Goal: Task Accomplishment & Management: Manage account settings

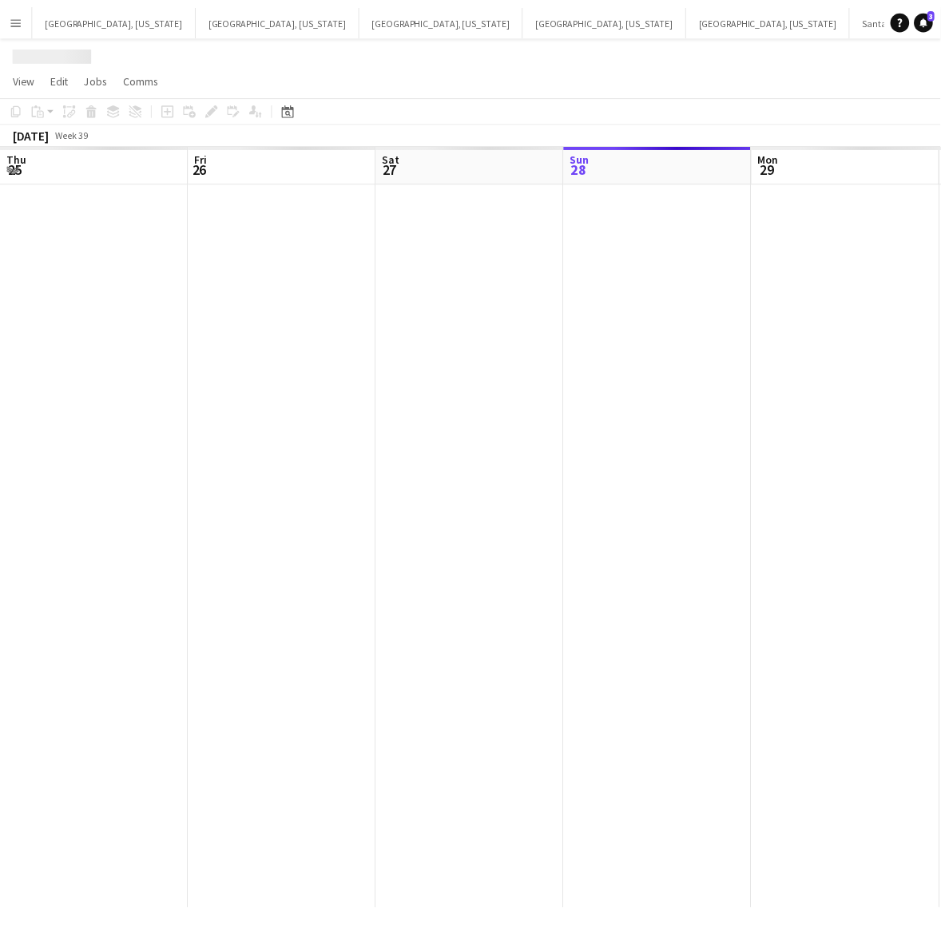
scroll to position [0, 381]
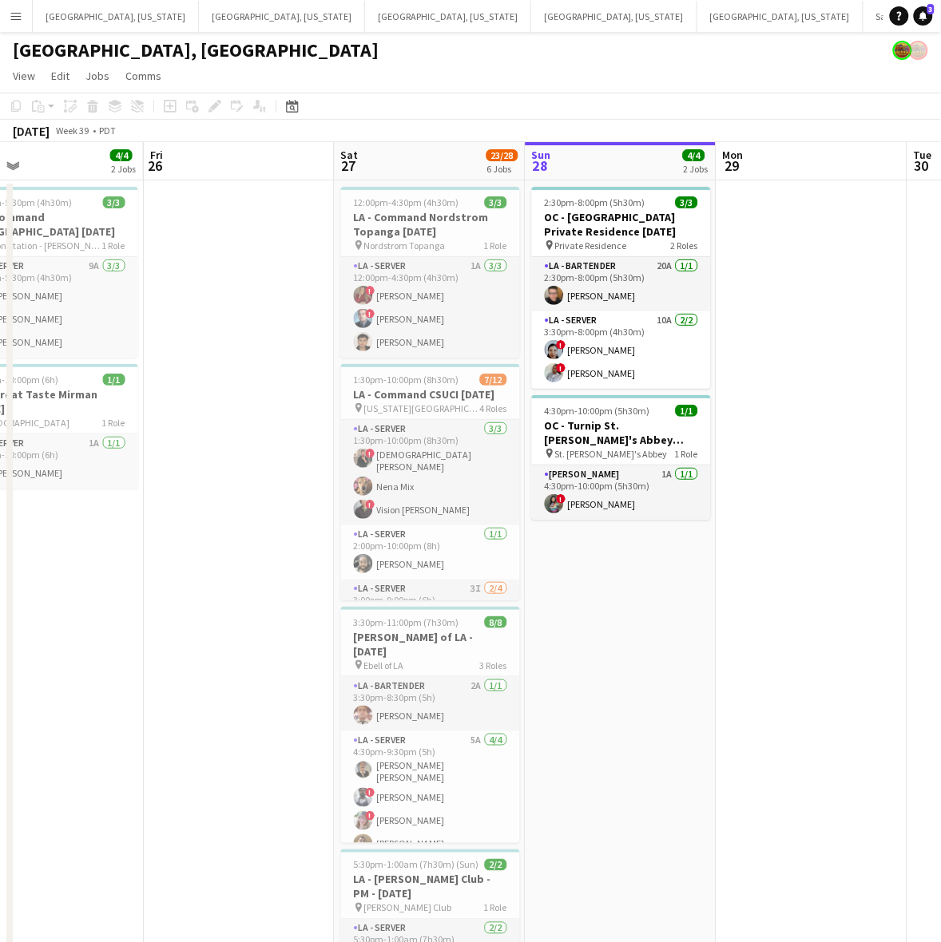
drag, startPoint x: 333, startPoint y: 592, endPoint x: 559, endPoint y: 552, distance: 229.5
click at [651, 536] on app-calendar-viewport "Tue 23 Wed 24 Thu 25 4/4 2 Jobs Fri 26 Sat 27 23/28 6 Jobs Sun 28 4/4 2 Jobs Mo…" at bounding box center [470, 730] width 941 height 1177
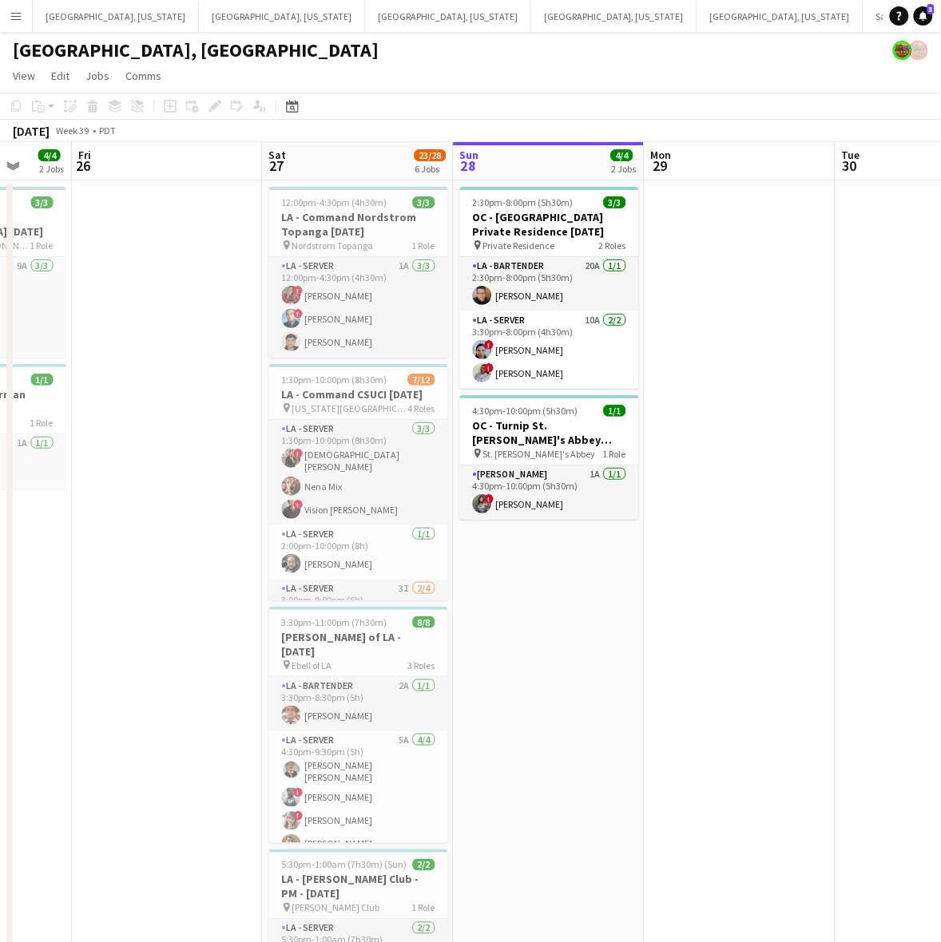
drag, startPoint x: 161, startPoint y: 599, endPoint x: 90, endPoint y: 648, distance: 86.2
click at [90, 648] on app-calendar-viewport "Tue 23 Wed 24 Thu 25 4/4 2 Jobs Fri 26 Sat 27 23/28 6 Jobs Sun 28 4/4 2 Jobs Mo…" at bounding box center [470, 730] width 941 height 1177
click at [367, 633] on h3 "[PERSON_NAME] of LA - [DATE]" at bounding box center [358, 644] width 179 height 29
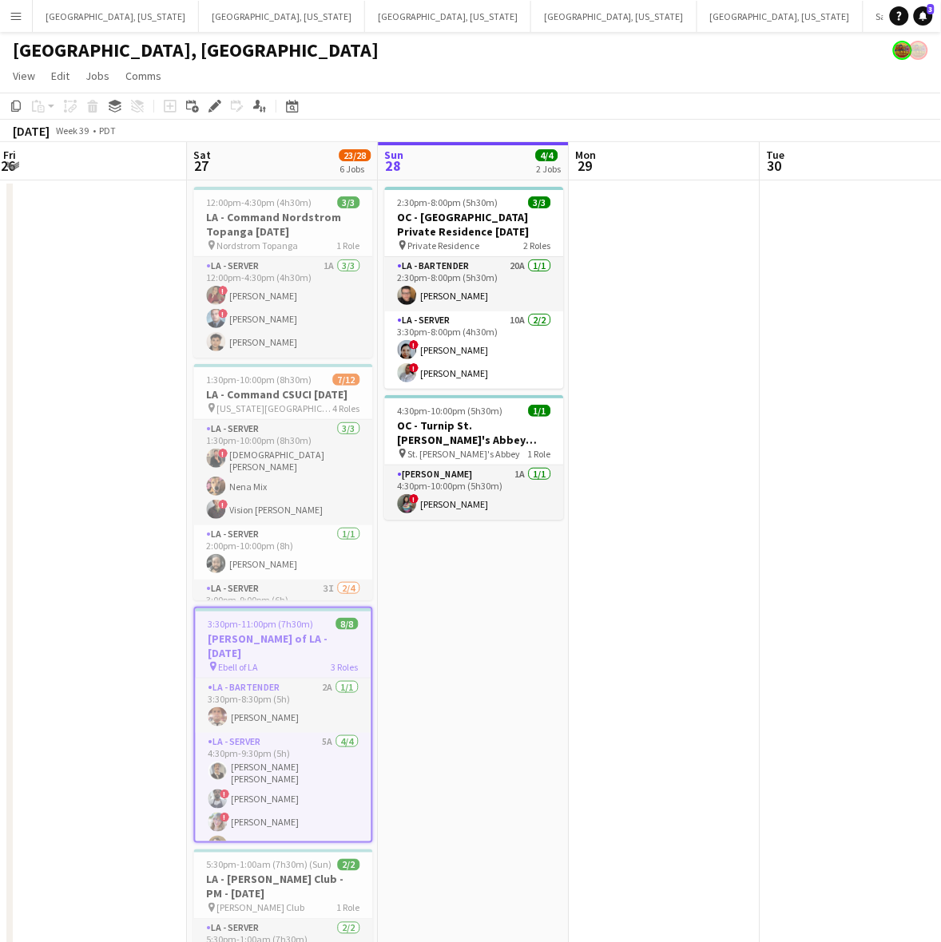
drag, startPoint x: 756, startPoint y: 301, endPoint x: 157, endPoint y: 484, distance: 626.3
click at [168, 482] on app-calendar-viewport "Tue 23 Wed 24 Thu 25 4/4 2 Jobs Fri 26 Sat 27 23/28 6 Jobs Sun 28 4/4 2 Jobs Mo…" at bounding box center [470, 730] width 941 height 1177
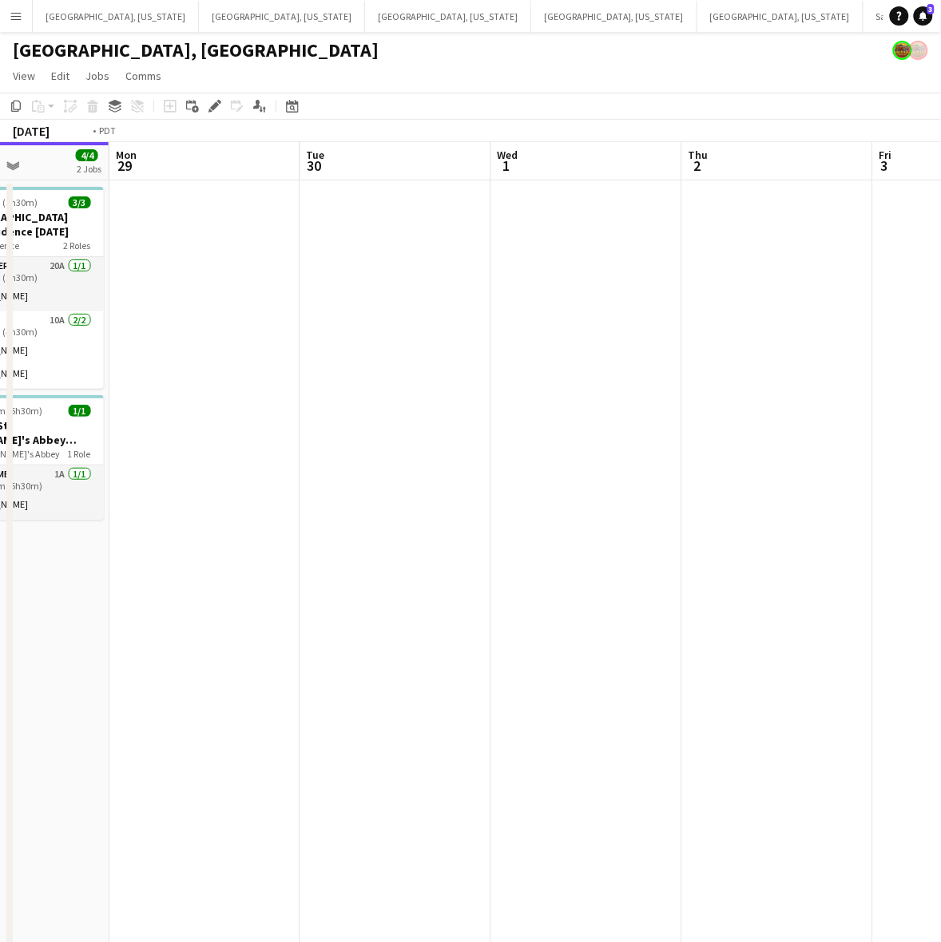
scroll to position [0, 565]
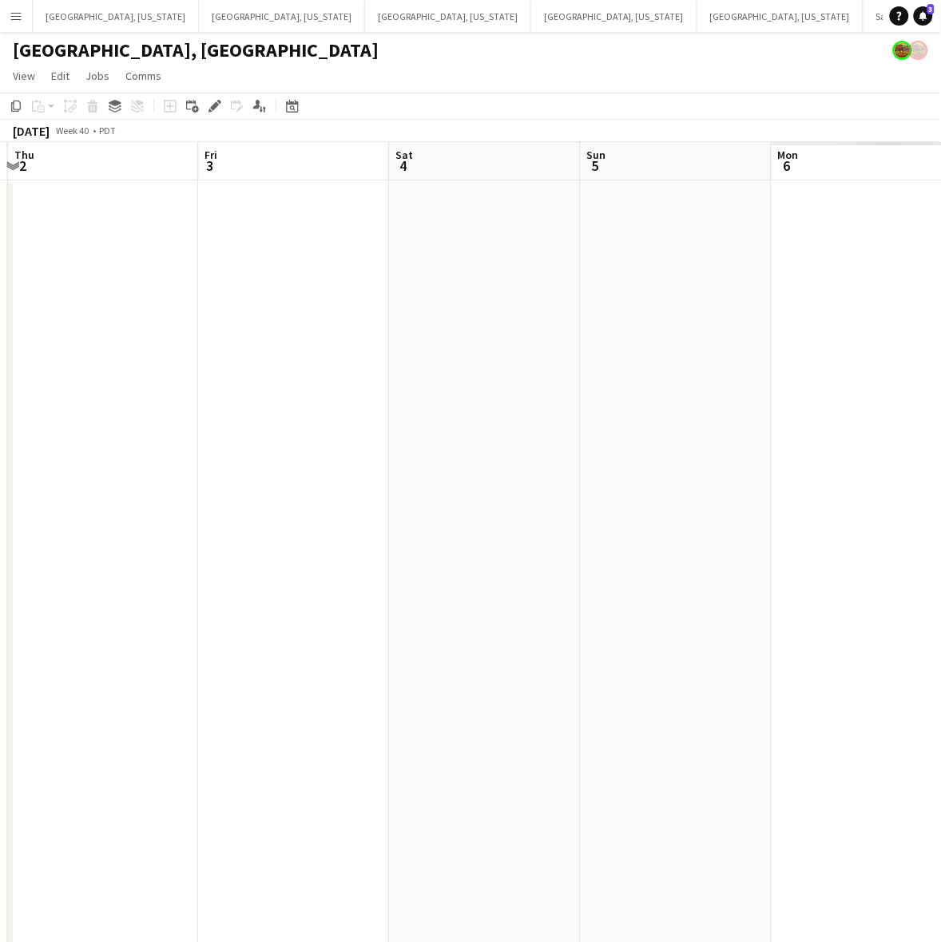
drag, startPoint x: 688, startPoint y: 317, endPoint x: -110, endPoint y: 597, distance: 845.7
click at [0, 597] on html "Menu Boards Boards Boards All jobs Status Workforce Workforce My Workforce Recr…" at bounding box center [470, 659] width 941 height 1319
click at [276, 278] on app-date-cell at bounding box center [294, 750] width 191 height 1139
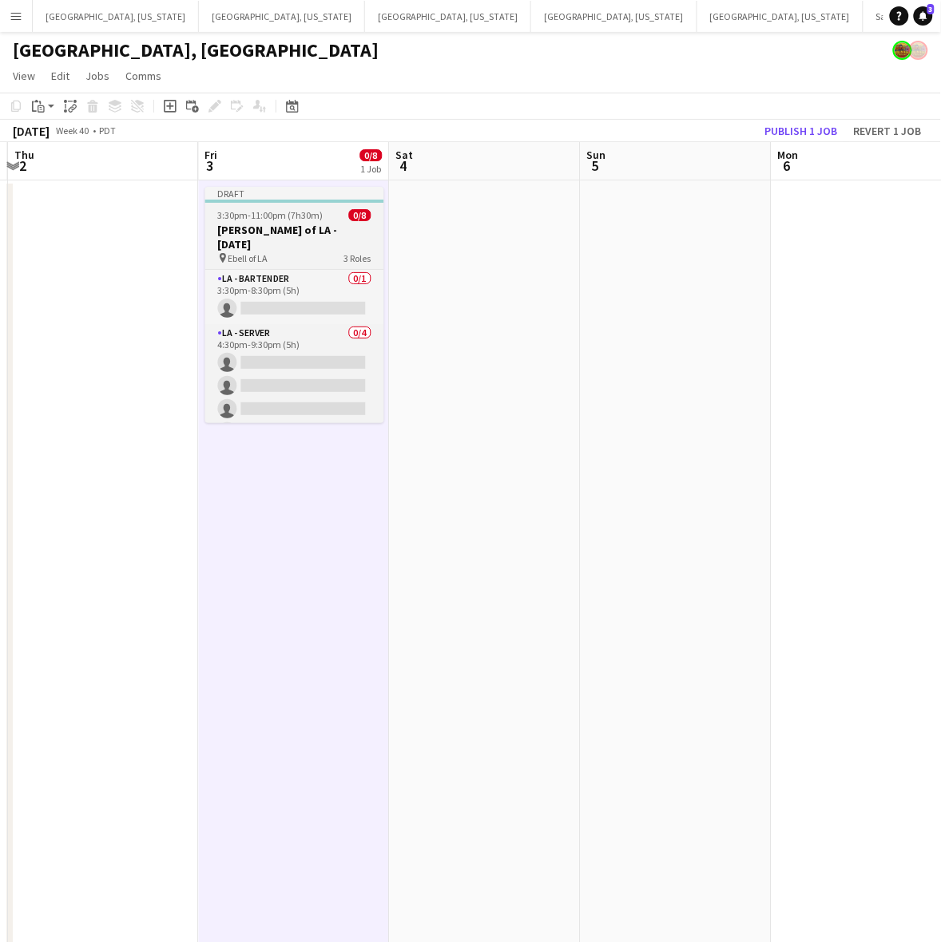
click at [288, 225] on h3 "[PERSON_NAME] of LA - [DATE]" at bounding box center [294, 237] width 179 height 29
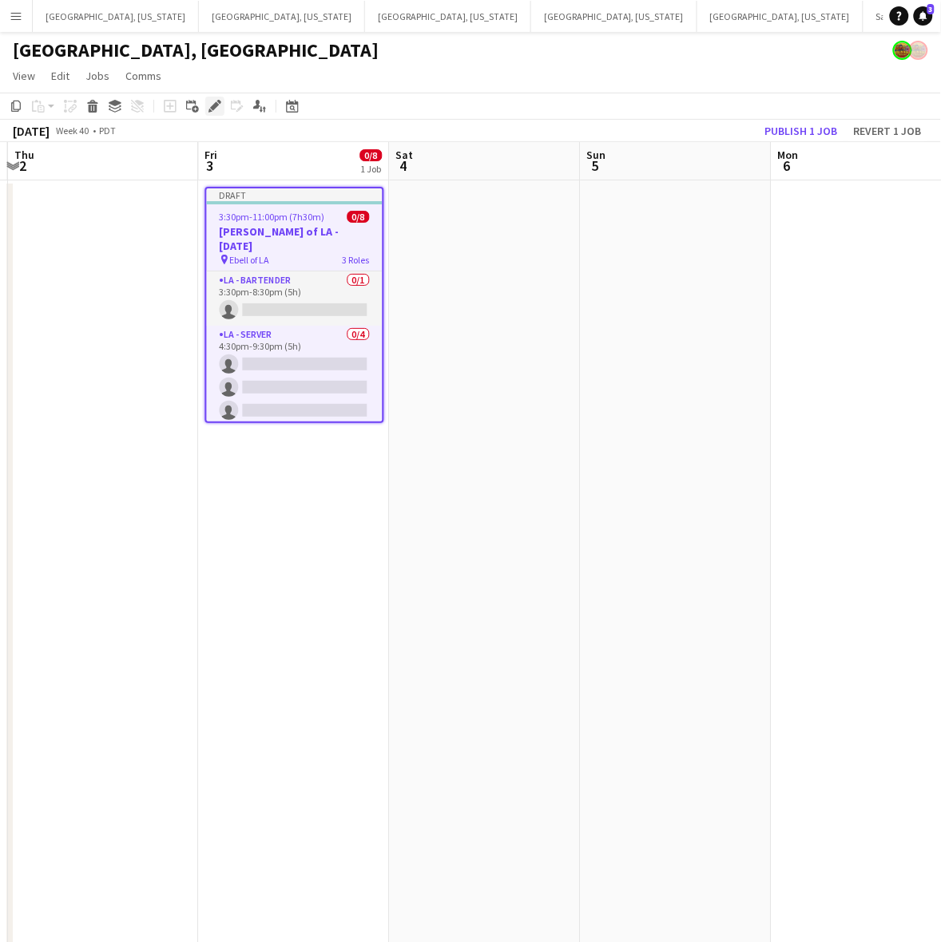
click at [212, 105] on icon "Edit" at bounding box center [214, 106] width 13 height 13
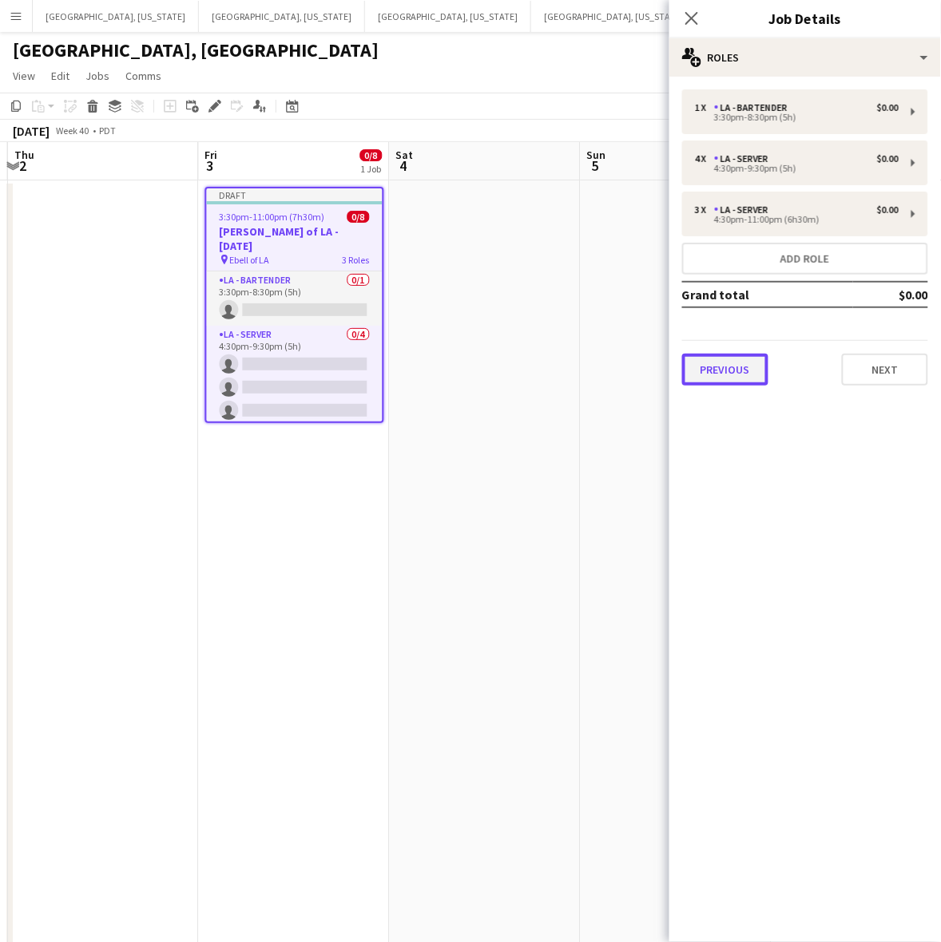
click at [735, 364] on button "Previous" at bounding box center [725, 370] width 86 height 32
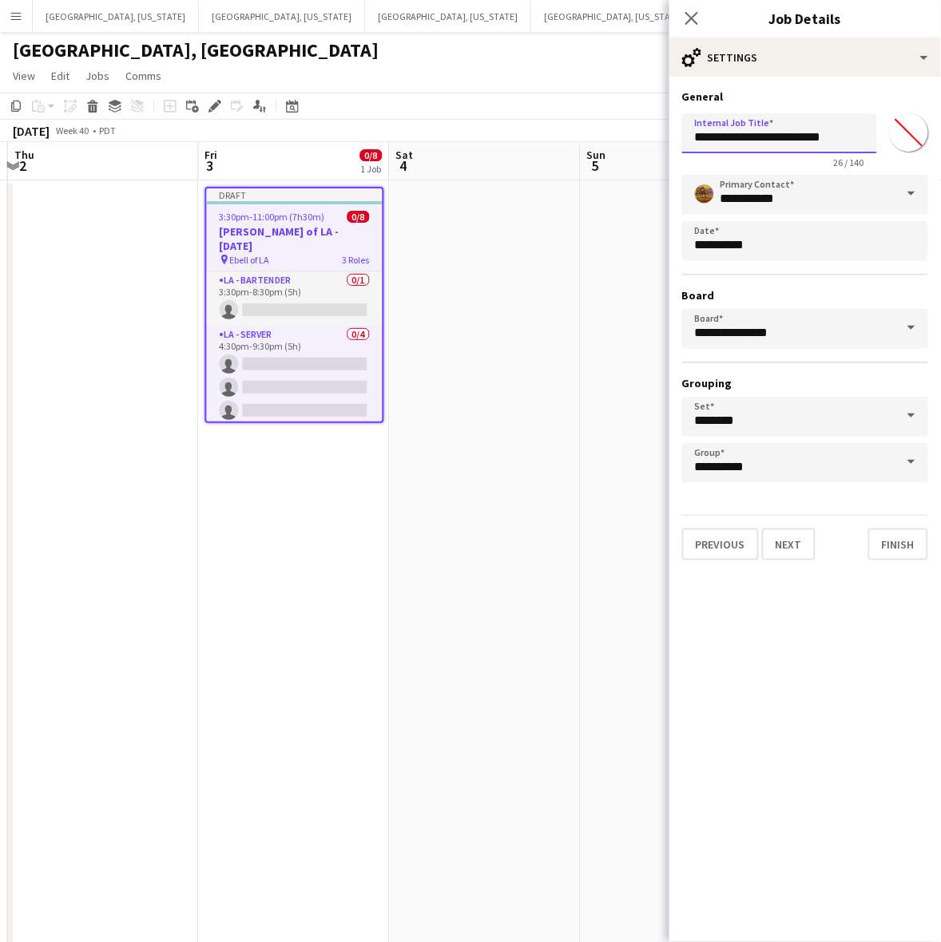
drag, startPoint x: 839, startPoint y: 142, endPoint x: 784, endPoint y: 144, distance: 55.1
click at [784, 144] on input "**********" at bounding box center [779, 133] width 195 height 40
type input "**********"
click at [788, 555] on div "**********" at bounding box center [805, 325] width 272 height 497
drag, startPoint x: 789, startPoint y: 541, endPoint x: 811, endPoint y: 506, distance: 41.7
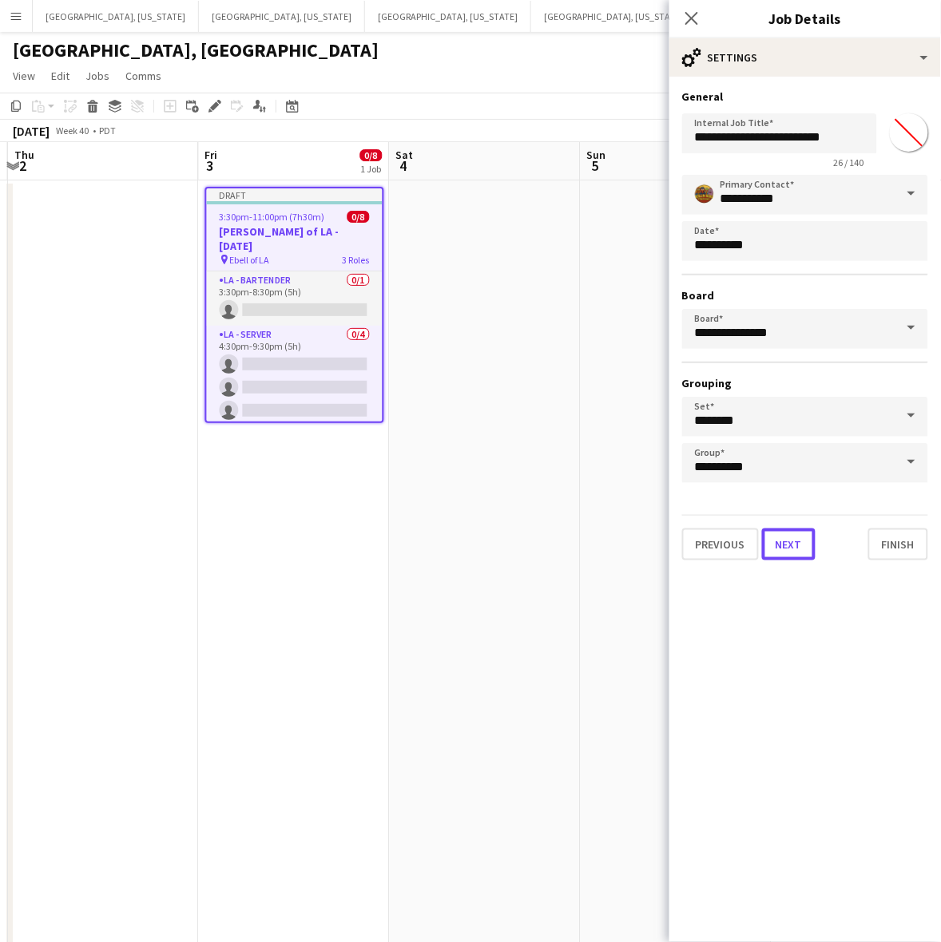
click at [792, 541] on button "Next" at bounding box center [789, 545] width 54 height 32
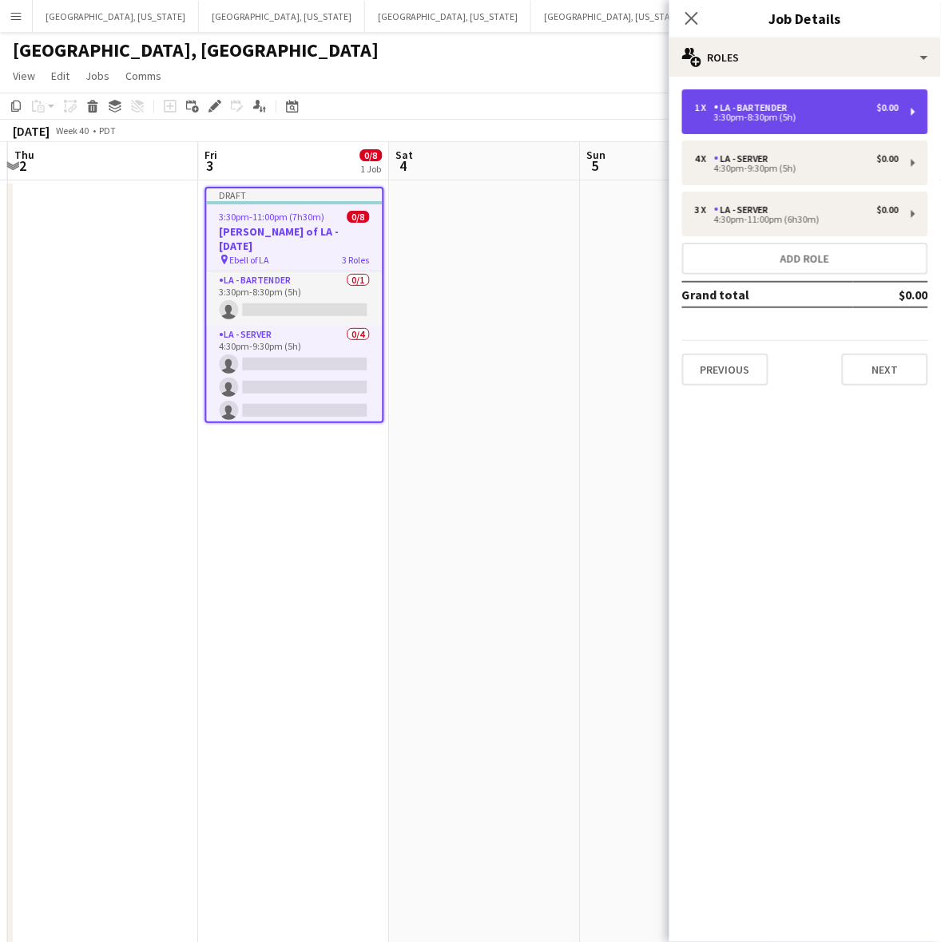
click at [811, 100] on div "1 x LA - Bartender $0.00 3:30pm-8:30pm (5h)" at bounding box center [805, 111] width 246 height 45
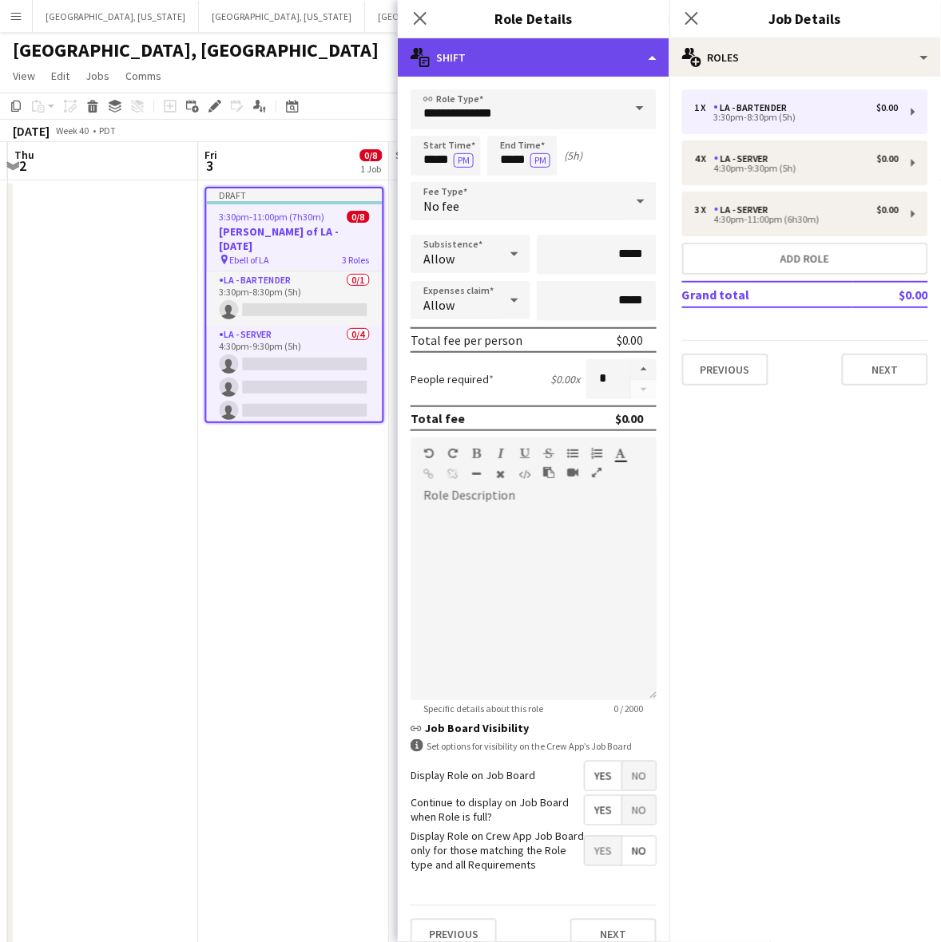
click at [613, 49] on div "multiple-actions-text Shift" at bounding box center [534, 57] width 272 height 38
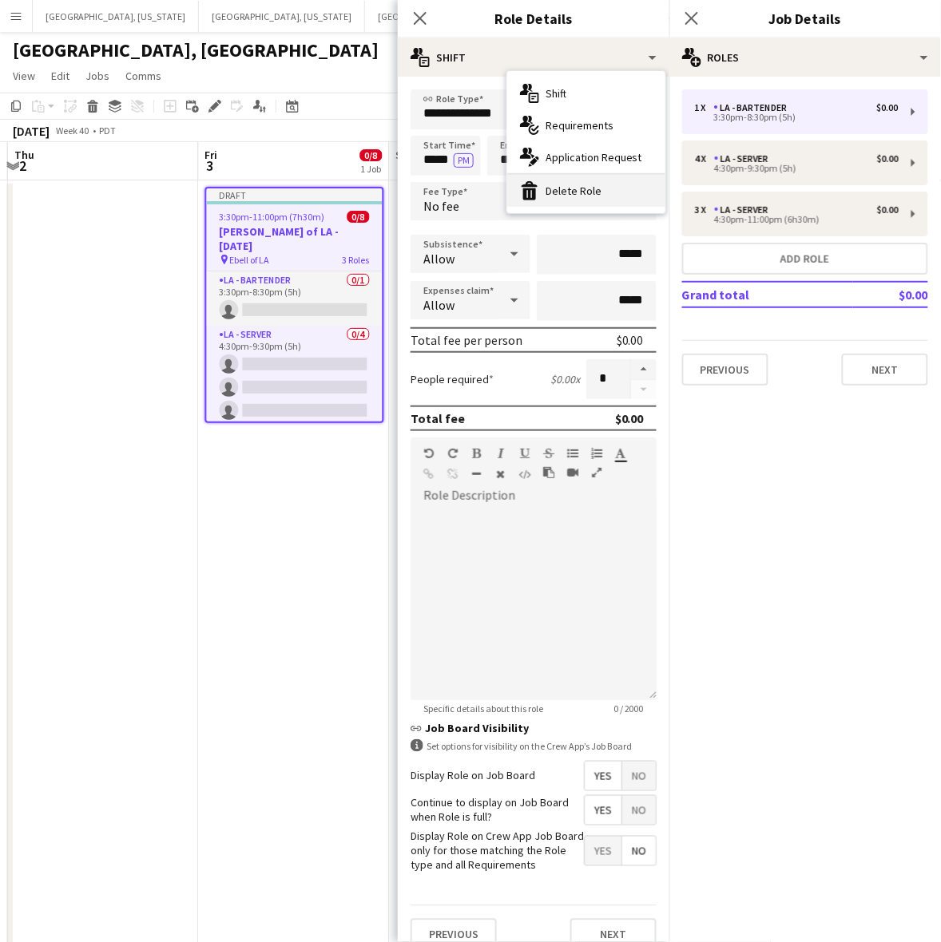
click at [617, 189] on div "bin-2 Delete Role" at bounding box center [586, 191] width 158 height 32
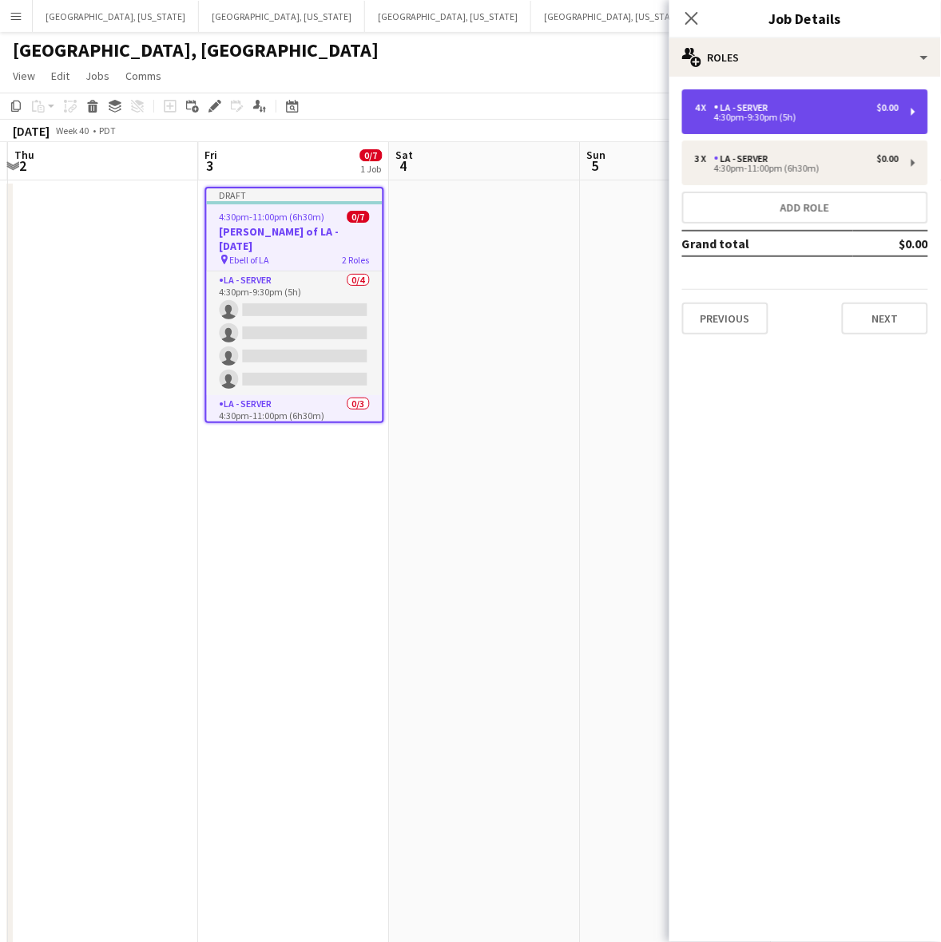
click at [739, 104] on div "LA - Server" at bounding box center [744, 107] width 61 height 11
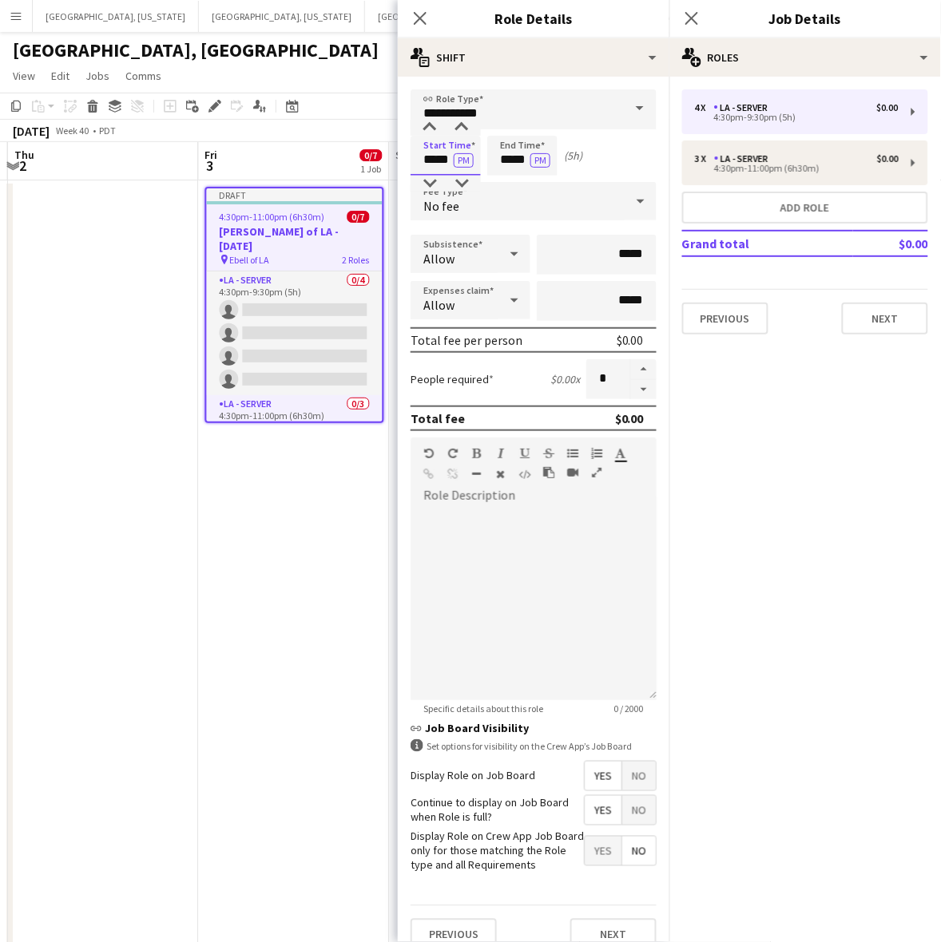
drag, startPoint x: 417, startPoint y: 161, endPoint x: 478, endPoint y: 161, distance: 60.7
click at [478, 161] on input "*****" at bounding box center [446, 156] width 70 height 40
click at [498, 156] on input "*****" at bounding box center [522, 156] width 70 height 40
click at [633, 390] on button "button" at bounding box center [644, 390] width 26 height 20
type input "*"
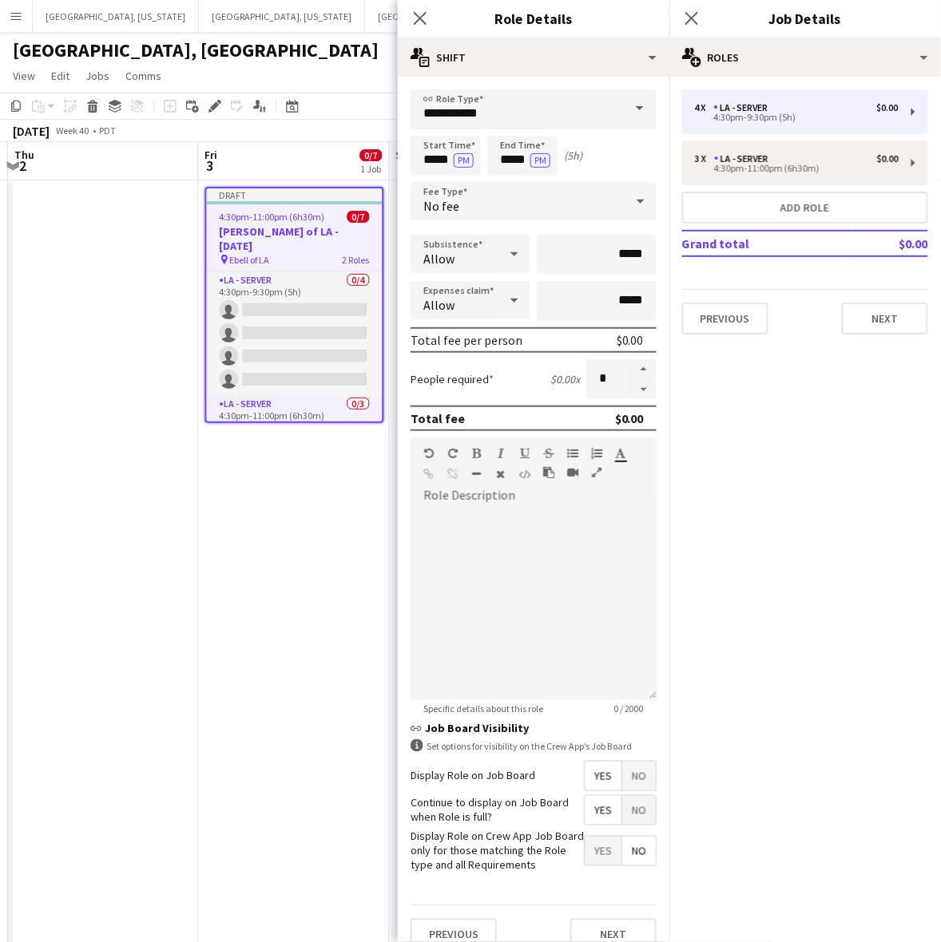
scroll to position [33, 0]
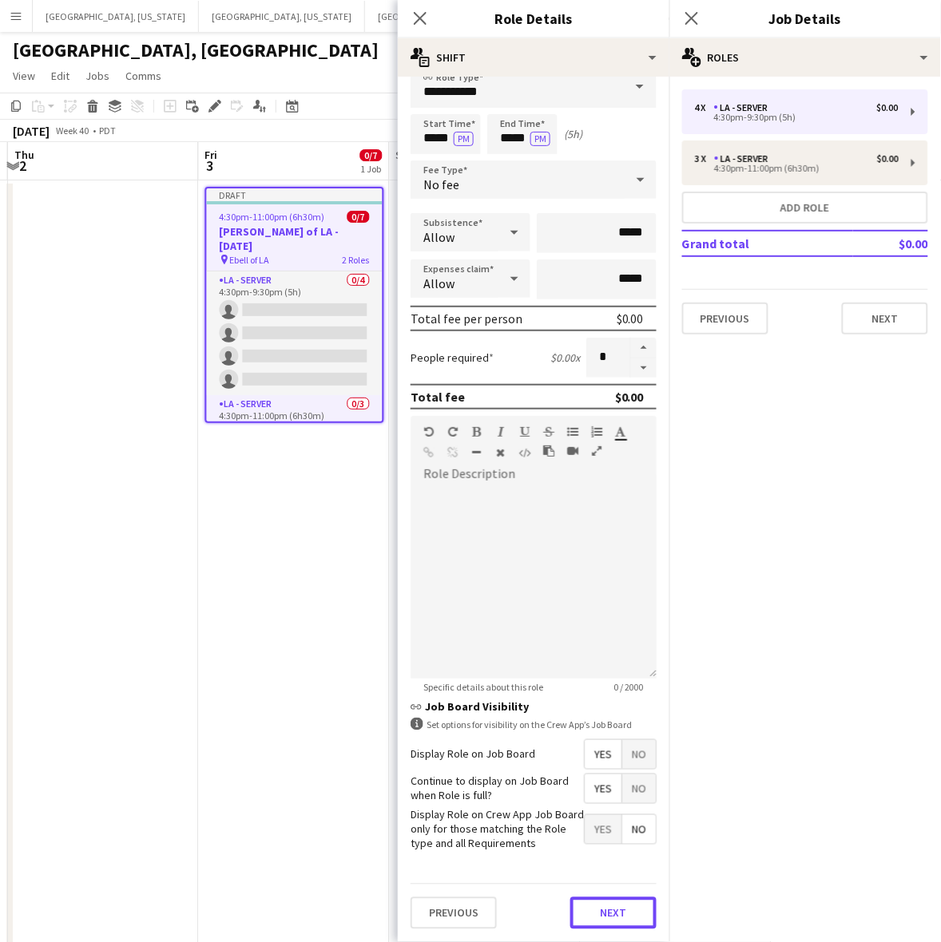
click at [599, 915] on button "Next" at bounding box center [613, 914] width 86 height 32
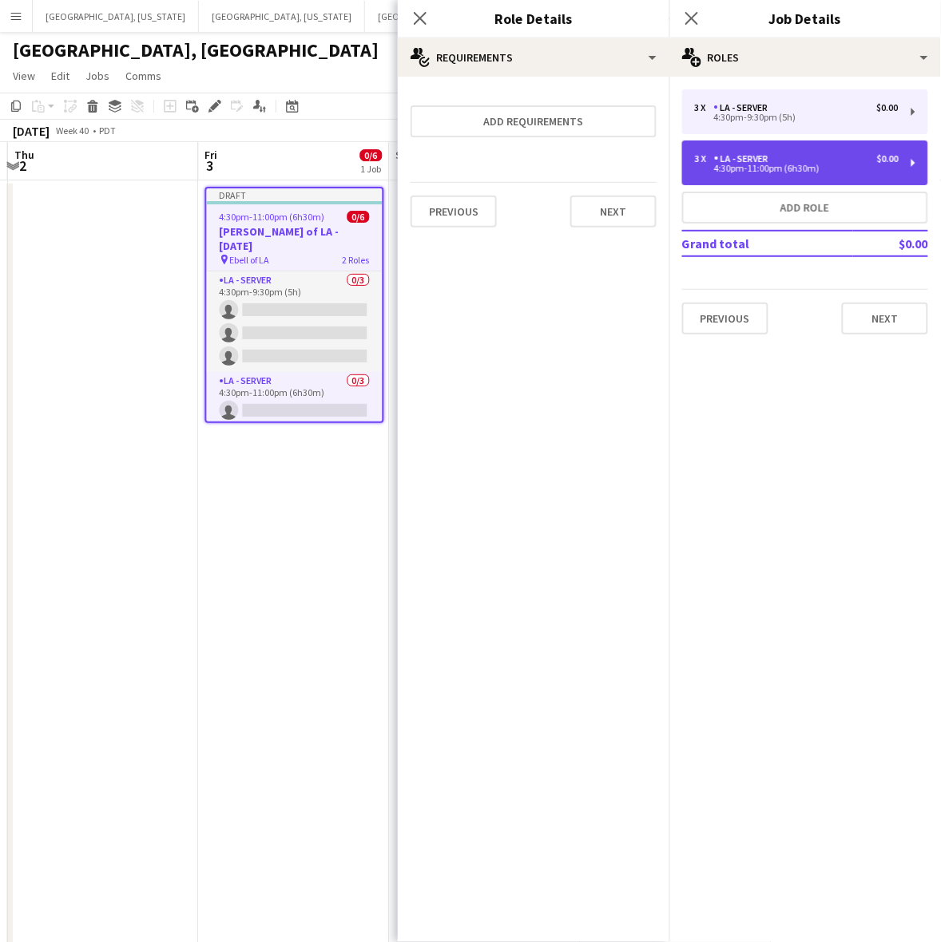
click at [732, 149] on div "3 x LA - Server $0.00 4:30pm-11:00pm (6h30m)" at bounding box center [805, 163] width 246 height 45
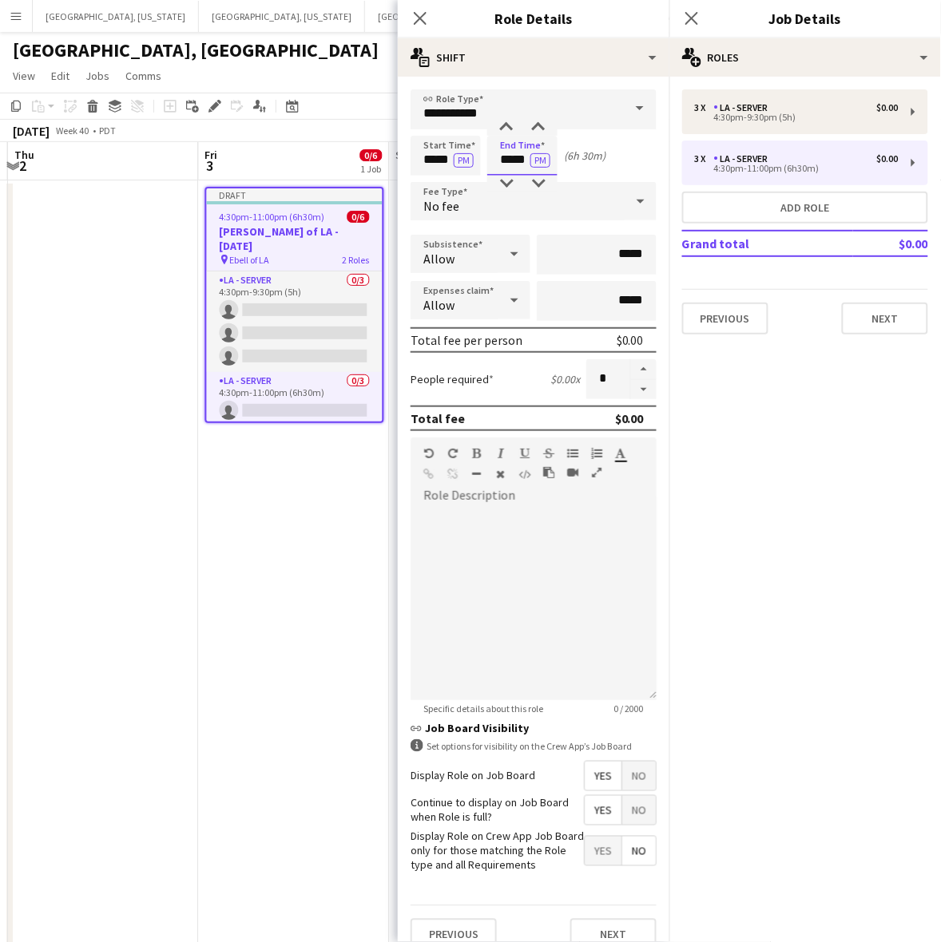
drag, startPoint x: 499, startPoint y: 154, endPoint x: 609, endPoint y: 178, distance: 112.8
click at [604, 178] on form "**********" at bounding box center [534, 526] width 272 height 875
type input "*****"
click at [631, 386] on button "button" at bounding box center [644, 390] width 26 height 20
type input "*"
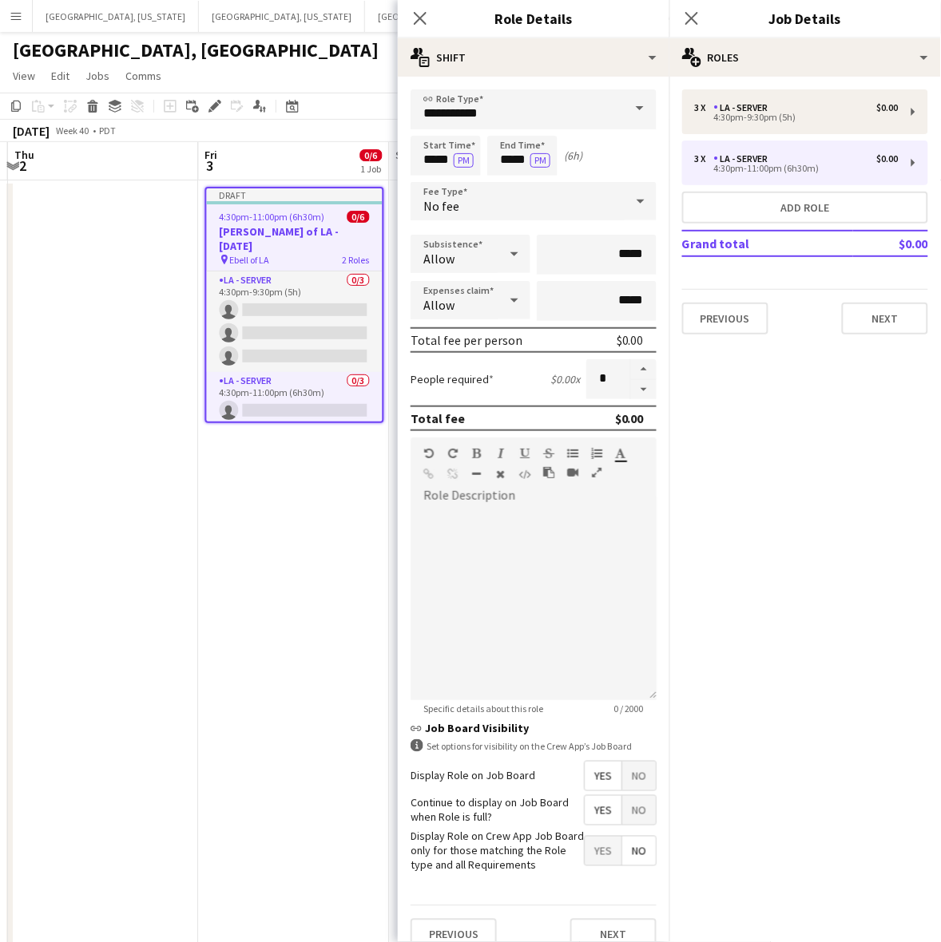
scroll to position [33, 0]
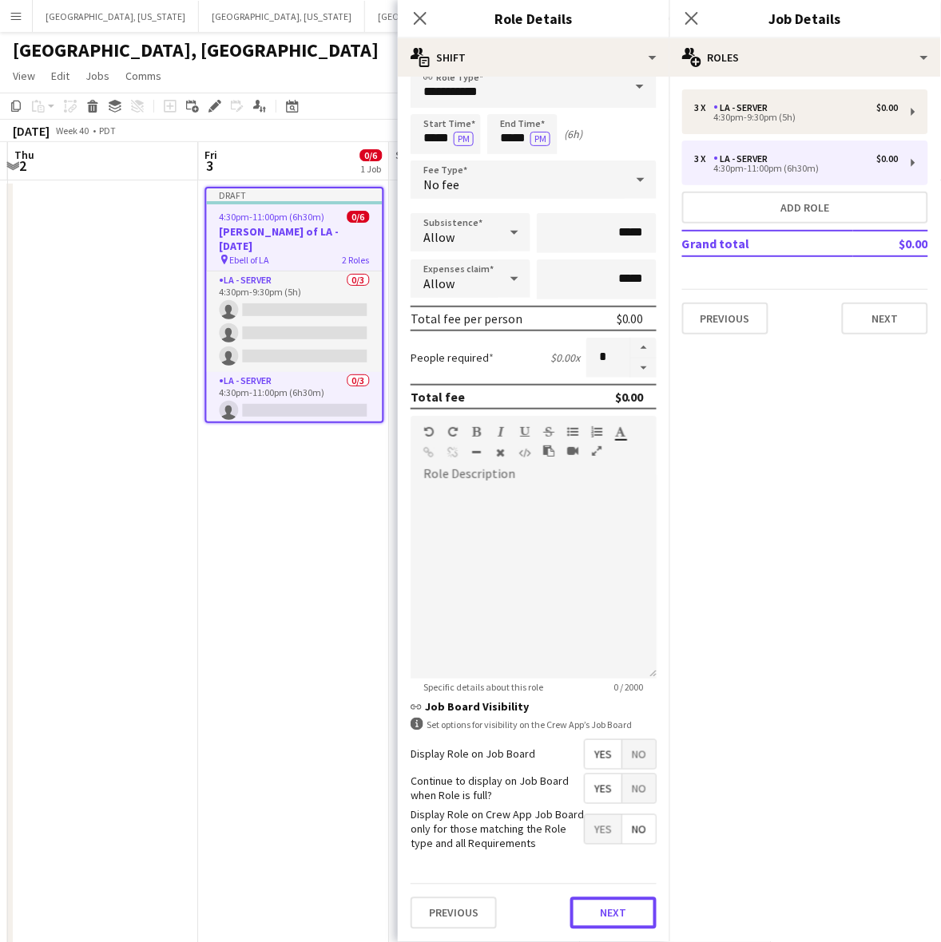
drag, startPoint x: 609, startPoint y: 908, endPoint x: 704, endPoint y: 681, distance: 246.2
click at [609, 908] on button "Next" at bounding box center [613, 914] width 86 height 32
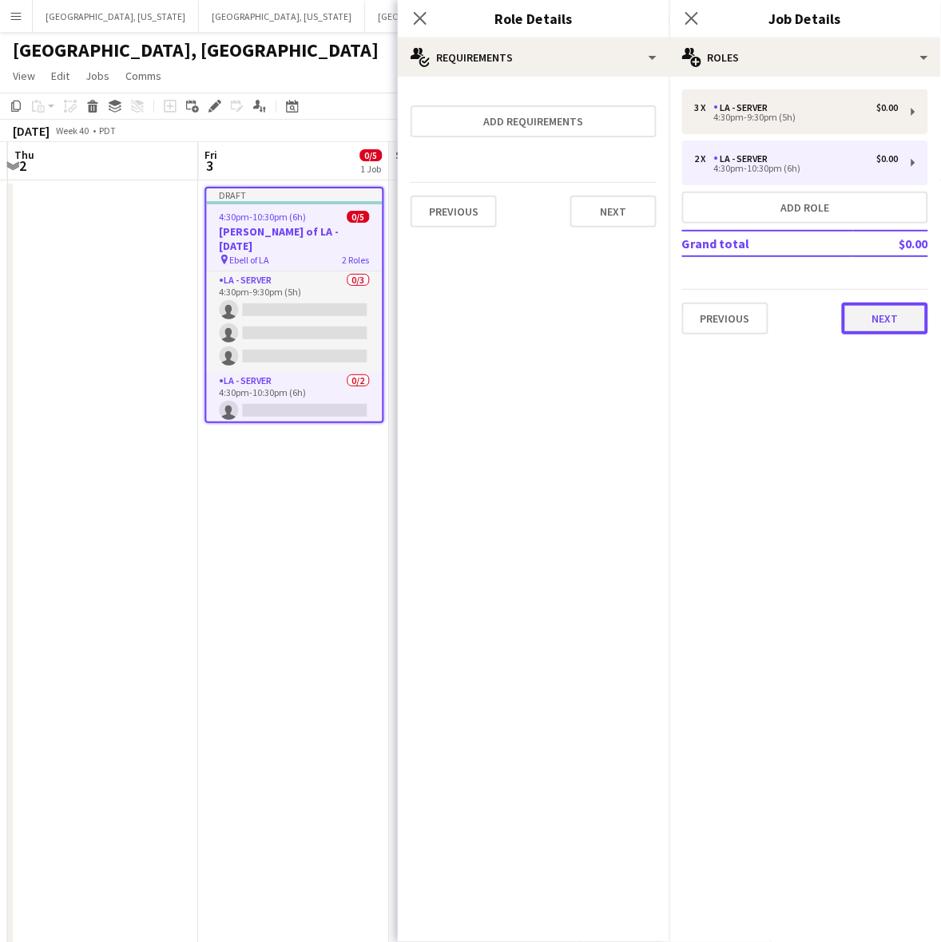
click at [868, 319] on button "Next" at bounding box center [885, 319] width 86 height 32
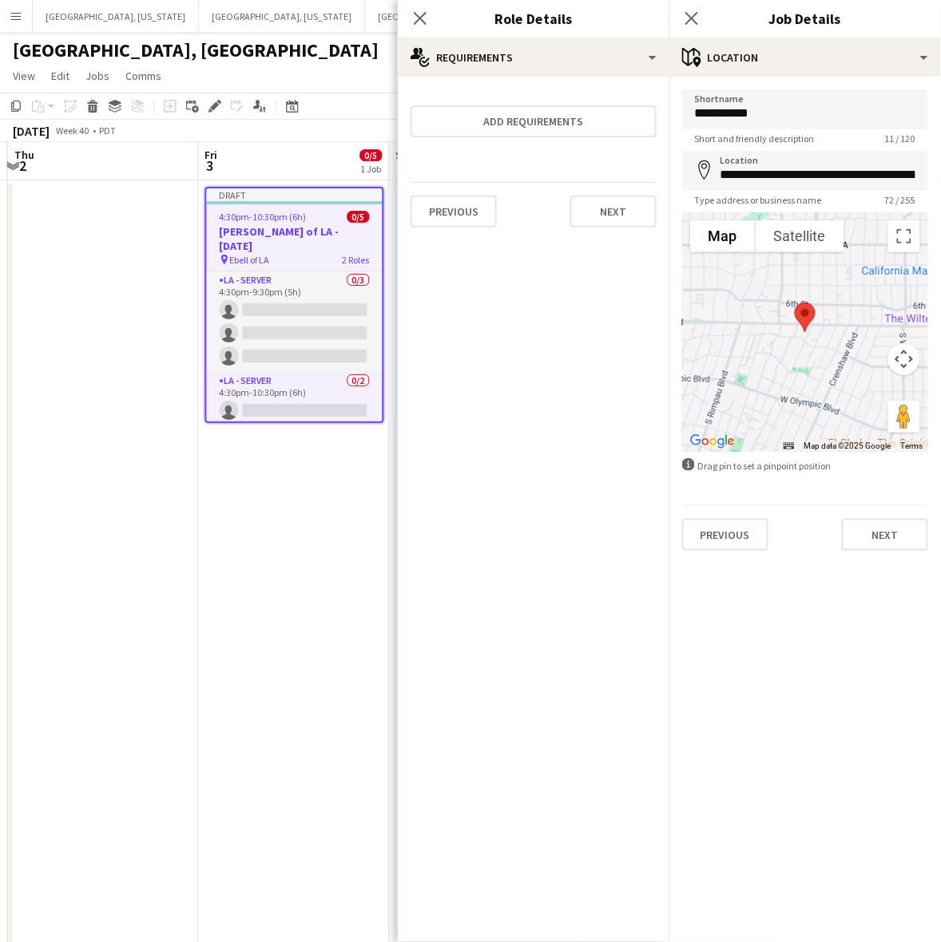
click at [900, 517] on div "Previous Next" at bounding box center [805, 529] width 246 height 46
click at [907, 527] on button "Next" at bounding box center [885, 535] width 86 height 32
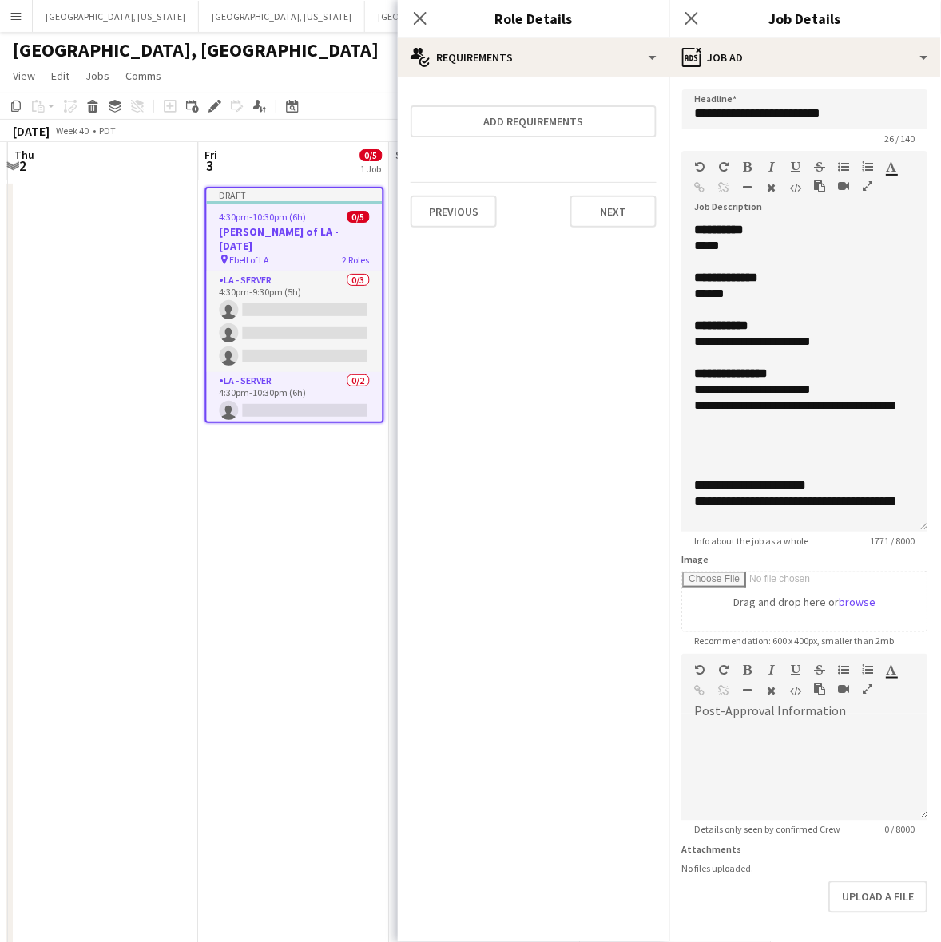
drag, startPoint x: 921, startPoint y: 305, endPoint x: 792, endPoint y: 921, distance: 629.2
click at [809, 942] on html "Menu Boards Boards Boards All jobs Status Workforce Workforce My Workforce Recr…" at bounding box center [470, 659] width 941 height 1319
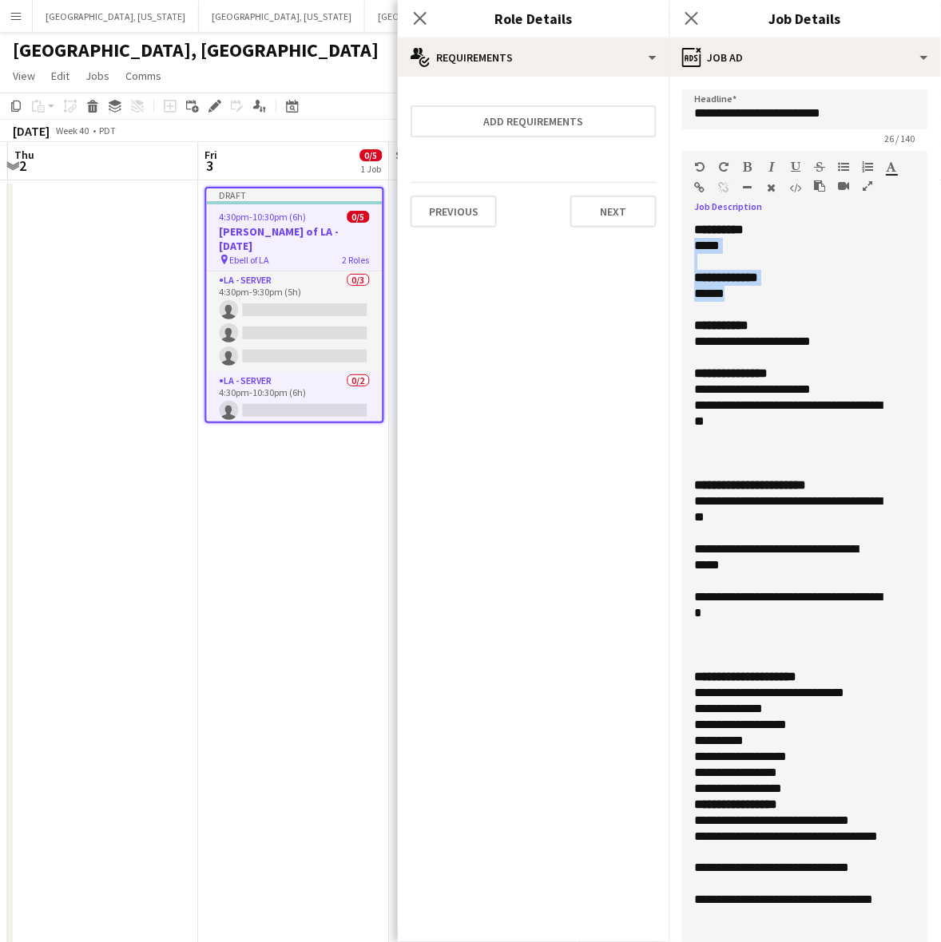
drag, startPoint x: 743, startPoint y: 294, endPoint x: 691, endPoint y: 248, distance: 69.6
click at [691, 248] on div "**********" at bounding box center [805, 592] width 246 height 740
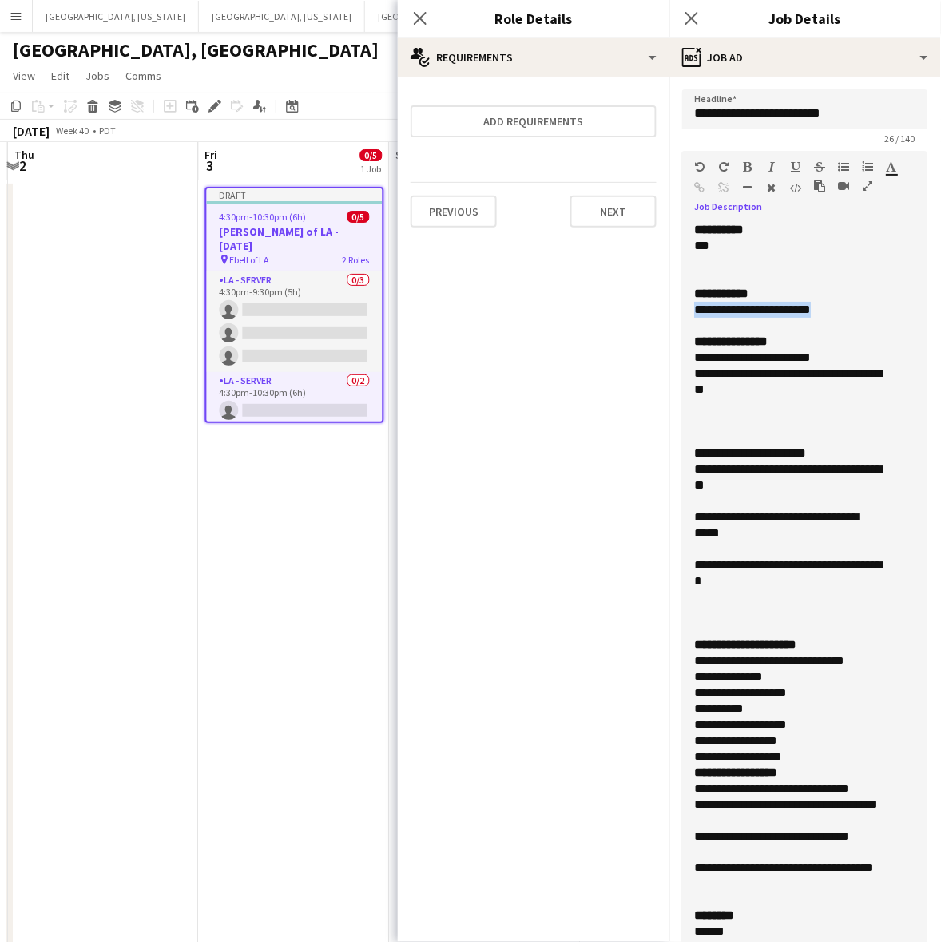
drag, startPoint x: 835, startPoint y: 307, endPoint x: 675, endPoint y: 314, distance: 159.9
click at [676, 314] on form "**********" at bounding box center [805, 755] width 272 height 1332
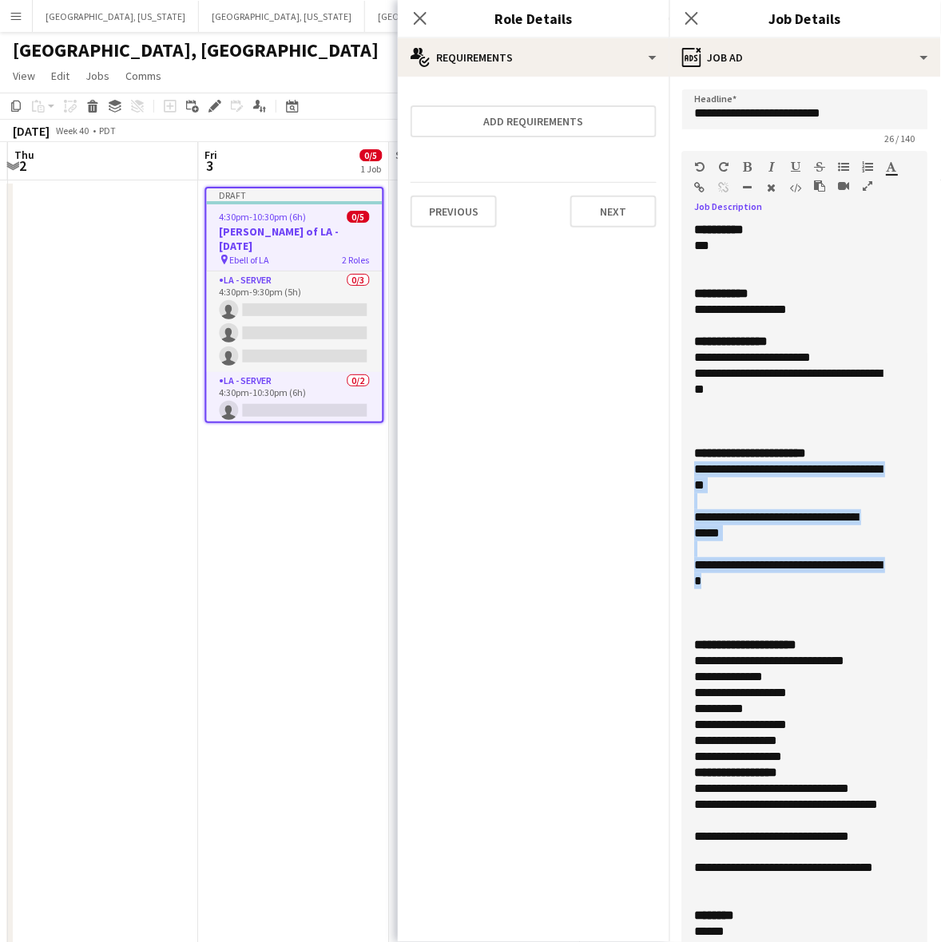
drag, startPoint x: 760, startPoint y: 583, endPoint x: 684, endPoint y: 473, distance: 133.4
click at [684, 473] on div "**********" at bounding box center [805, 592] width 246 height 740
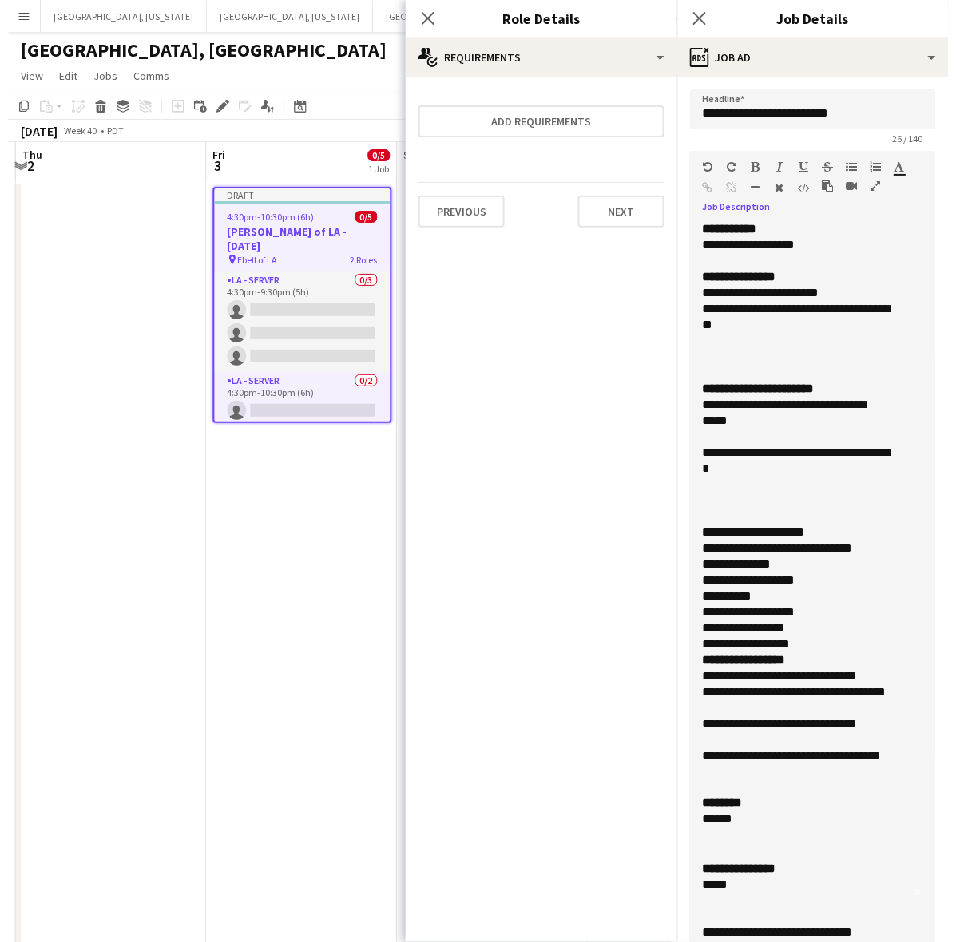
scroll to position [100, 0]
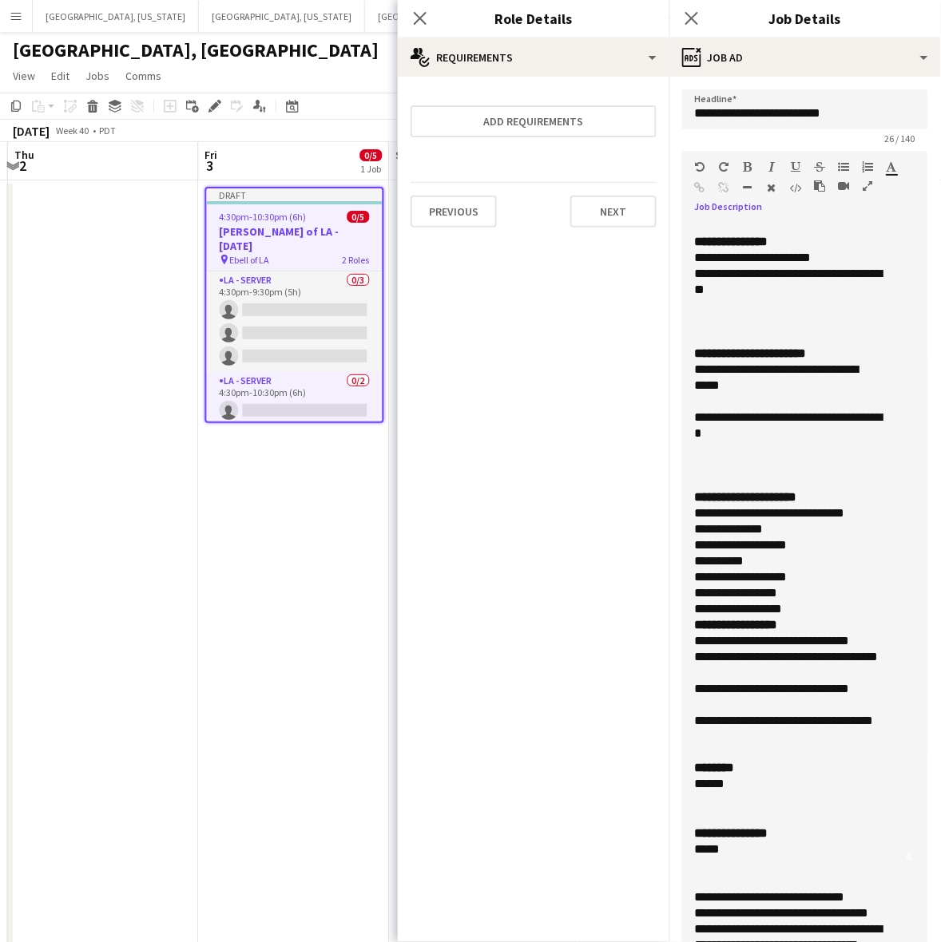
click at [276, 496] on app-date-cell "Draft 4:30pm-10:30pm (6h) 0/5 [PERSON_NAME] of LA - [DATE] pin Ebell of LA 2 Ro…" at bounding box center [294, 750] width 191 height 1139
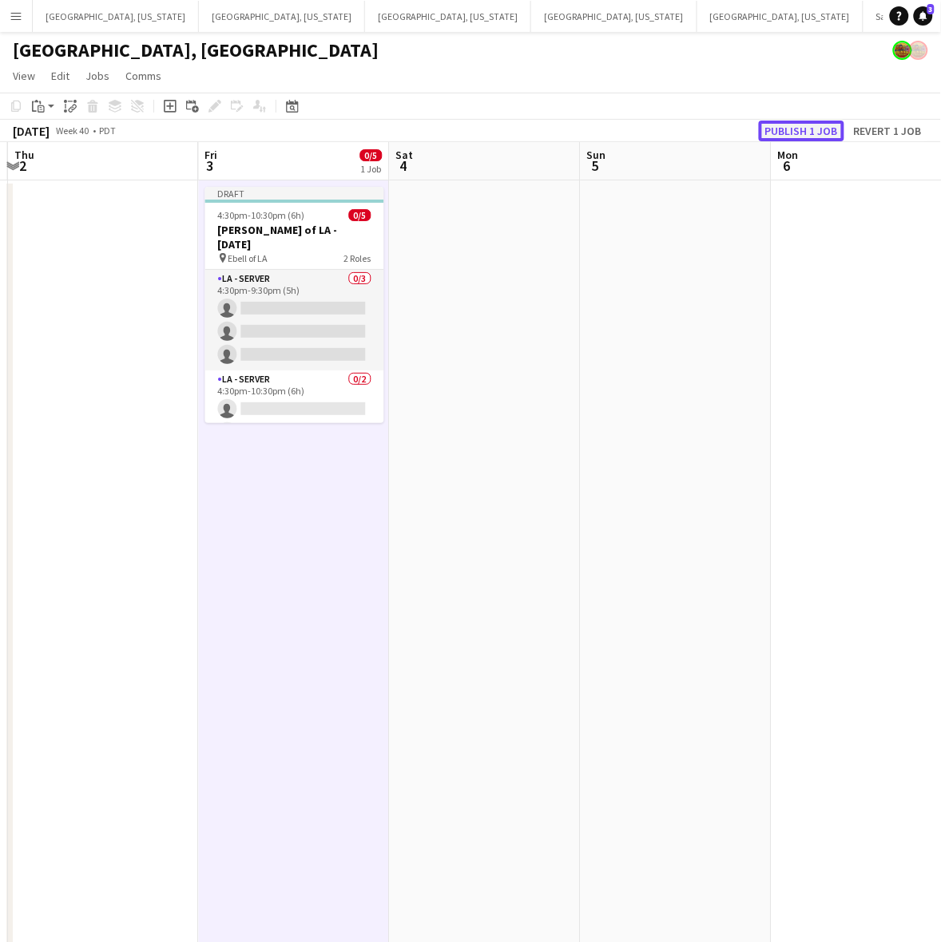
click at [789, 129] on button "Publish 1 job" at bounding box center [801, 131] width 85 height 21
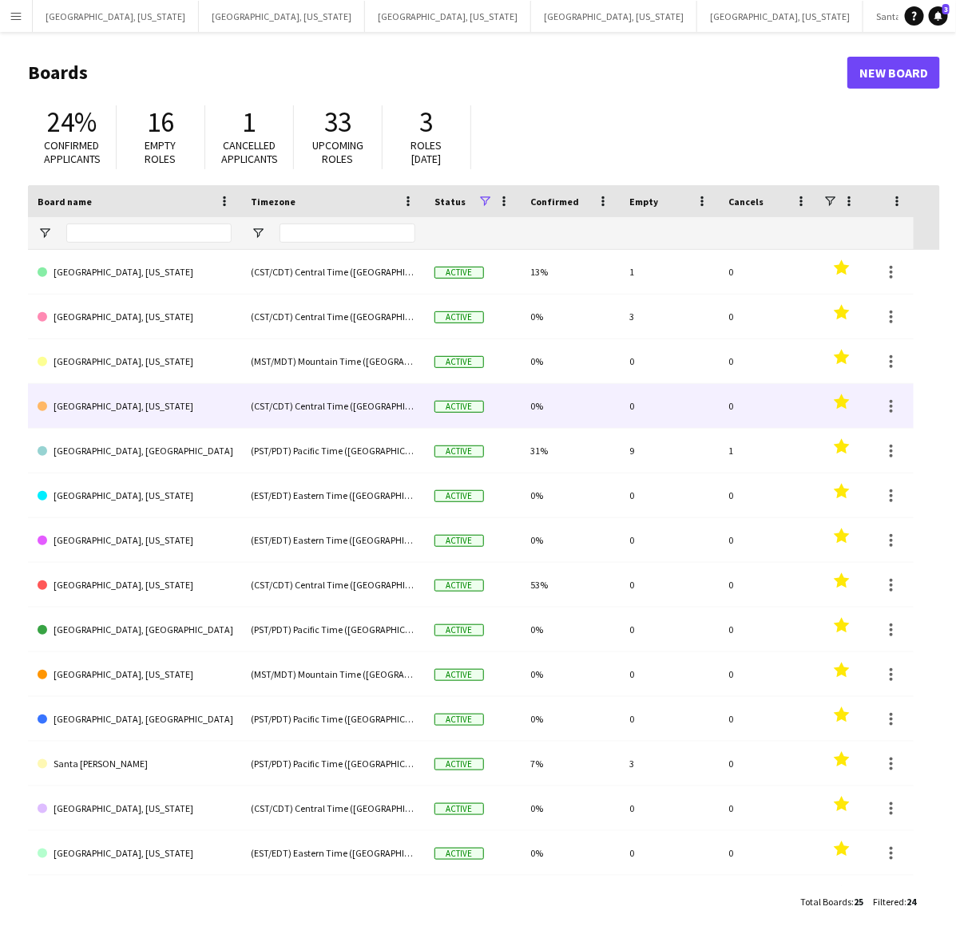
click at [98, 409] on link "[GEOGRAPHIC_DATA], [US_STATE]" at bounding box center [135, 406] width 194 height 45
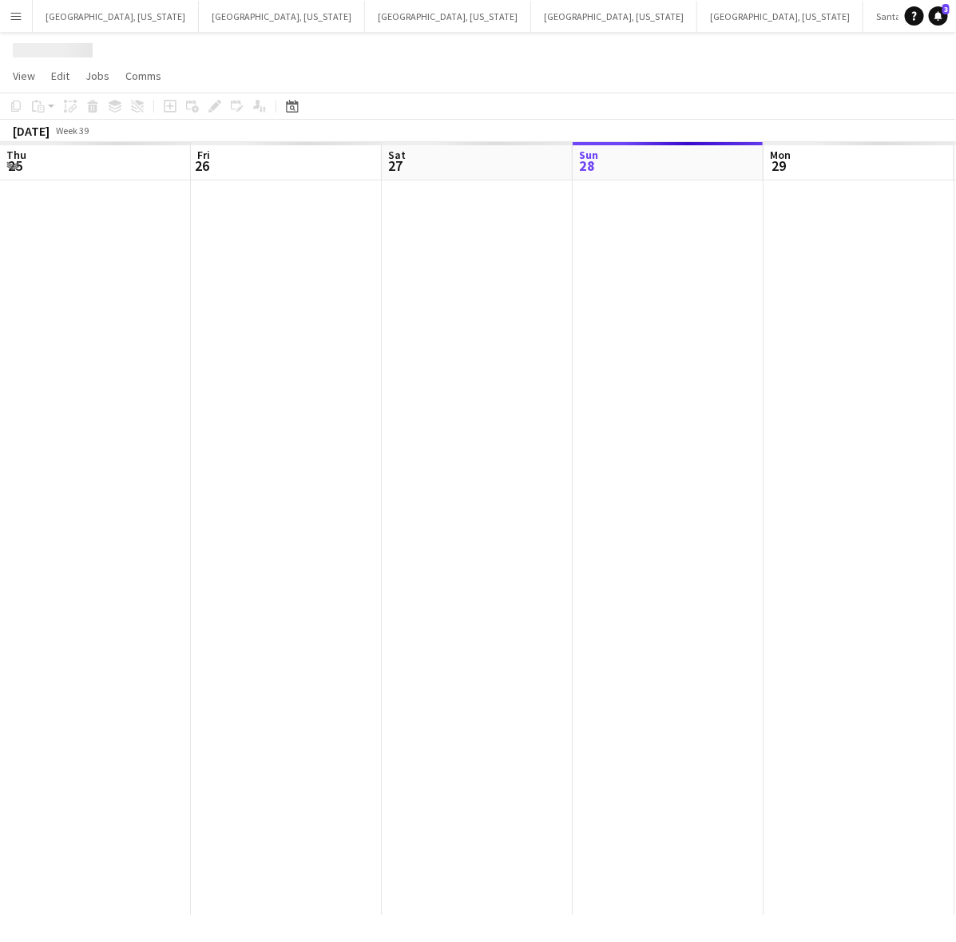
scroll to position [0, 381]
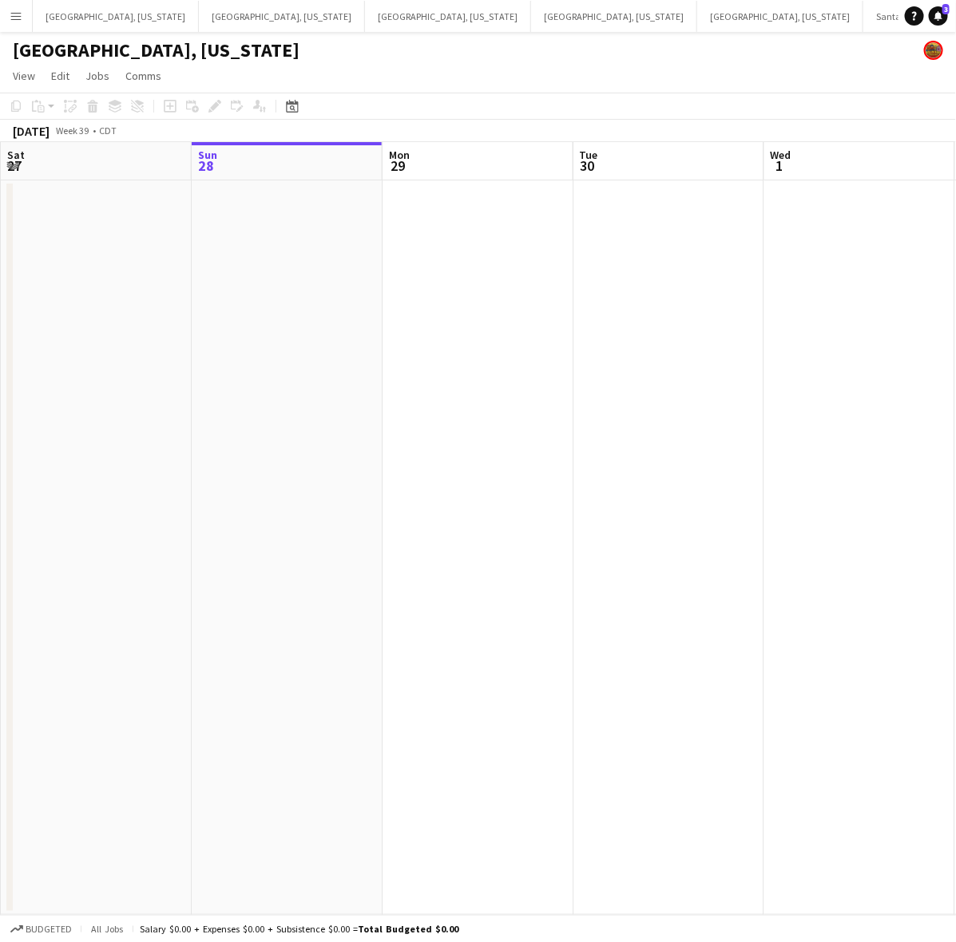
click at [289, 307] on app-calendar-viewport "Thu 25 Fri 26 Sat 27 Sun 28 Mon 29 Tue 30 Wed 1 Thu 2 Fri 3 Sat 4" at bounding box center [478, 528] width 956 height 773
drag, startPoint x: 145, startPoint y: 376, endPoint x: 700, endPoint y: 233, distance: 573.2
click at [699, 236] on app-calendar-viewport "Wed 24 Thu 25 Fri 26 Sat 27 Sun 28 Mon 29 Tue 30 Wed 1 Thu 2 Fri 3" at bounding box center [478, 528] width 956 height 773
drag, startPoint x: 486, startPoint y: 266, endPoint x: 637, endPoint y: 202, distance: 164.7
click at [592, 221] on app-calendar-viewport "Mon 22 Tue 23 Wed 24 Thu 25 Fri 26 Sat 27 Sun 28 Mon 29 Tue 30 Wed 1" at bounding box center [478, 528] width 956 height 773
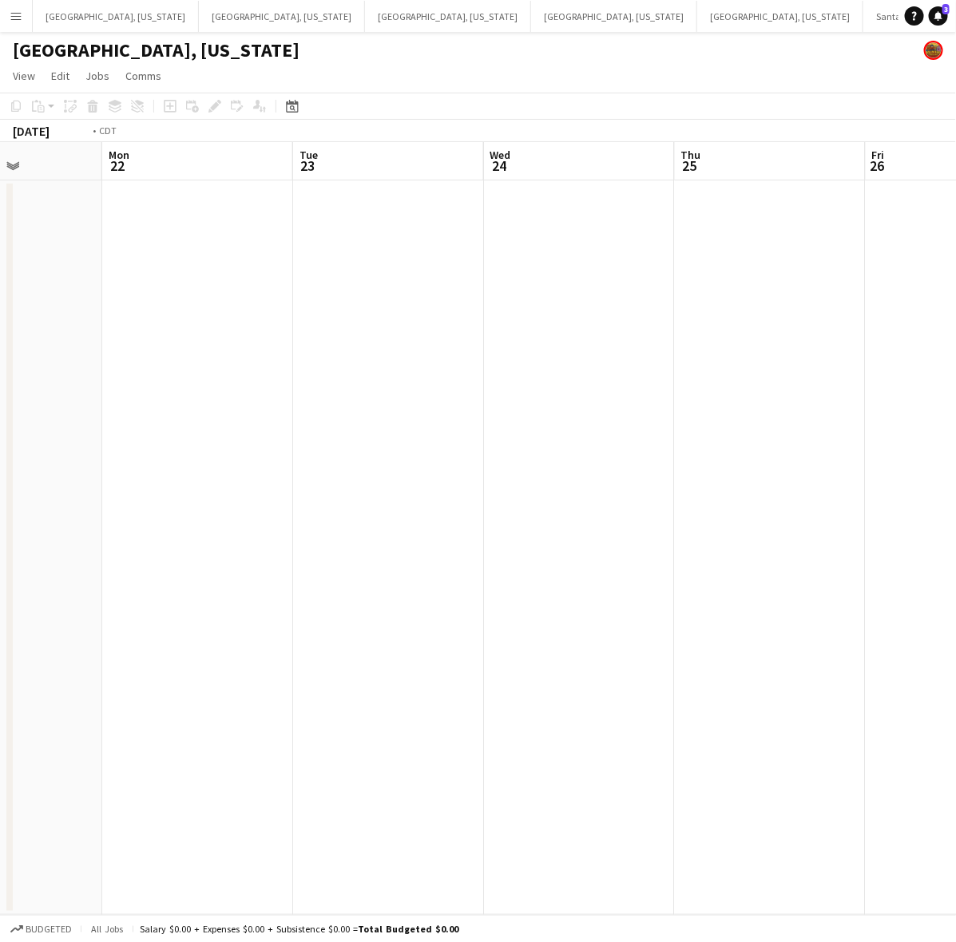
drag, startPoint x: 519, startPoint y: 252, endPoint x: 13, endPoint y: 417, distance: 532.4
click at [14, 417] on app-calendar-viewport "Fri 19 Sat 20 Sun 21 Mon 22 Tue 23 Wed 24 Thu 25 Fri 26 Sat 27 Sun 28" at bounding box center [478, 528] width 956 height 773
drag, startPoint x: 369, startPoint y: 380, endPoint x: 310, endPoint y: 394, distance: 60.6
click at [319, 392] on app-calendar-viewport "Mon 22 Tue 23 Wed 24 Thu 25 Fri 26 Sat 27 Sun 28 Mon 29 Tue 30 Wed 1" at bounding box center [478, 528] width 956 height 773
drag, startPoint x: 740, startPoint y: 351, endPoint x: 600, endPoint y: 371, distance: 142.0
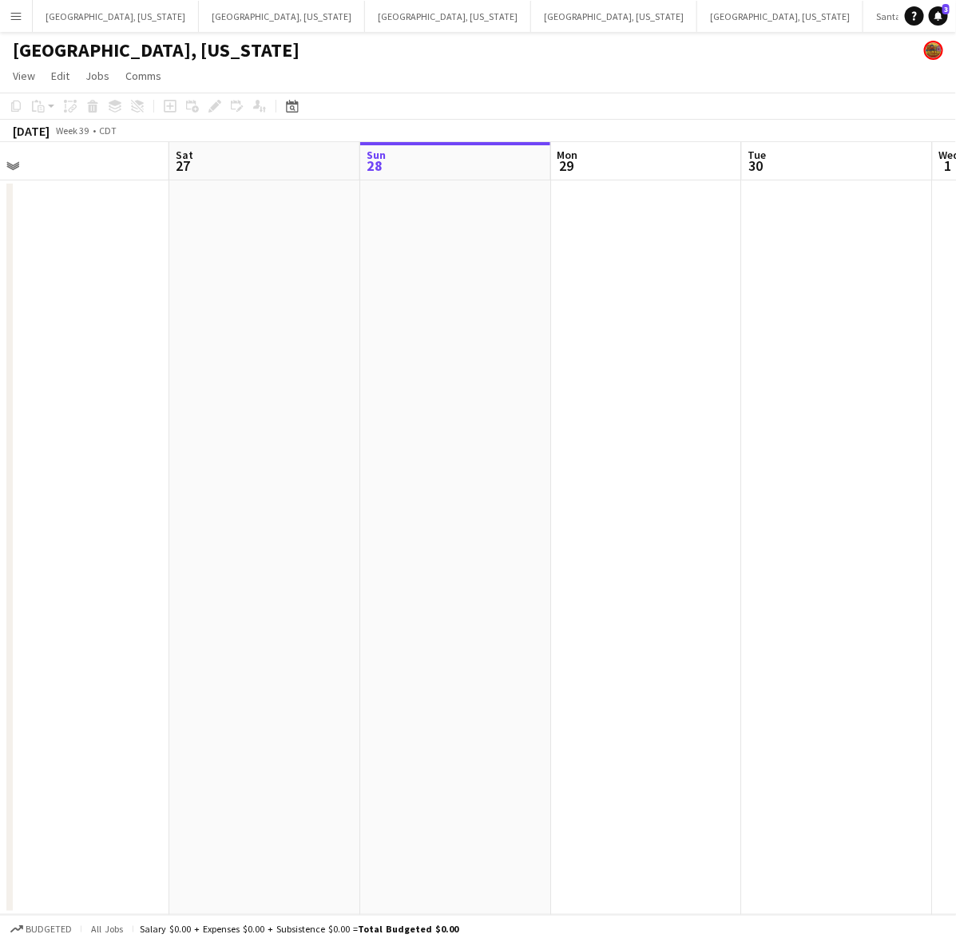
click at [414, 406] on app-calendar-viewport "Wed 24 Thu 25 Fri 26 Sat 27 Sun 28 Mon 29 Tue 30 Wed 1 Thu 2 Fri 3" at bounding box center [478, 528] width 956 height 773
drag, startPoint x: 680, startPoint y: 339, endPoint x: 555, endPoint y: 375, distance: 129.7
click at [538, 374] on app-calendar-viewport "Thu 25 Fri 26 Sat 27 Sun 28 Mon 29 Tue 30 Wed 1 Thu 2 Fri 3 Sat 4" at bounding box center [478, 528] width 956 height 773
drag, startPoint x: 442, startPoint y: 381, endPoint x: 396, endPoint y: 390, distance: 46.4
click at [398, 390] on app-calendar-viewport "Fri 26 Sat 27 Sun 28 Mon 29 Tue 30 Wed 1 Thu 2 Fri 3 Sat 4 Sun 5" at bounding box center [478, 528] width 956 height 773
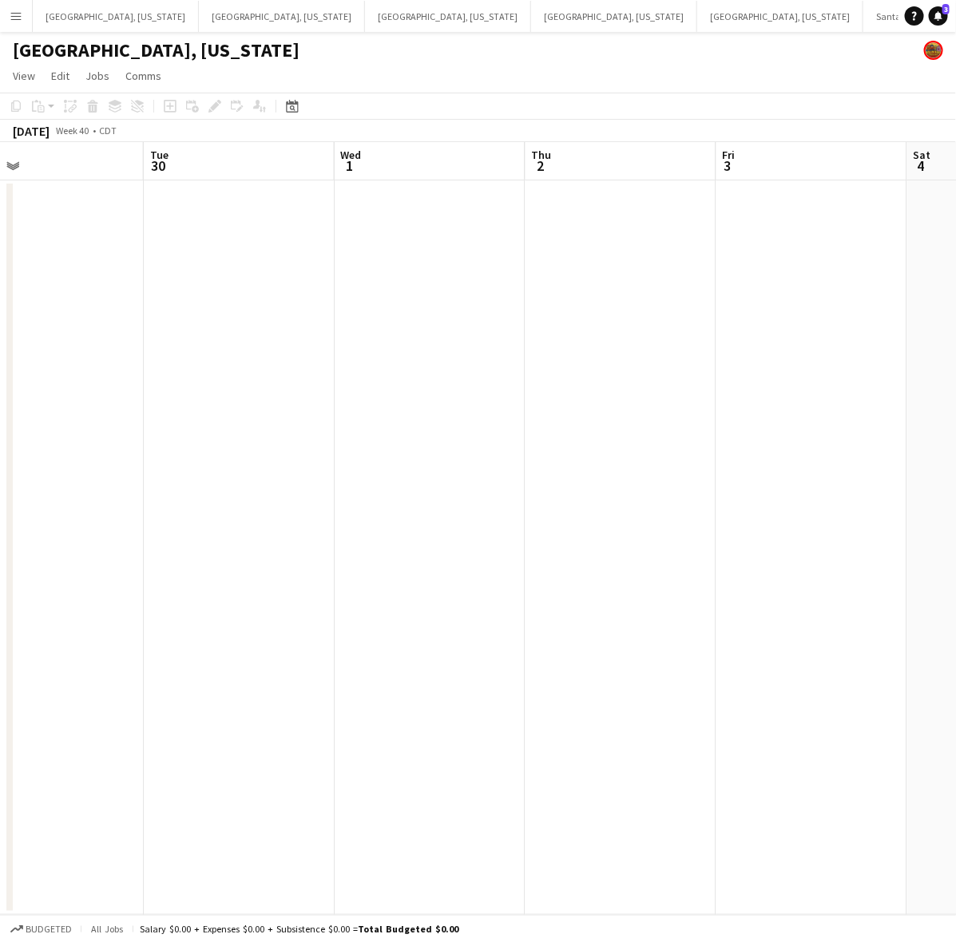
scroll to position [0, 474]
click at [294, 106] on icon "Date picker" at bounding box center [292, 106] width 13 height 13
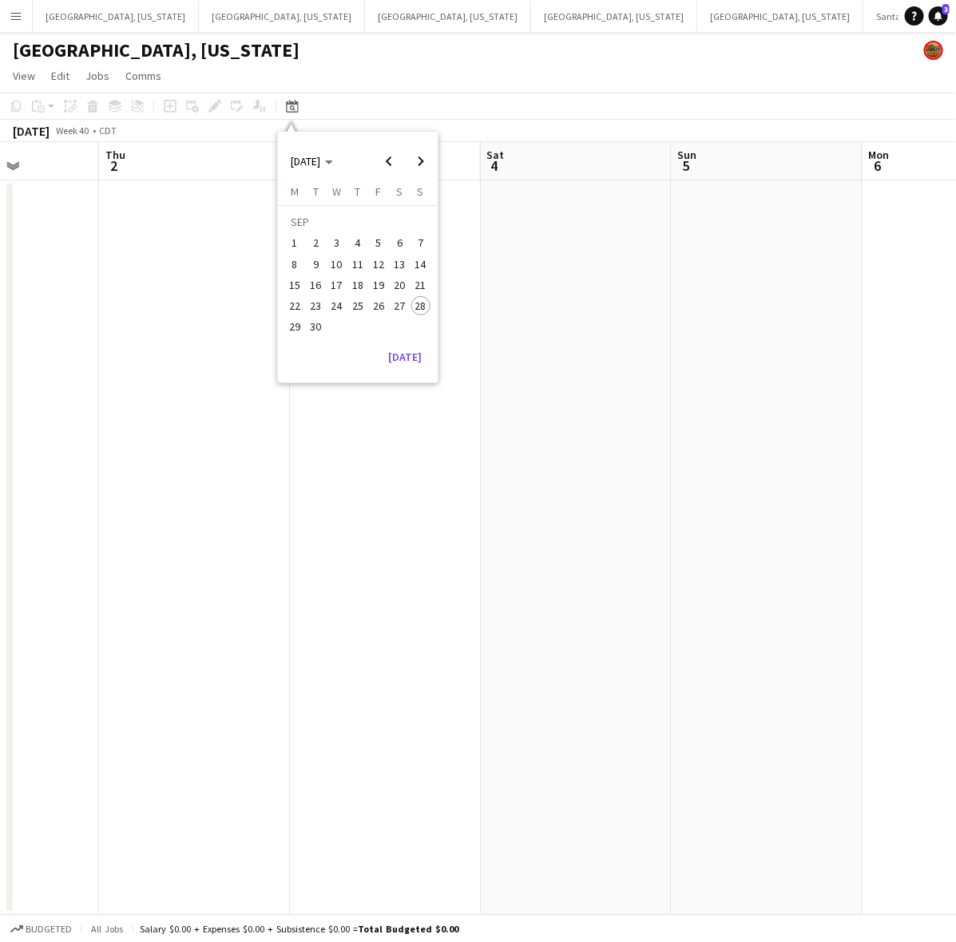
click at [184, 317] on app-date-cell at bounding box center [194, 548] width 191 height 735
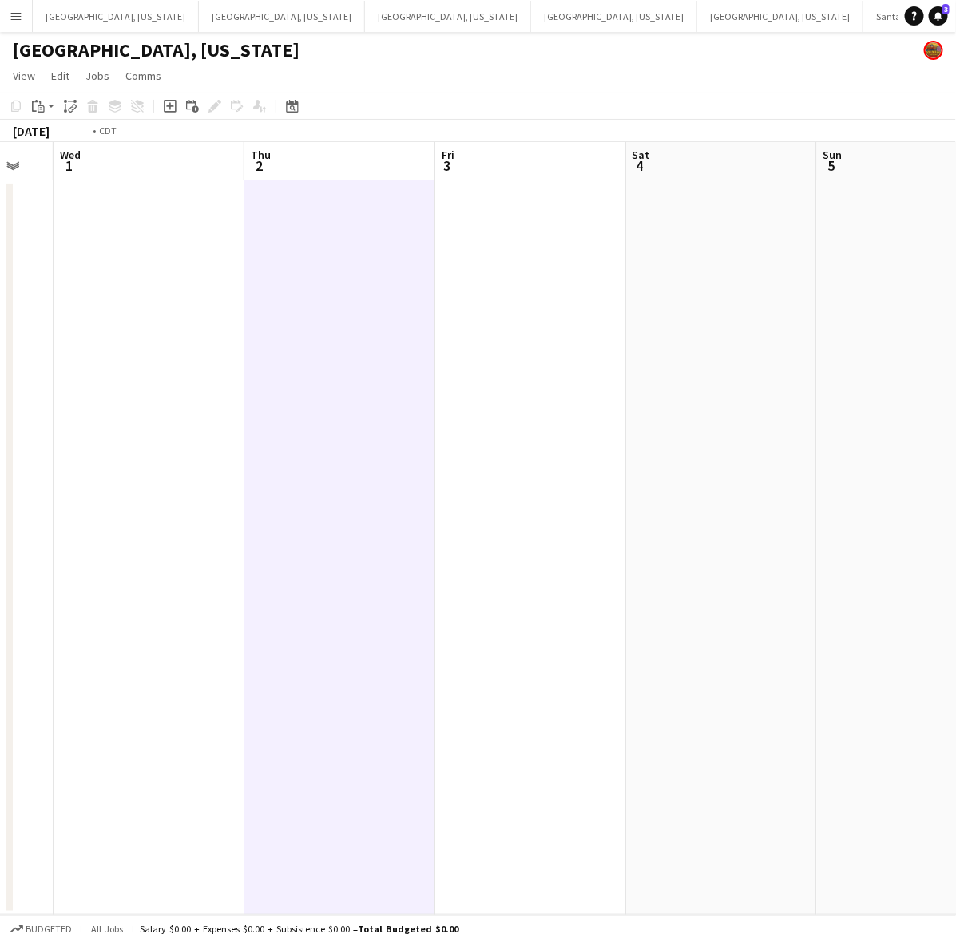
drag, startPoint x: 124, startPoint y: 358, endPoint x: 249, endPoint y: 313, distance: 133.1
click at [732, 185] on app-calendar-viewport "Mon 29 Tue 30 Wed 1 Thu 2 Fri 3 Sat 4 Sun 5 Mon 6 Tue 7 Wed 8" at bounding box center [478, 528] width 956 height 773
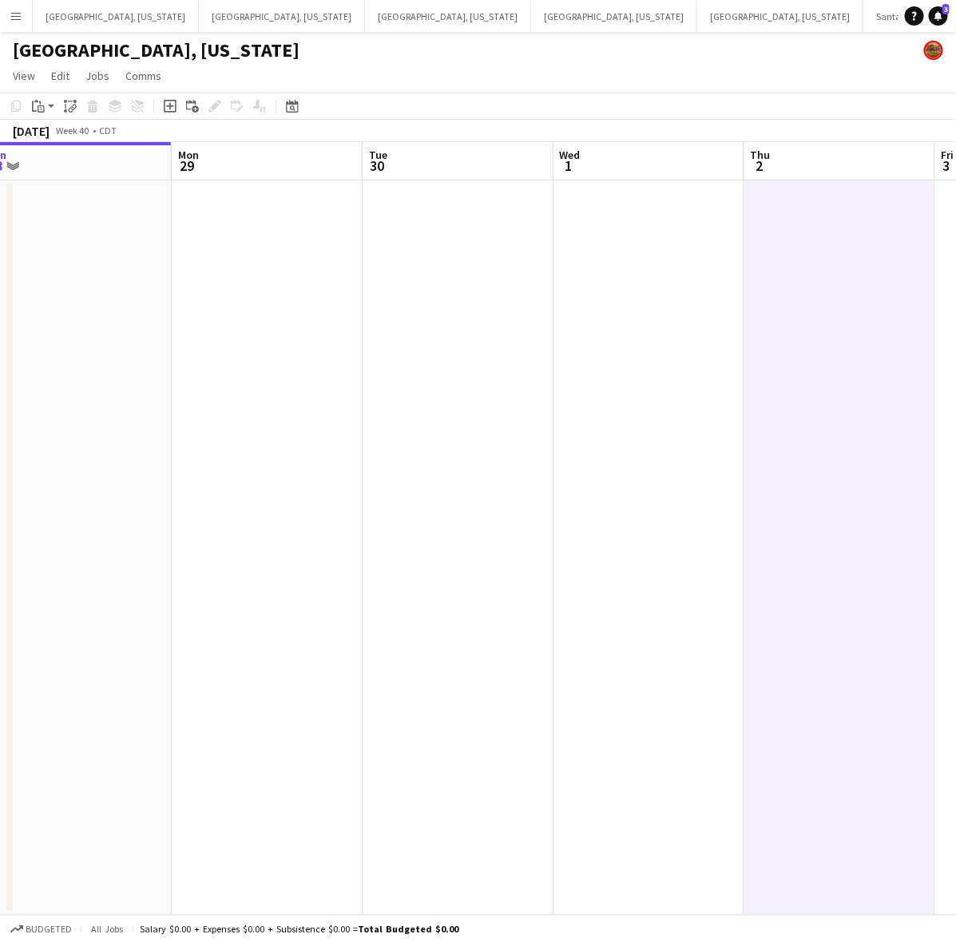
drag, startPoint x: 398, startPoint y: 307, endPoint x: 647, endPoint y: 229, distance: 261.2
click at [647, 229] on app-calendar-viewport "Fri 26 Sat 27 Sun 28 Mon 29 Tue 30 Wed 1 Thu 2 Fri 3 Sat 4 Sun 5" at bounding box center [478, 528] width 956 height 773
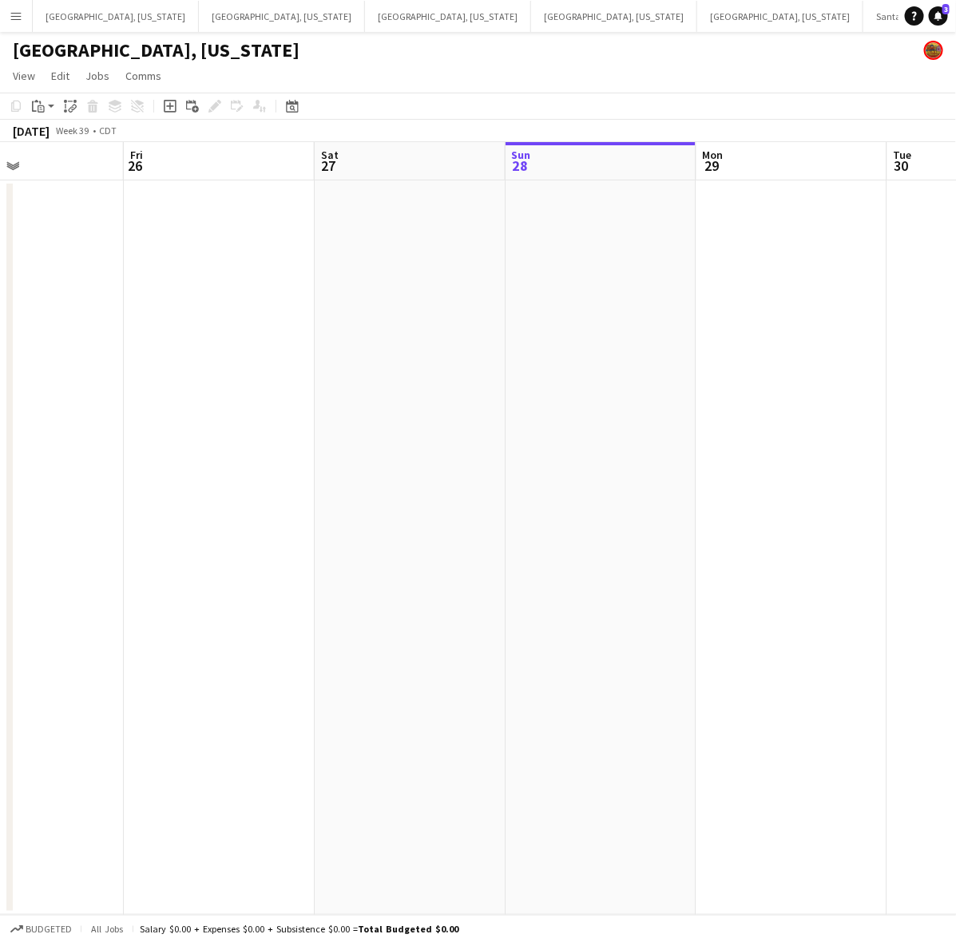
drag, startPoint x: 222, startPoint y: 354, endPoint x: 801, endPoint y: 204, distance: 598.0
click at [744, 232] on app-calendar-viewport "Tue 23 Wed 24 Thu 25 Fri 26 Sat 27 Sun 28 Mon 29 Tue 30 Wed 1 Thu 2" at bounding box center [478, 528] width 956 height 773
drag, startPoint x: 226, startPoint y: 394, endPoint x: 820, endPoint y: 293, distance: 602.7
click at [819, 294] on app-calendar-viewport "Sat 20 Sun 21 Mon 22 Tue 23 Wed 24 Thu 25 Fri 26 Sat 27 Sun 28 Mon 29" at bounding box center [478, 528] width 956 height 773
drag, startPoint x: 272, startPoint y: 437, endPoint x: 816, endPoint y: 311, distance: 559.0
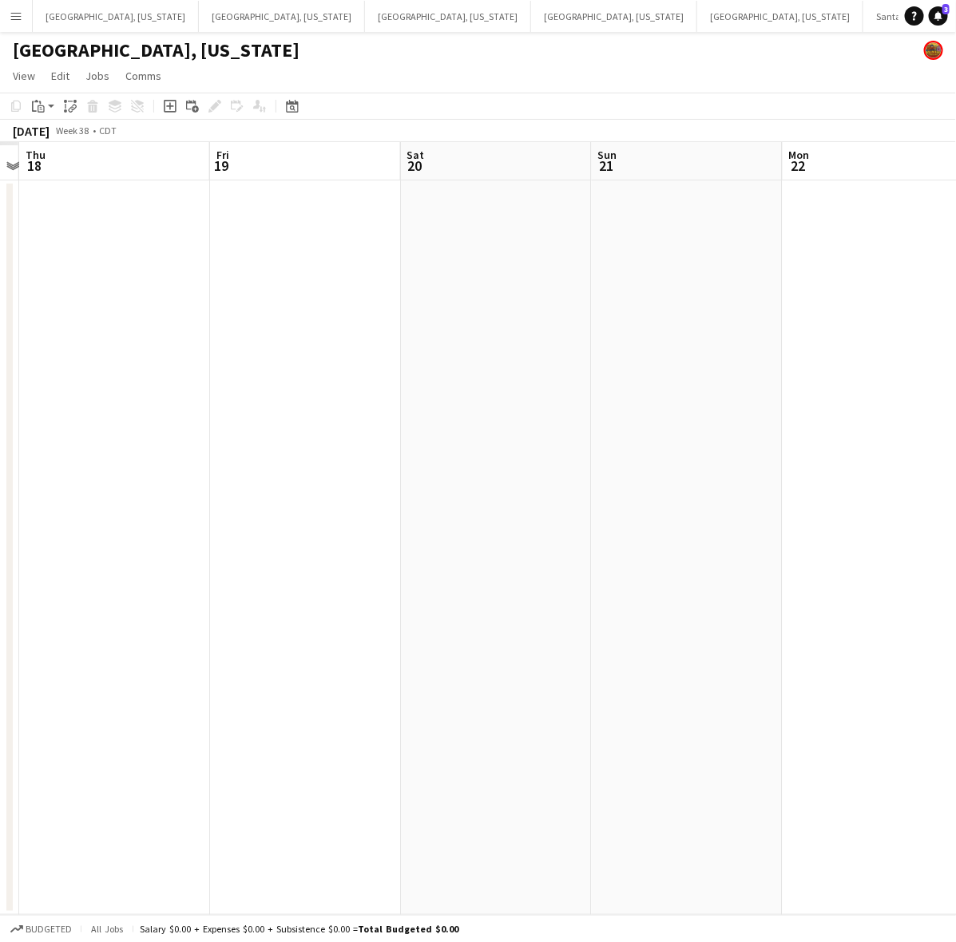
click at [793, 321] on app-calendar-viewport "Mon 15 Tue 16 Wed 17 Thu 18 Fri 19 Sat 20 Sun 21 Mon 22 Tue 23 Wed 24" at bounding box center [478, 528] width 956 height 773
drag, startPoint x: 230, startPoint y: 420, endPoint x: 883, endPoint y: 262, distance: 672.2
click at [883, 262] on app-calendar-viewport "Sun 14 Mon 15 Tue 16 Wed 17 Thu 18 Fri 19 Sat 20 Sun 21 Mon 22 Tue 23" at bounding box center [478, 528] width 956 height 773
drag, startPoint x: 101, startPoint y: 438, endPoint x: 895, endPoint y: 244, distance: 817.1
click at [881, 253] on app-calendar-viewport "Thu 11 Fri 12 Sat 13 Sun 14 Mon 15 Tue 16 Wed 17 Thu 18 Fri 19 Sat 20" at bounding box center [478, 528] width 956 height 773
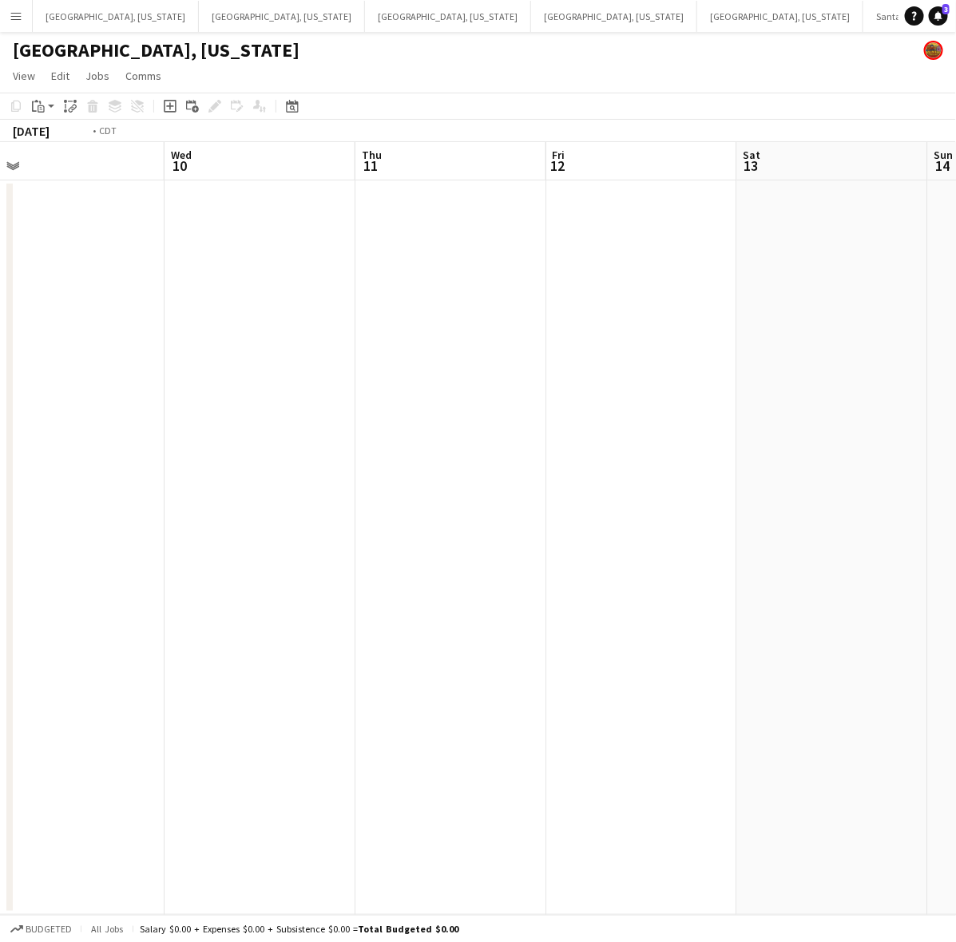
drag, startPoint x: 172, startPoint y: 438, endPoint x: 811, endPoint y: 292, distance: 656.1
click at [784, 309] on app-calendar-viewport "Sun 7 Mon 8 Tue 9 Wed 10 Thu 11 Fri 12 Sat 13 Sun 14 Mon 15 Tue 16" at bounding box center [478, 528] width 956 height 773
drag, startPoint x: 343, startPoint y: 425, endPoint x: 831, endPoint y: 270, distance: 512.0
click at [827, 290] on app-calendar-viewport "Tue 2 Wed 3 Thu 4 Fri 5 Sat 6 Sun 7 Mon 8 Tue 9 Wed 10 Thu 11" at bounding box center [478, 528] width 956 height 773
drag, startPoint x: 360, startPoint y: 436, endPoint x: 807, endPoint y: 296, distance: 468.8
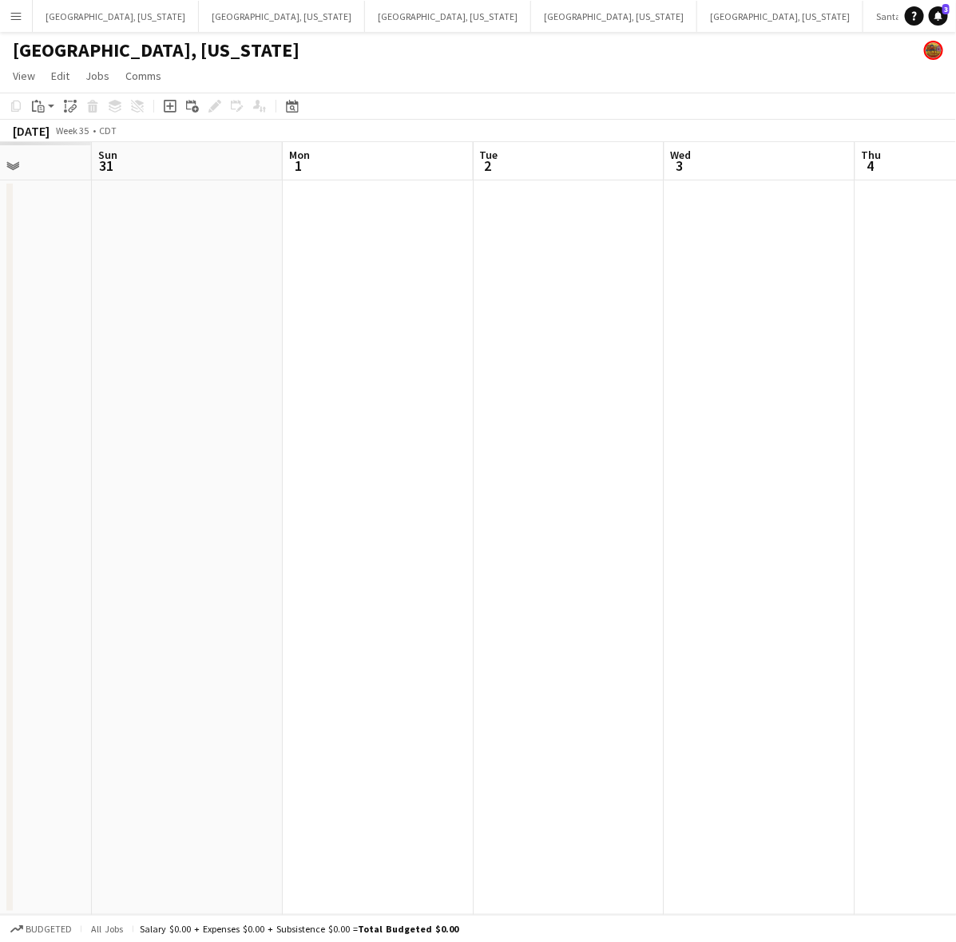
click at [779, 319] on app-calendar-viewport "Thu 28 Fri 29 Sat 30 Sun 31 Mon 1 Tue 2 Wed 3 Thu 4 Fri 5 Sat 6" at bounding box center [478, 528] width 956 height 773
drag, startPoint x: 749, startPoint y: 371, endPoint x: 709, endPoint y: 354, distance: 43.6
click at [891, 323] on app-calendar-viewport "Sun 24 Mon 25 Tue 26 Wed 27 Thu 28 Fri 29 Sat 30 Sun 31 Mon 1 Tue 2" at bounding box center [478, 528] width 956 height 773
drag, startPoint x: 224, startPoint y: 469, endPoint x: 879, endPoint y: 329, distance: 668.9
click at [879, 329] on app-calendar-viewport "Sun 24 Mon 25 Tue 26 Wed 27 Thu 28 Fri 29 Sat 30 Sun 31 Mon 1 Tue 2" at bounding box center [478, 528] width 956 height 773
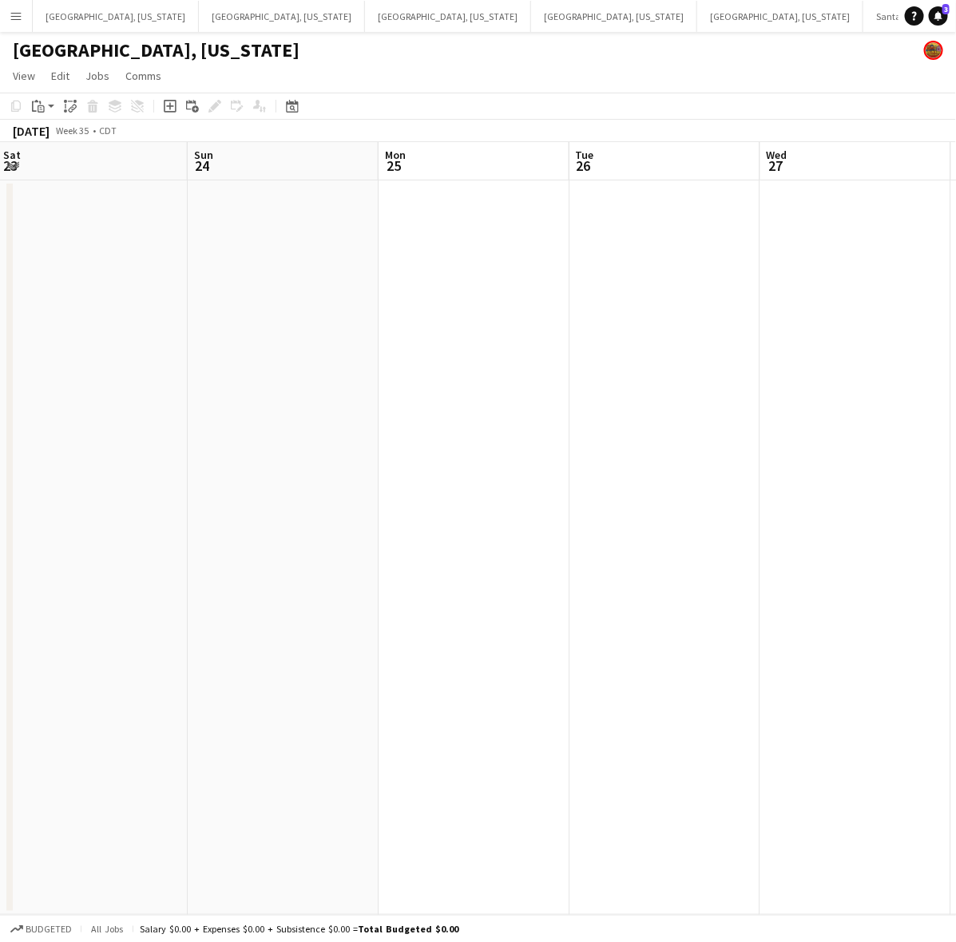
drag, startPoint x: 196, startPoint y: 467, endPoint x: 760, endPoint y: 343, distance: 577.3
click at [724, 365] on app-calendar-viewport "Thu 21 Fri 22 Sat 23 Sun 24 Mon 25 Tue 26 Wed 27 Thu 28 Fri 29 Sat 30" at bounding box center [478, 528] width 956 height 773
drag, startPoint x: 170, startPoint y: 465, endPoint x: 772, endPoint y: 355, distance: 612.1
click at [749, 371] on app-calendar-viewport "Mon 18 Tue 19 Wed 20 Thu 21 Fri 22 Sat 23 Sun 24 Mon 25 Tue 26 Wed 27" at bounding box center [478, 528] width 956 height 773
drag, startPoint x: 284, startPoint y: 460, endPoint x: 752, endPoint y: 297, distance: 494.8
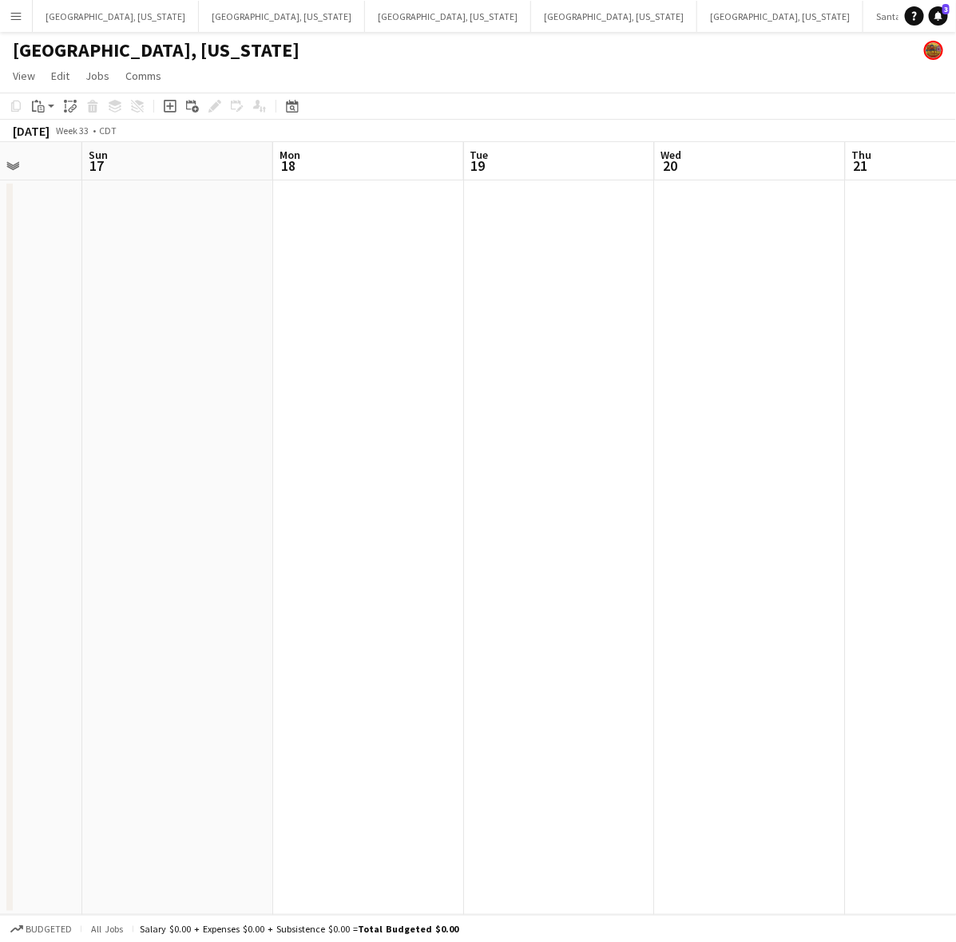
click at [776, 325] on app-calendar-viewport "Thu 14 Fri 15 Sat 16 Sun 17 Mon 18 Tue 19 Wed 20 Thu 21 Fri 22 Sat 23" at bounding box center [478, 528] width 956 height 773
drag, startPoint x: 301, startPoint y: 400, endPoint x: 812, endPoint y: 292, distance: 522.6
click at [808, 294] on app-calendar-viewport "Sat 9 Sun 10 Mon 11 Tue 12 Wed 13 Thu 14 Fri 15 Sat 16 Sun 17 Mon 18" at bounding box center [478, 528] width 956 height 773
drag, startPoint x: 368, startPoint y: 446, endPoint x: 839, endPoint y: 310, distance: 489.6
click at [808, 324] on app-calendar-viewport "Sat 9 Sun 10 Mon 11 Tue 12 Wed 13 Thu 14 Fri 15 Sat 16 Sun 17 Mon 18" at bounding box center [478, 528] width 956 height 773
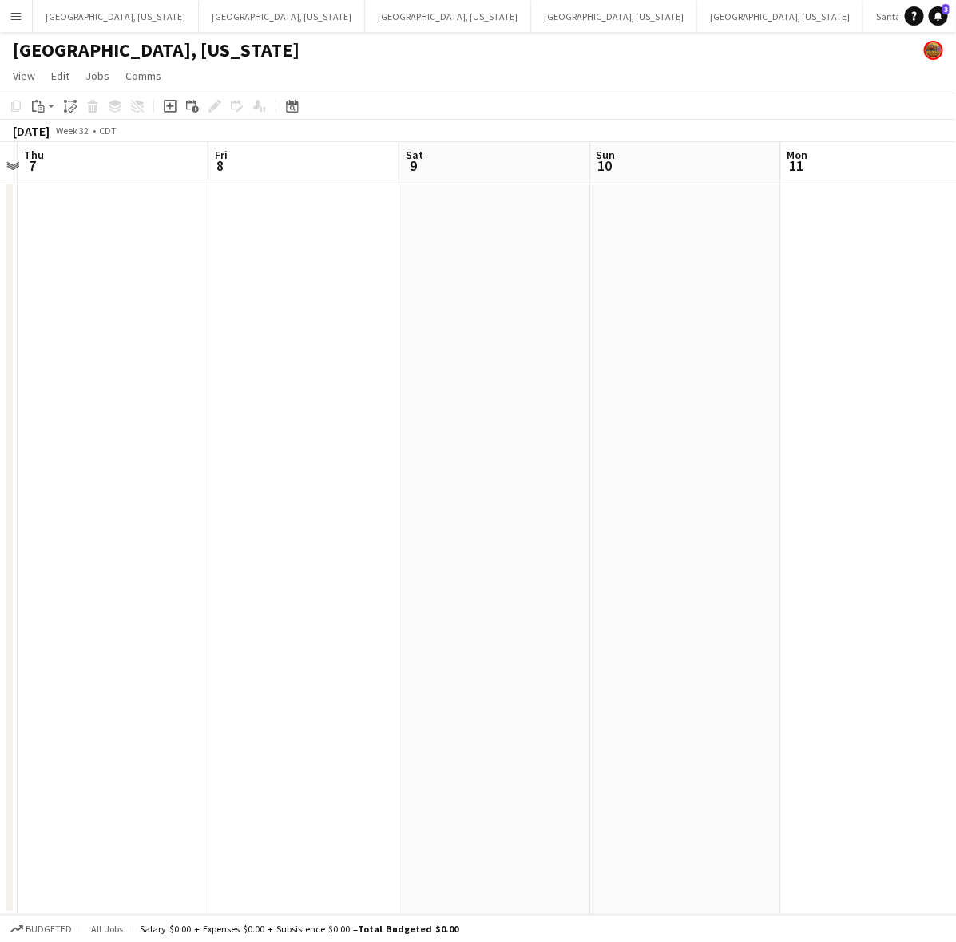
drag, startPoint x: 184, startPoint y: 464, endPoint x: 695, endPoint y: 324, distance: 529.2
click at [671, 362] on app-calendar-viewport "Tue 5 Wed 6 Thu 7 Fri 8 Sat 9 Sun 10 Mon 11 Tue 12 Wed 13 Thu 14" at bounding box center [478, 528] width 956 height 773
drag, startPoint x: 266, startPoint y: 416, endPoint x: 507, endPoint y: 328, distance: 256.7
click at [895, 256] on app-calendar-viewport "Sat 2 Sun 3 Mon 4 Tue 5 Wed 6 Thu 7 Fri 8 Sat 9 Sun 10 Mon 11" at bounding box center [478, 528] width 956 height 773
drag, startPoint x: 376, startPoint y: 368, endPoint x: 817, endPoint y: 240, distance: 459.2
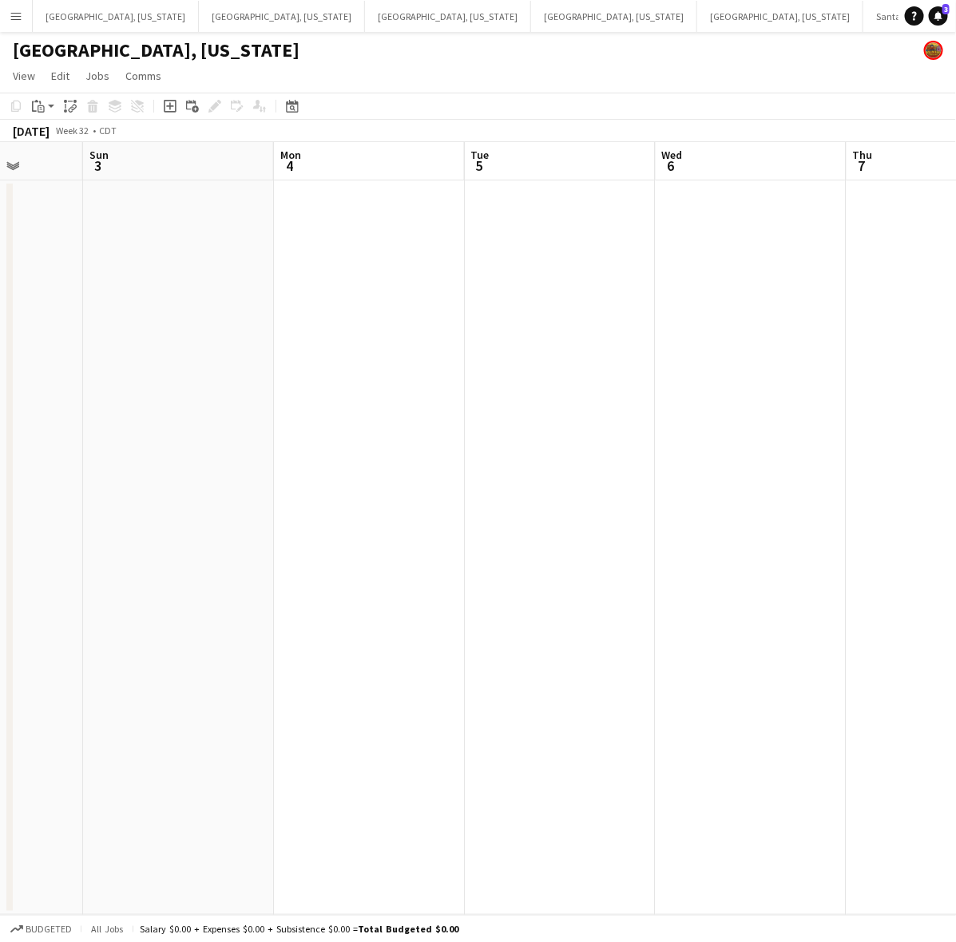
click at [817, 240] on app-calendar-viewport "Thu 31 Fri 1 Sat 2 Sun 3 Mon 4 Tue 5 Wed 6 Thu 7 Fri 8 Sat 9" at bounding box center [478, 528] width 956 height 773
drag, startPoint x: 202, startPoint y: 395, endPoint x: 803, endPoint y: 141, distance: 653.2
click at [797, 148] on app-calendar-viewport "Mon 28 Tue 29 Wed 30 Thu 31 Fri 1 Sat 2 Sun 3 Mon 4 Tue 5 Wed 6" at bounding box center [478, 528] width 956 height 773
click at [955, 117] on html "Menu Boards Boards Boards All jobs Status Workforce Workforce My Workforce Recr…" at bounding box center [478, 471] width 956 height 942
drag, startPoint x: 388, startPoint y: 312, endPoint x: 919, endPoint y: 164, distance: 551.5
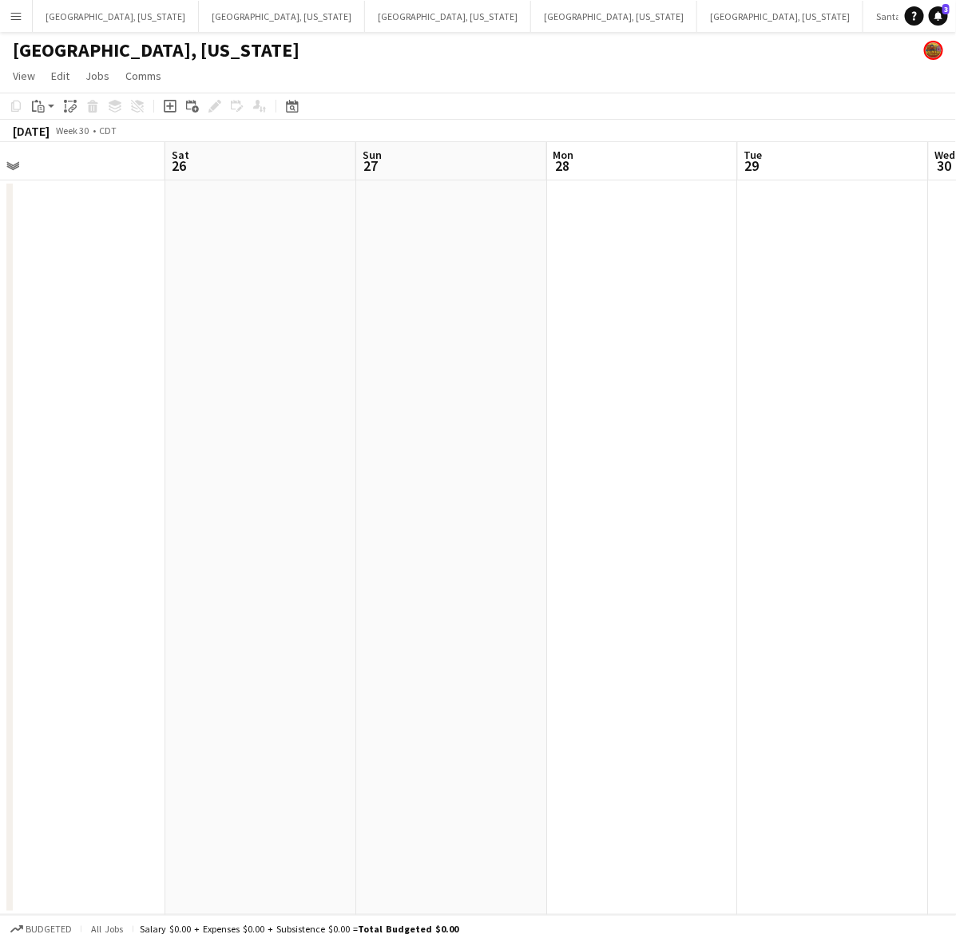
click at [907, 182] on app-calendar-viewport "Wed 23 Thu 24 Fri 25 Sat 26 Sun 27 Mon 28 Tue 29 Wed 30 Thu 31 Fri 1" at bounding box center [478, 528] width 956 height 773
click at [625, 33] on div "Menu Boards Boards Boards All jobs Status Workforce Workforce My Workforce Recr…" at bounding box center [478, 471] width 956 height 942
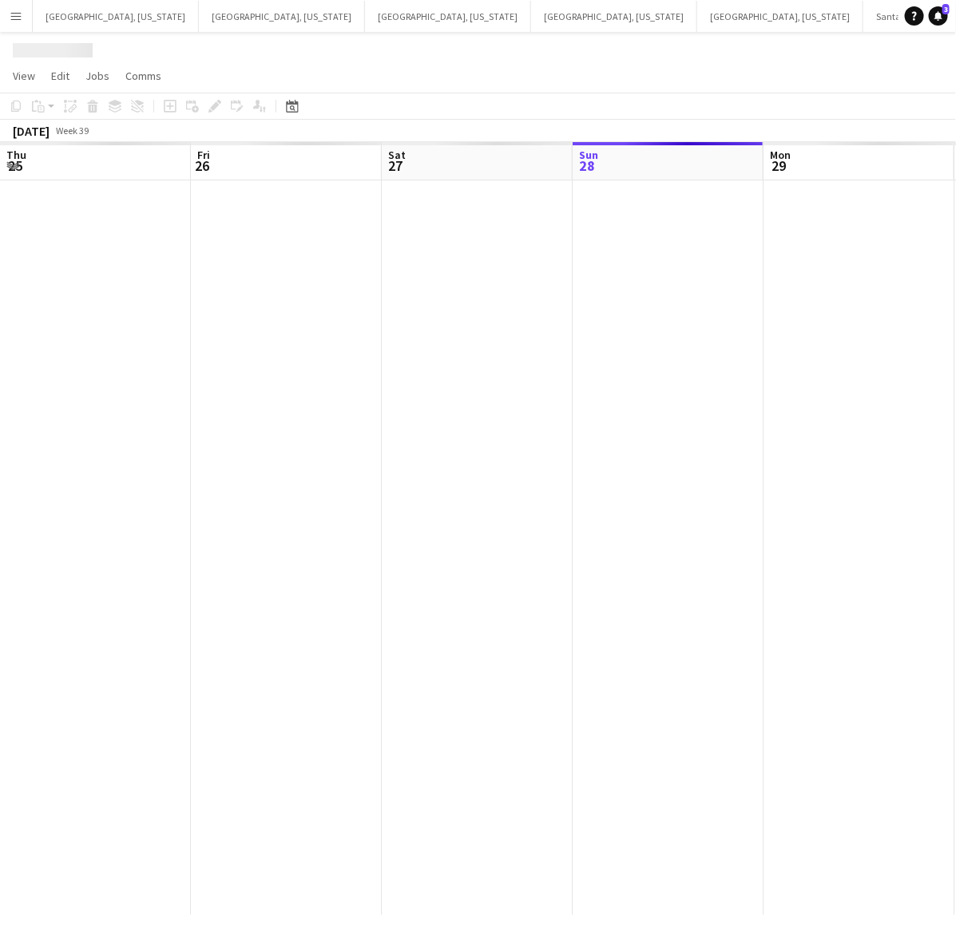
scroll to position [0, 381]
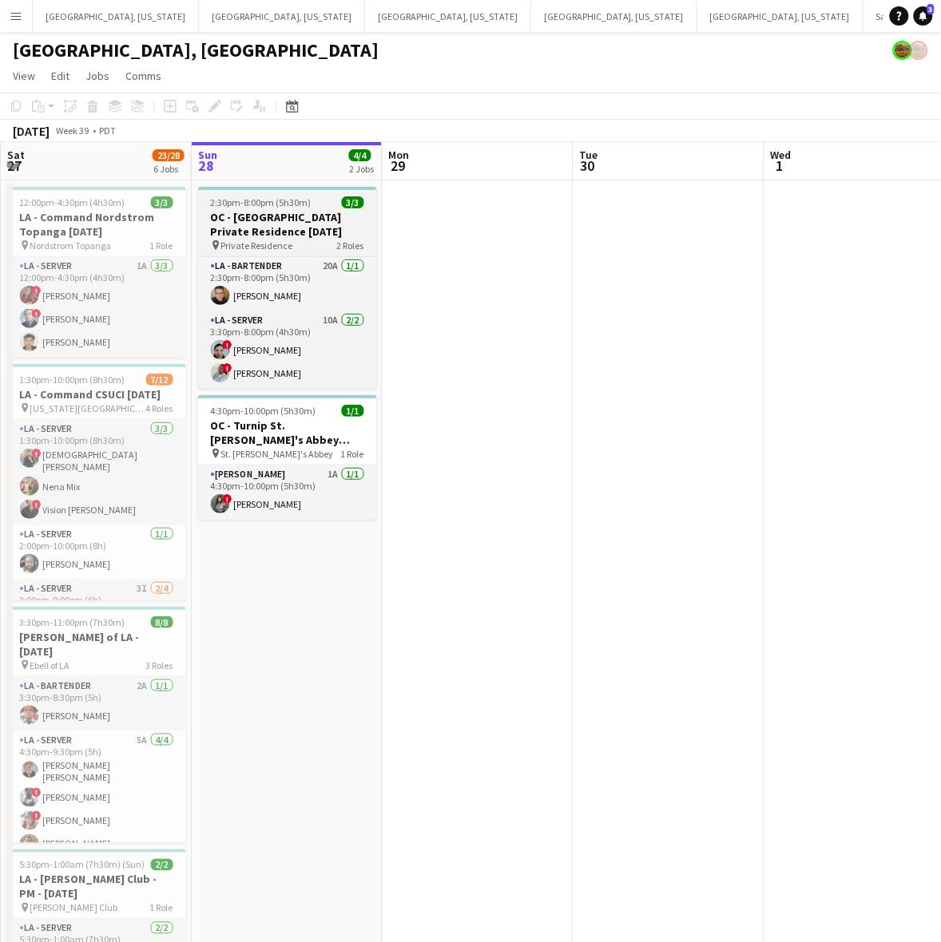
click at [276, 220] on h3 "OC - [GEOGRAPHIC_DATA] Private Residence [DATE]" at bounding box center [287, 224] width 179 height 29
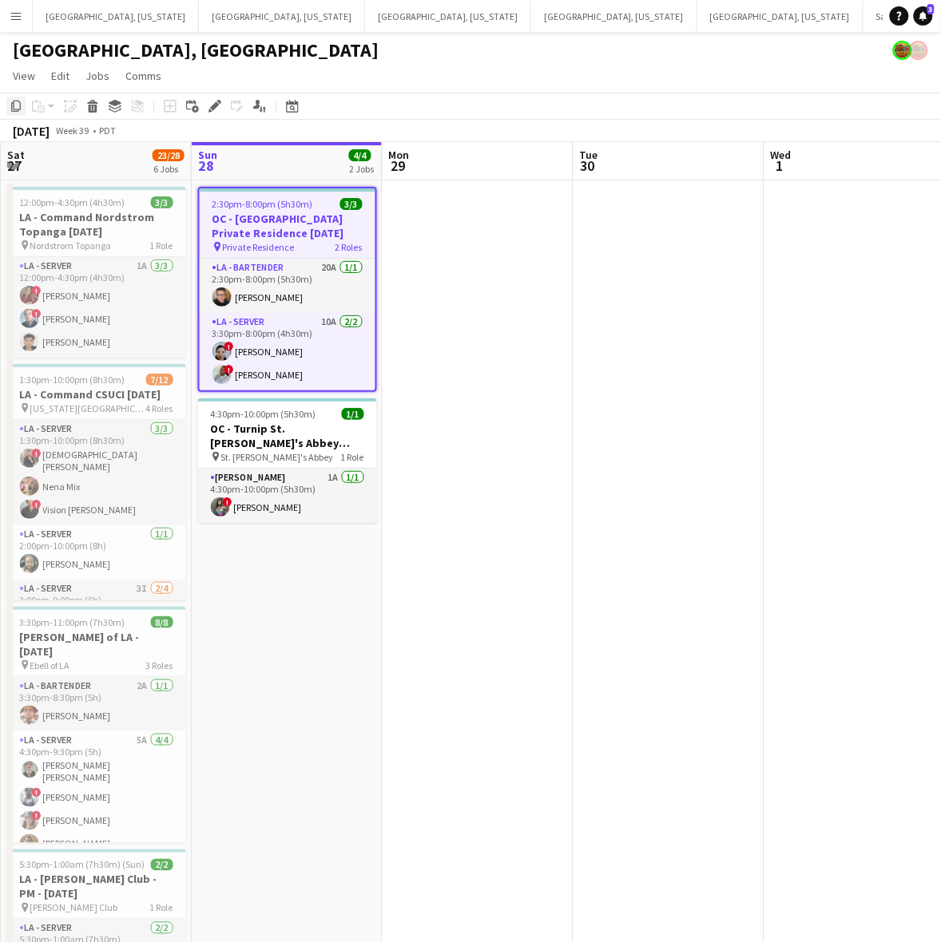
click at [18, 105] on icon "Copy" at bounding box center [16, 106] width 13 height 13
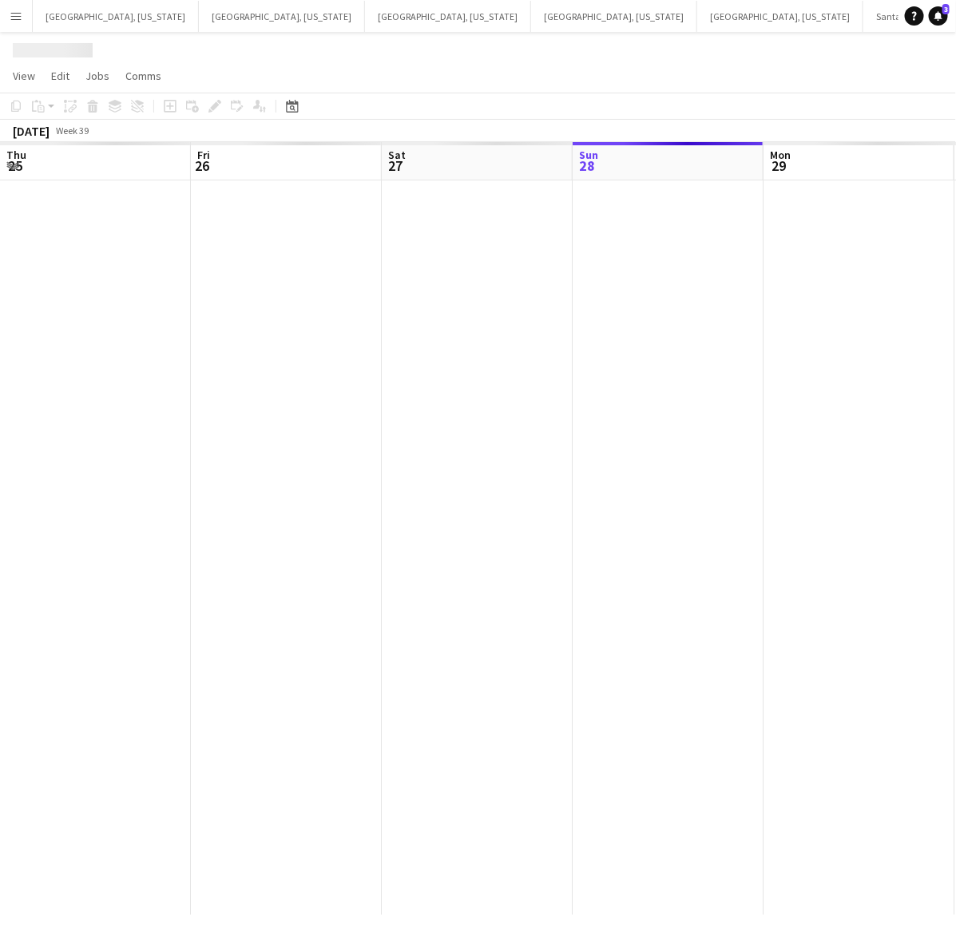
scroll to position [0, 381]
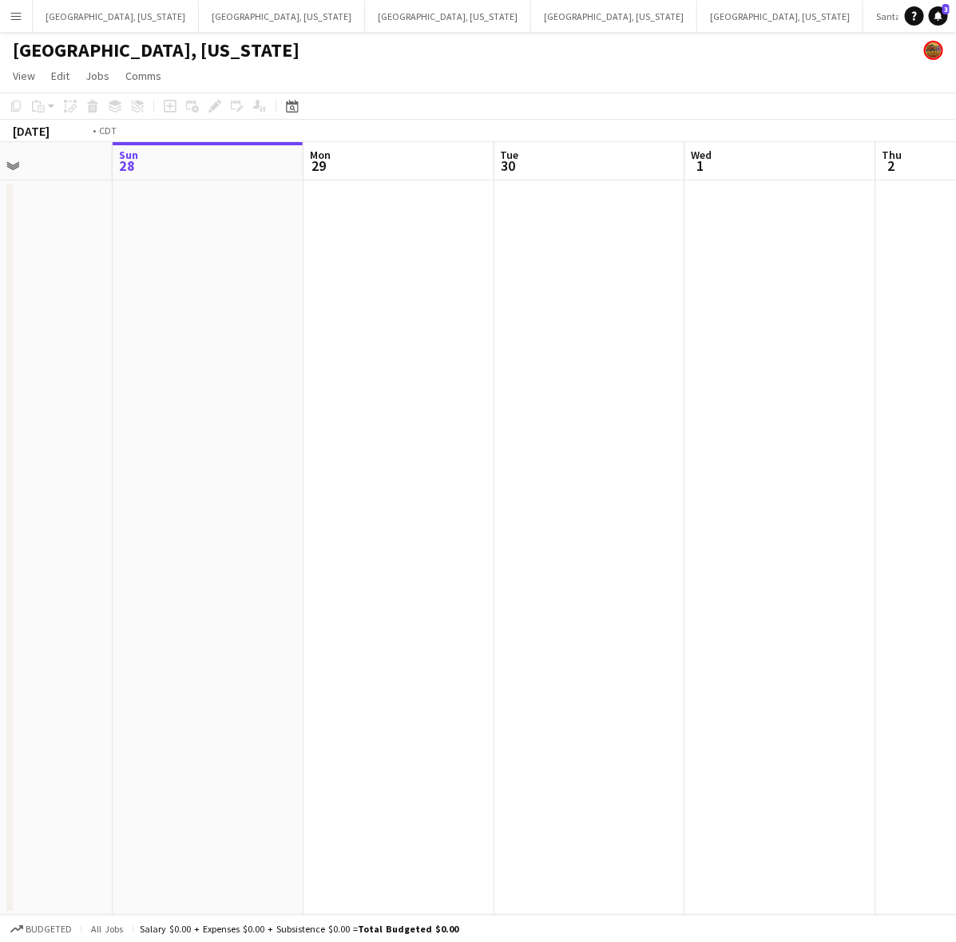
drag, startPoint x: 872, startPoint y: 329, endPoint x: 150, endPoint y: 544, distance: 753.3
click at [173, 540] on app-calendar-viewport "Thu 25 Fri 26 Sat 27 Sun 28 Mon 29 Tue 30 Wed 1 Thu 2 Fri 3 Sat 4" at bounding box center [478, 528] width 956 height 773
drag
click at [200, 551] on app-calendar-viewport "Wed 1 Thu 2 Fri 3 Sat 4 Sun 5 Mon 6 Tue 7 Wed 8 Thu 9 Fri 10" at bounding box center [478, 528] width 956 height 773
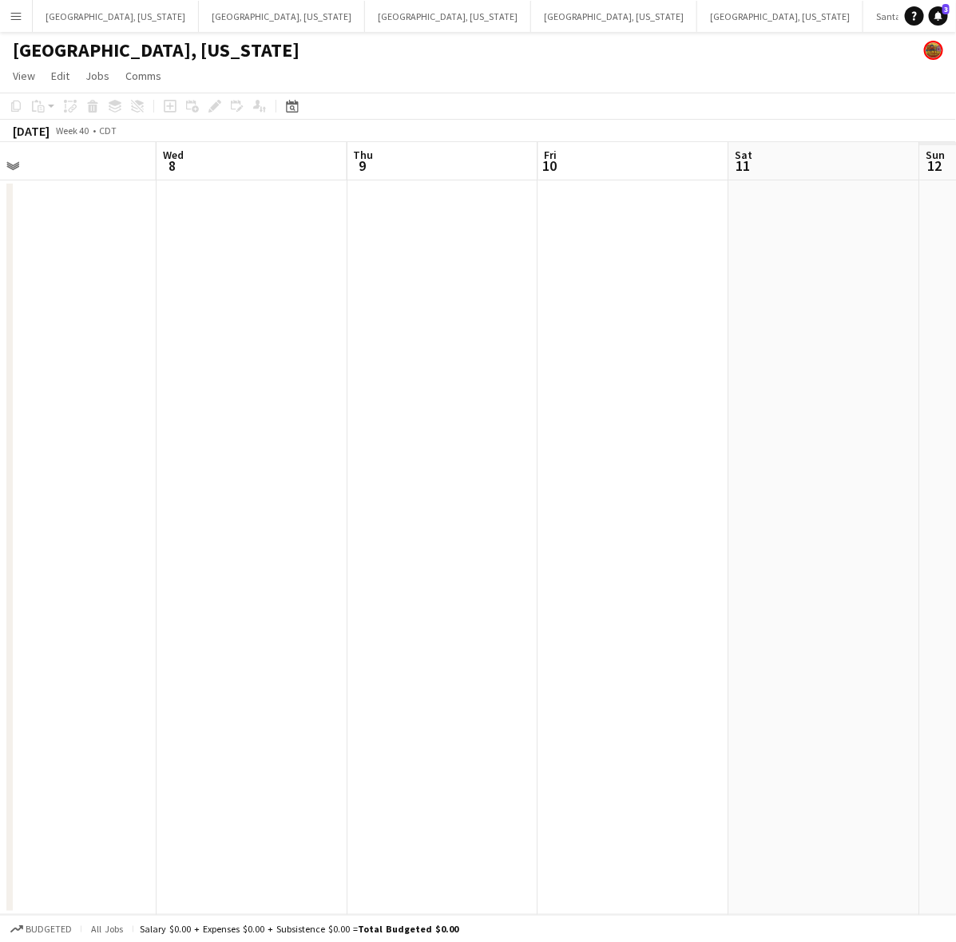
click at [188, 453] on app-calendar-viewport "Sat 4 Sun 5 Mon 6 Tue 7 Wed 8 Thu 9 Fri 10 Sat 11 Sun 12 Mon 13" at bounding box center [478, 528] width 956 height 773
click at [237, 268] on app-date-cell at bounding box center [252, 548] width 191 height 735
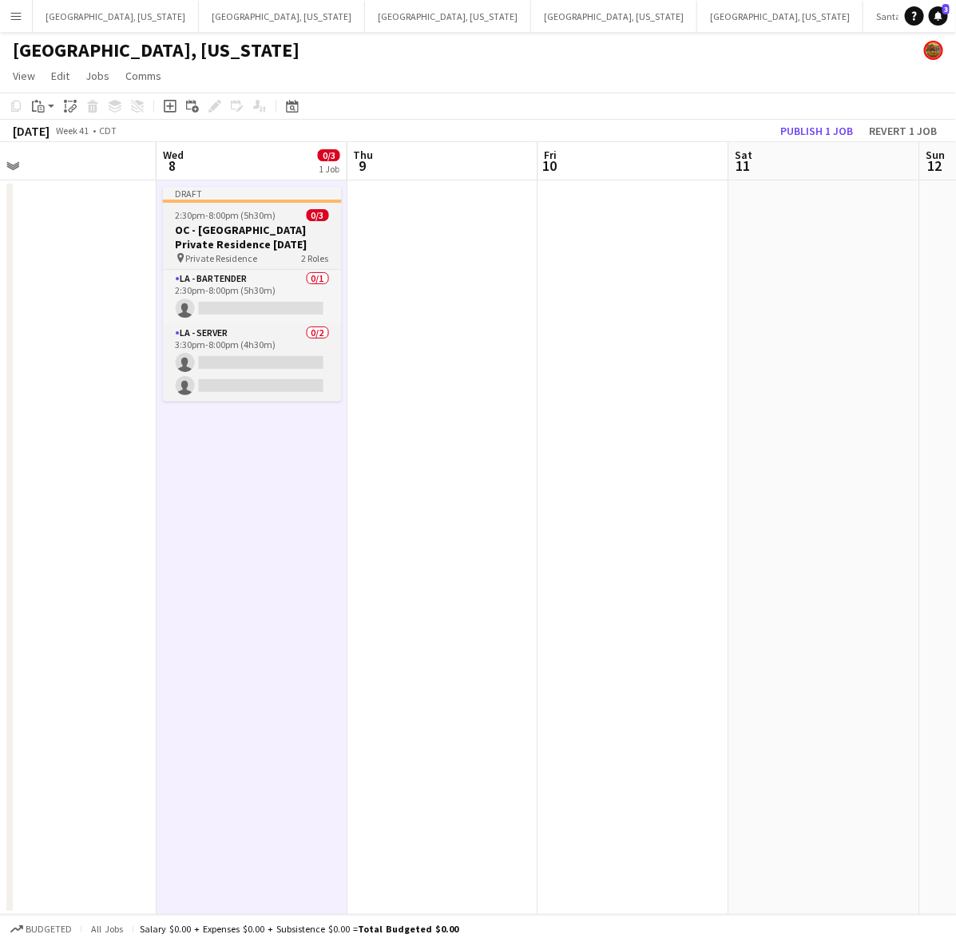
click at [312, 214] on span "0/3" at bounding box center [318, 215] width 22 height 12
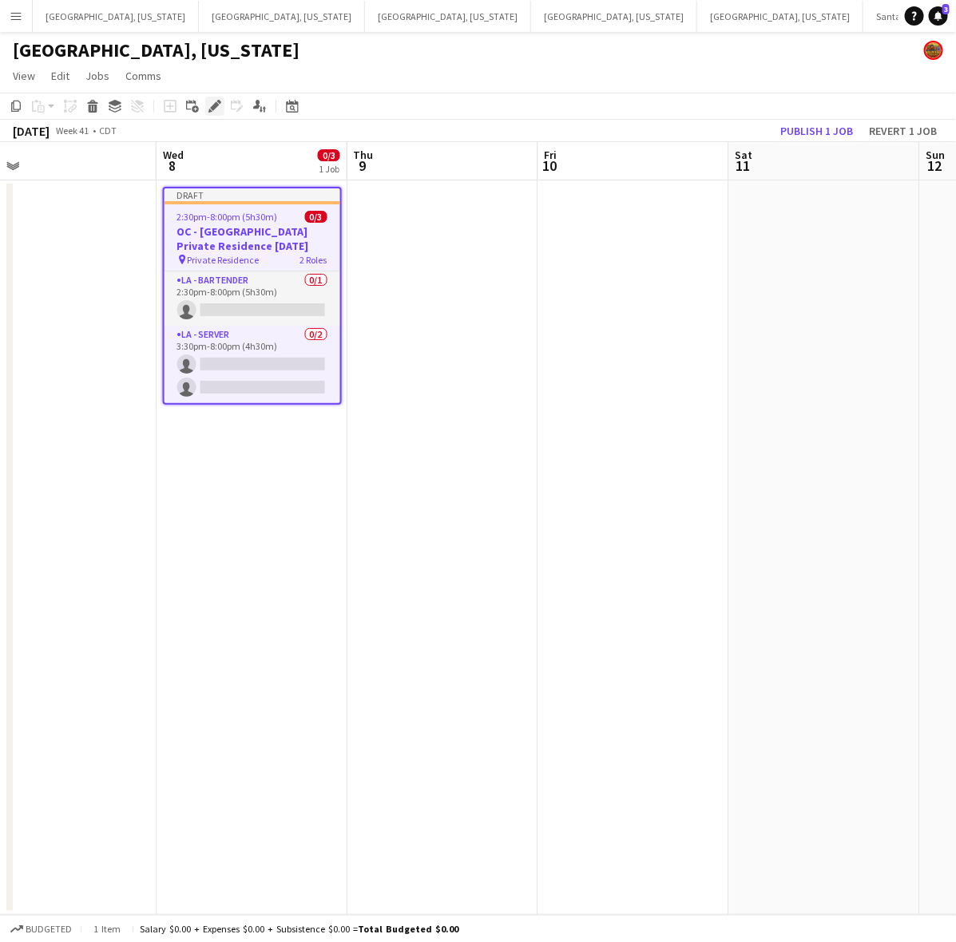
click at [216, 105] on icon at bounding box center [214, 106] width 9 height 9
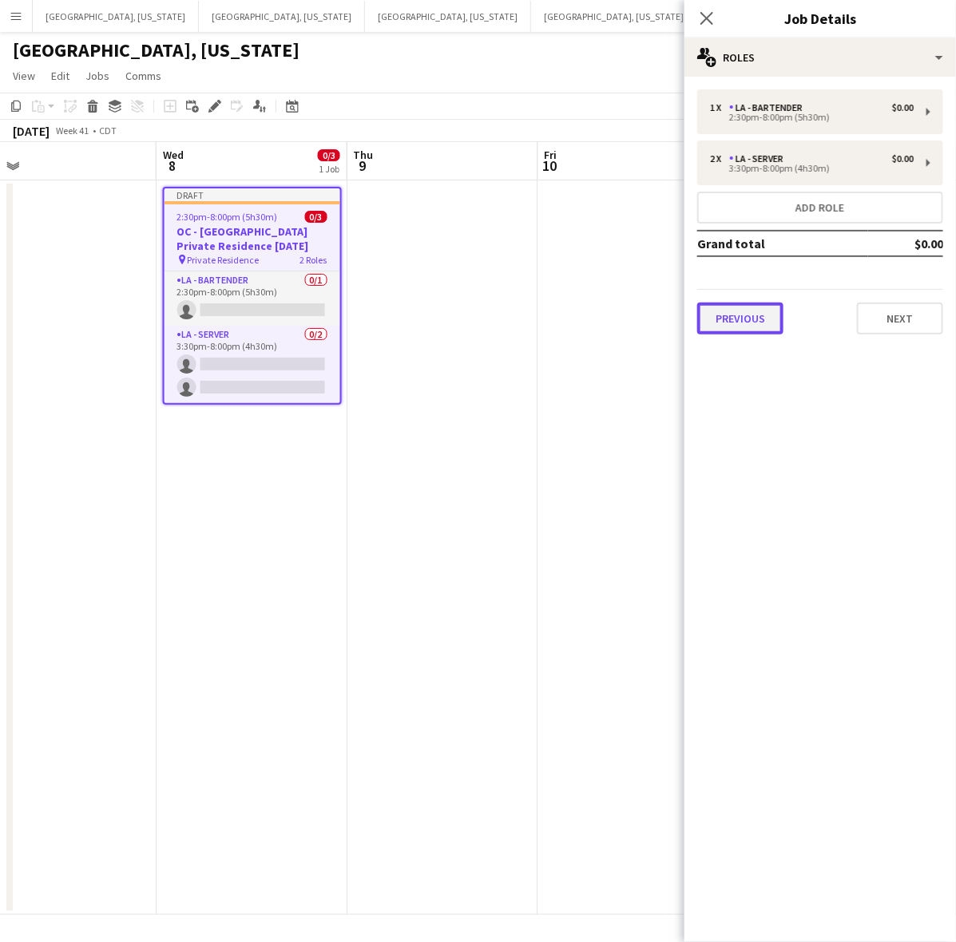
click at [727, 304] on button "Previous" at bounding box center [740, 319] width 86 height 32
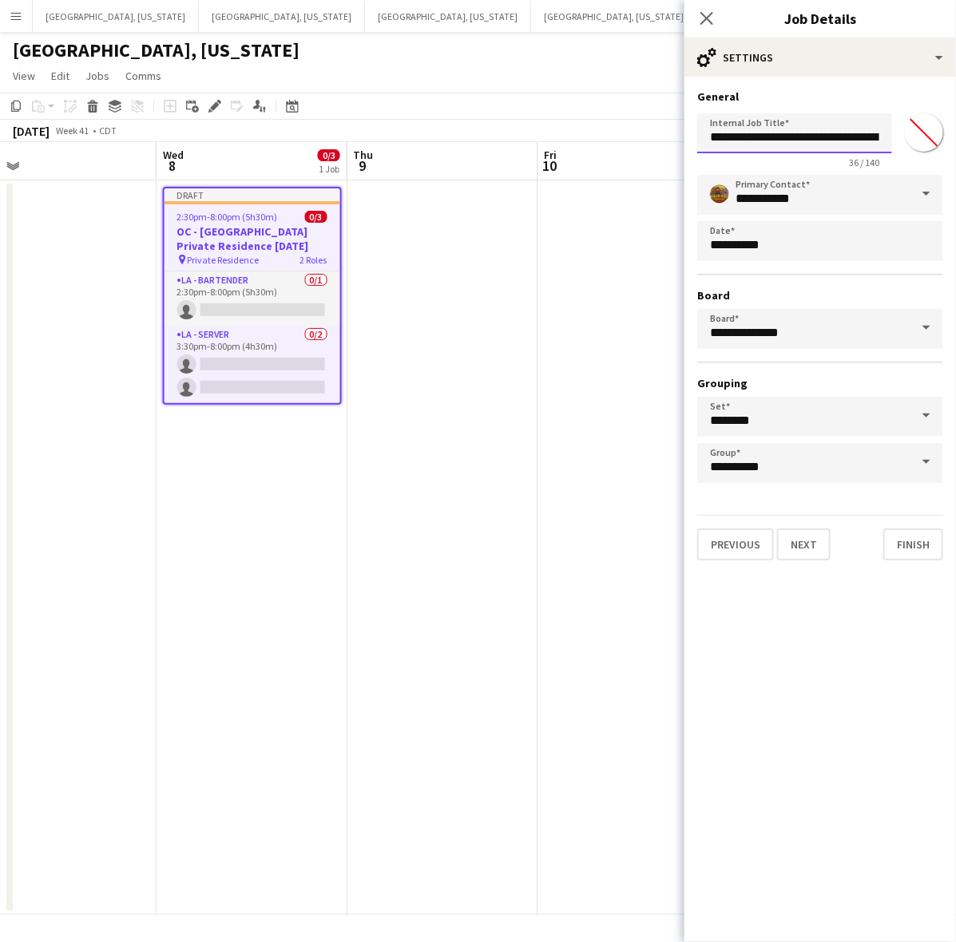
click at [732, 132] on input "**********" at bounding box center [794, 133] width 195 height 40
click at [760, 136] on input "*****" at bounding box center [794, 133] width 195 height 40
type input "**********"
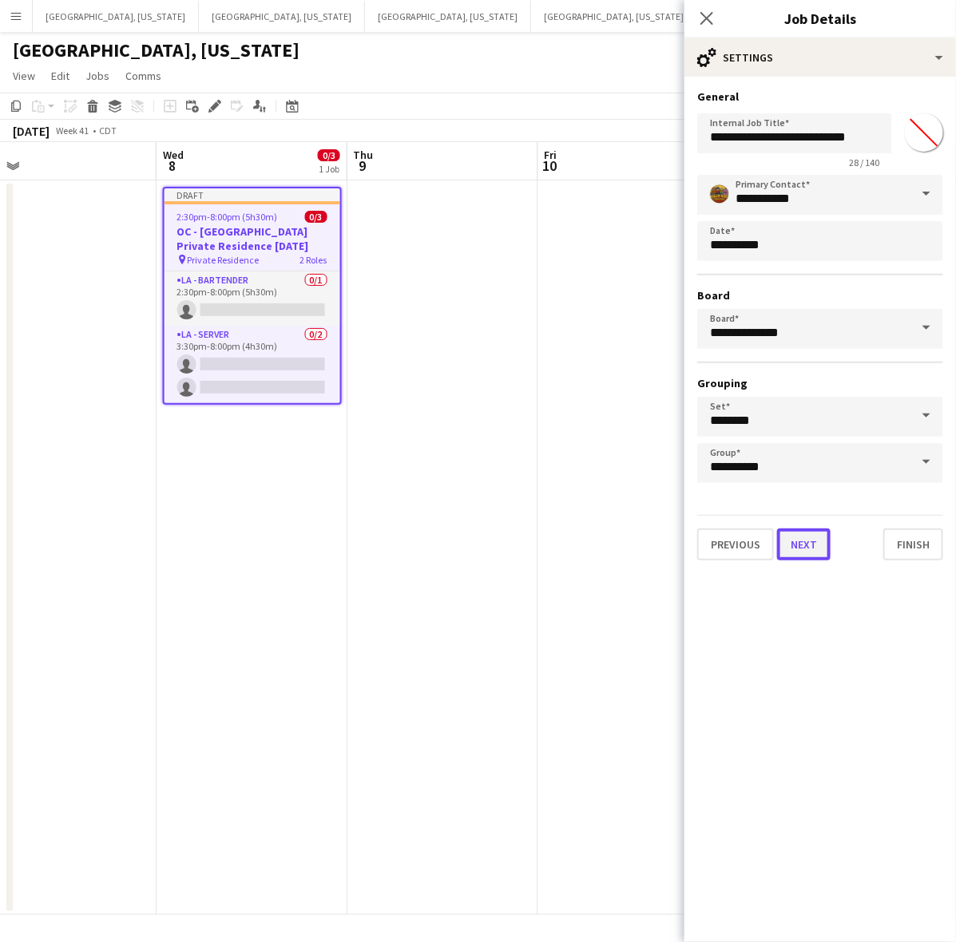
click at [803, 529] on button "Next" at bounding box center [804, 545] width 54 height 32
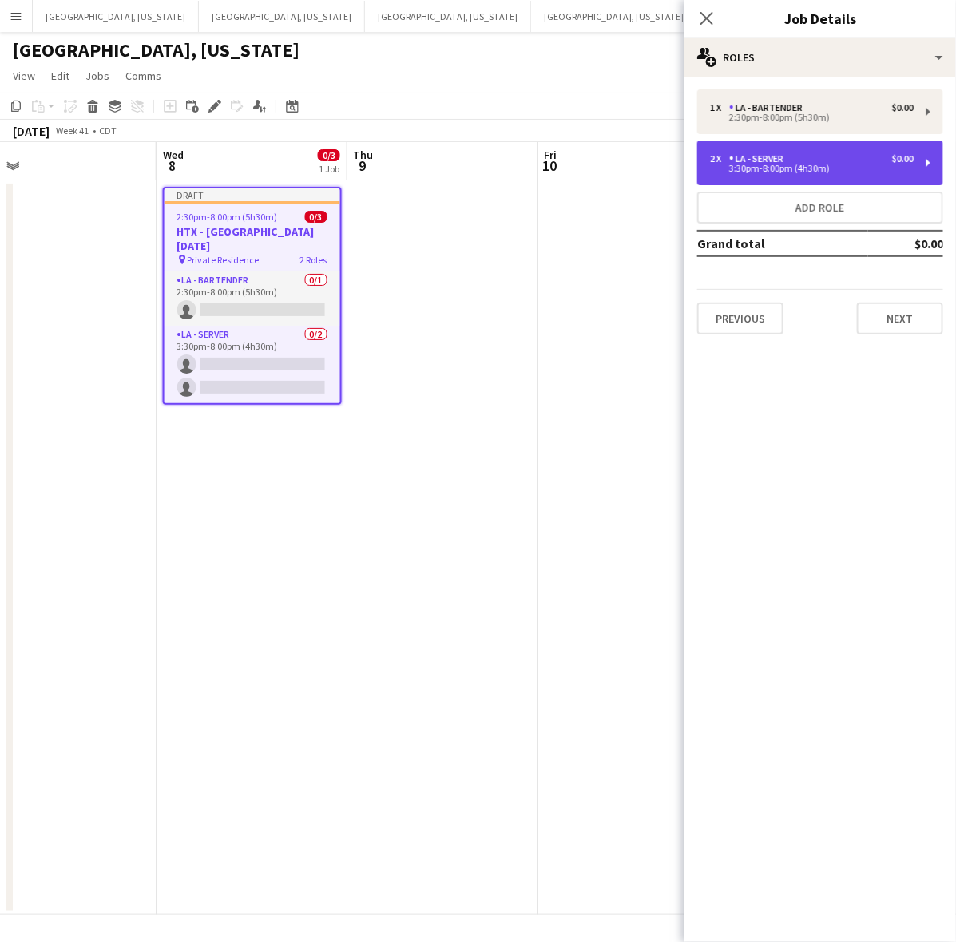
click at [849, 145] on div "2 x LA - Server $0.00 3:30pm-8:00pm (4h30m)" at bounding box center [820, 163] width 246 height 45
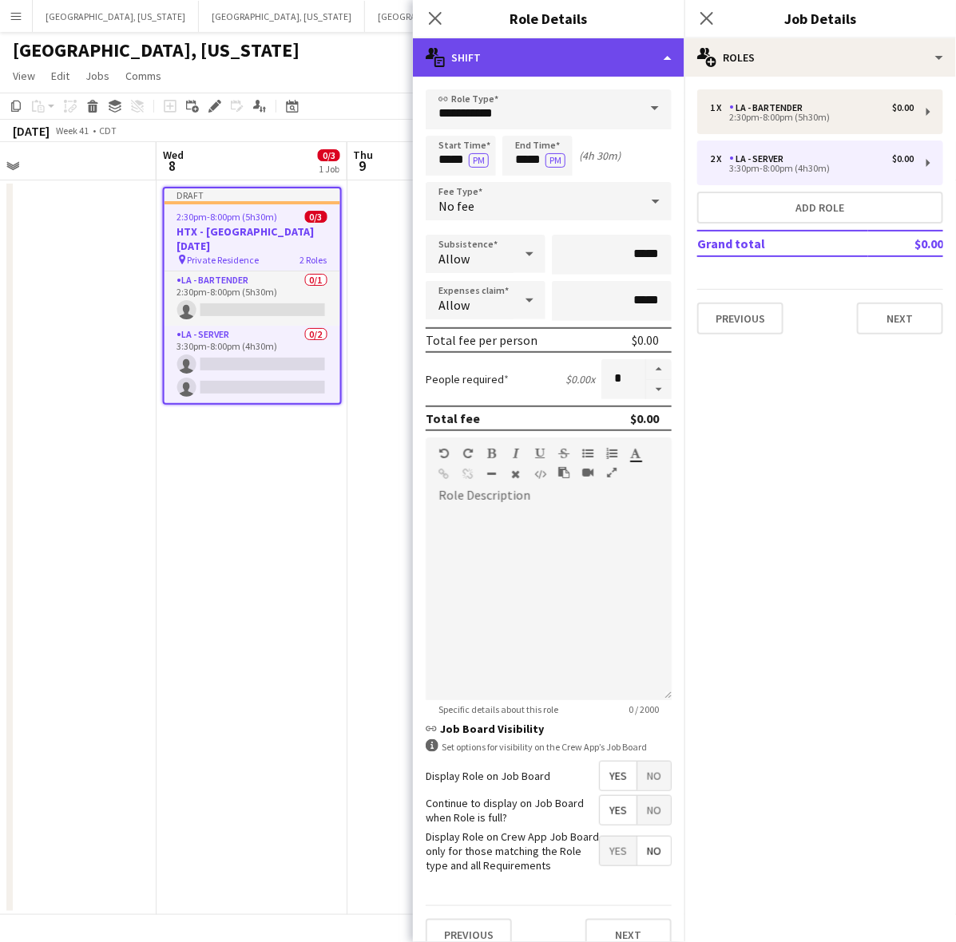
click at [524, 49] on div "multiple-actions-text Shift" at bounding box center [549, 57] width 272 height 38
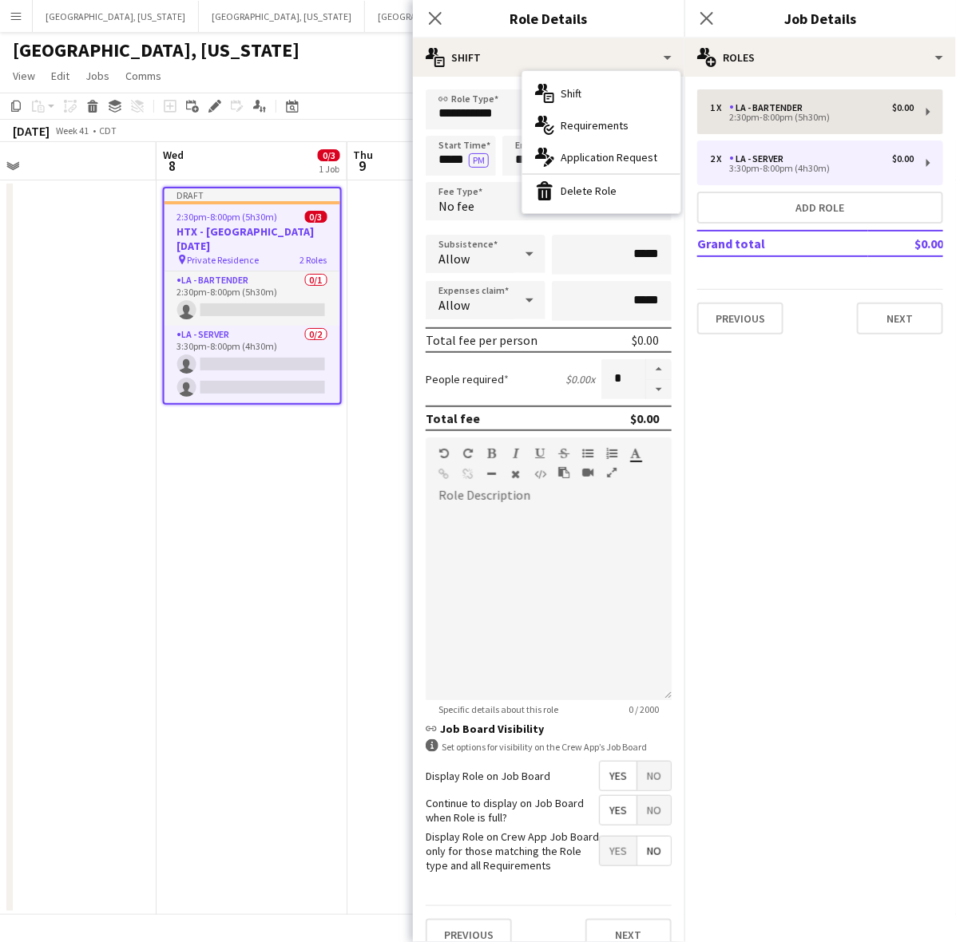
drag, startPoint x: 561, startPoint y: 184, endPoint x: 784, endPoint y: 133, distance: 228.0
click at [563, 184] on div "bin-2 Delete Role" at bounding box center [601, 191] width 158 height 32
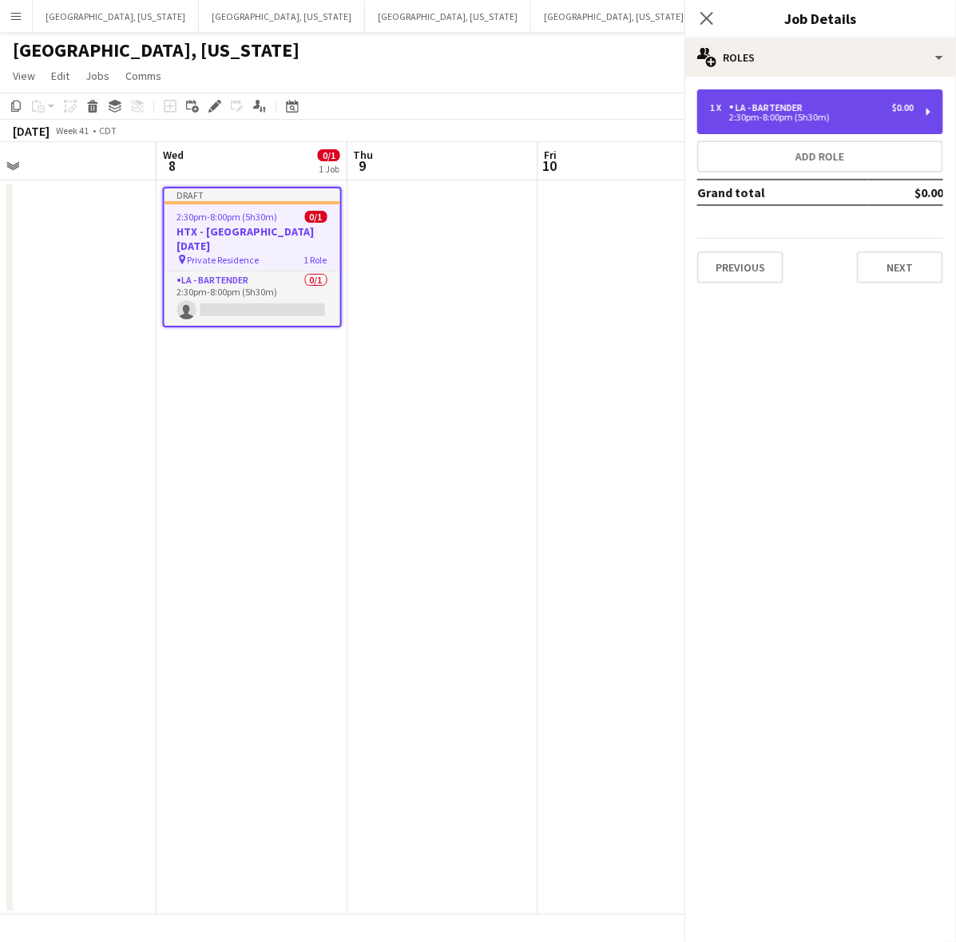
click at [807, 100] on div "1 x LA - Bartender $0.00 2:30pm-8:00pm (5h30m)" at bounding box center [820, 111] width 246 height 45
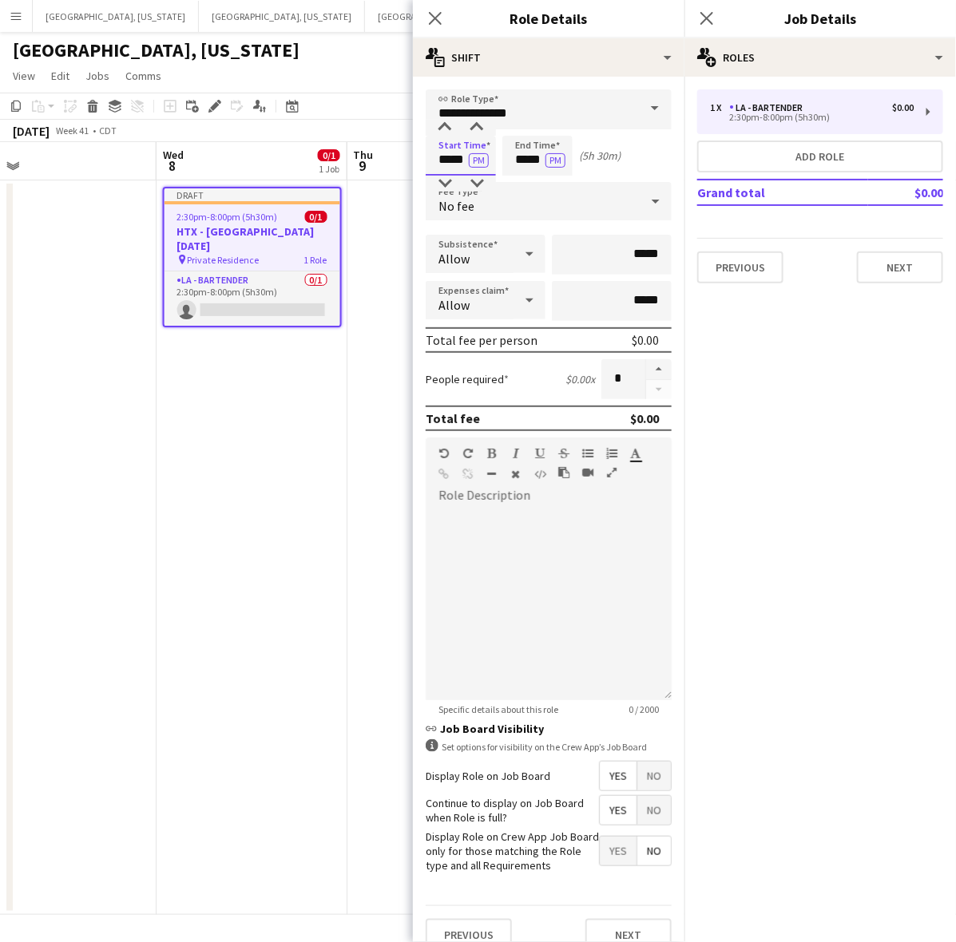
drag, startPoint x: 435, startPoint y: 158, endPoint x: 526, endPoint y: 150, distance: 90.6
click at [526, 150] on div "Start Time ***** PM End Time ***** PM (5h 30m)" at bounding box center [549, 156] width 246 height 40
type input "*****"
click at [600, 811] on span "Yes" at bounding box center [618, 810] width 37 height 29
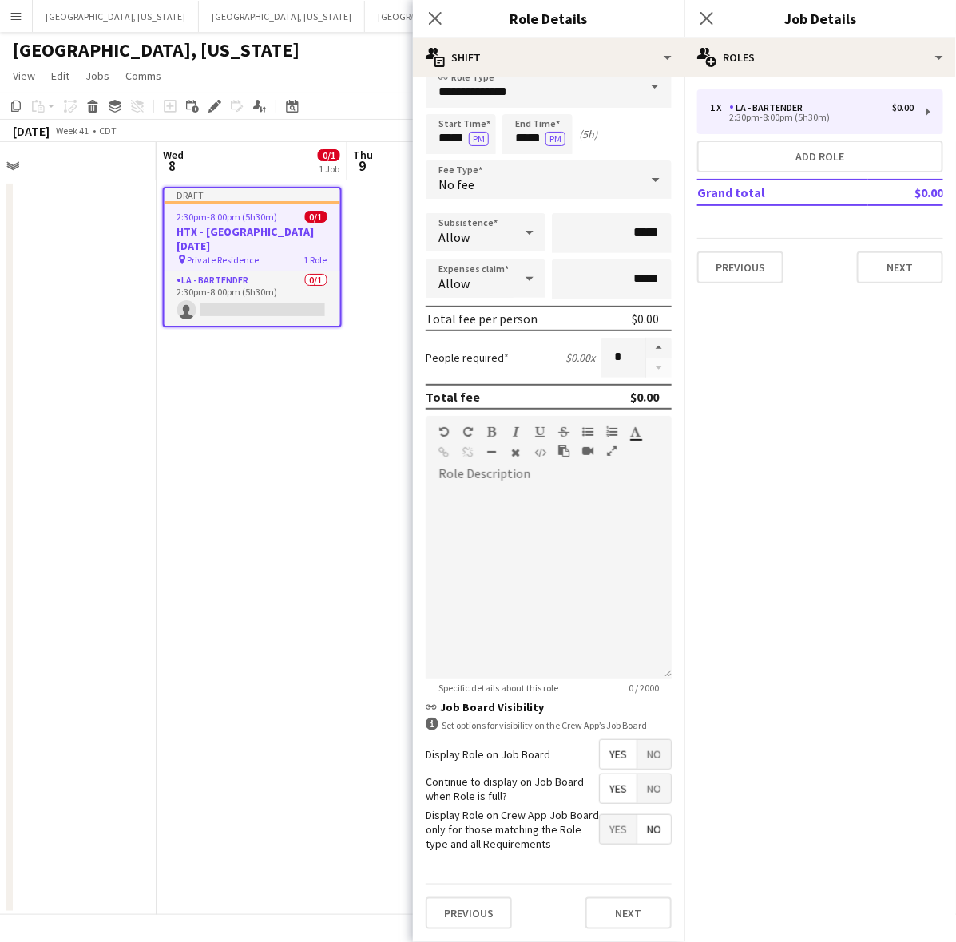
scroll to position [33, 0]
drag, startPoint x: 601, startPoint y: 911, endPoint x: 608, endPoint y: 875, distance: 37.3
click at [603, 911] on button "Next" at bounding box center [628, 914] width 86 height 32
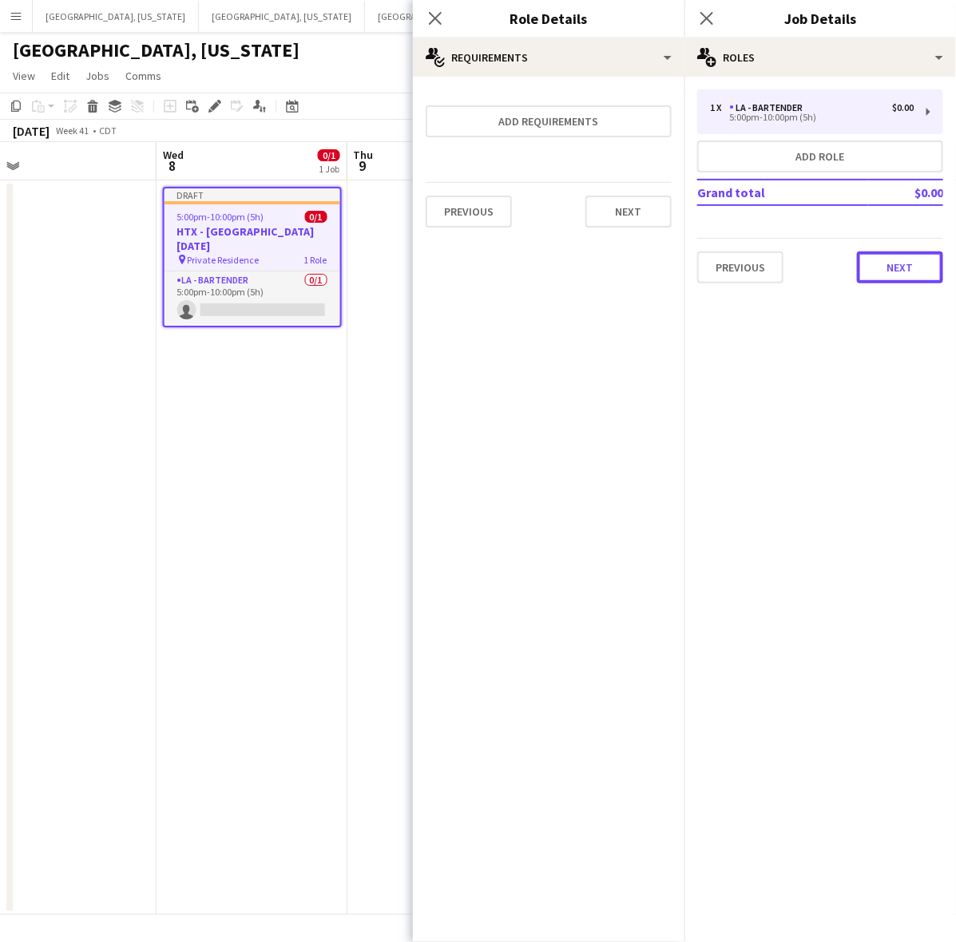
click at [924, 272] on button "Next" at bounding box center [900, 268] width 86 height 32
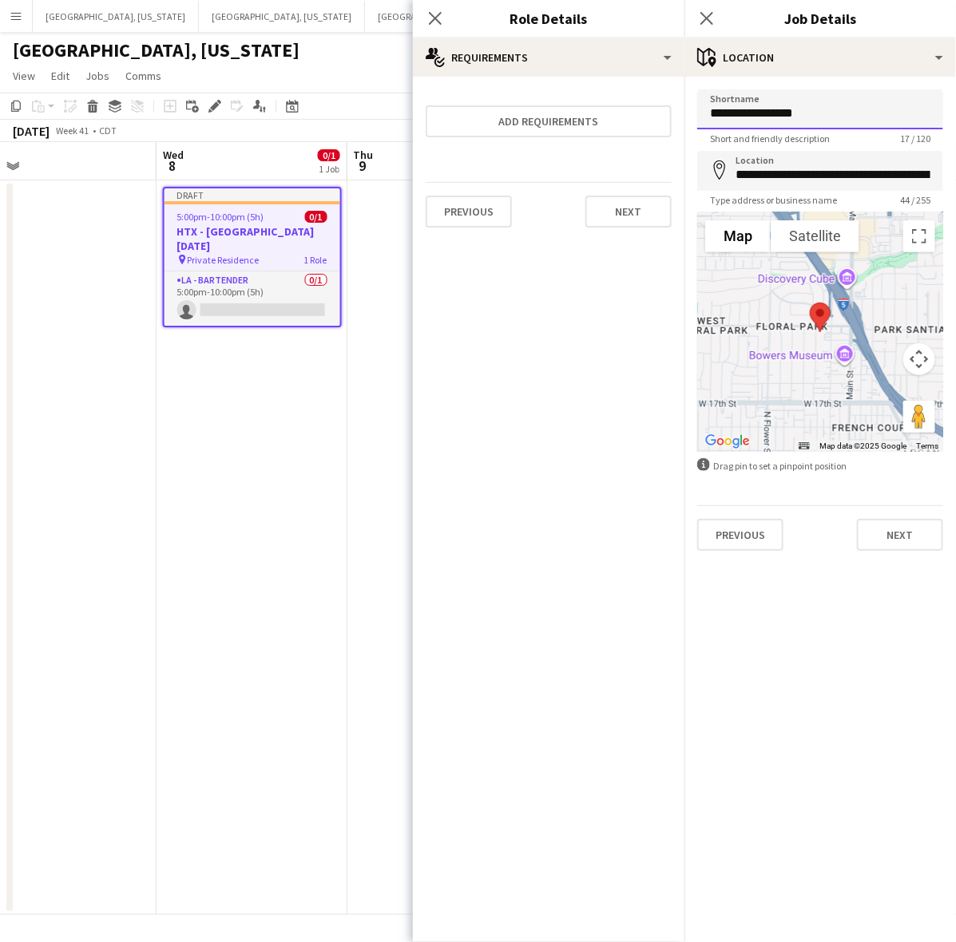
click at [831, 120] on input "**********" at bounding box center [820, 109] width 246 height 40
drag, startPoint x: 851, startPoint y: 125, endPoint x: 845, endPoint y: 117, distance: 9.7
click at [851, 125] on input "**********" at bounding box center [820, 109] width 246 height 40
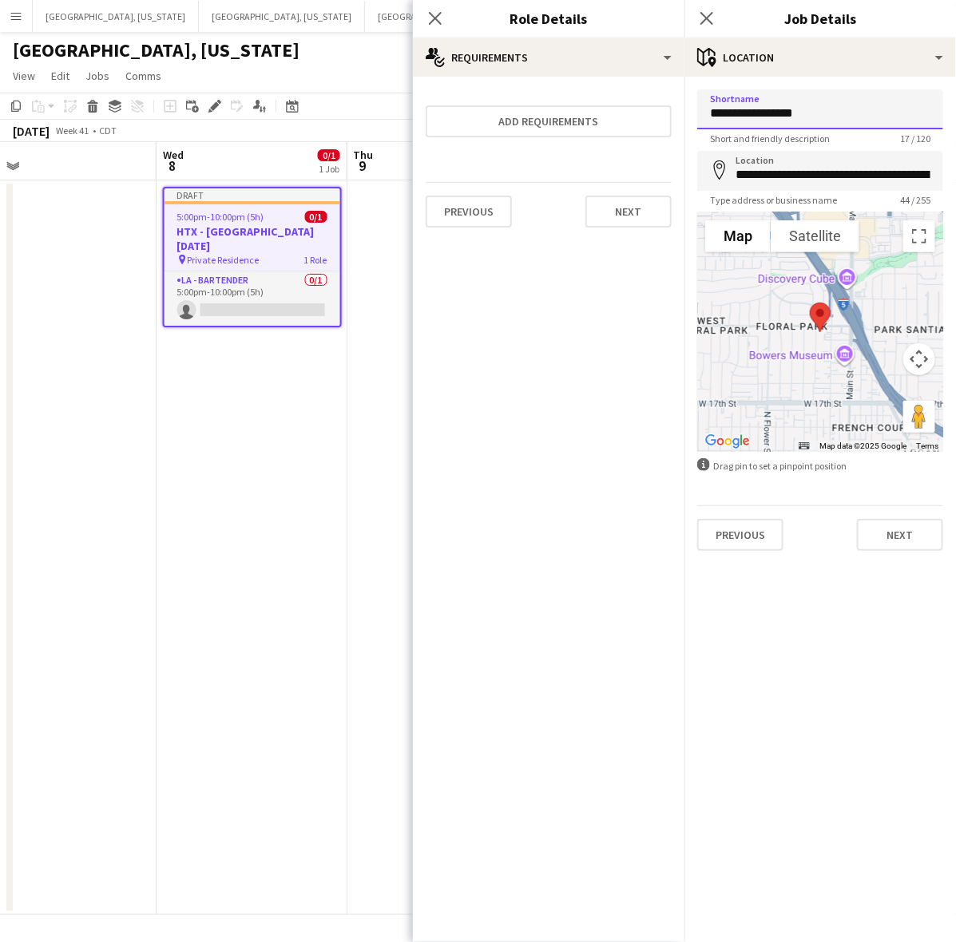
click at [845, 117] on input "**********" at bounding box center [820, 109] width 246 height 40
drag, startPoint x: 845, startPoint y: 117, endPoint x: 659, endPoint y: 132, distance: 186.6
click at [659, 132] on body "Menu Boards Boards Boards All jobs Status Workforce Workforce My Workforce Recr…" at bounding box center [478, 471] width 956 height 942
type input "*"
type input "**********"
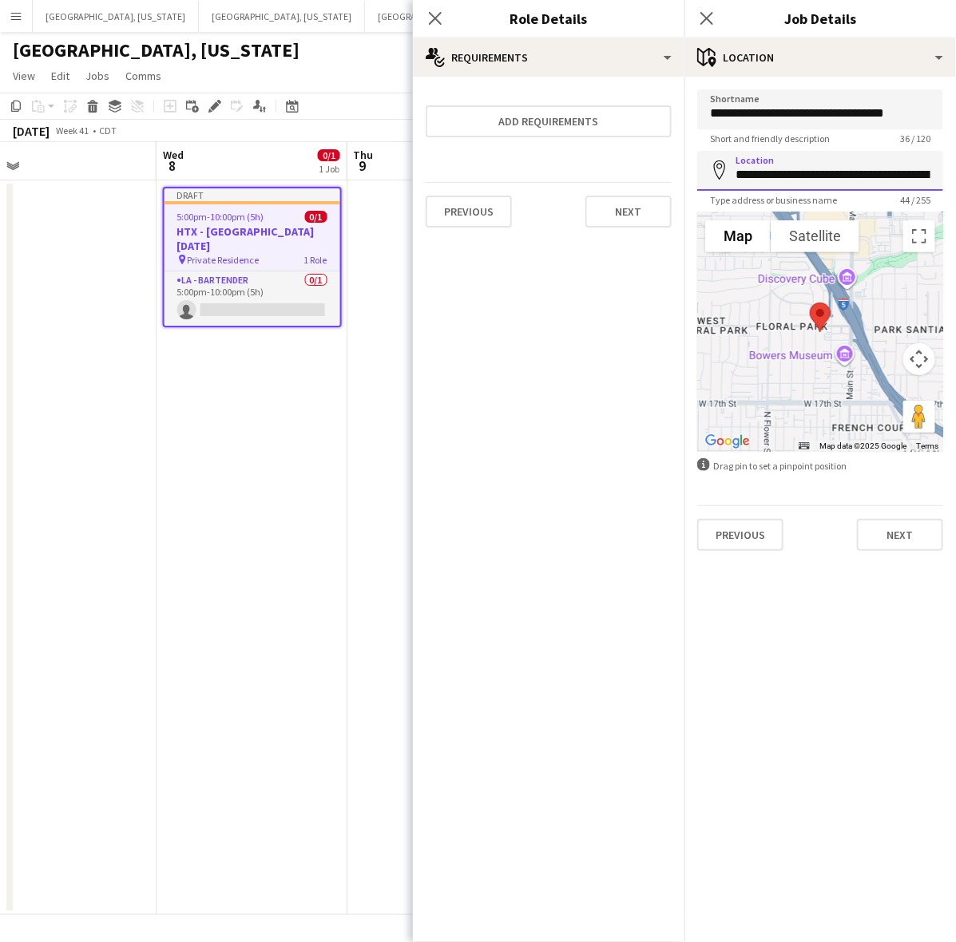
click at [780, 173] on input "**********" at bounding box center [820, 171] width 246 height 40
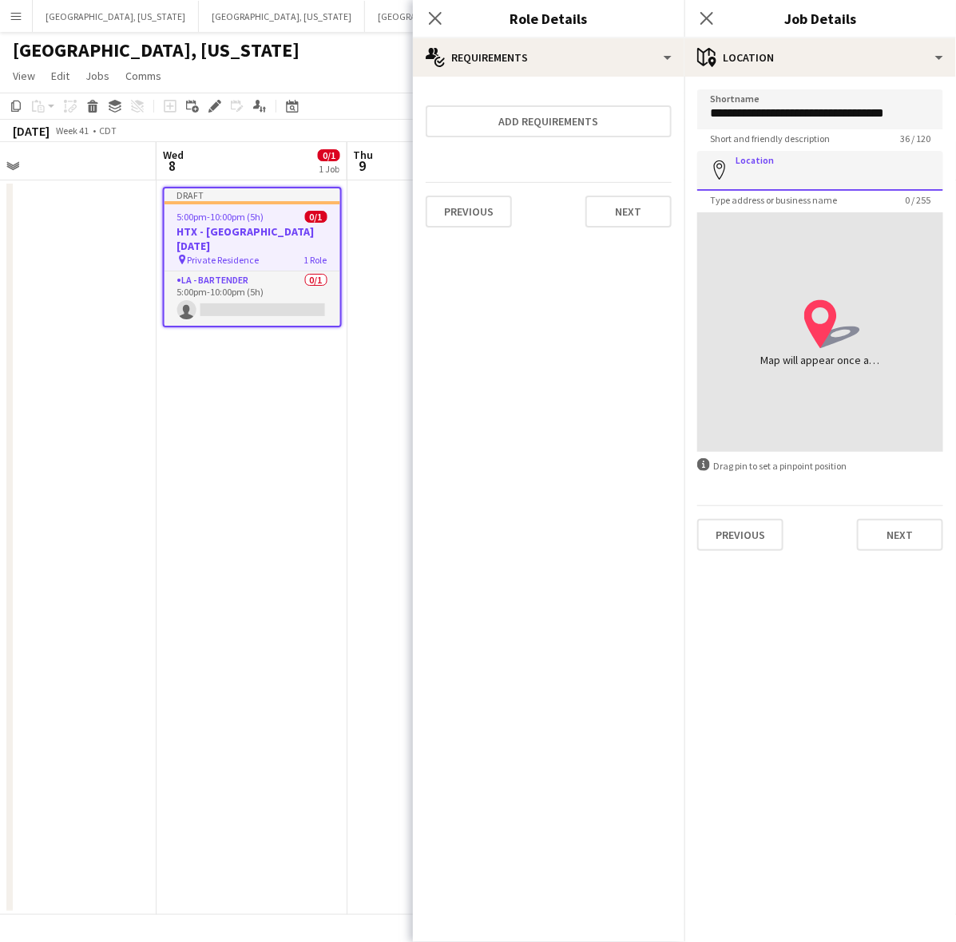
paste input "**********"
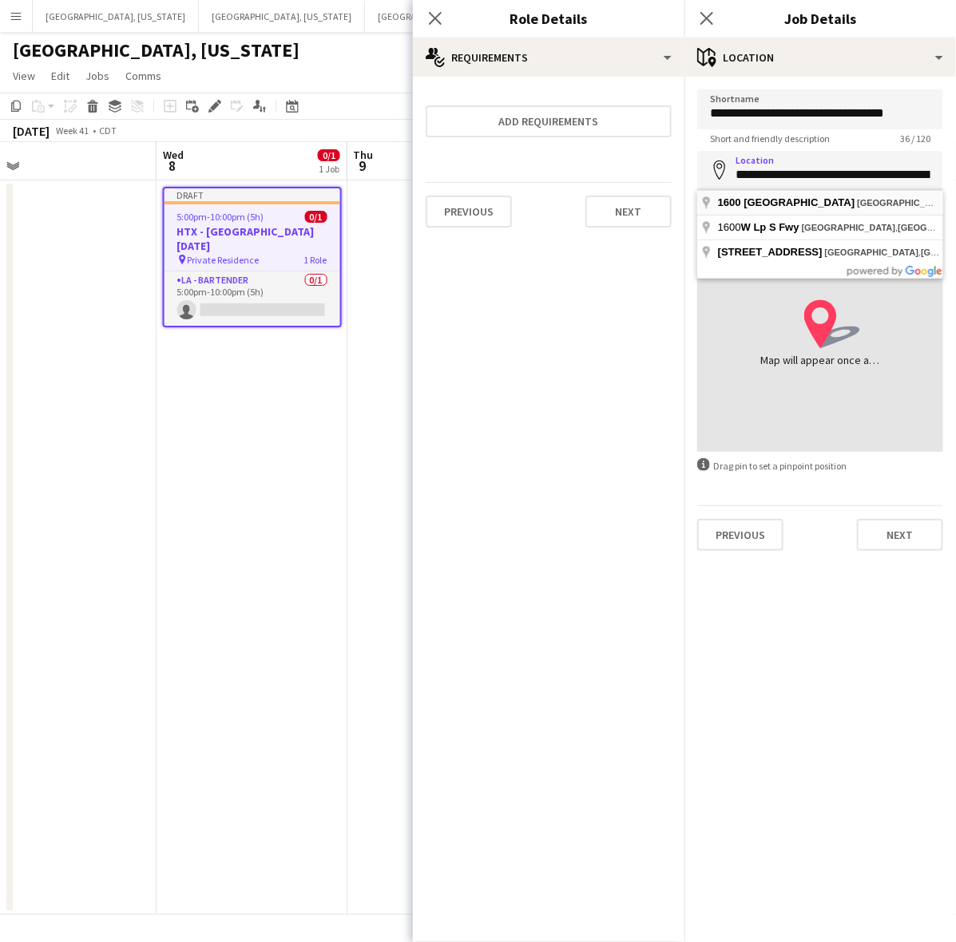
type input "**********"
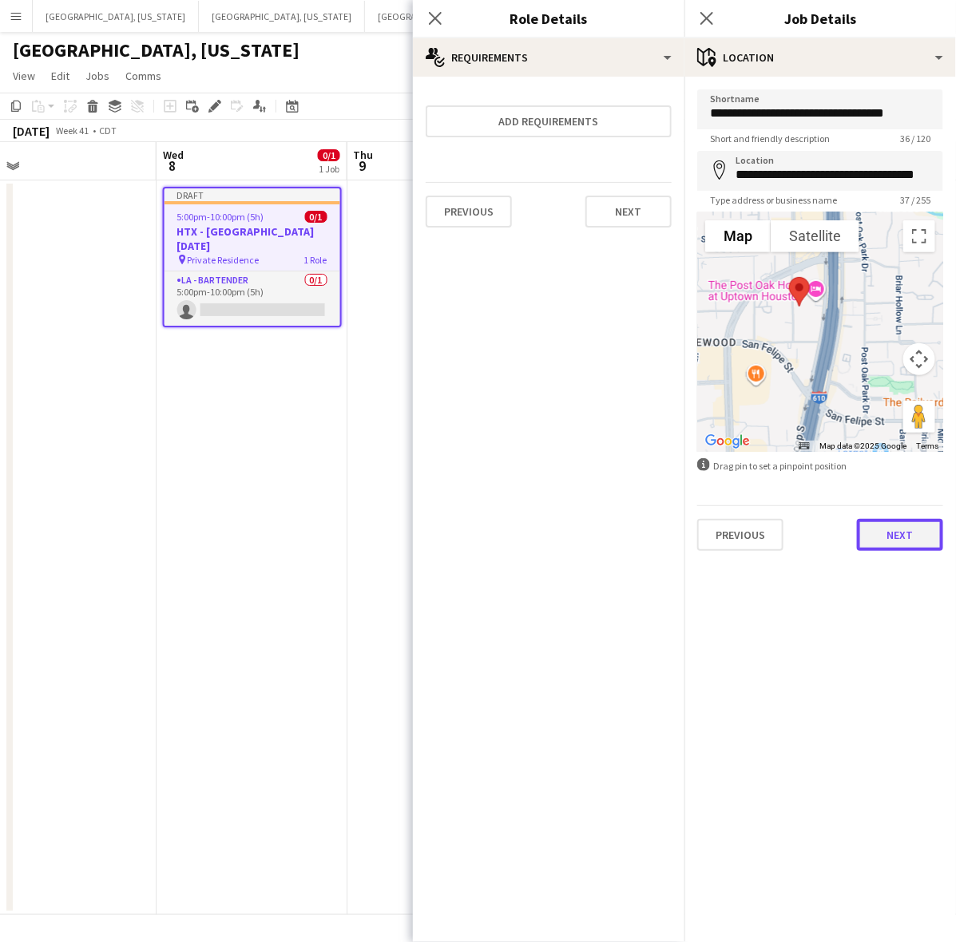
click at [889, 538] on button "Next" at bounding box center [900, 535] width 86 height 32
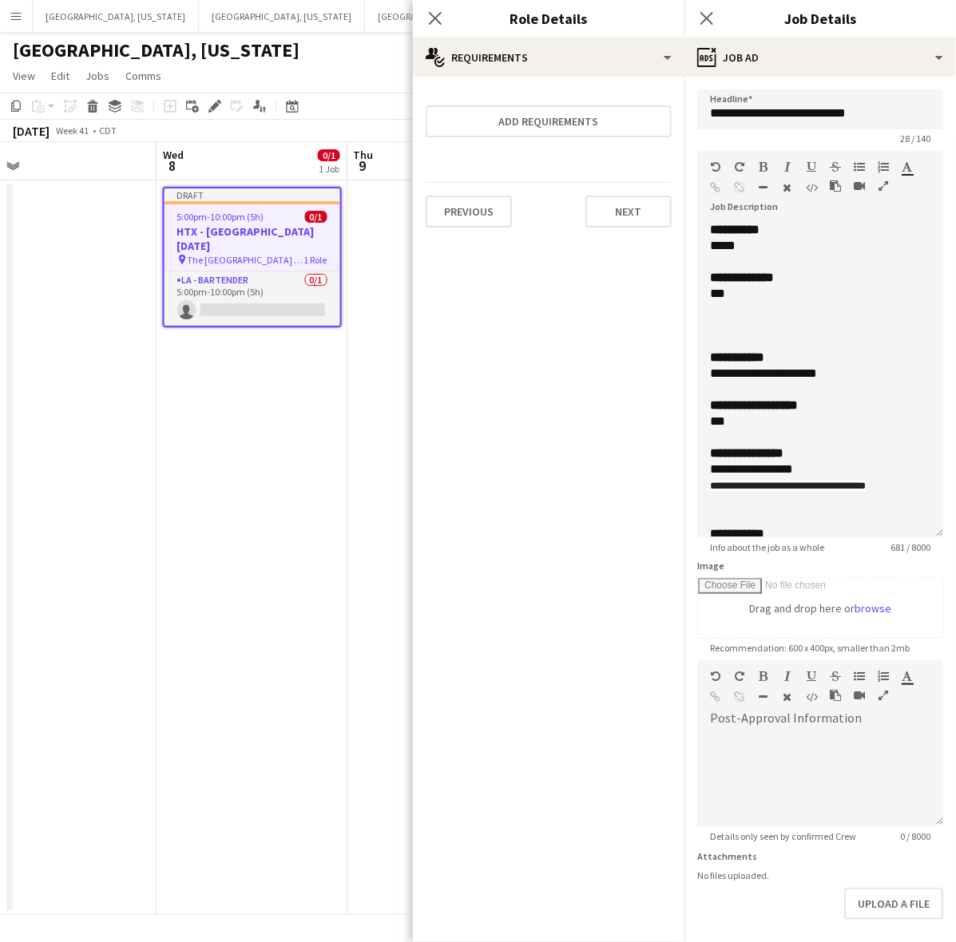
drag, startPoint x: 932, startPoint y: 310, endPoint x: 852, endPoint y: 792, distance: 489.0
click at [887, 538] on div "**********" at bounding box center [820, 380] width 246 height 316
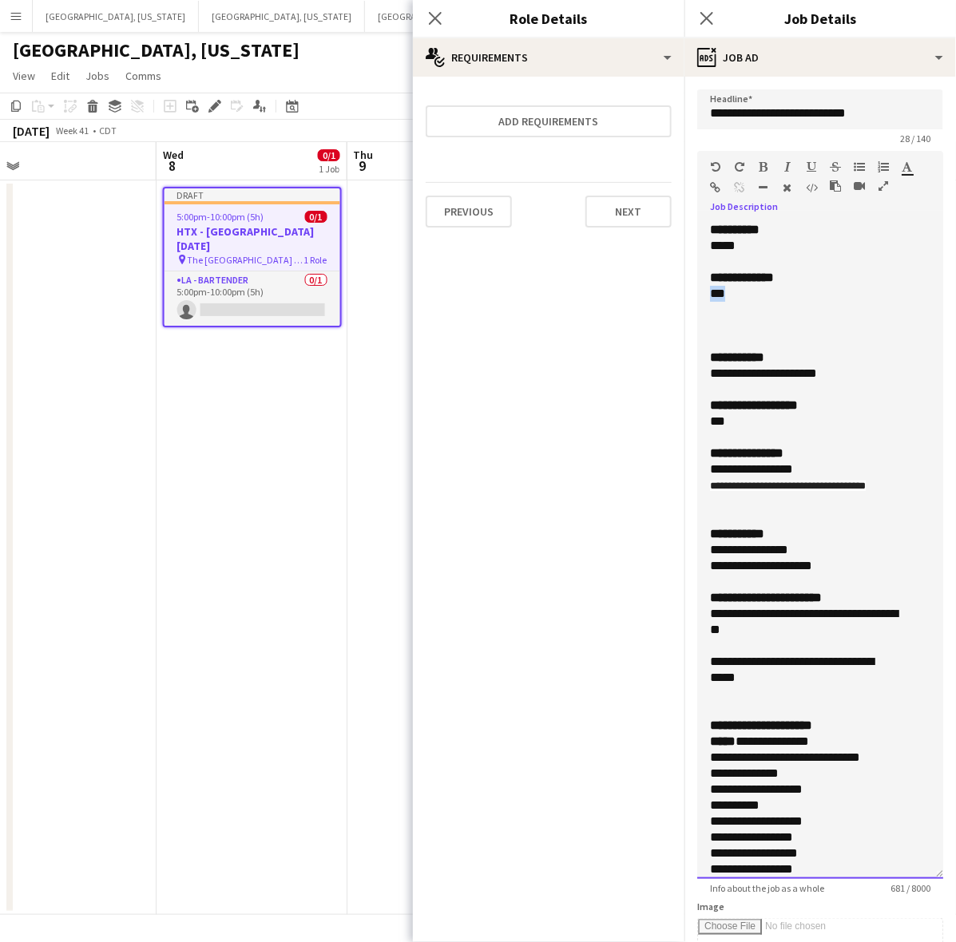
click at [703, 294] on div "**********" at bounding box center [820, 550] width 246 height 657
click at [708, 276] on div "**********" at bounding box center [820, 550] width 246 height 657
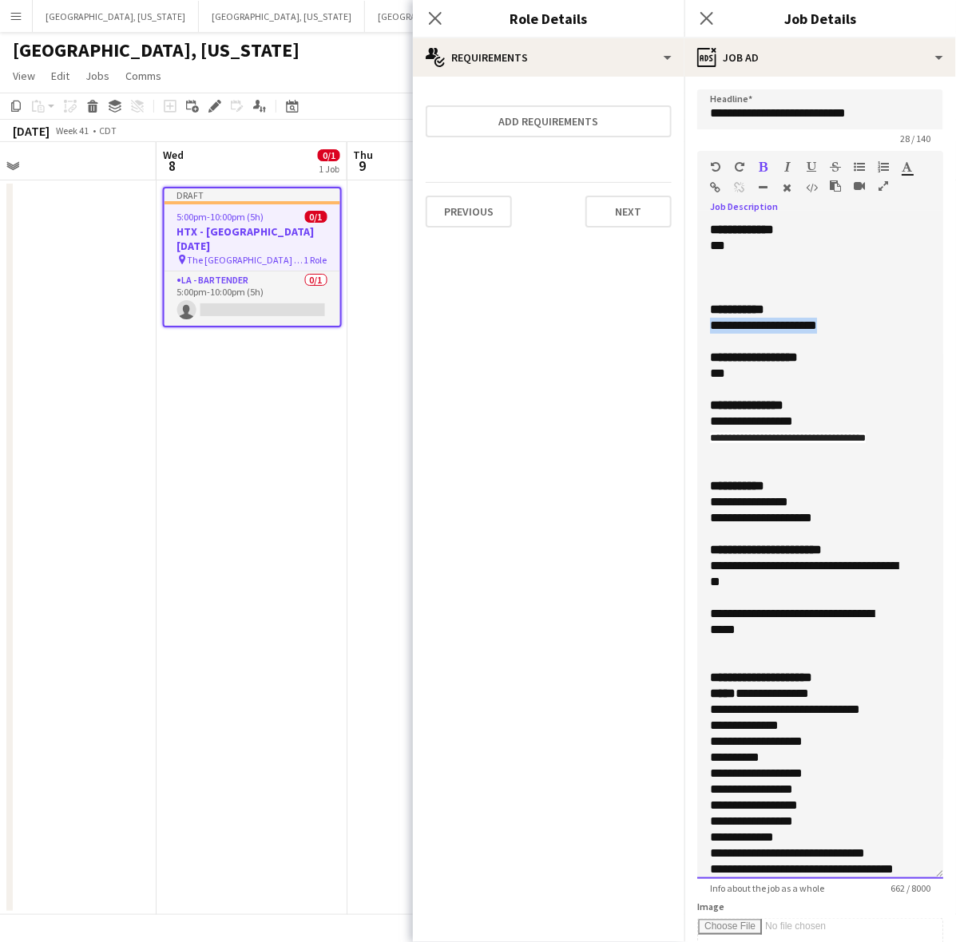
drag, startPoint x: 820, startPoint y: 324, endPoint x: 701, endPoint y: 324, distance: 119.0
click at [701, 324] on div "**********" at bounding box center [820, 550] width 246 height 657
drag, startPoint x: 744, startPoint y: 377, endPoint x: 705, endPoint y: 365, distance: 40.9
click at [705, 365] on div "**********" at bounding box center [820, 550] width 246 height 657
drag, startPoint x: 835, startPoint y: 375, endPoint x: 695, endPoint y: 380, distance: 140.7
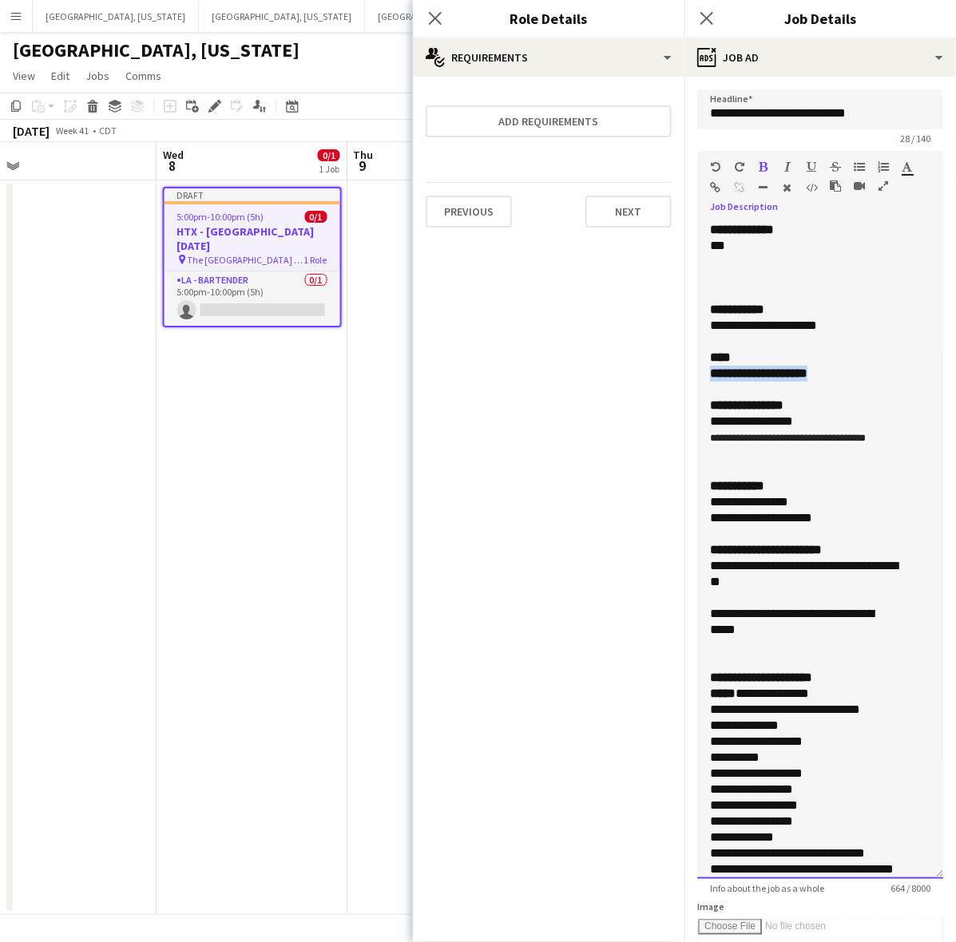
click at [695, 380] on form "**********" at bounding box center [820, 713] width 272 height 1249
drag, startPoint x: 905, startPoint y: 440, endPoint x: 691, endPoint y: 415, distance: 215.5
click at [691, 415] on form "**********" at bounding box center [820, 713] width 272 height 1249
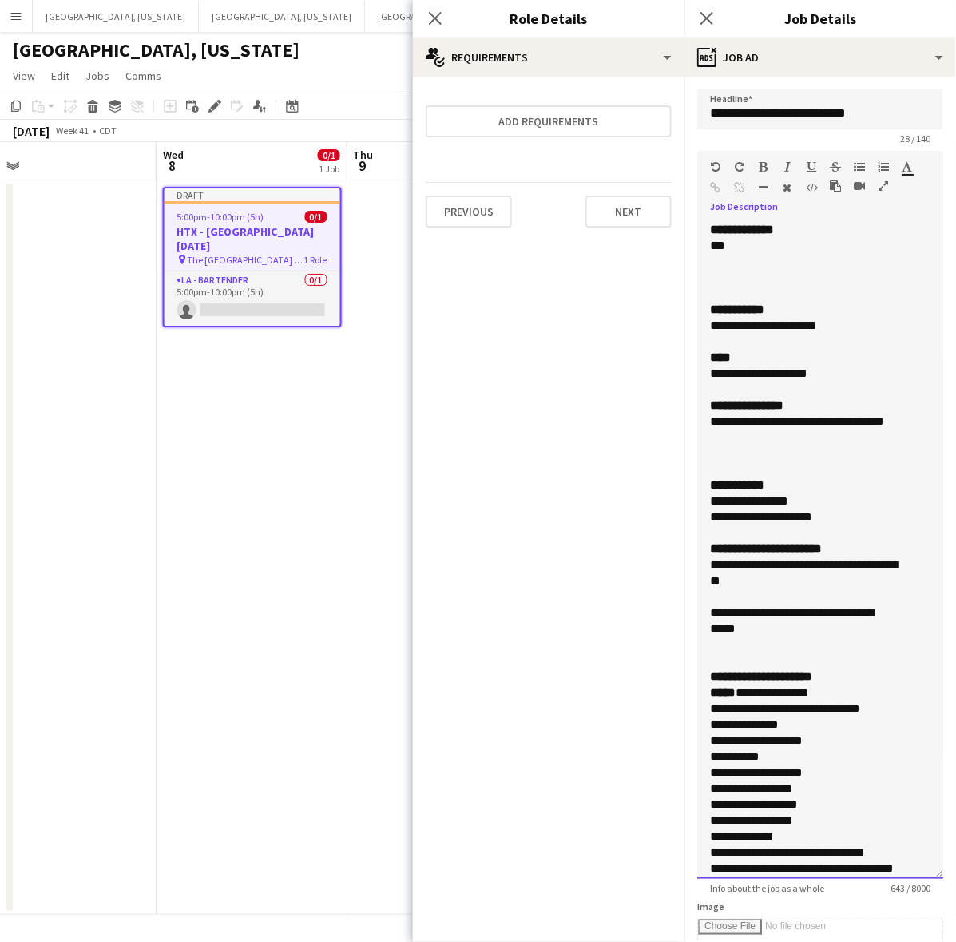
click at [840, 420] on div "**********" at bounding box center [805, 430] width 191 height 32
click at [833, 435] on div "**********" at bounding box center [805, 430] width 191 height 32
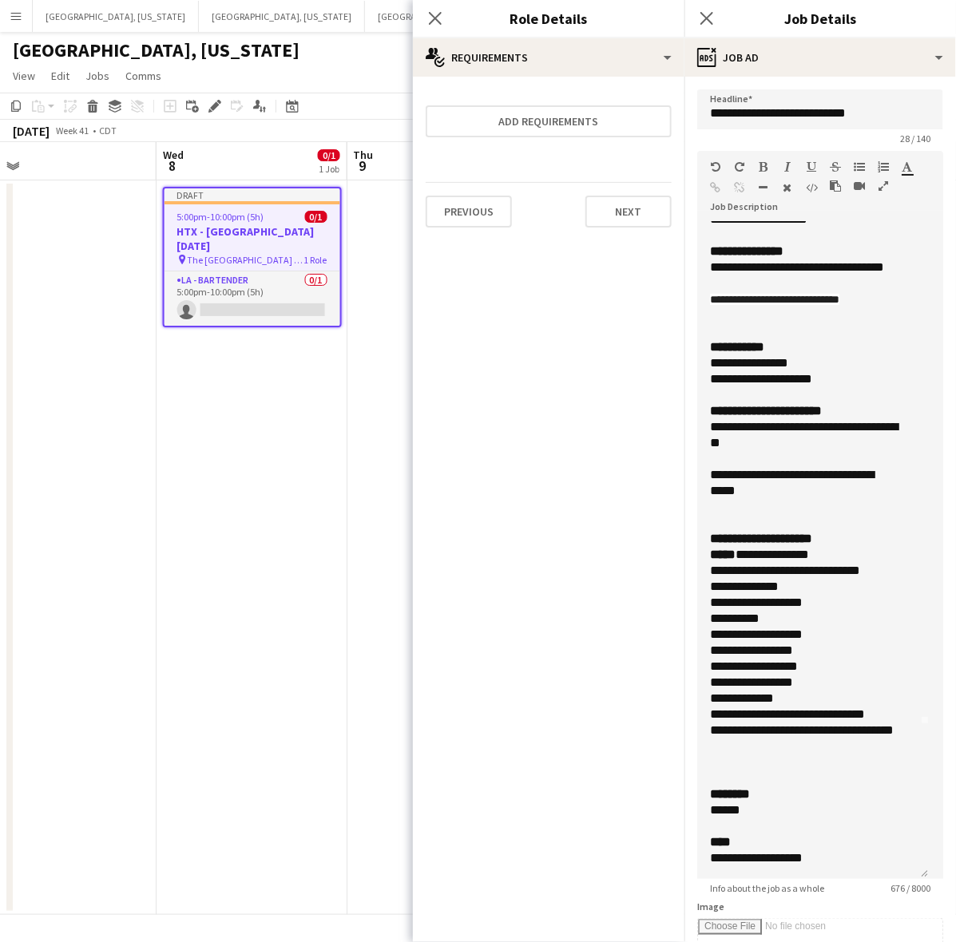
scroll to position [407, 0]
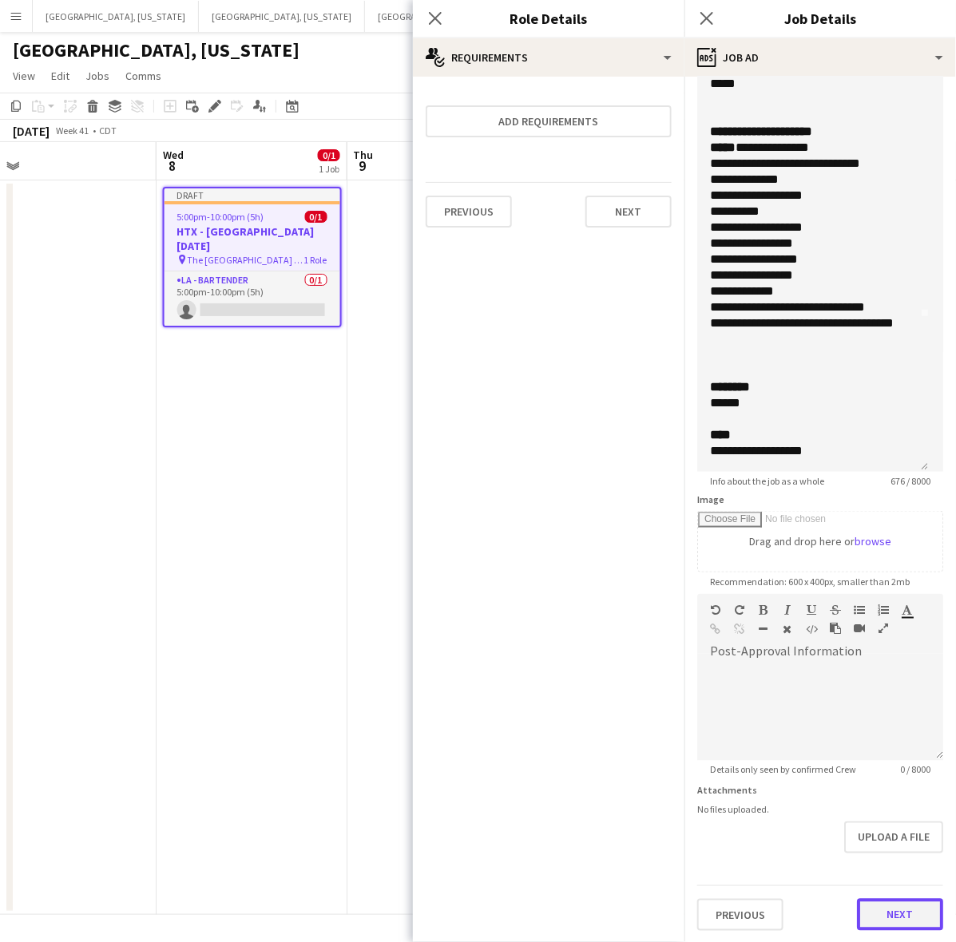
click at [892, 911] on button "Next" at bounding box center [900, 915] width 86 height 32
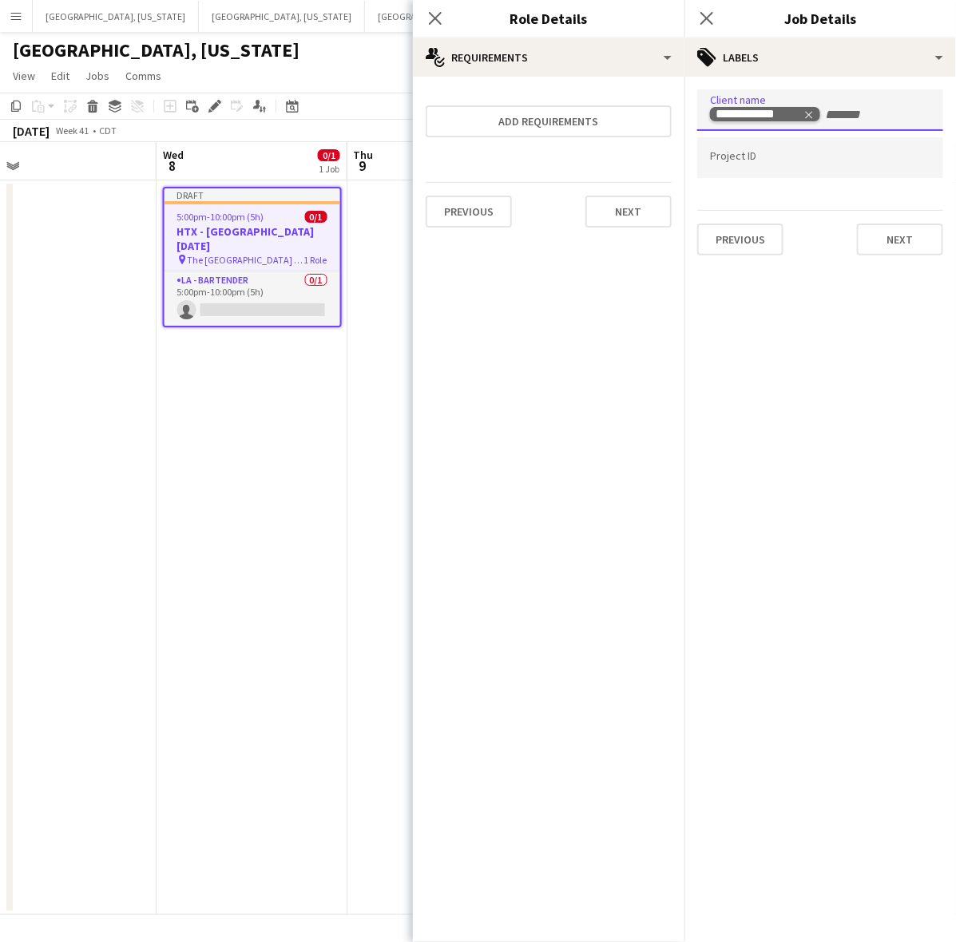
click at [815, 116] on tag-ripple at bounding box center [765, 115] width 110 height 15
click at [807, 110] on icon "Remove tag" at bounding box center [808, 114] width 11 height 11
type input "**********"
click at [748, 234] on button "Previous" at bounding box center [740, 240] width 86 height 32
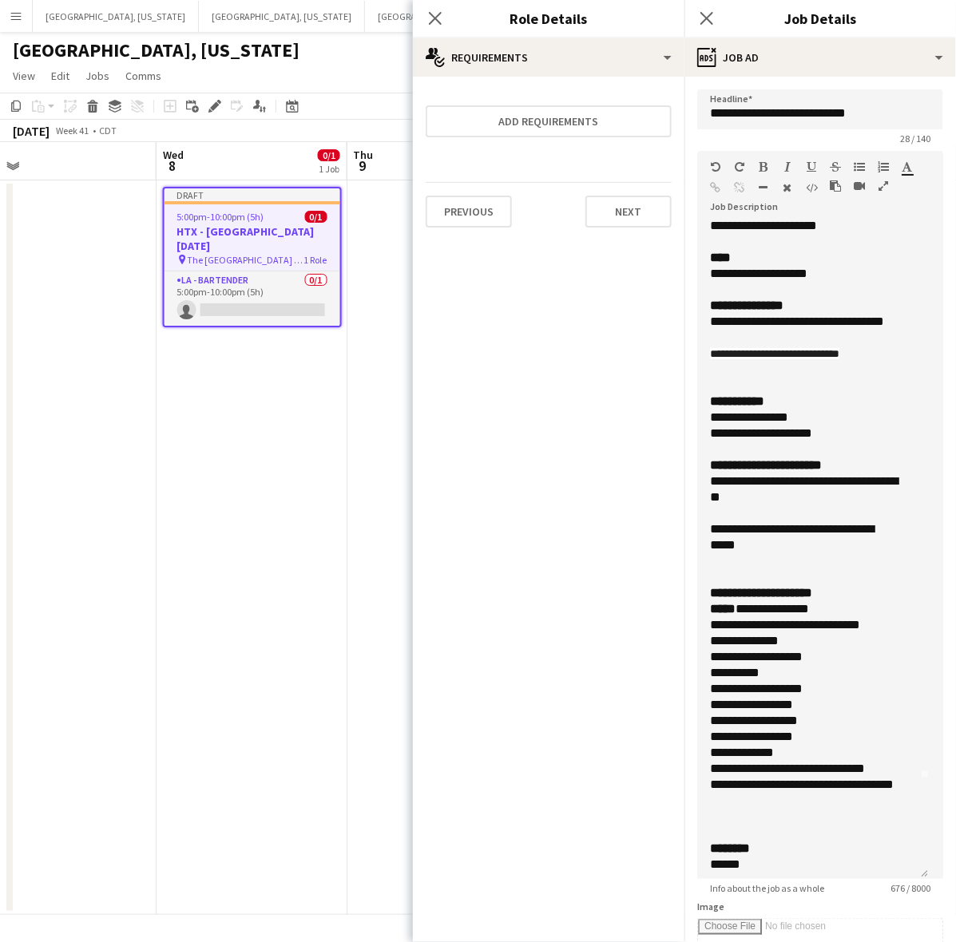
scroll to position [154, 0]
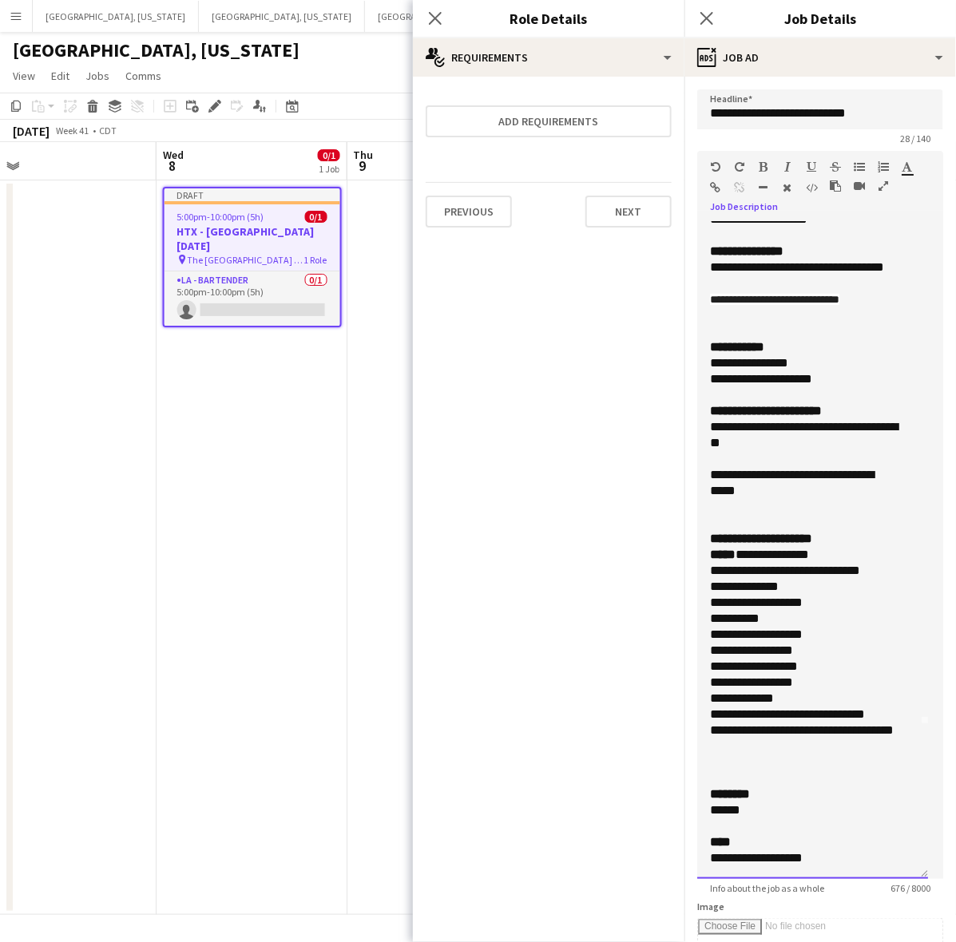
drag, startPoint x: 771, startPoint y: 501, endPoint x: 688, endPoint y: 426, distance: 111.4
click at [688, 426] on form "**********" at bounding box center [820, 713] width 272 height 1249
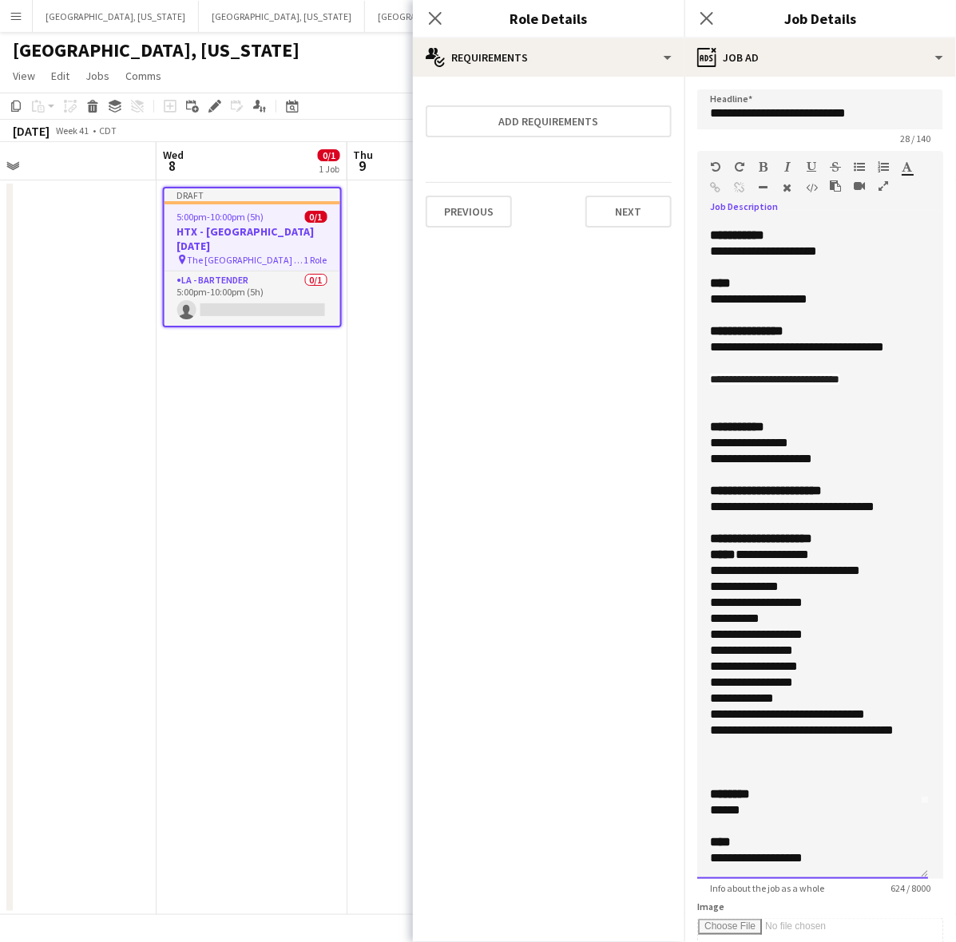
scroll to position [90, 0]
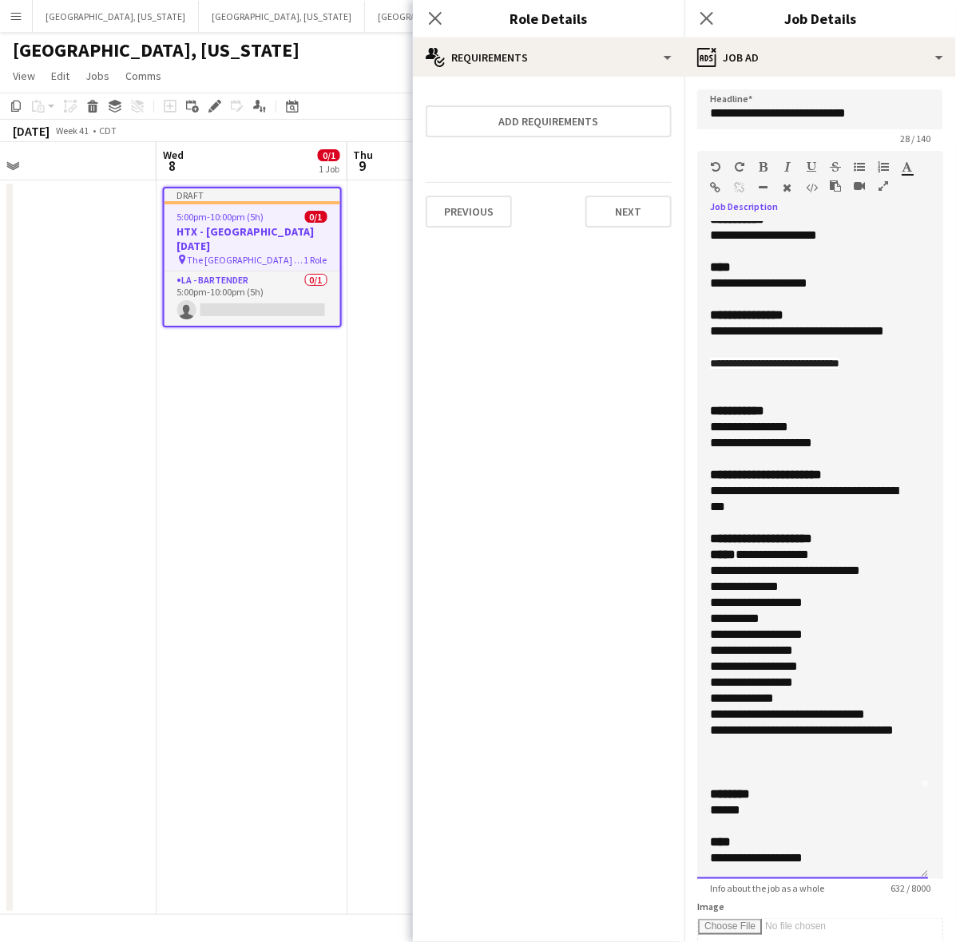
drag, startPoint x: 815, startPoint y: 443, endPoint x: 689, endPoint y: 429, distance: 127.0
click at [689, 429] on form "**********" at bounding box center [820, 713] width 272 height 1249
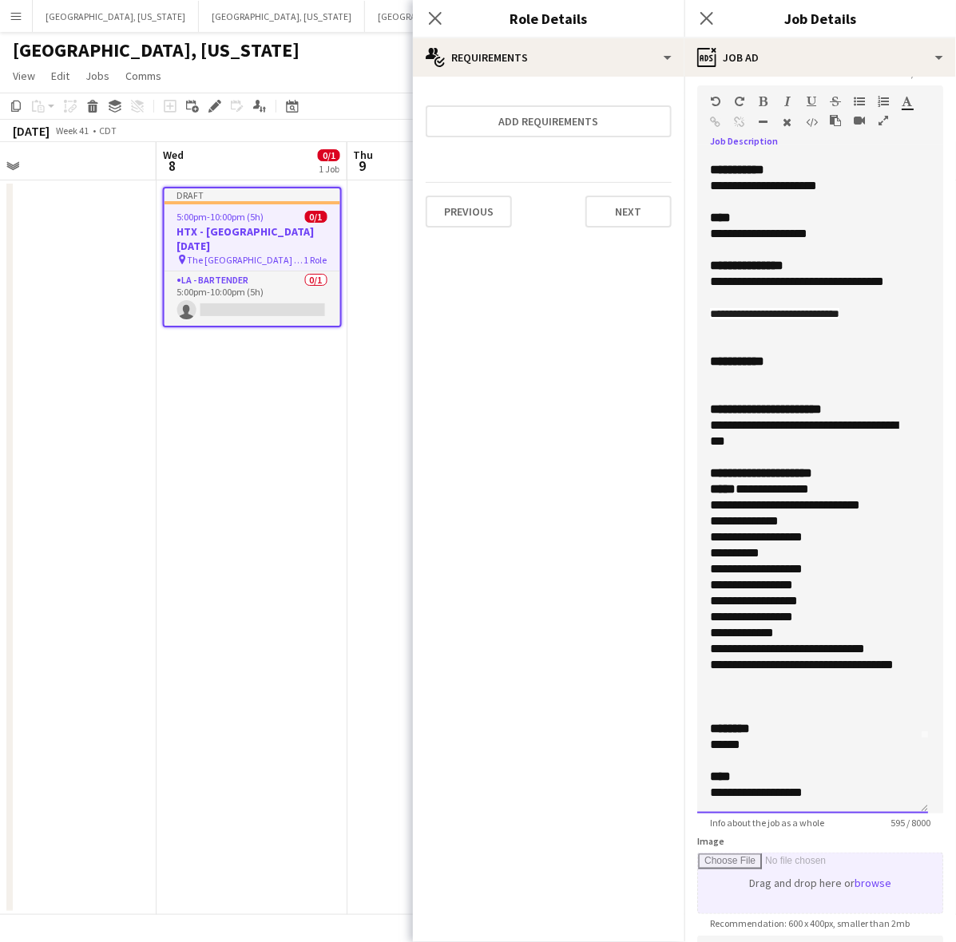
scroll to position [200, 0]
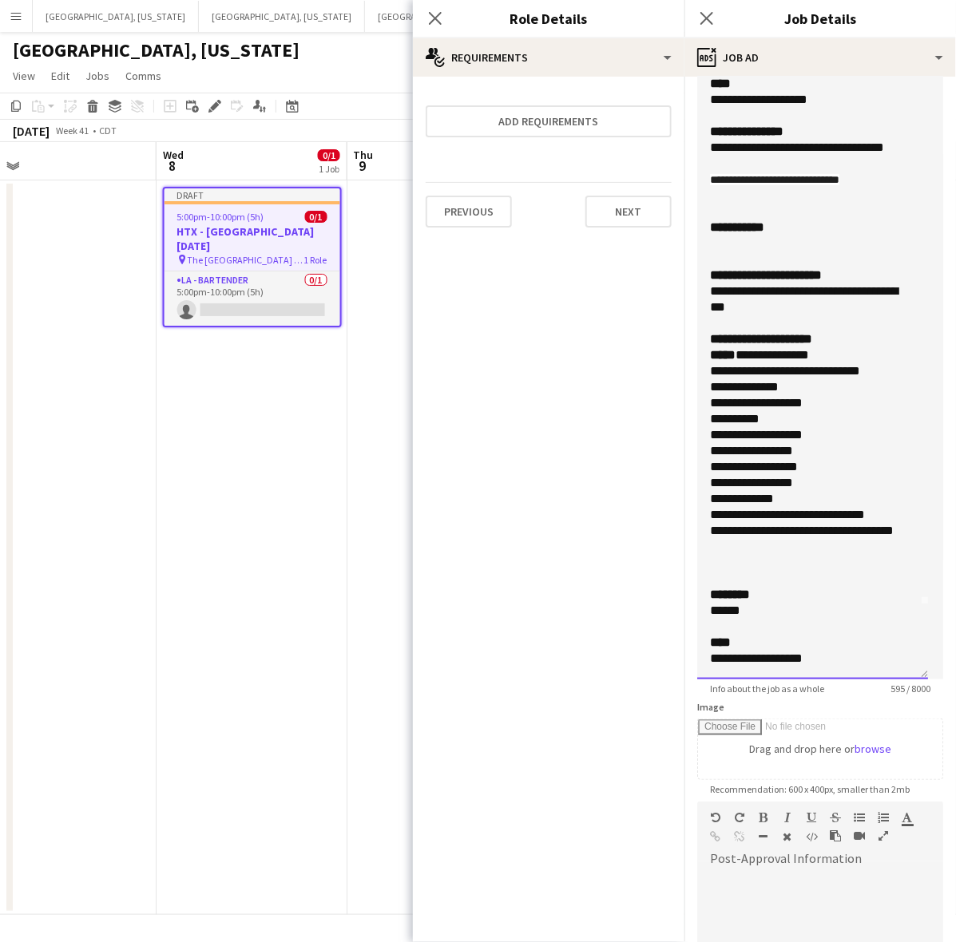
drag, startPoint x: 752, startPoint y: 609, endPoint x: 692, endPoint y: 609, distance: 60.7
click at [692, 609] on form "**********" at bounding box center [820, 514] width 272 height 1249
drag, startPoint x: 832, startPoint y: 660, endPoint x: 700, endPoint y: 675, distance: 133.4
click at [700, 675] on div "**********" at bounding box center [812, 350] width 231 height 657
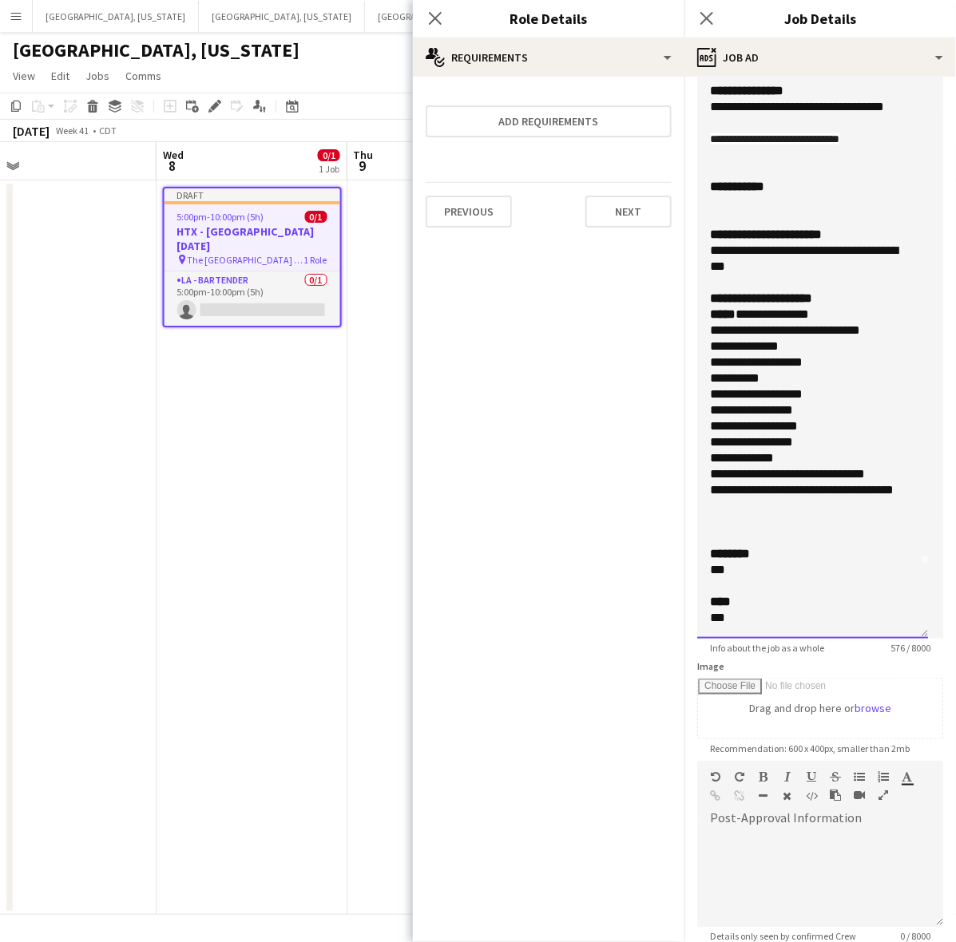
scroll to position [407, 0]
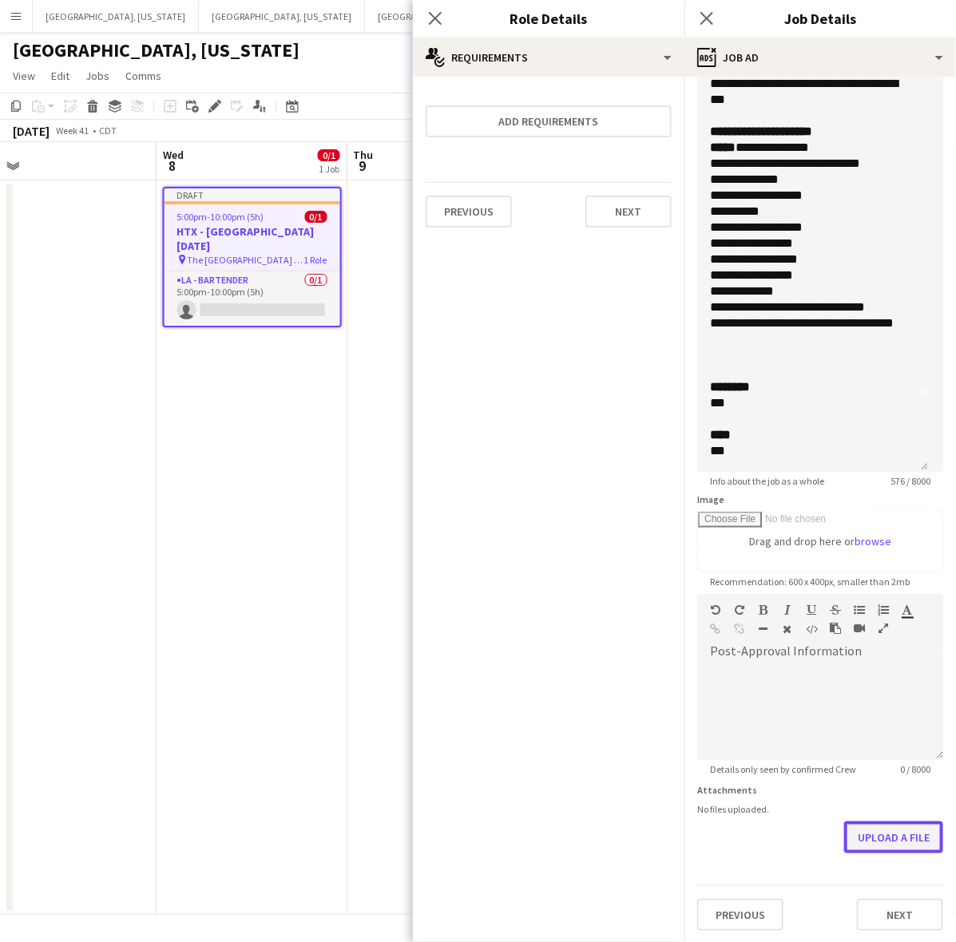
drag, startPoint x: 868, startPoint y: 840, endPoint x: 872, endPoint y: 831, distance: 10.4
click at [868, 839] on button "Upload a file" at bounding box center [893, 838] width 99 height 32
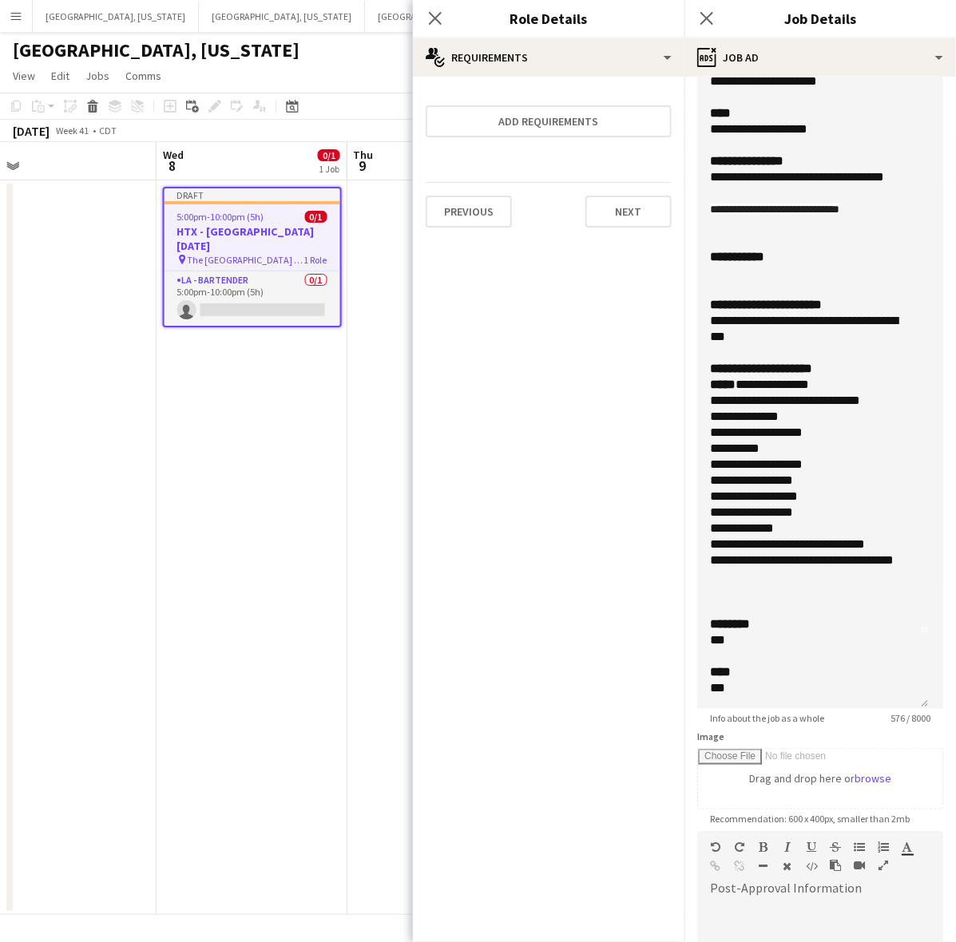
scroll to position [0, 0]
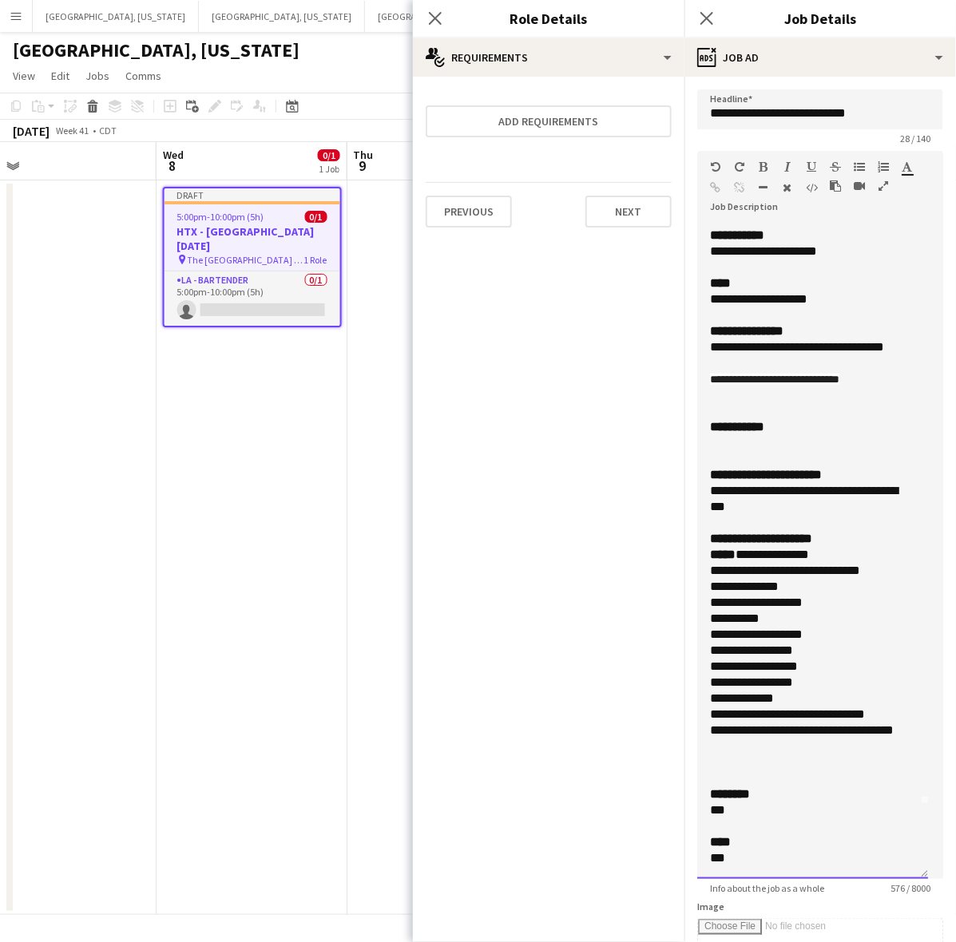
click at [781, 510] on div "**********" at bounding box center [805, 499] width 191 height 32
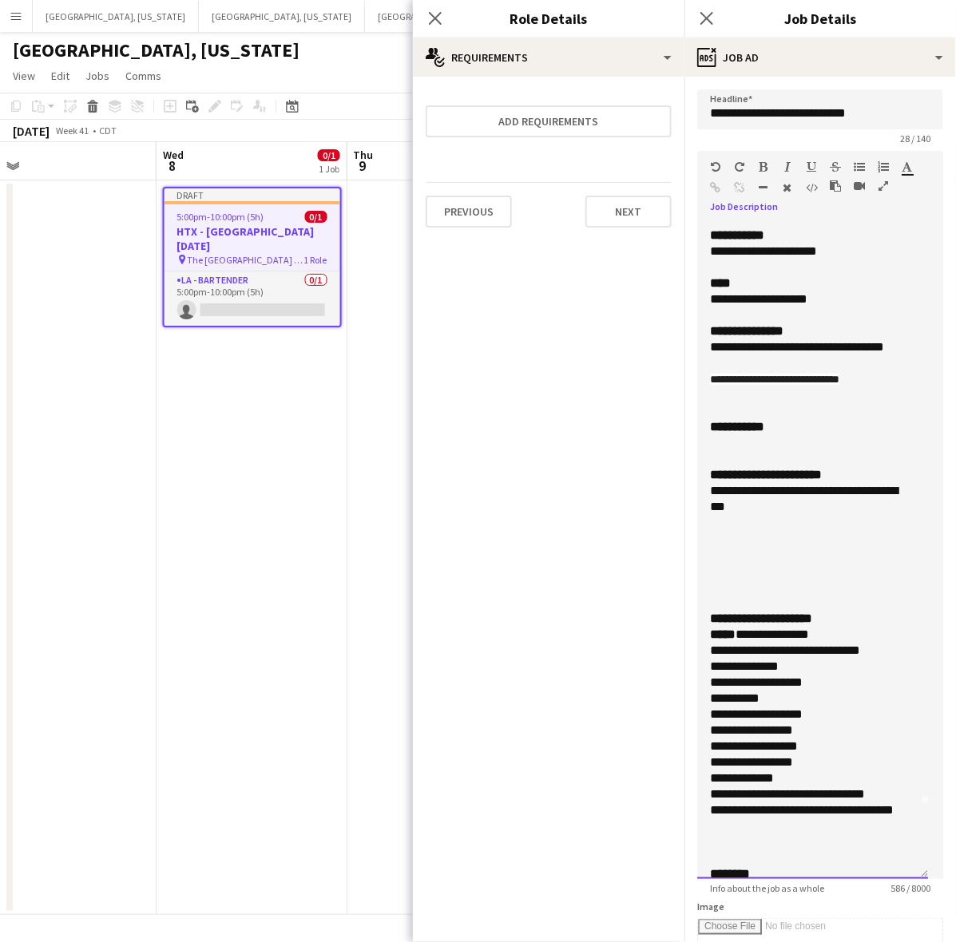
click at [716, 547] on div at bounding box center [812, 555] width 205 height 16
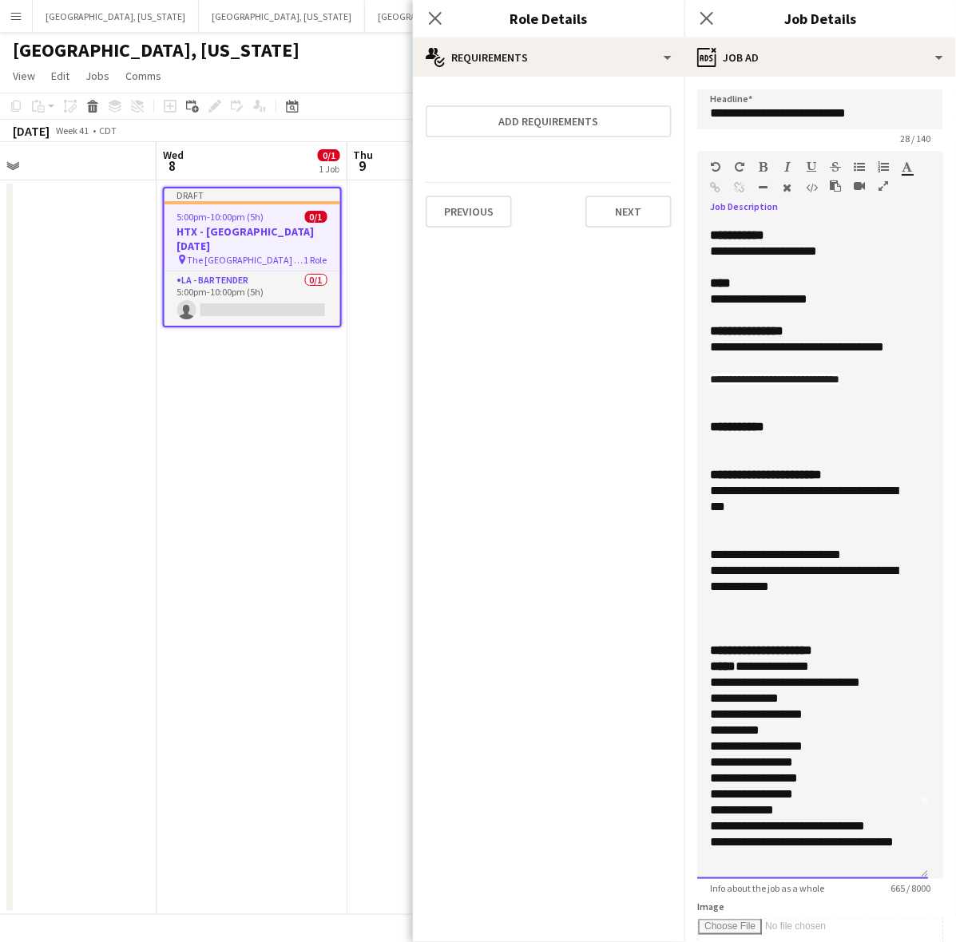
click at [744, 585] on div "**********" at bounding box center [805, 579] width 191 height 32
click at [831, 585] on div "**********" at bounding box center [805, 579] width 191 height 32
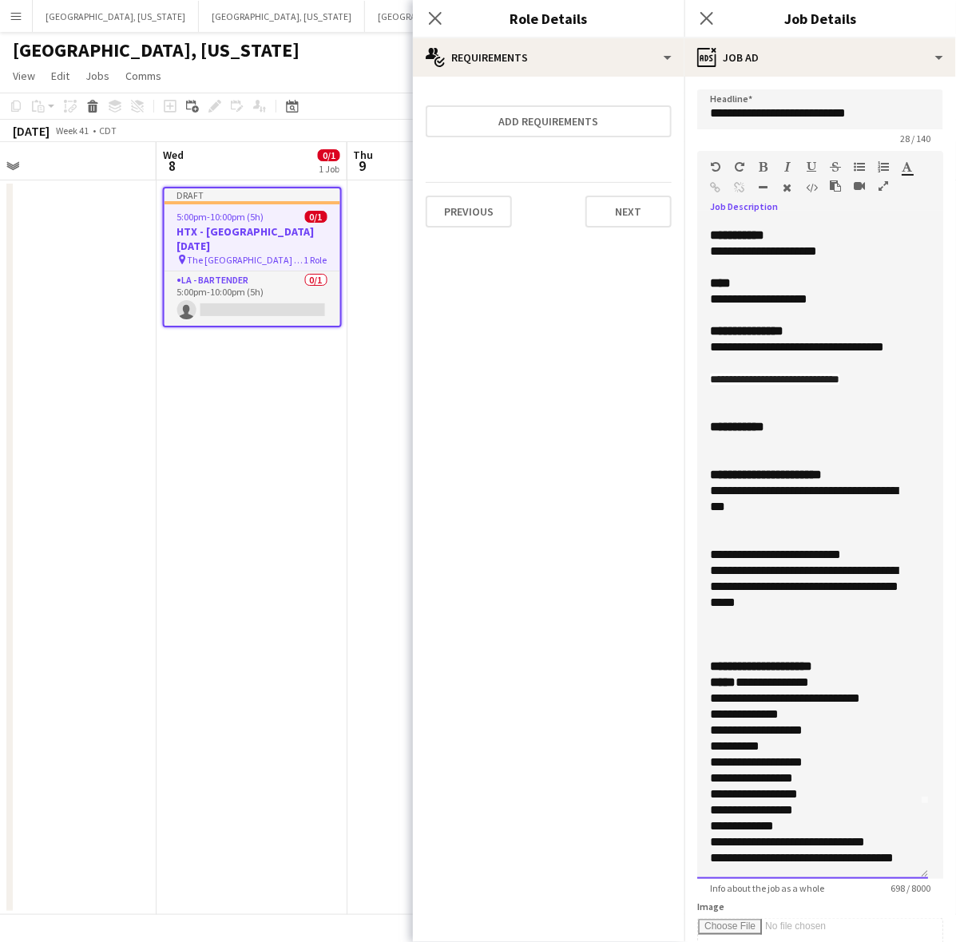
click at [865, 585] on div "**********" at bounding box center [805, 587] width 191 height 48
click at [832, 605] on div "**********" at bounding box center [805, 587] width 191 height 48
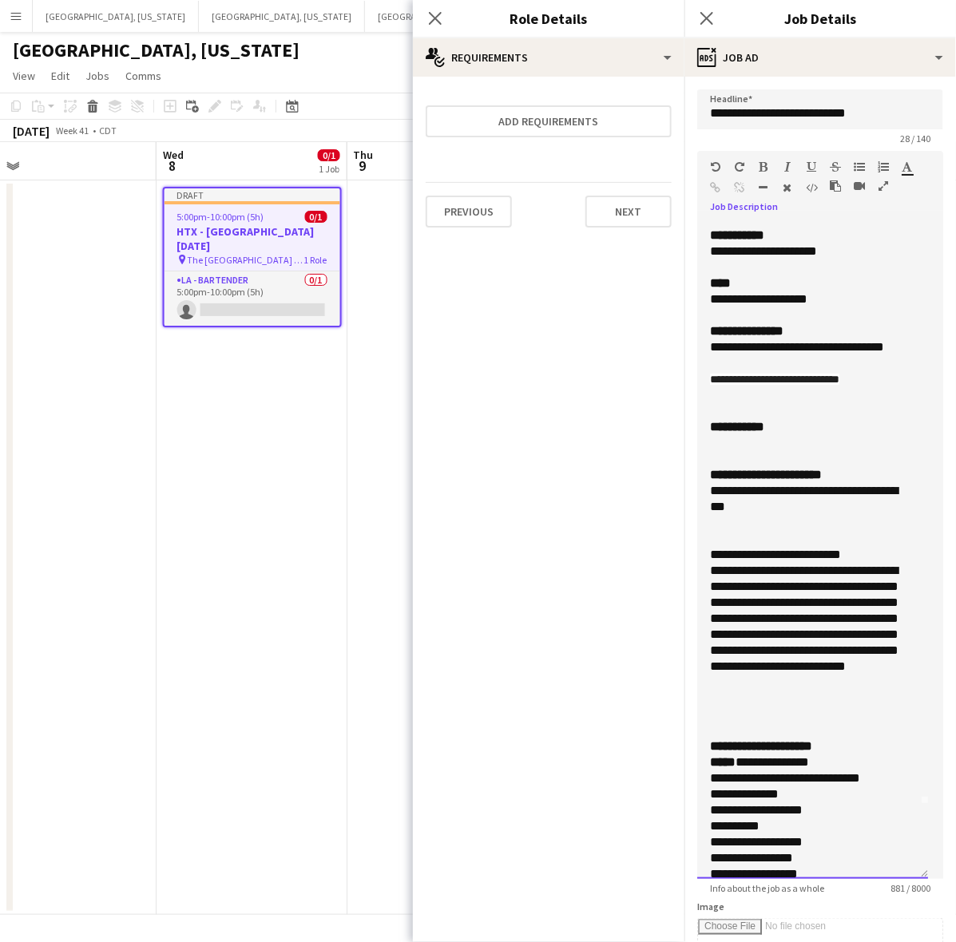
click at [772, 663] on div "**********" at bounding box center [805, 627] width 191 height 128
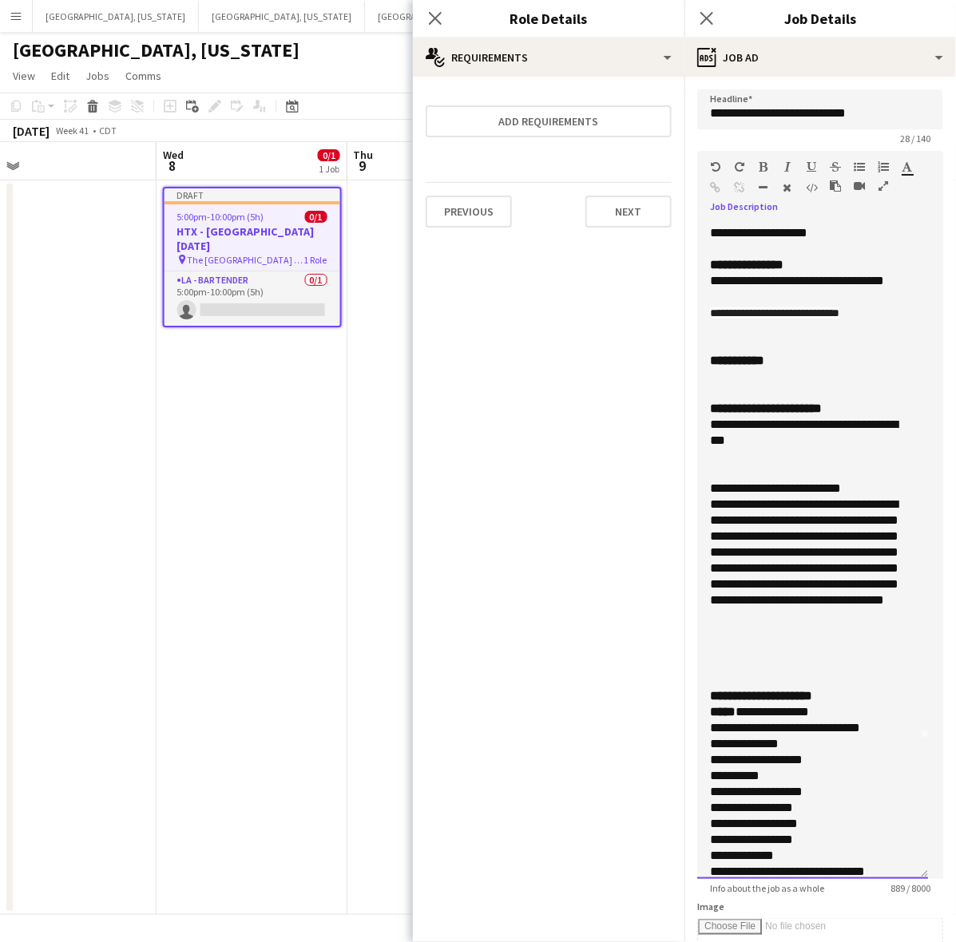
scroll to position [174, 0]
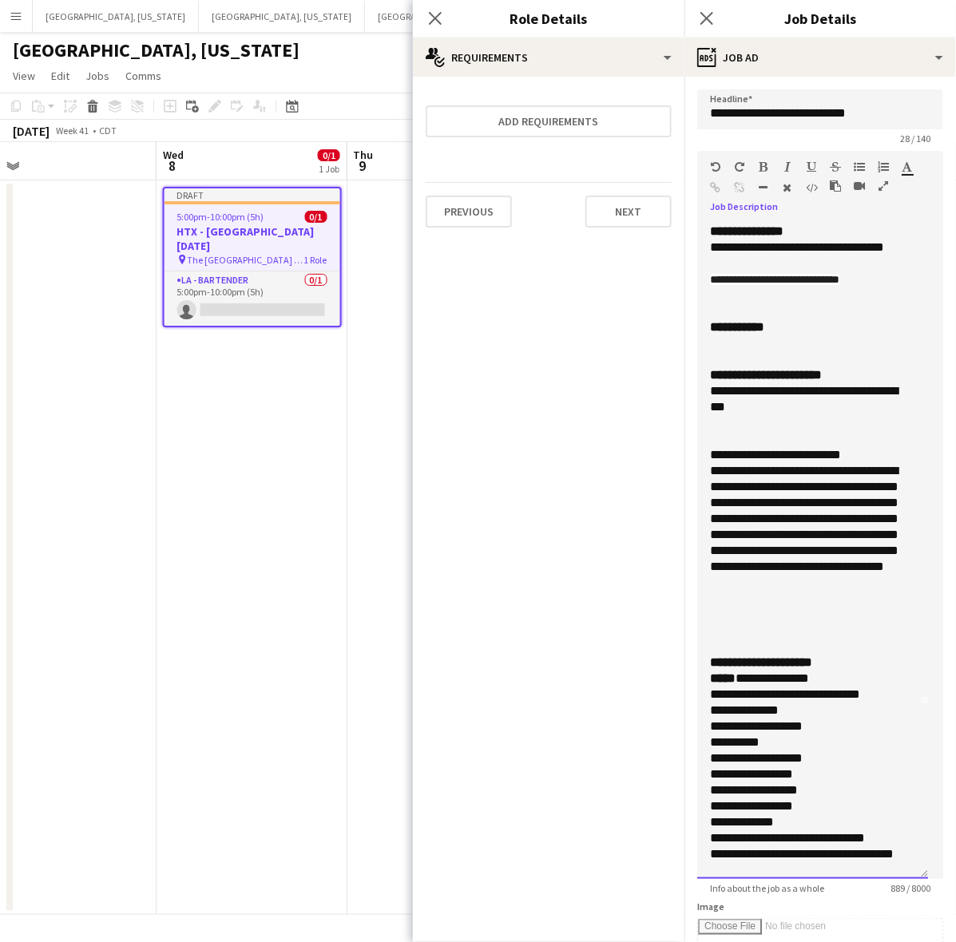
click at [772, 604] on div "**********" at bounding box center [805, 535] width 191 height 144
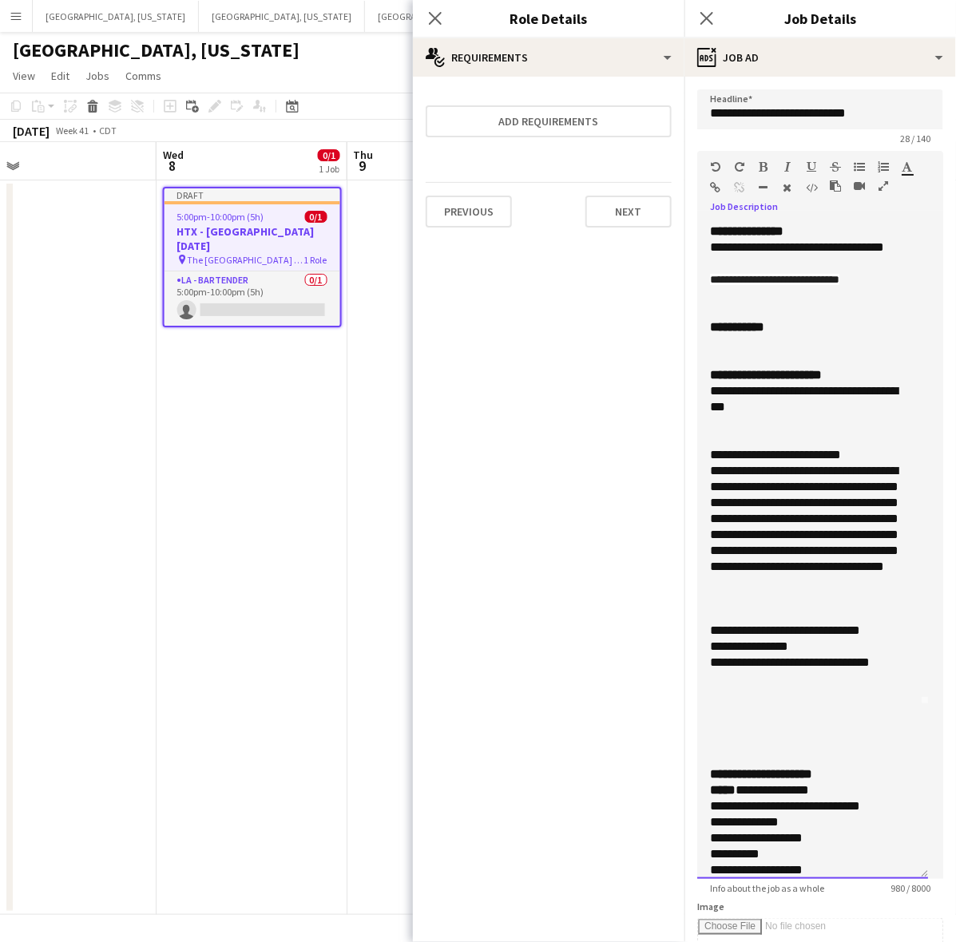
drag, startPoint x: 889, startPoint y: 458, endPoint x: 704, endPoint y: 455, distance: 185.3
click at [704, 455] on div "**********" at bounding box center [812, 550] width 231 height 657
click at [915, 165] on div "******* *******" at bounding box center [914, 170] width 24 height 19
click at [911, 165] on icon "button" at bounding box center [908, 166] width 10 height 11
type input "*******"
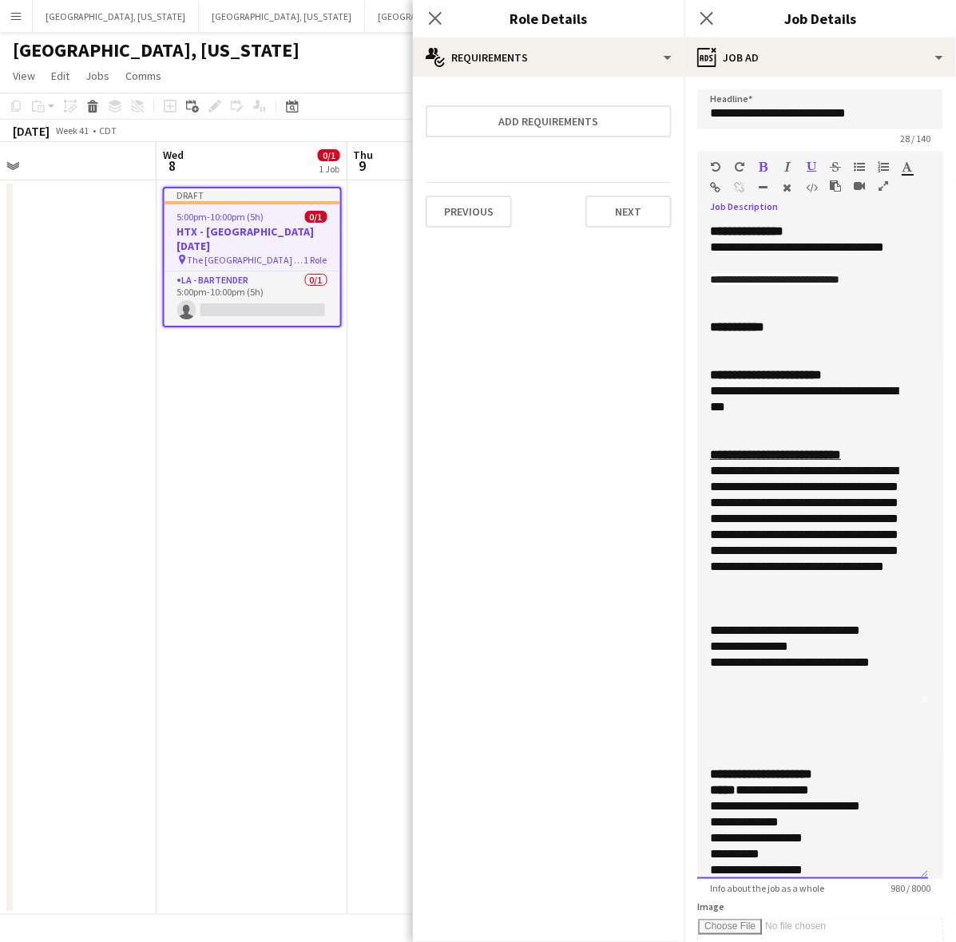
click at [797, 524] on div "**********" at bounding box center [805, 535] width 191 height 144
click at [827, 474] on div "**********" at bounding box center [805, 535] width 191 height 144
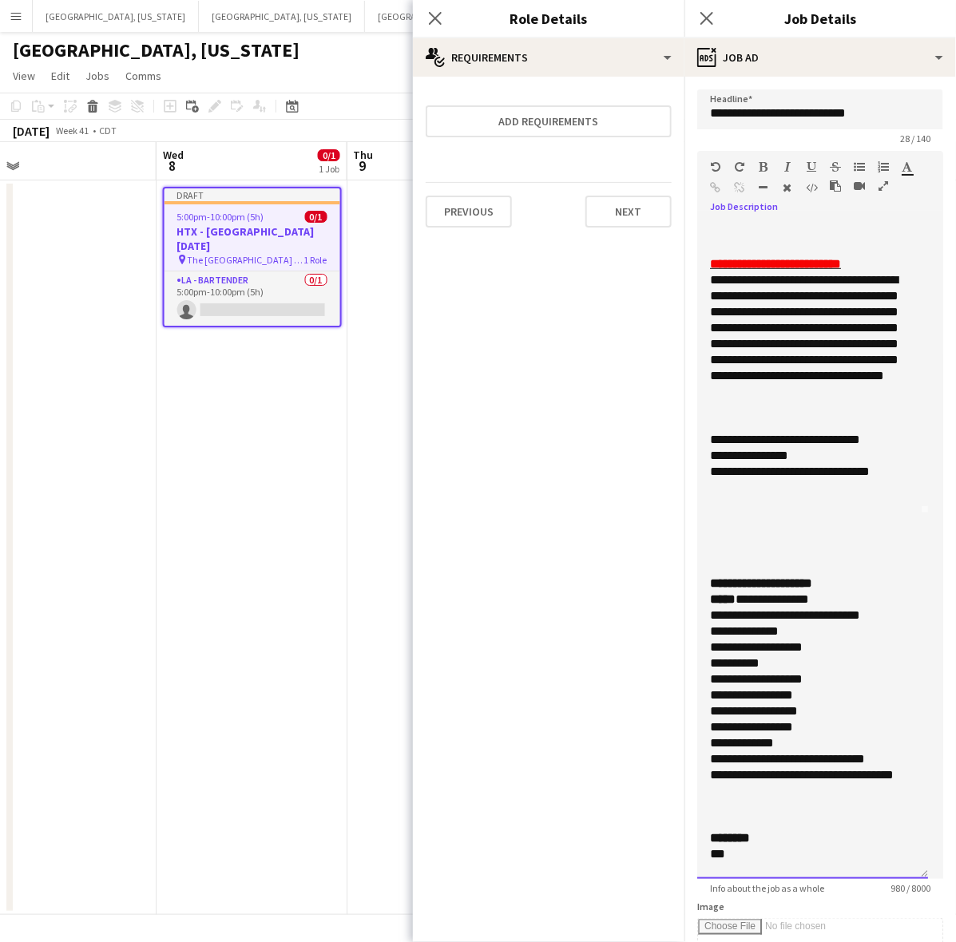
scroll to position [374, 0]
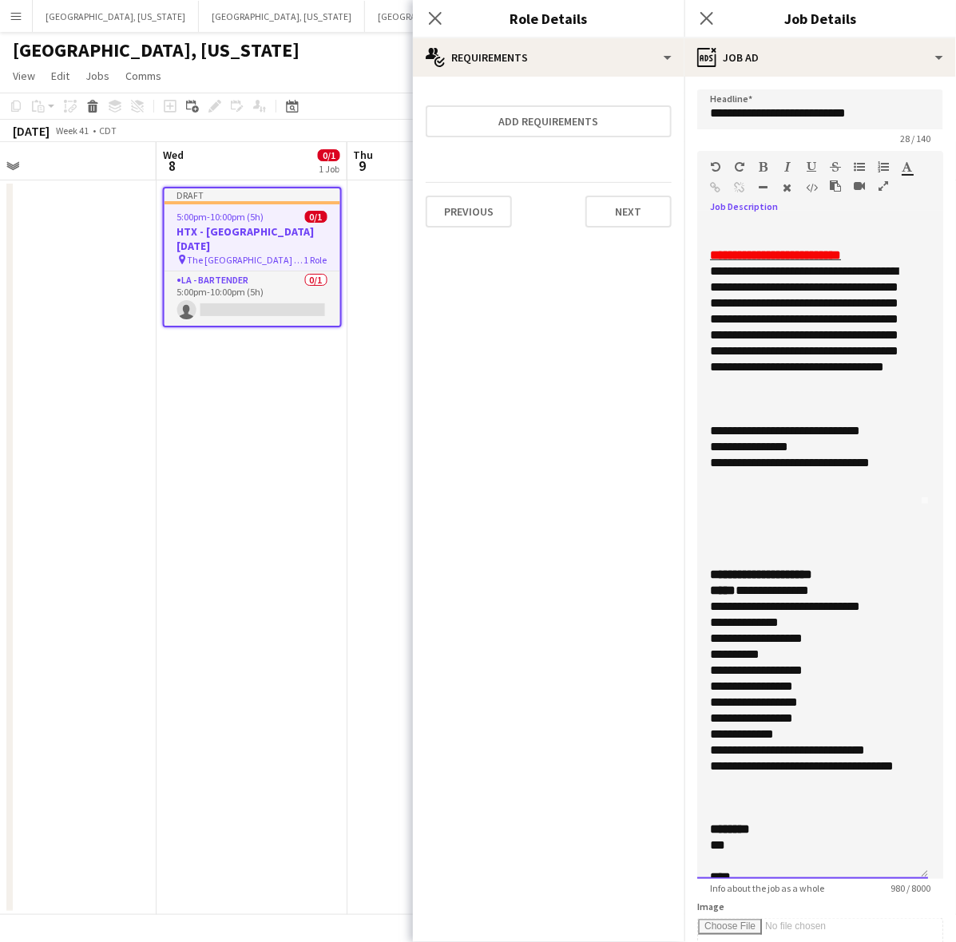
click at [784, 509] on div at bounding box center [812, 511] width 205 height 16
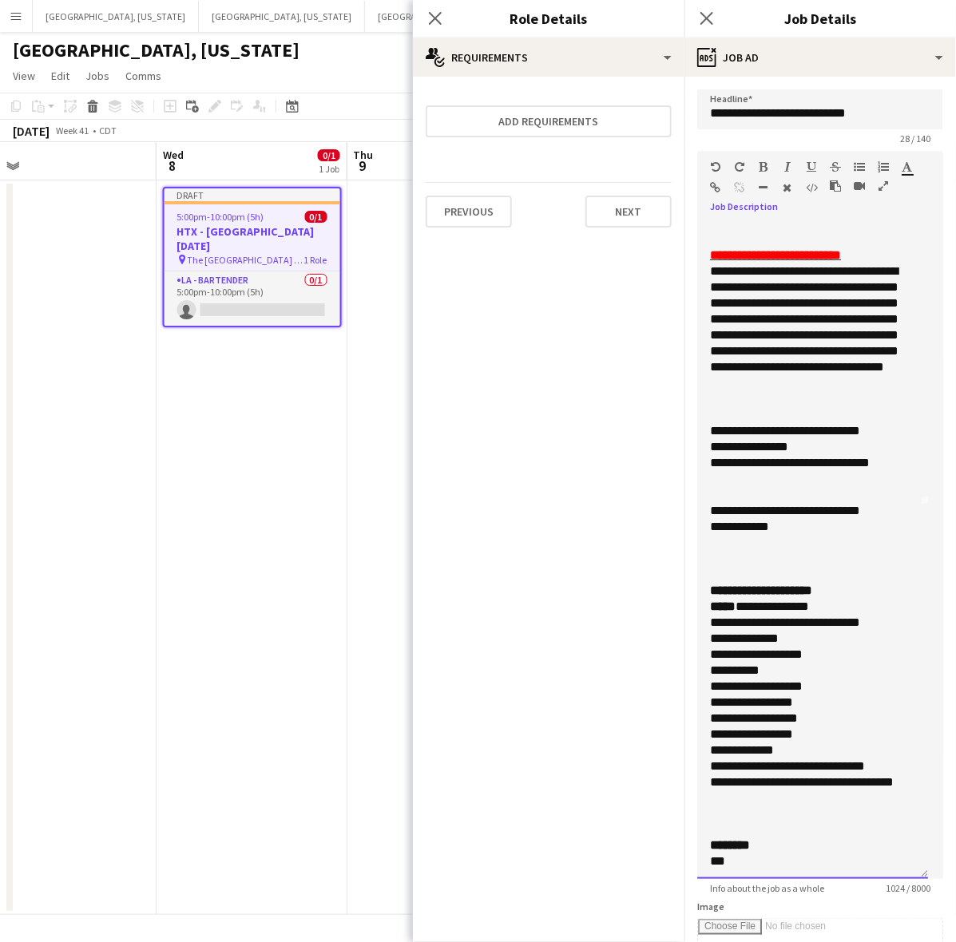
drag, startPoint x: 803, startPoint y: 530, endPoint x: 711, endPoint y: 514, distance: 94.0
click at [711, 514] on div "**********" at bounding box center [812, 463] width 205 height 911
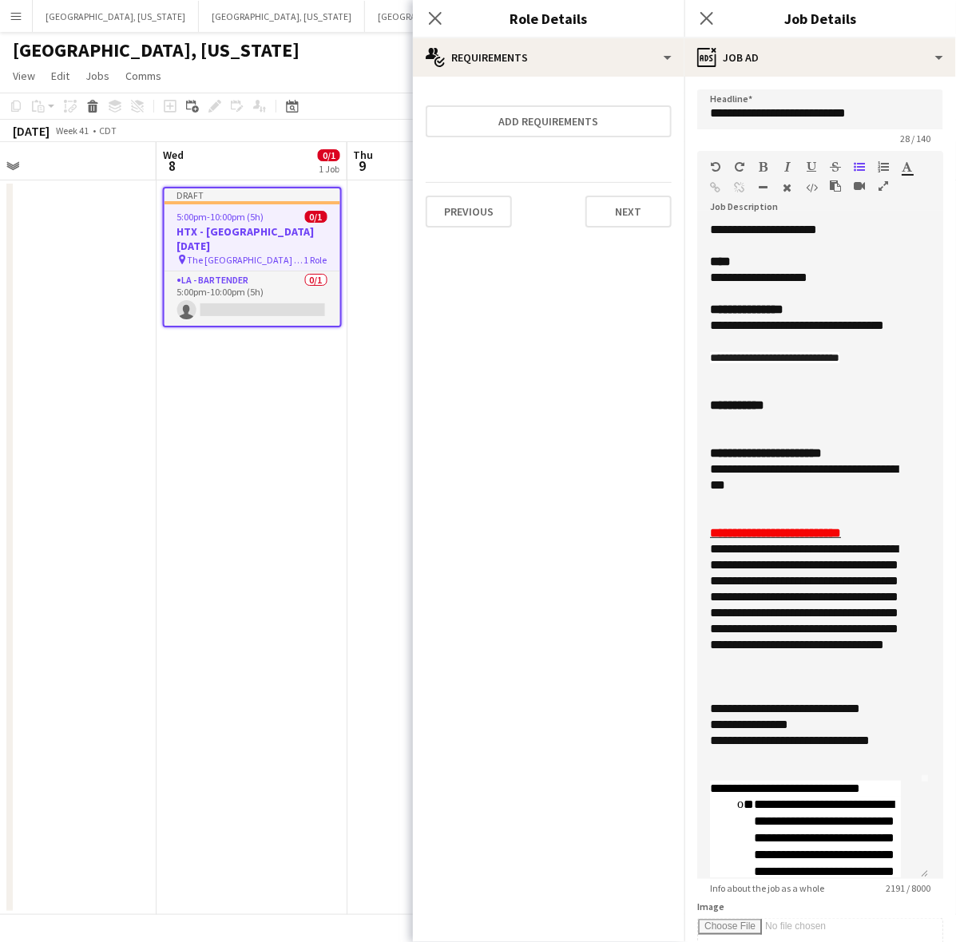
scroll to position [0, 0]
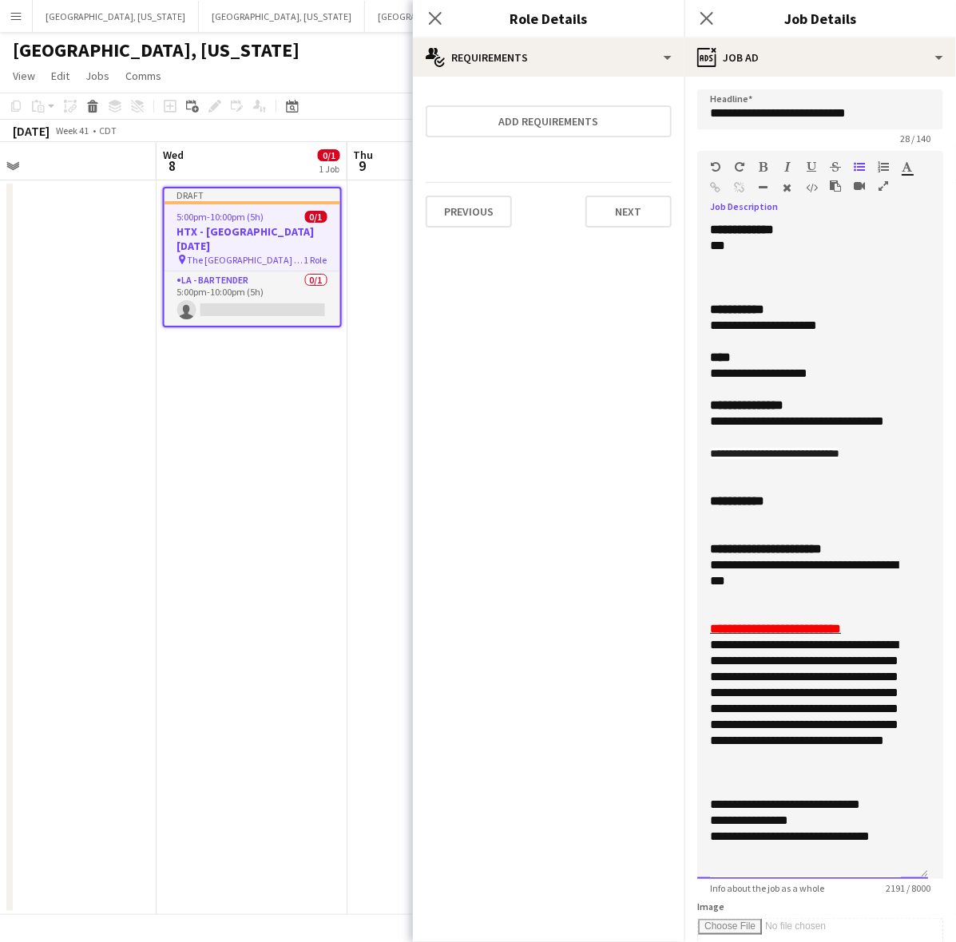
click at [757, 519] on div at bounding box center [805, 518] width 191 height 16
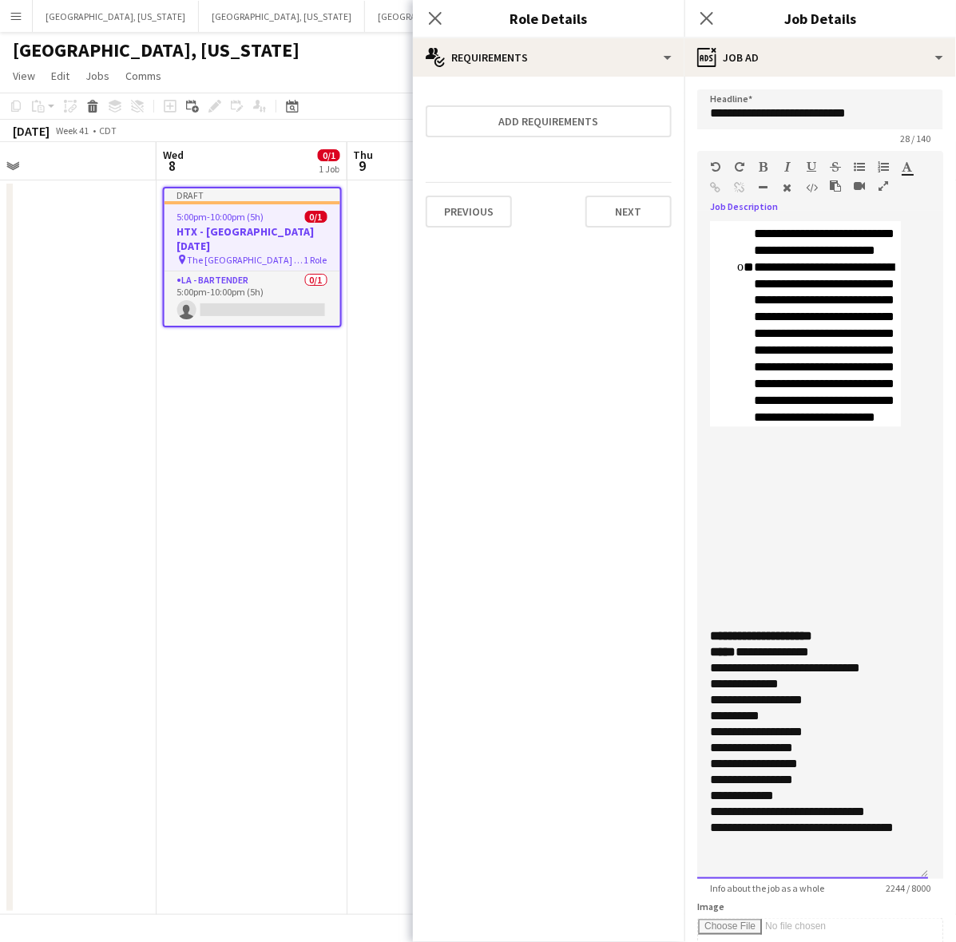
scroll to position [1272, 0]
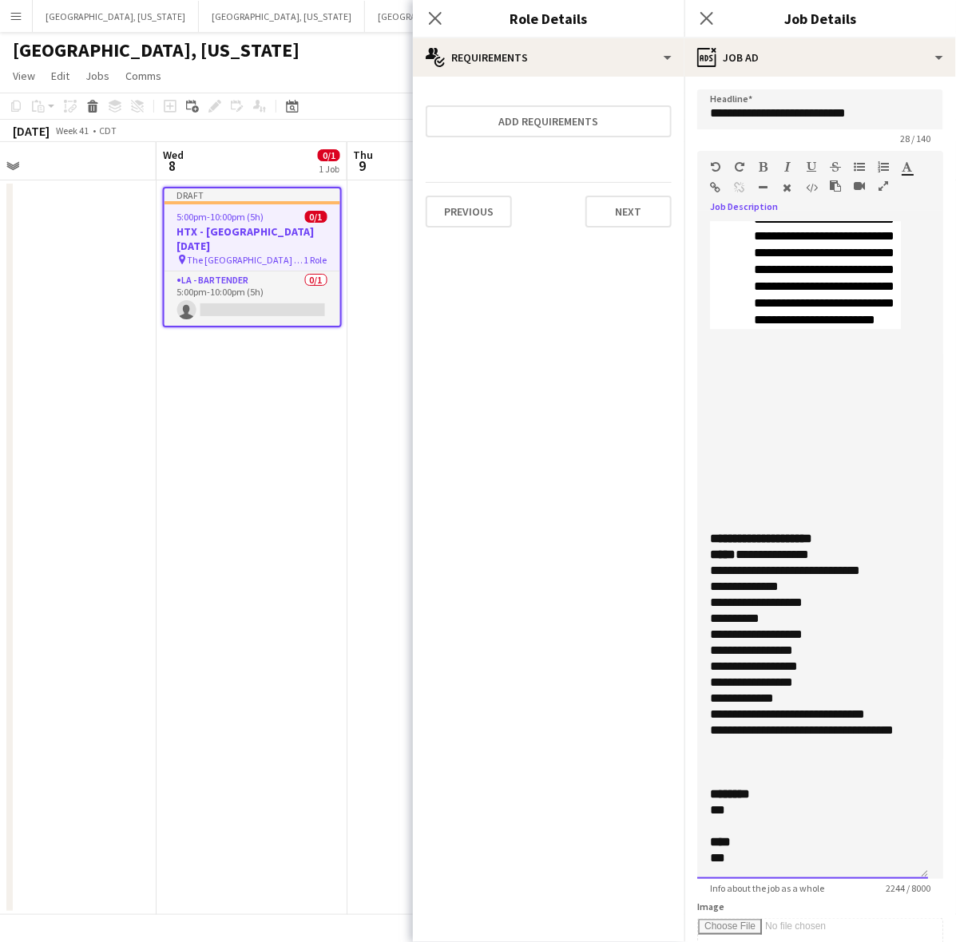
drag, startPoint x: 740, startPoint y: 815, endPoint x: 696, endPoint y: 811, distance: 44.8
click at [696, 811] on form "**********" at bounding box center [820, 743] width 272 height 1308
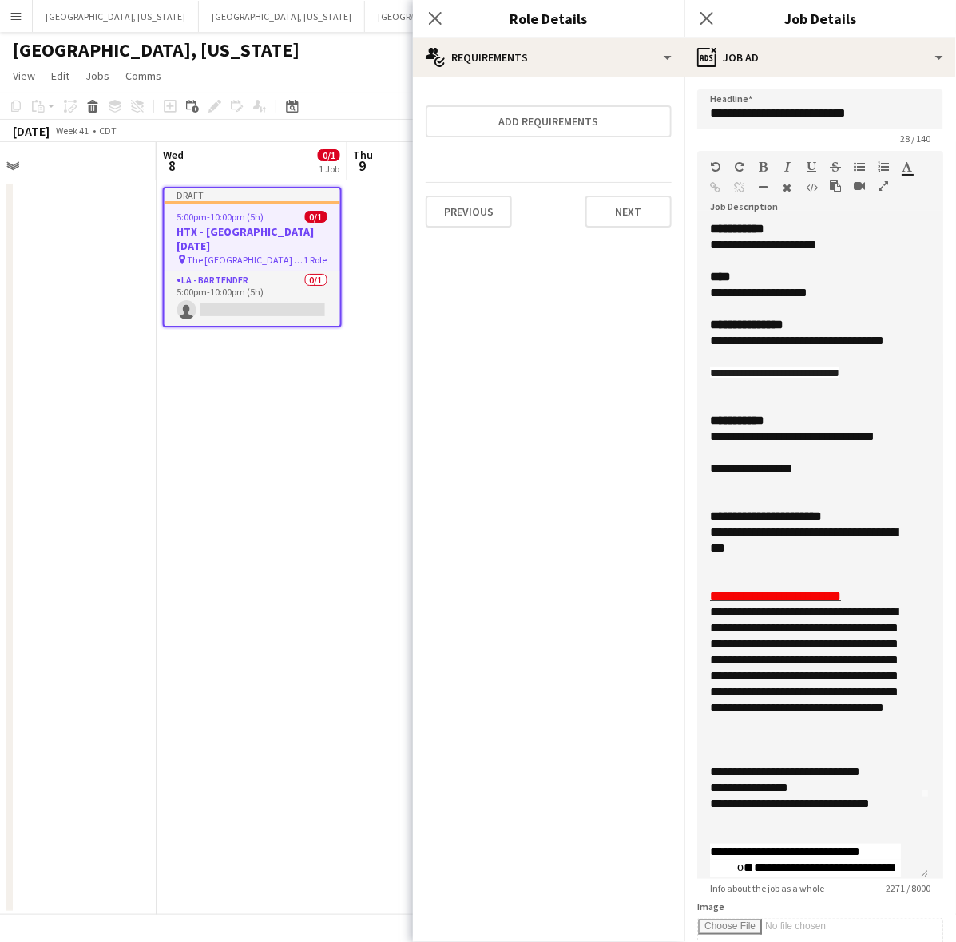
scroll to position [73, 0]
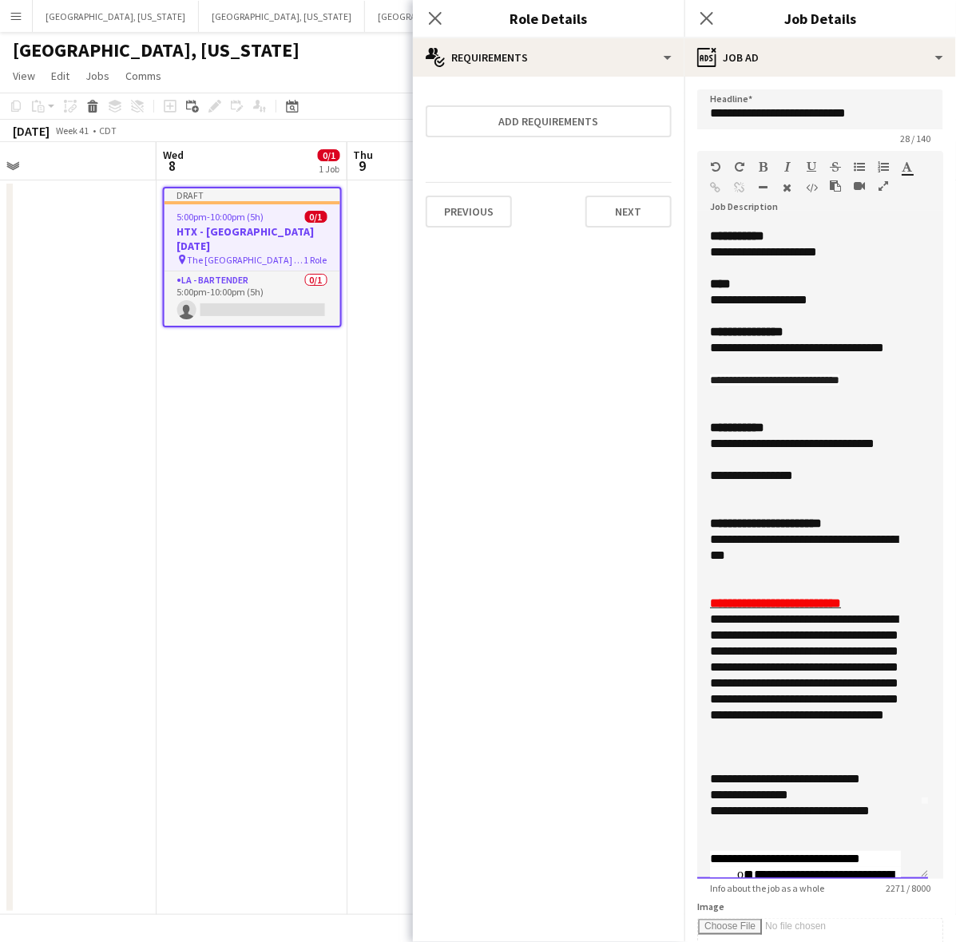
click at [788, 489] on div at bounding box center [812, 492] width 205 height 16
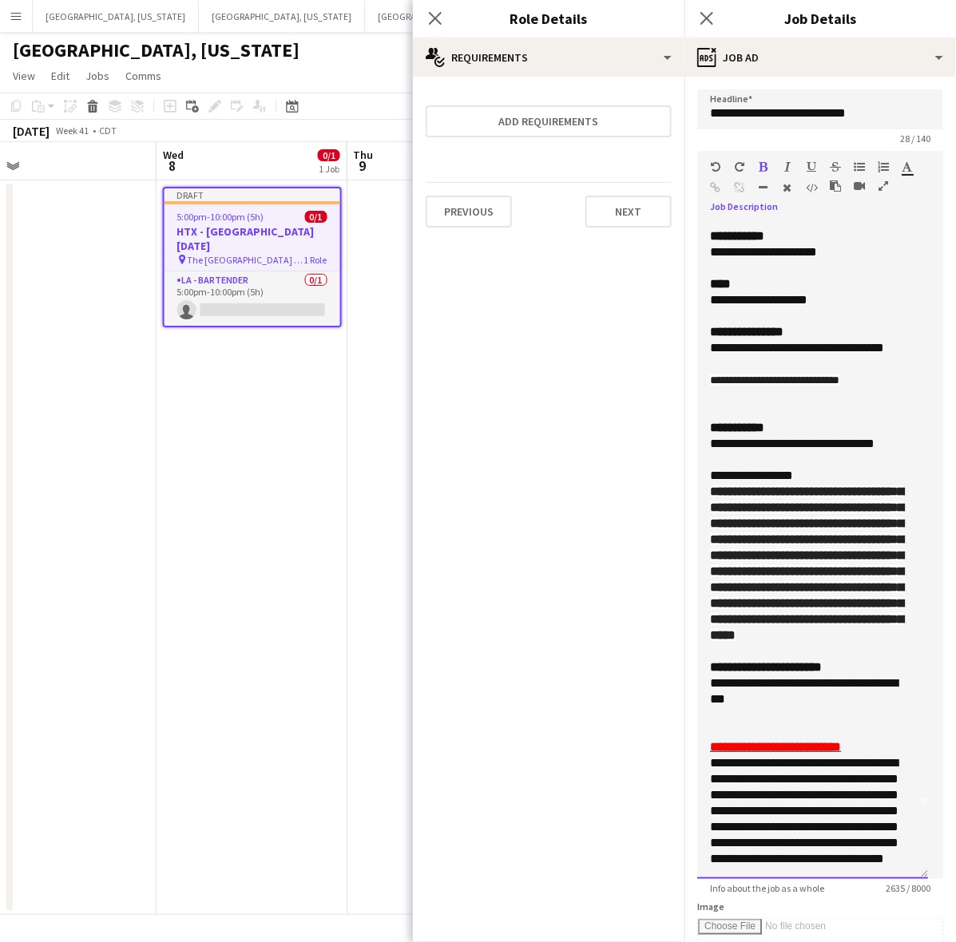
click at [819, 472] on div "**********" at bounding box center [805, 476] width 191 height 16
click at [711, 486] on span "**********" at bounding box center [806, 564] width 193 height 156
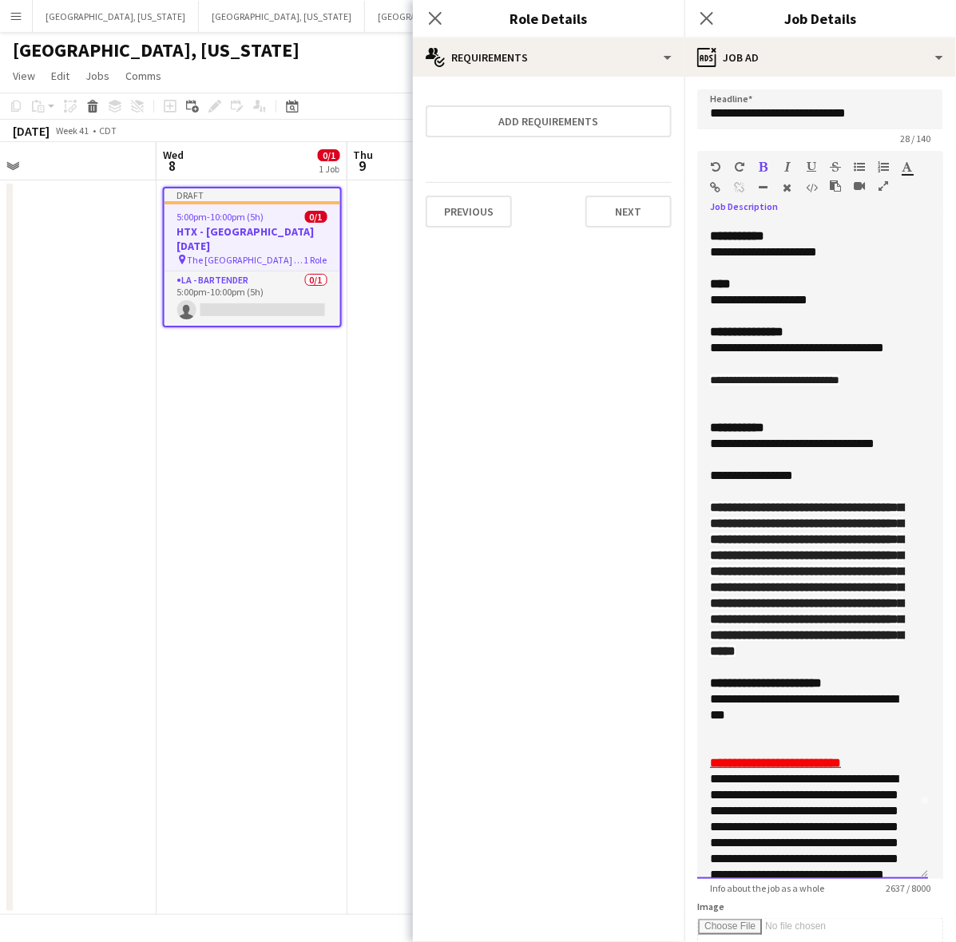
drag, startPoint x: 811, startPoint y: 711, endPoint x: 692, endPoint y: 514, distance: 230.0
click at [692, 514] on form "**********" at bounding box center [820, 743] width 272 height 1308
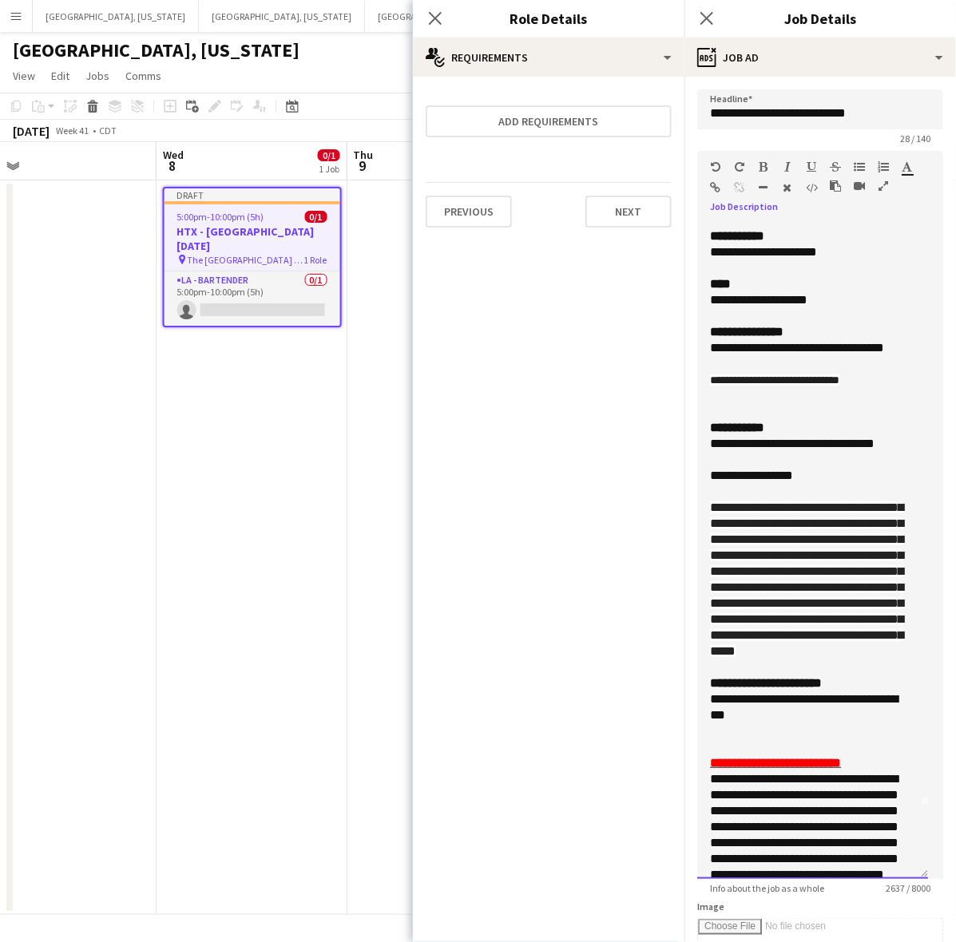
click at [761, 522] on span "**********" at bounding box center [806, 580] width 193 height 156
click at [705, 511] on div "**********" at bounding box center [812, 550] width 231 height 657
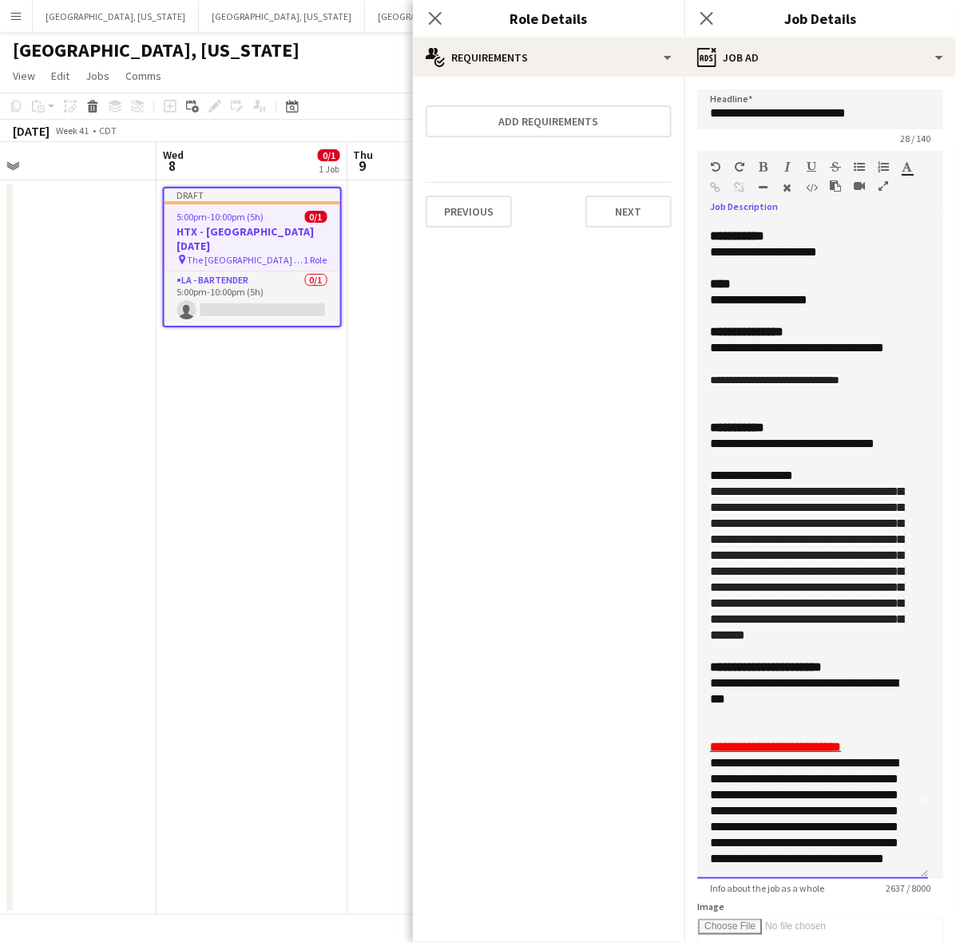
click at [812, 477] on div "**********" at bounding box center [805, 476] width 191 height 16
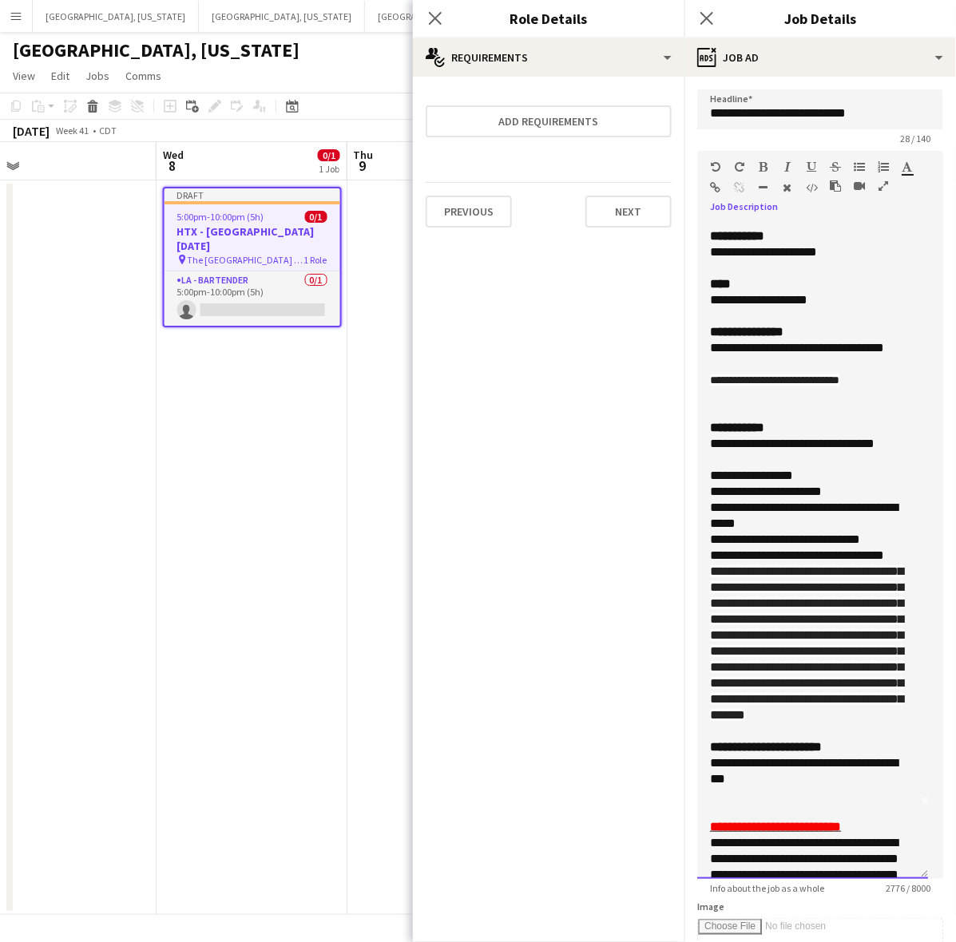
drag, startPoint x: 843, startPoint y: 494, endPoint x: 711, endPoint y: 490, distance: 132.6
click at [711, 490] on div "**********" at bounding box center [805, 492] width 191 height 16
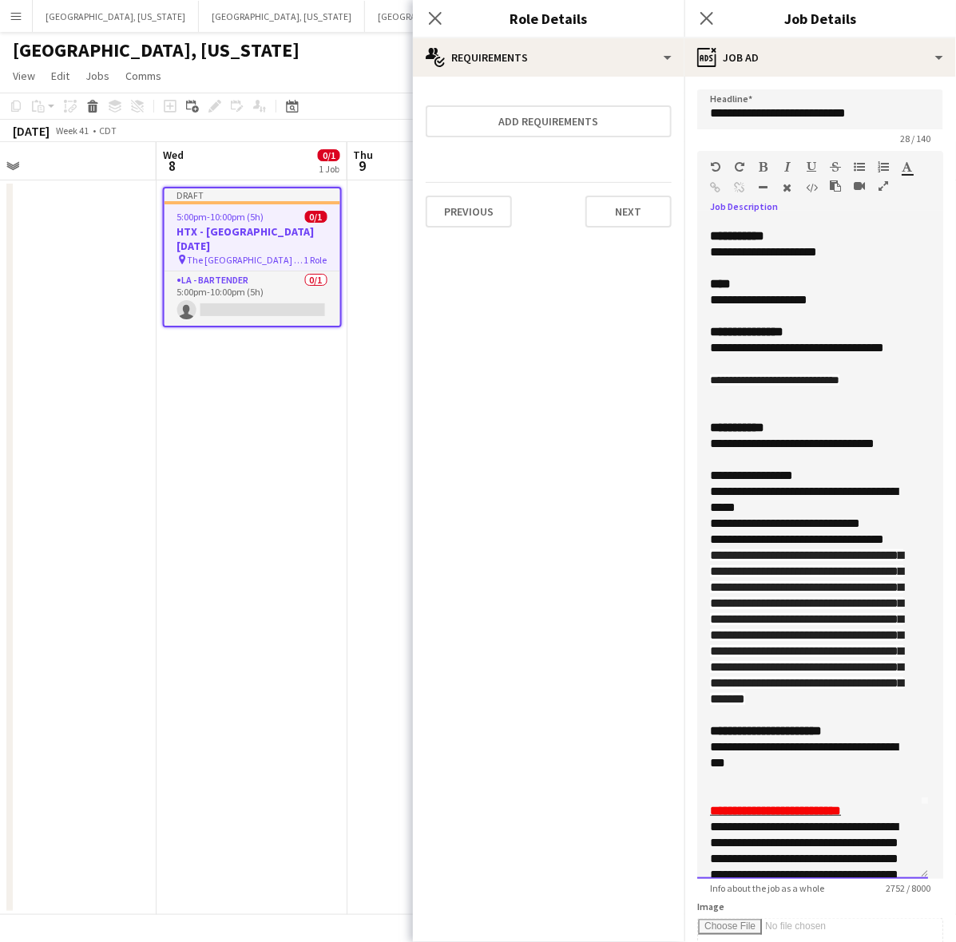
click at [710, 557] on div "**********" at bounding box center [812, 628] width 205 height 160
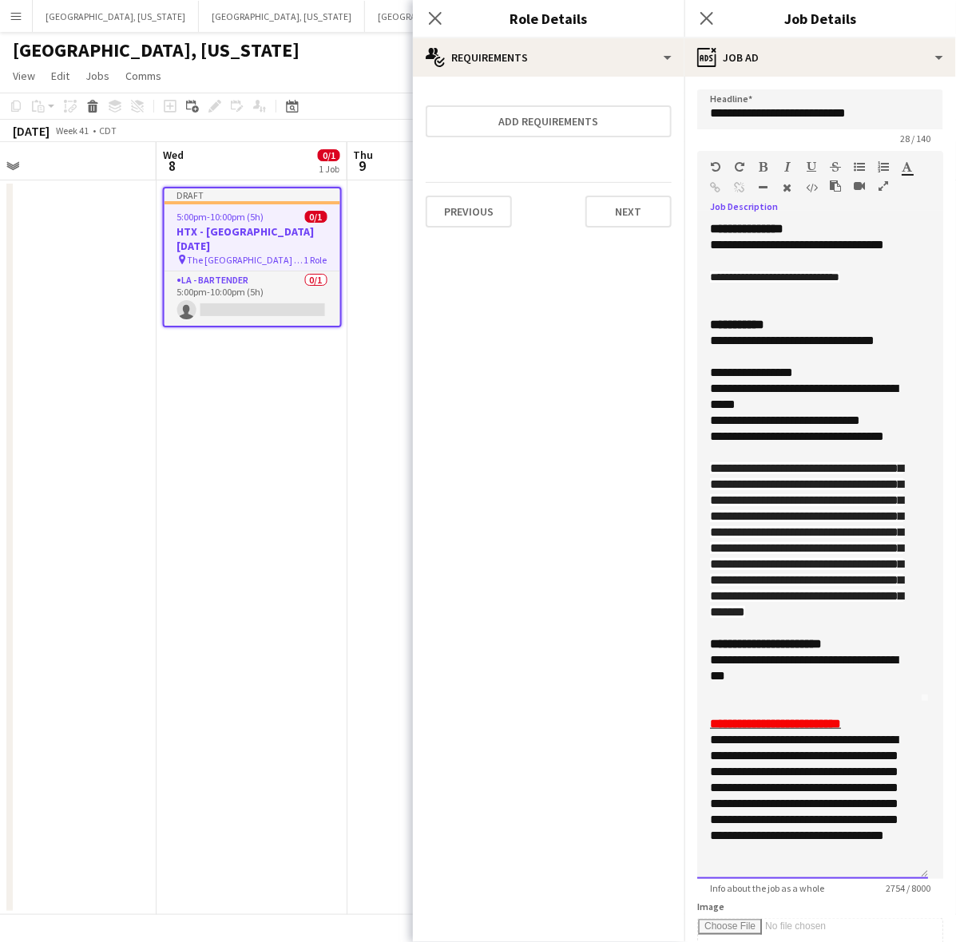
scroll to position [273, 0]
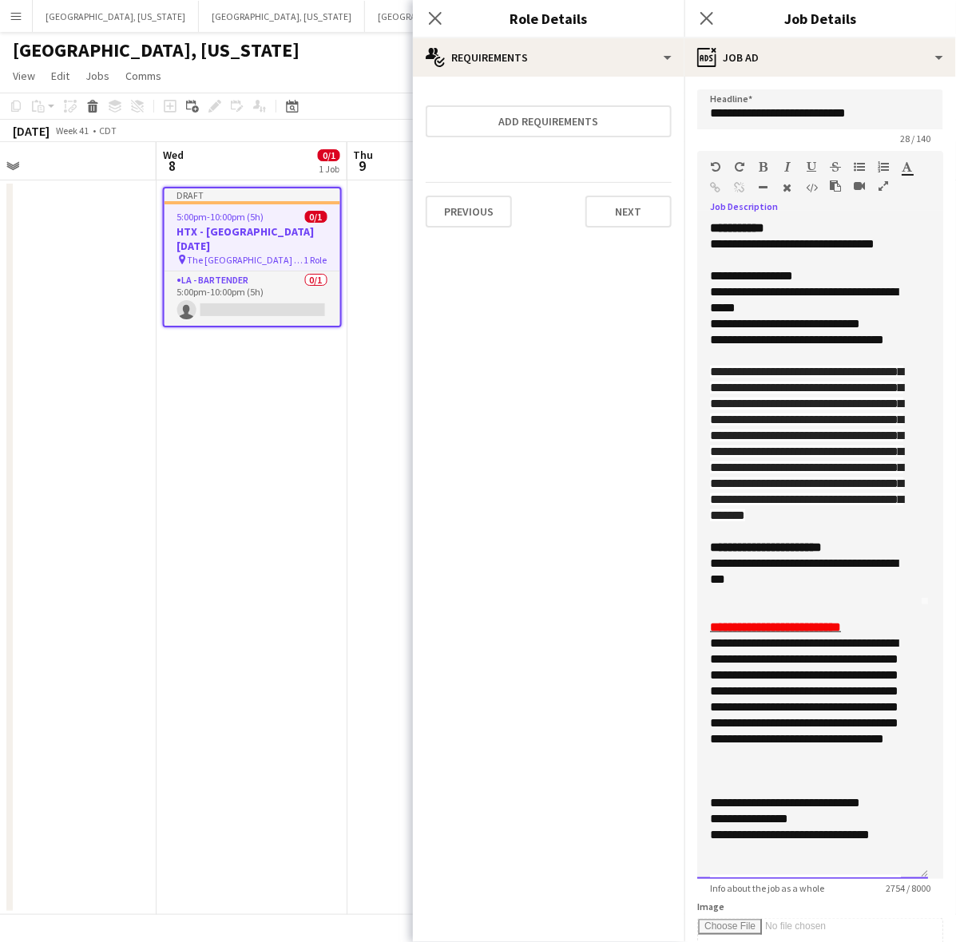
click at [743, 540] on div at bounding box center [812, 532] width 205 height 16
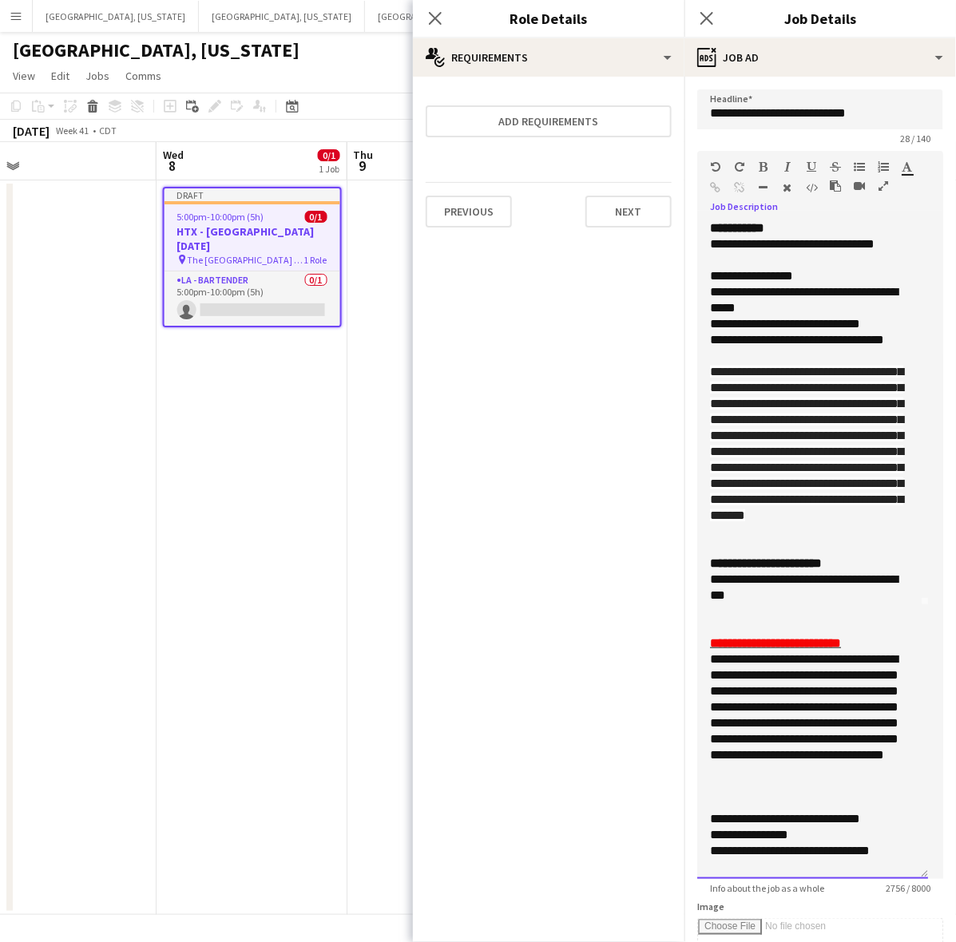
click at [748, 620] on div at bounding box center [812, 612] width 205 height 16
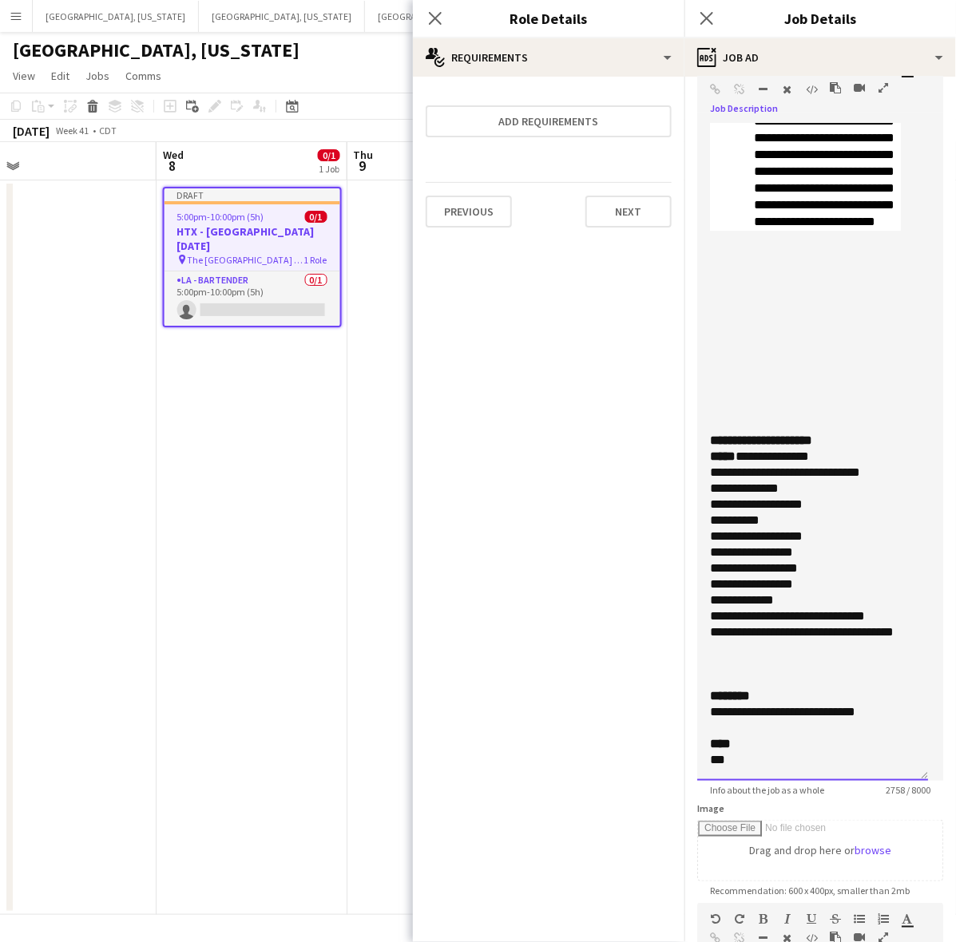
scroll to position [100, 0]
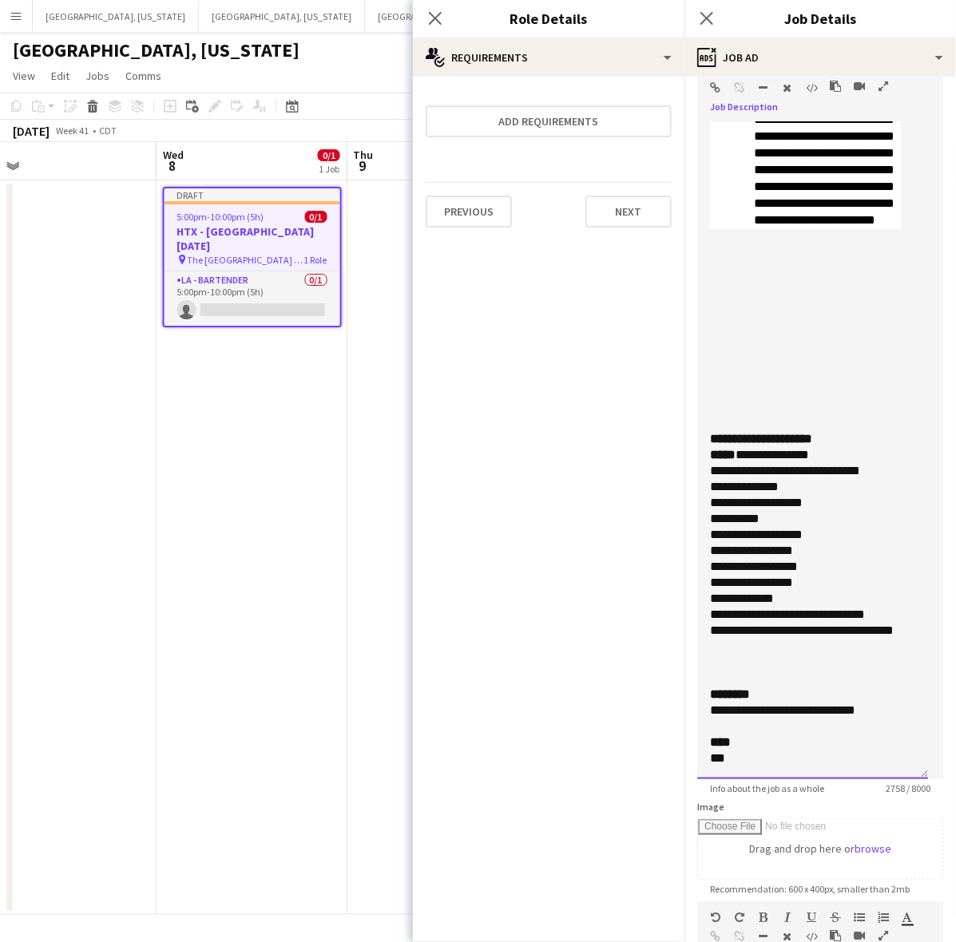
drag, startPoint x: 743, startPoint y: 756, endPoint x: 672, endPoint y: 748, distance: 71.6
click at [679, 752] on body "Menu Boards Boards Boards All jobs Status Workforce Workforce My Workforce Recr…" at bounding box center [478, 471] width 956 height 942
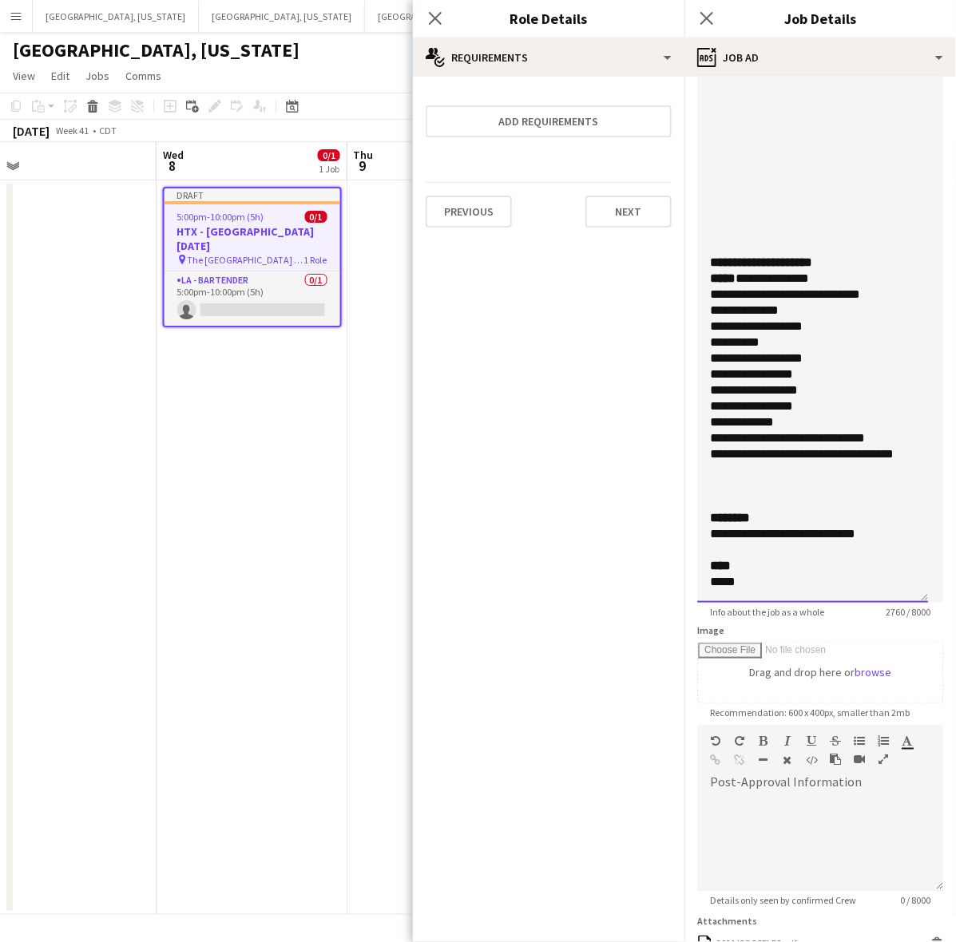
scroll to position [466, 0]
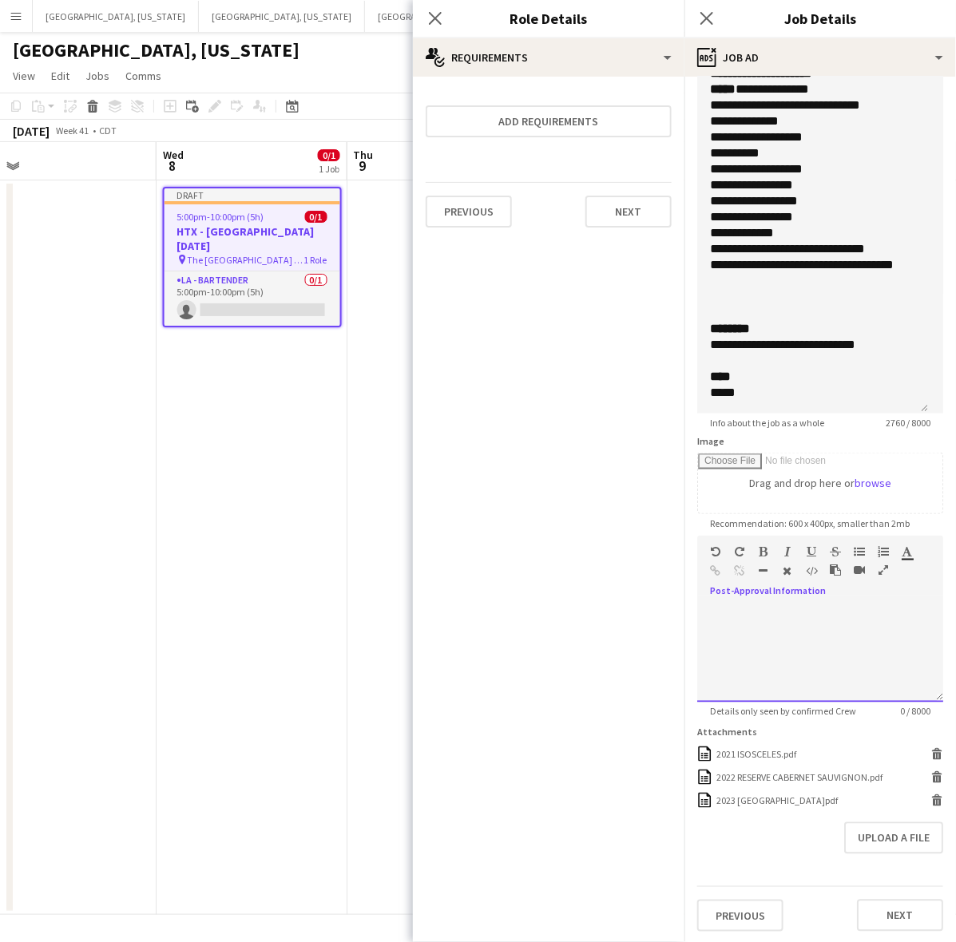
click at [745, 621] on div at bounding box center [820, 655] width 246 height 96
click at [875, 919] on button "Next" at bounding box center [900, 916] width 86 height 32
type input "*******"
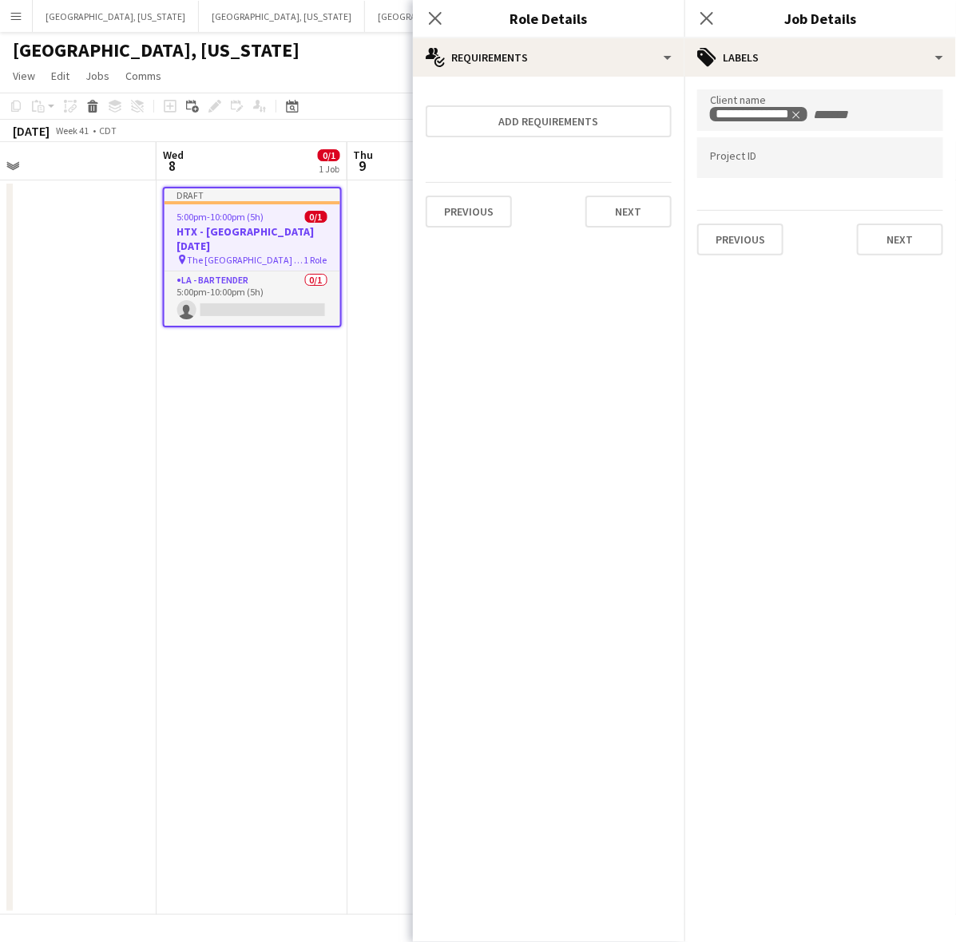
scroll to position [0, 0]
click at [895, 230] on button "Next" at bounding box center [900, 240] width 86 height 32
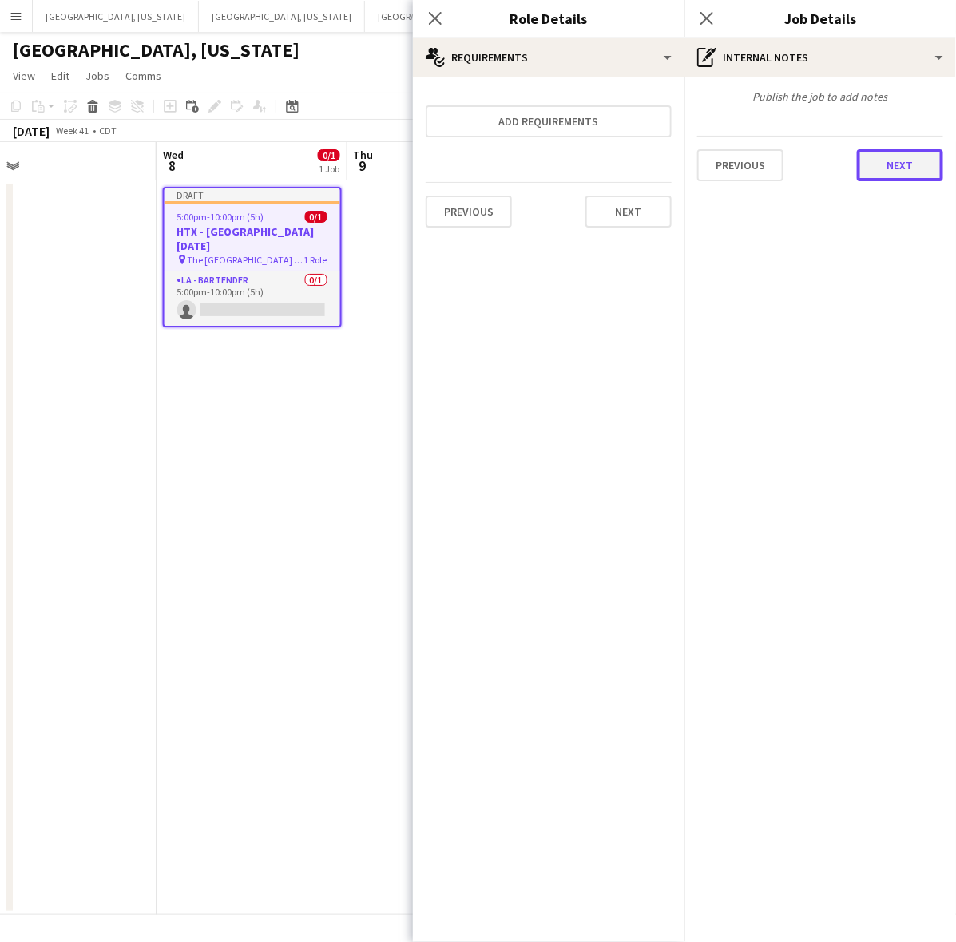
click at [883, 173] on button "Next" at bounding box center [900, 165] width 86 height 32
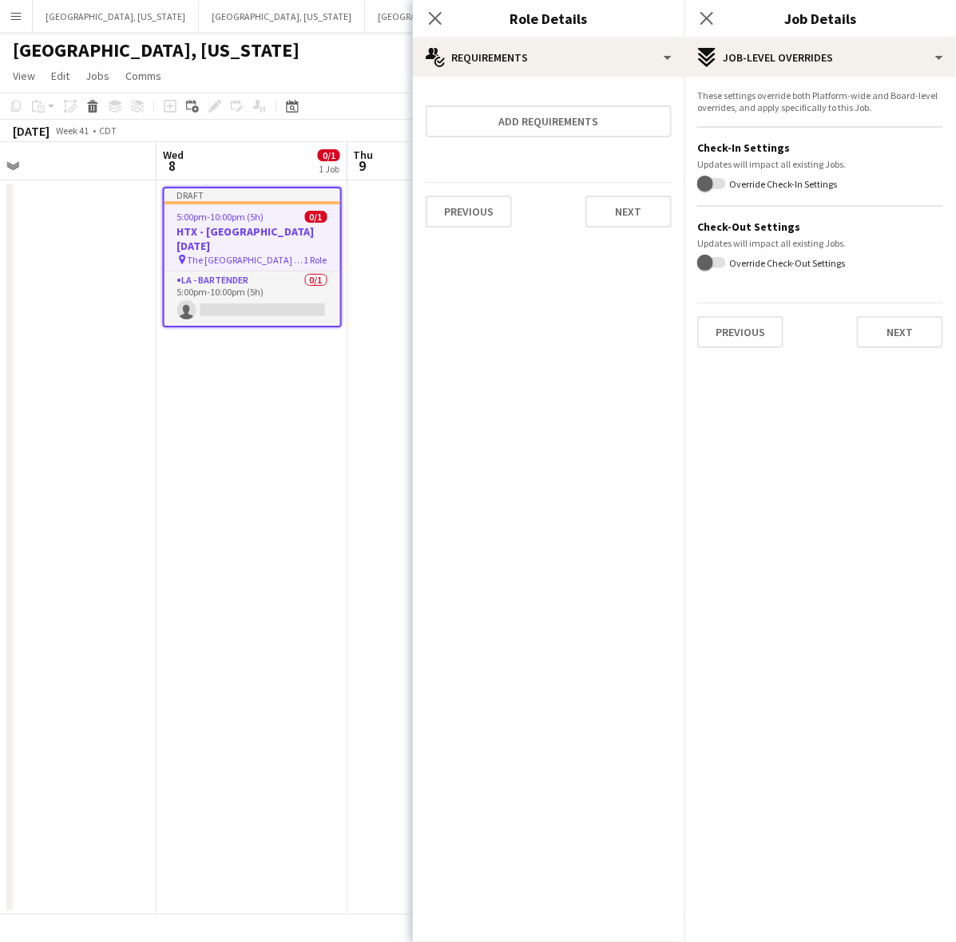
click at [913, 351] on div "These settings override both Platform-wide and Board-level overrides, and apply…" at bounding box center [820, 219] width 272 height 284
click at [907, 328] on button "Next" at bounding box center [900, 332] width 86 height 32
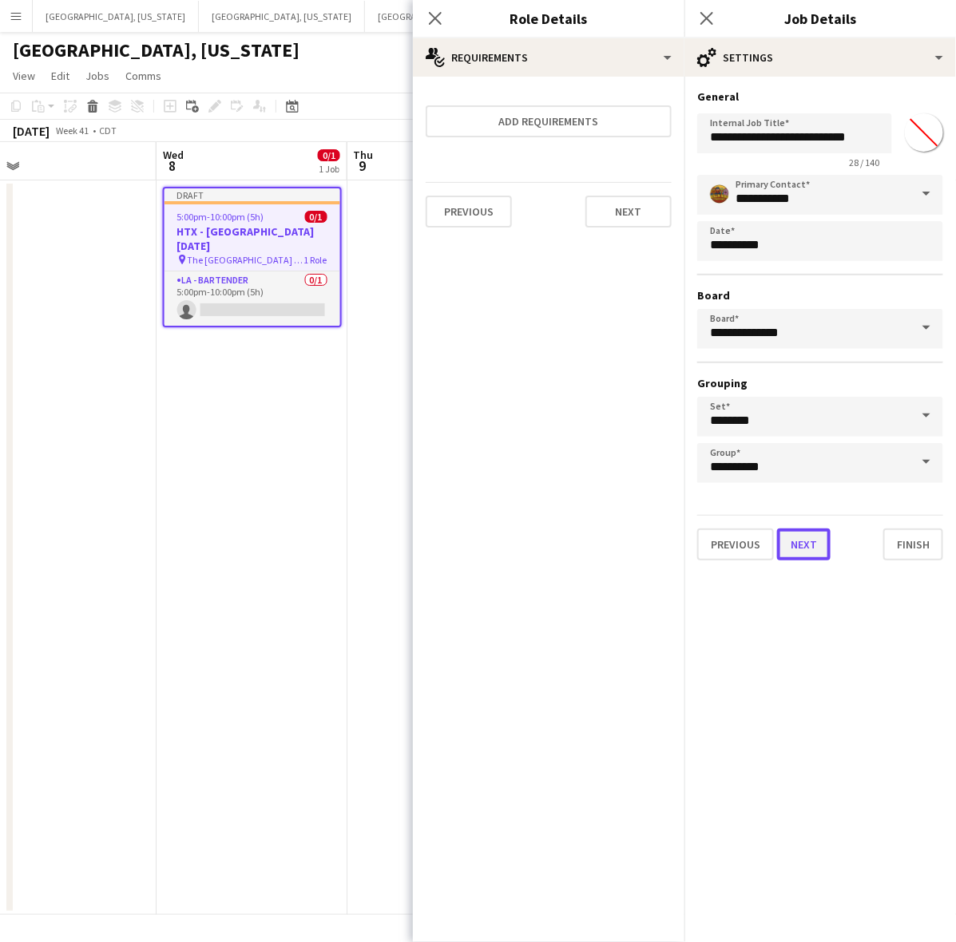
click at [799, 535] on button "Next" at bounding box center [804, 545] width 54 height 32
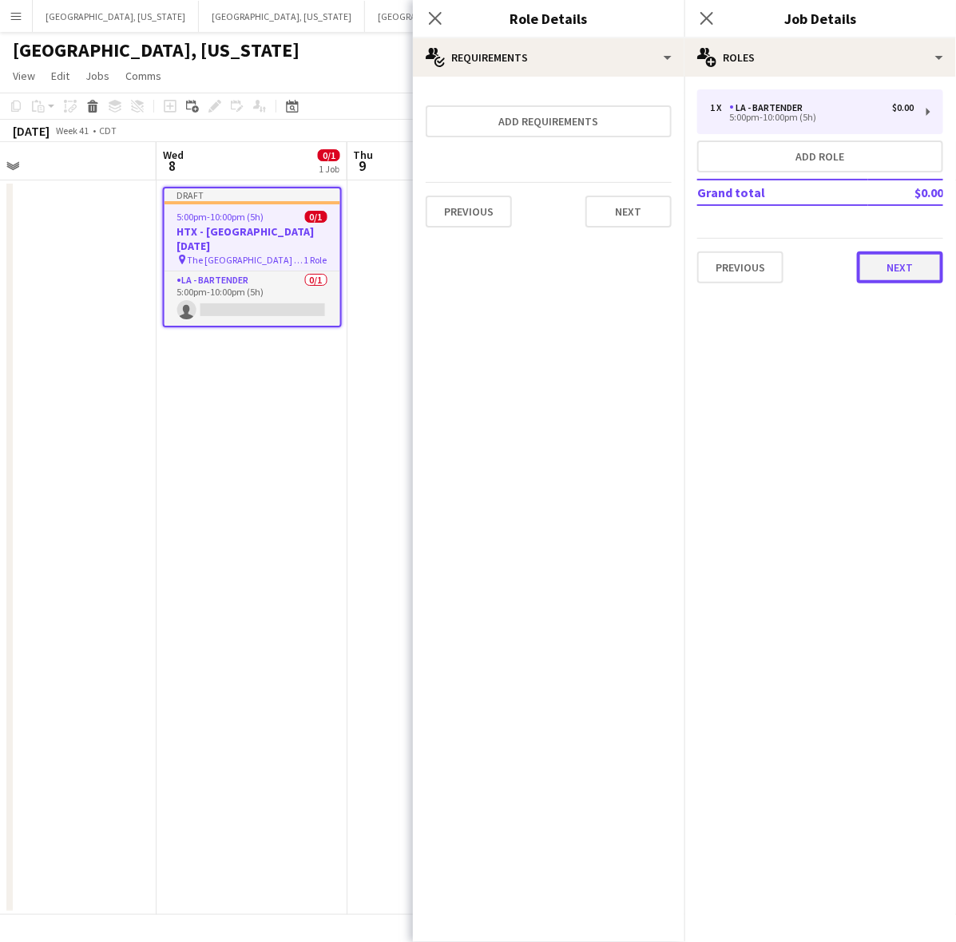
click at [922, 280] on button "Next" at bounding box center [900, 268] width 86 height 32
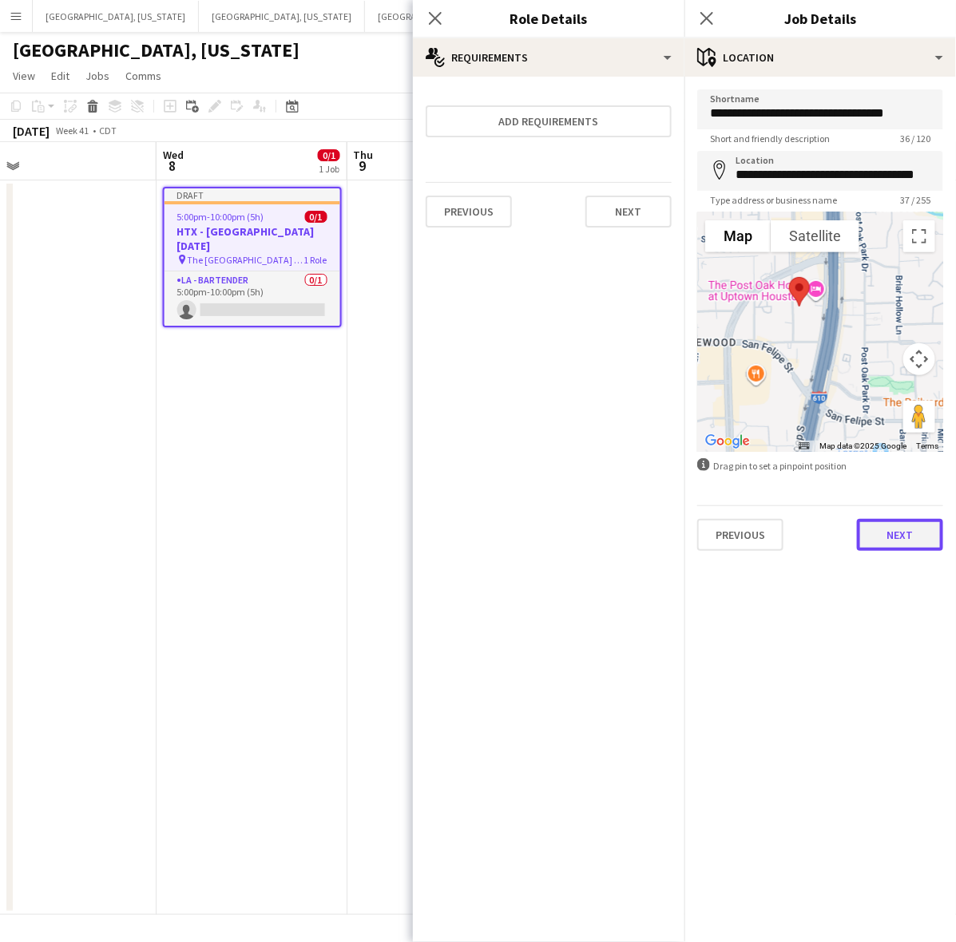
click at [891, 527] on button "Next" at bounding box center [900, 535] width 86 height 32
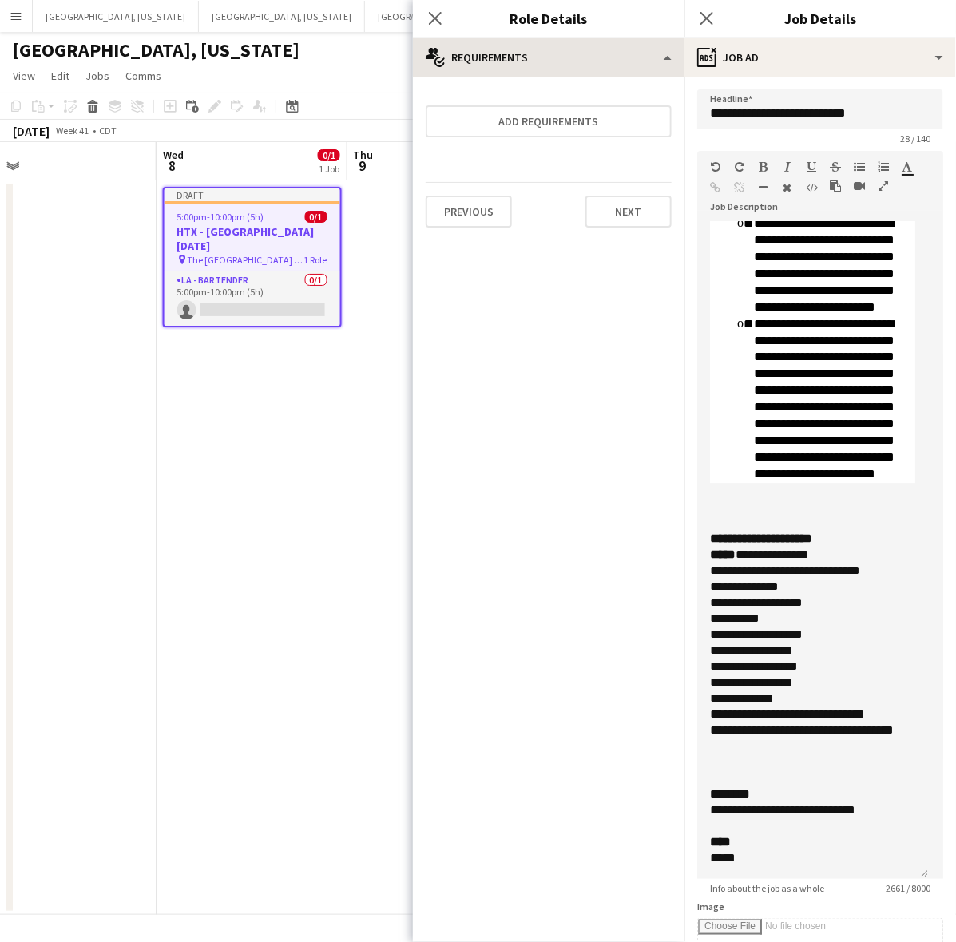
scroll to position [1787, 0]
click at [720, 18] on div "Close pop-in" at bounding box center [706, 18] width 45 height 37
click at [709, 9] on app-icon "Close pop-in" at bounding box center [707, 18] width 23 height 23
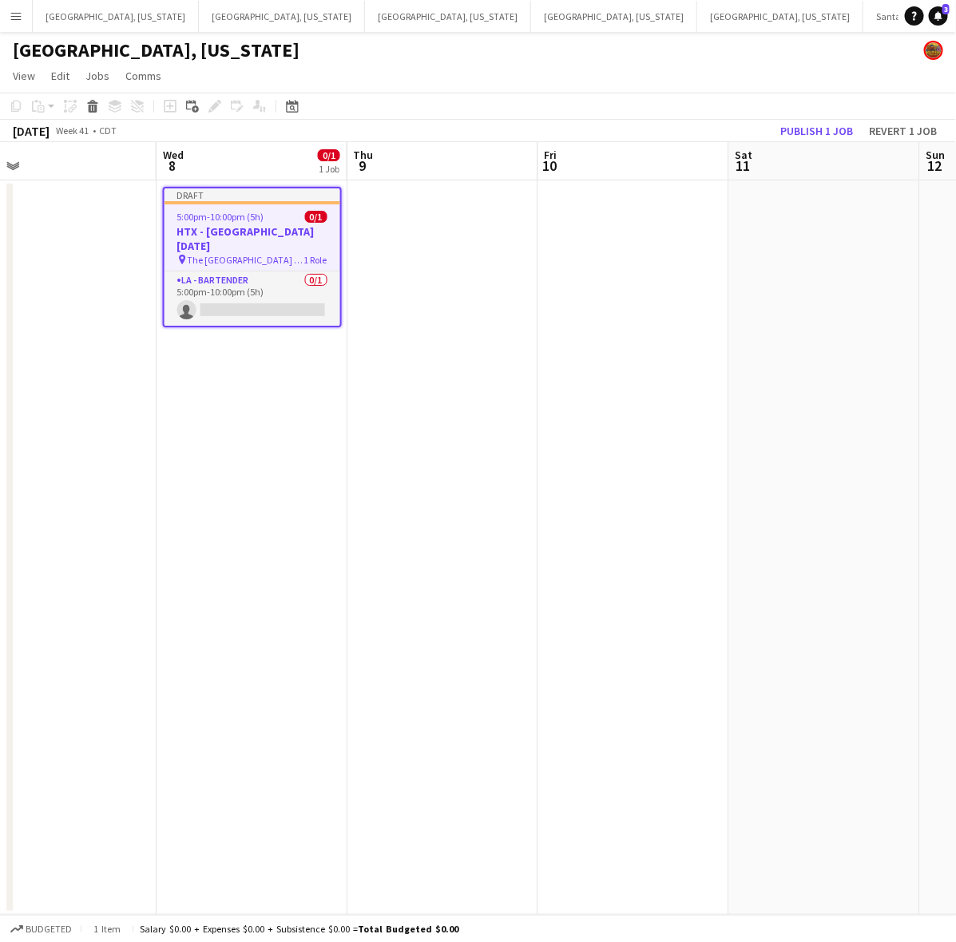
drag, startPoint x: 719, startPoint y: 242, endPoint x: 724, endPoint y: 217, distance: 25.4
click at [720, 242] on app-date-cell at bounding box center [633, 548] width 191 height 735
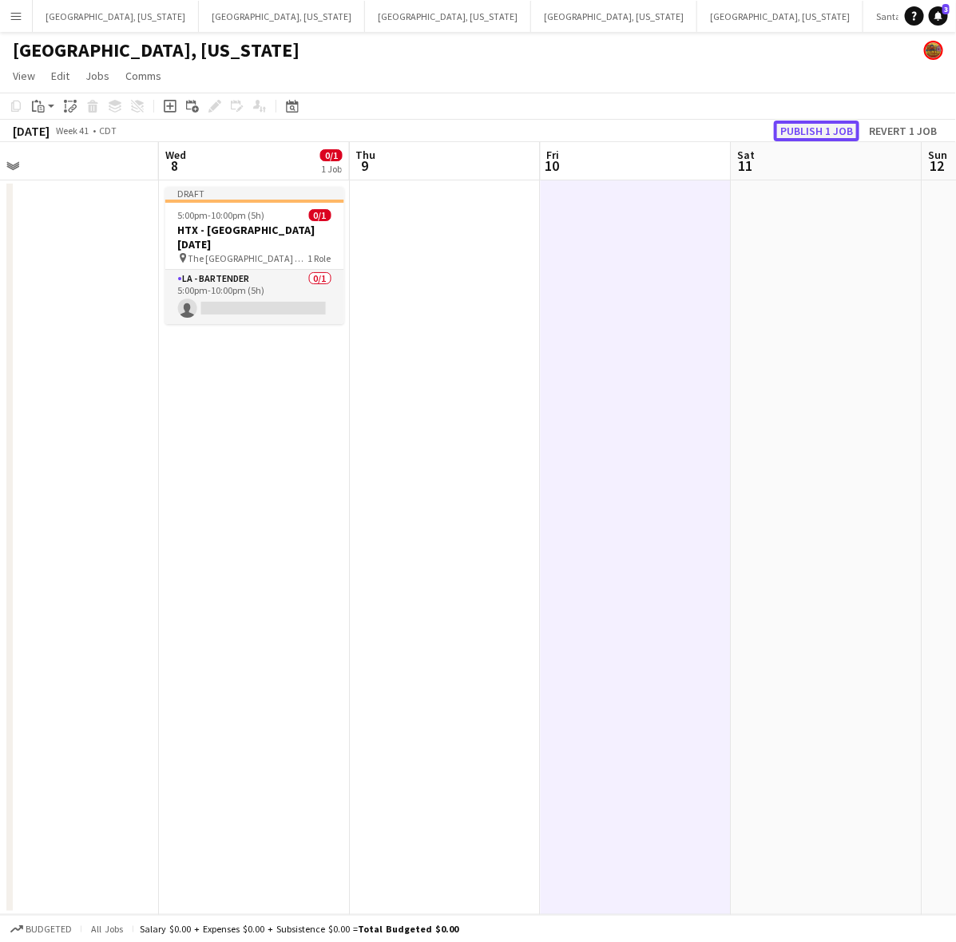
click at [807, 125] on button "Publish 1 job" at bounding box center [816, 131] width 85 height 21
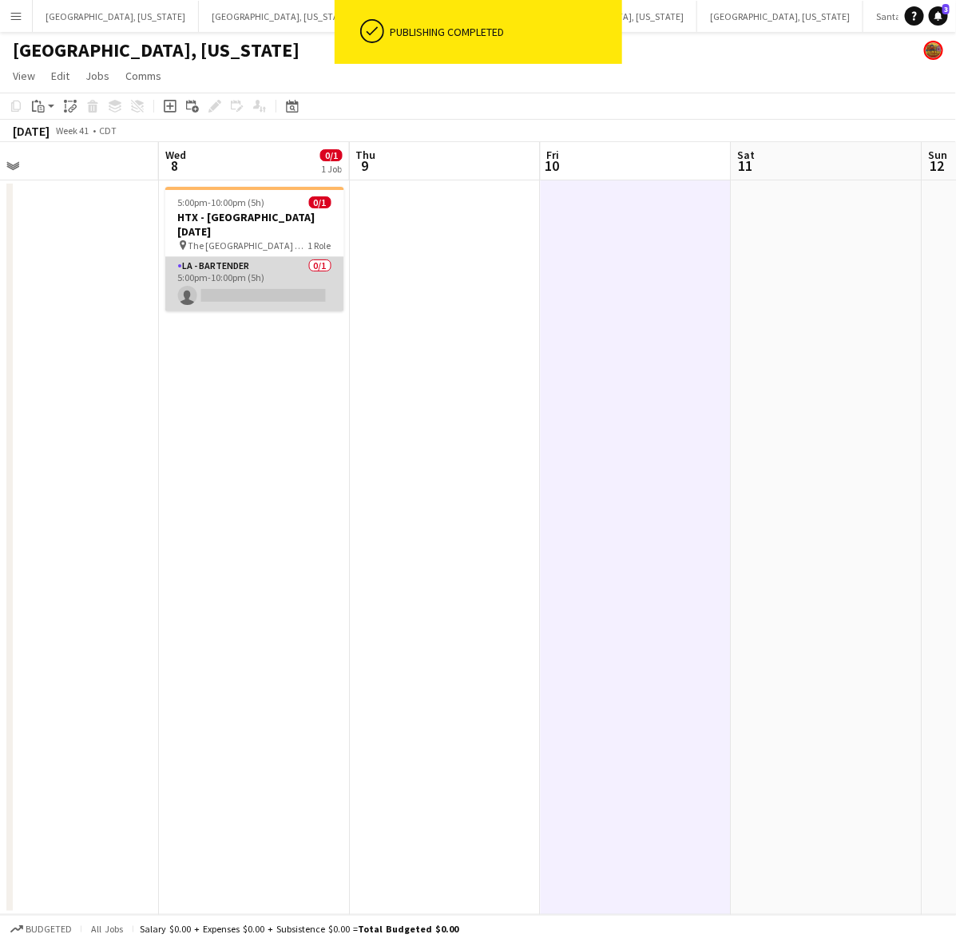
click at [282, 274] on app-card-role "LA - Bartender 0/1 5:00pm-10:00pm (5h) single-neutral-actions" at bounding box center [254, 284] width 179 height 54
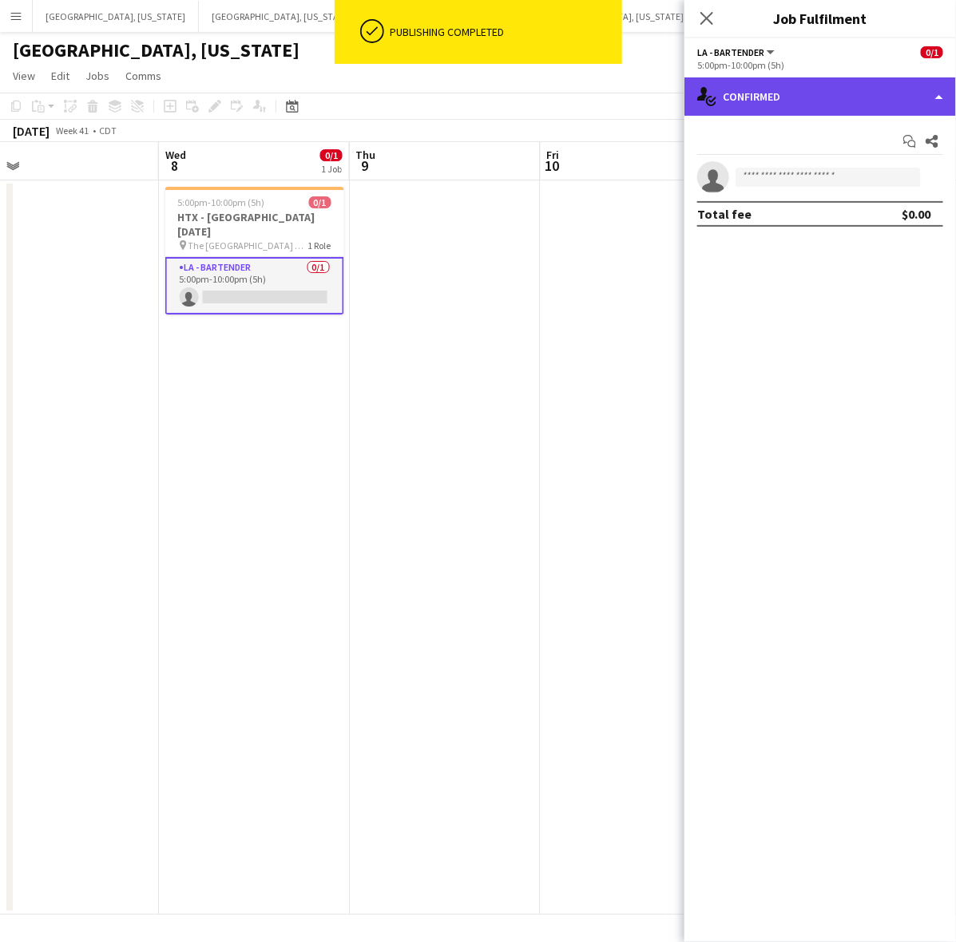
click at [817, 96] on div "single-neutral-actions-check-2 Confirmed" at bounding box center [820, 96] width 272 height 38
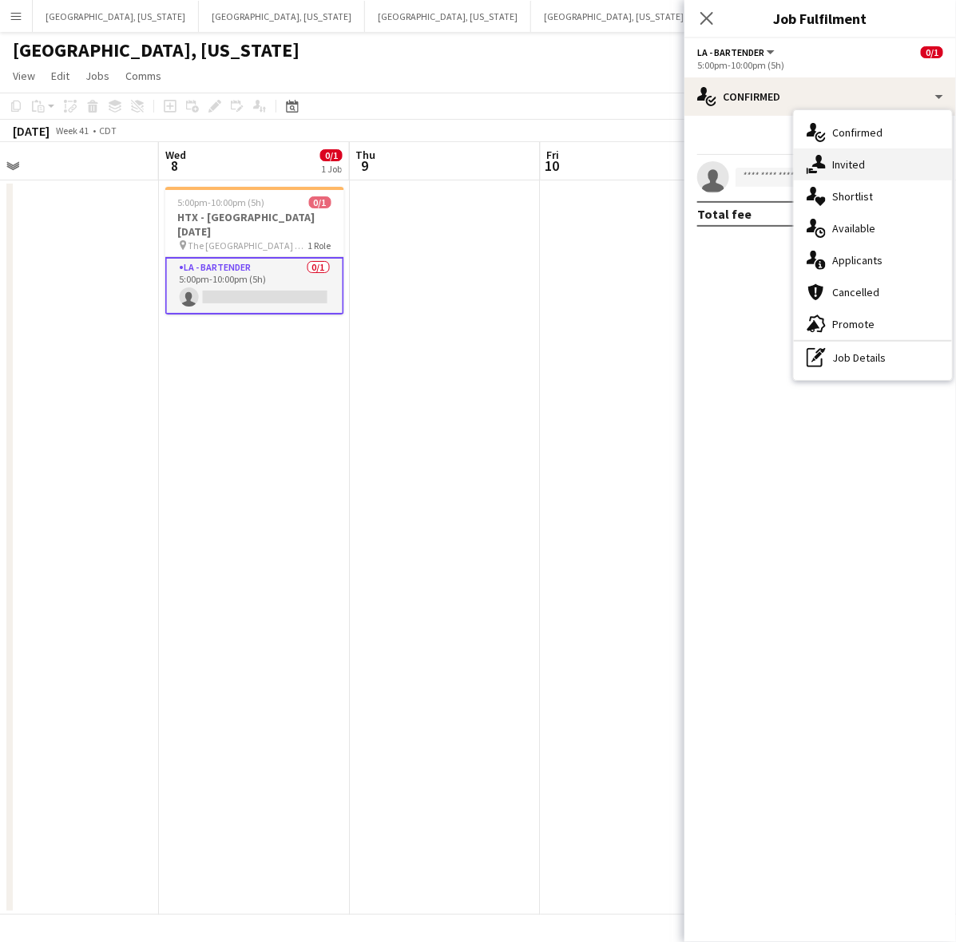
click at [844, 156] on div "single-neutral-actions-share-1 Invited" at bounding box center [873, 165] width 158 height 32
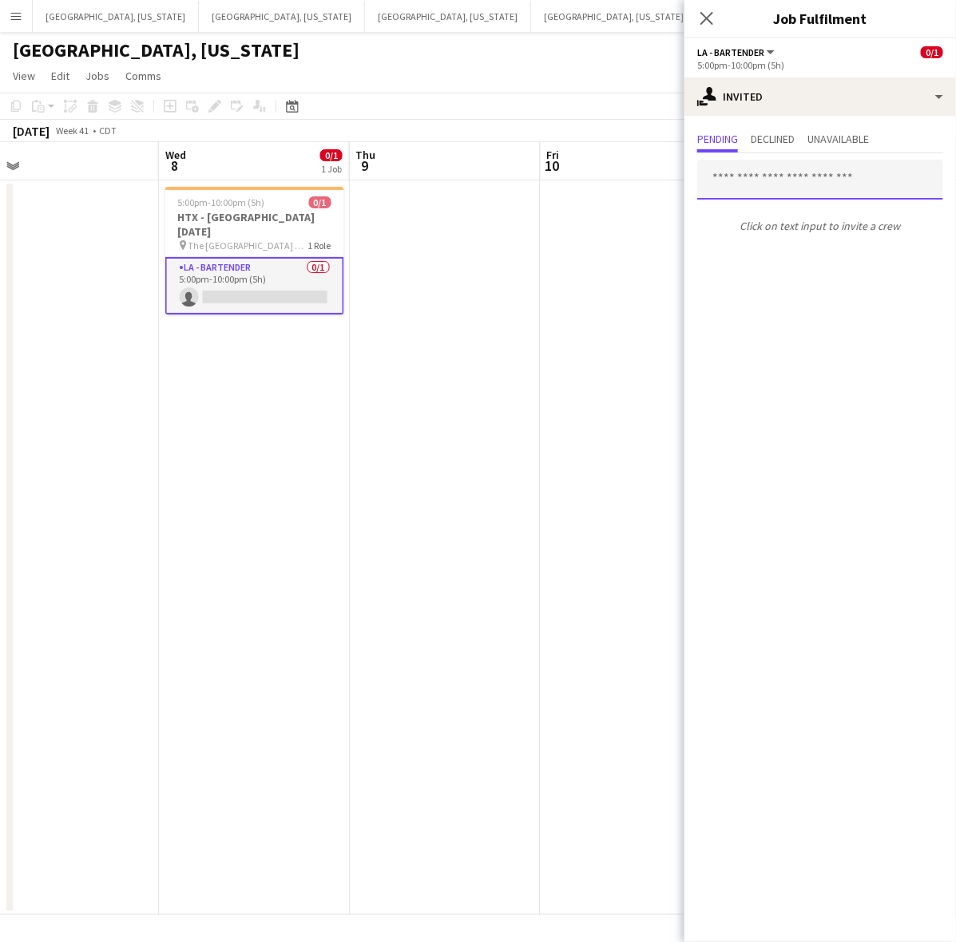
click at [776, 170] on input "text" at bounding box center [820, 180] width 246 height 40
type input "*"
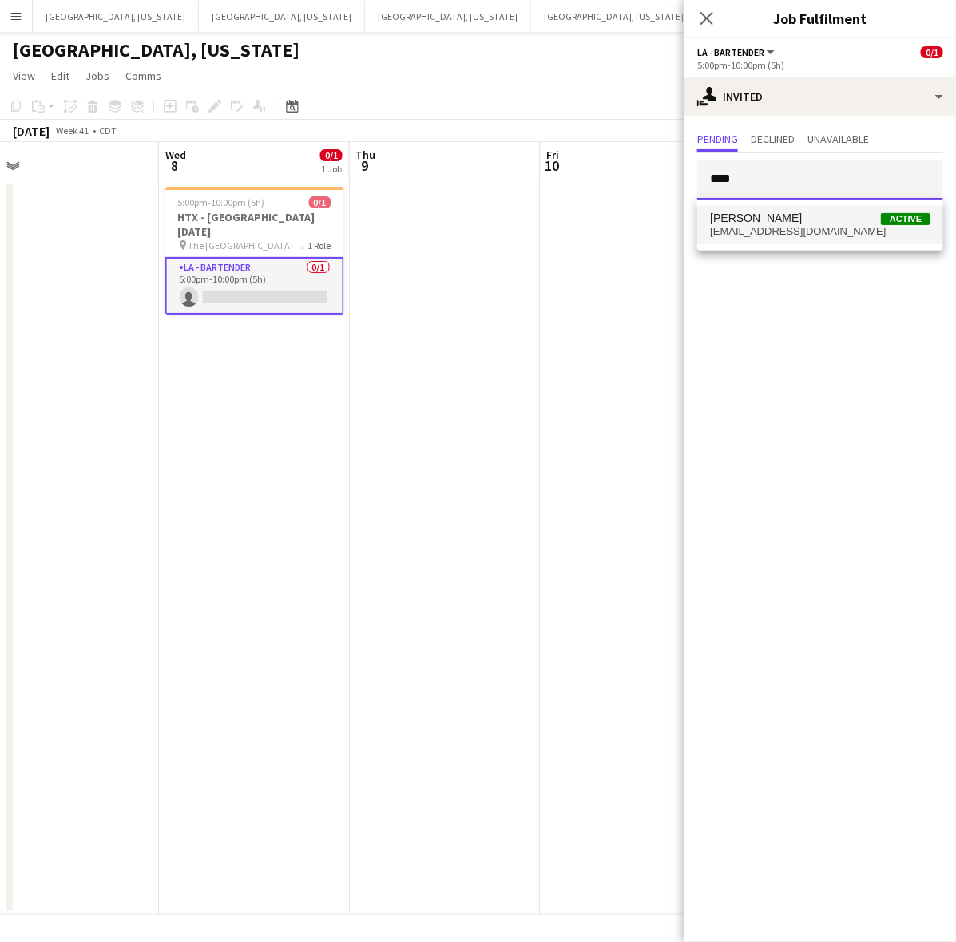
type input "****"
click at [767, 226] on span "[EMAIL_ADDRESS][DOMAIN_NAME]" at bounding box center [820, 231] width 220 height 13
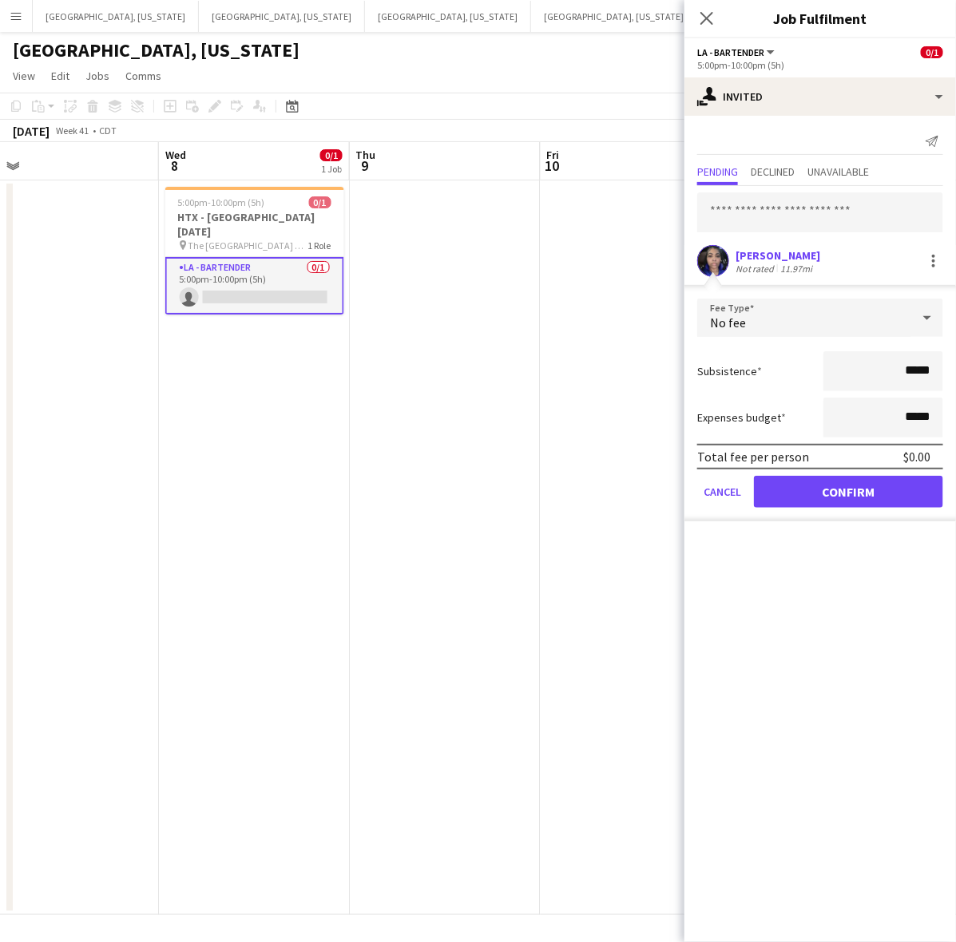
click at [716, 258] on app-user-avatar at bounding box center [713, 261] width 32 height 32
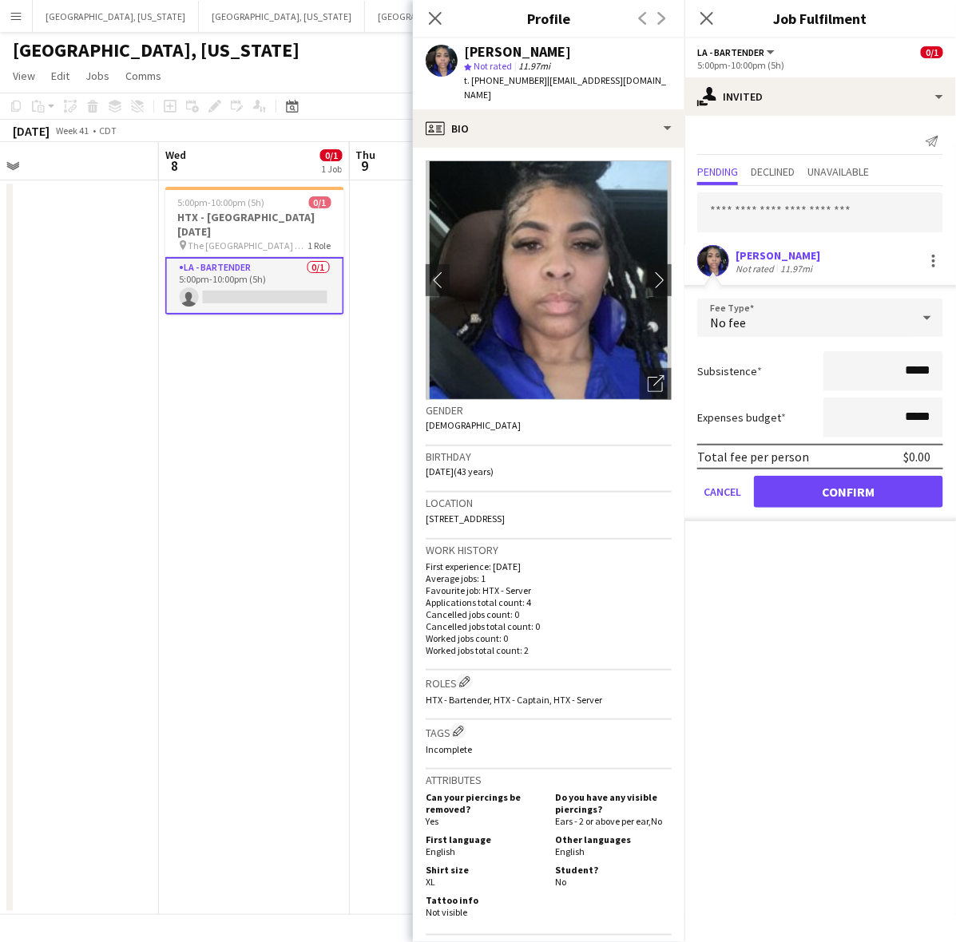
click at [716, 258] on app-user-avatar at bounding box center [713, 261] width 32 height 32
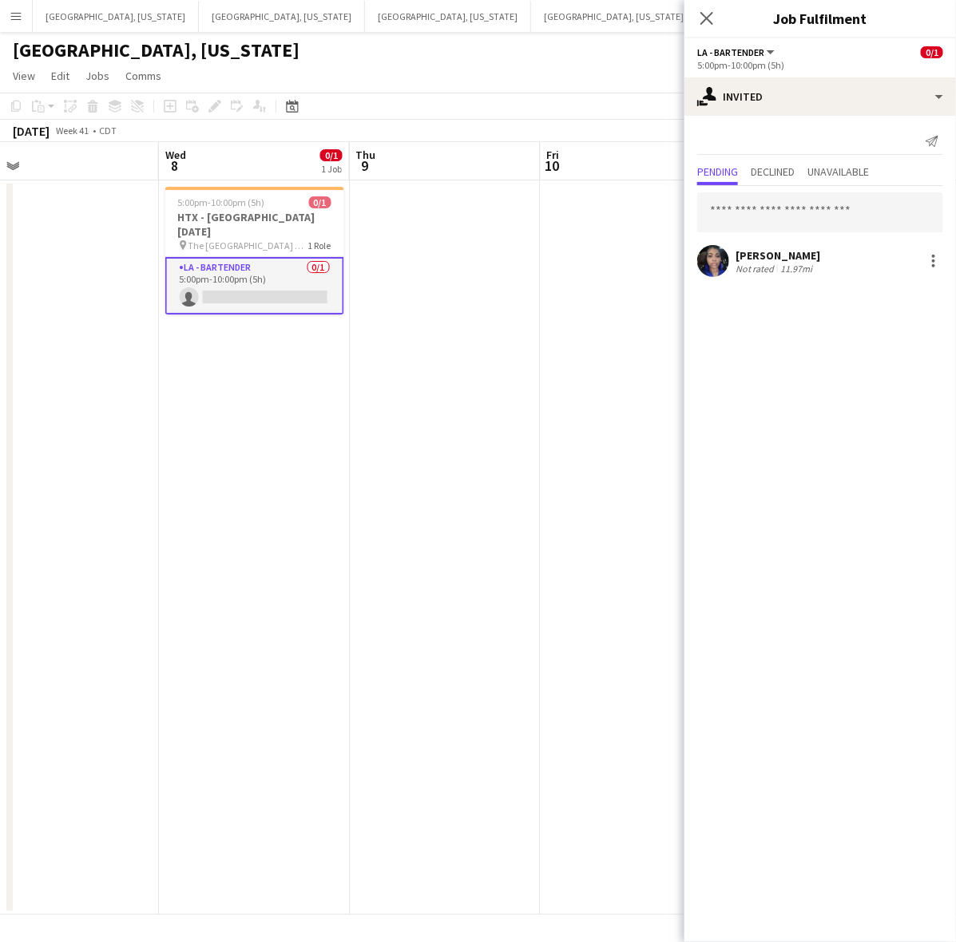
click at [756, 236] on div "[PERSON_NAME] Not rated 11.97mi" at bounding box center [820, 233] width 272 height 94
click at [755, 257] on div "[PERSON_NAME]" at bounding box center [778, 255] width 85 height 14
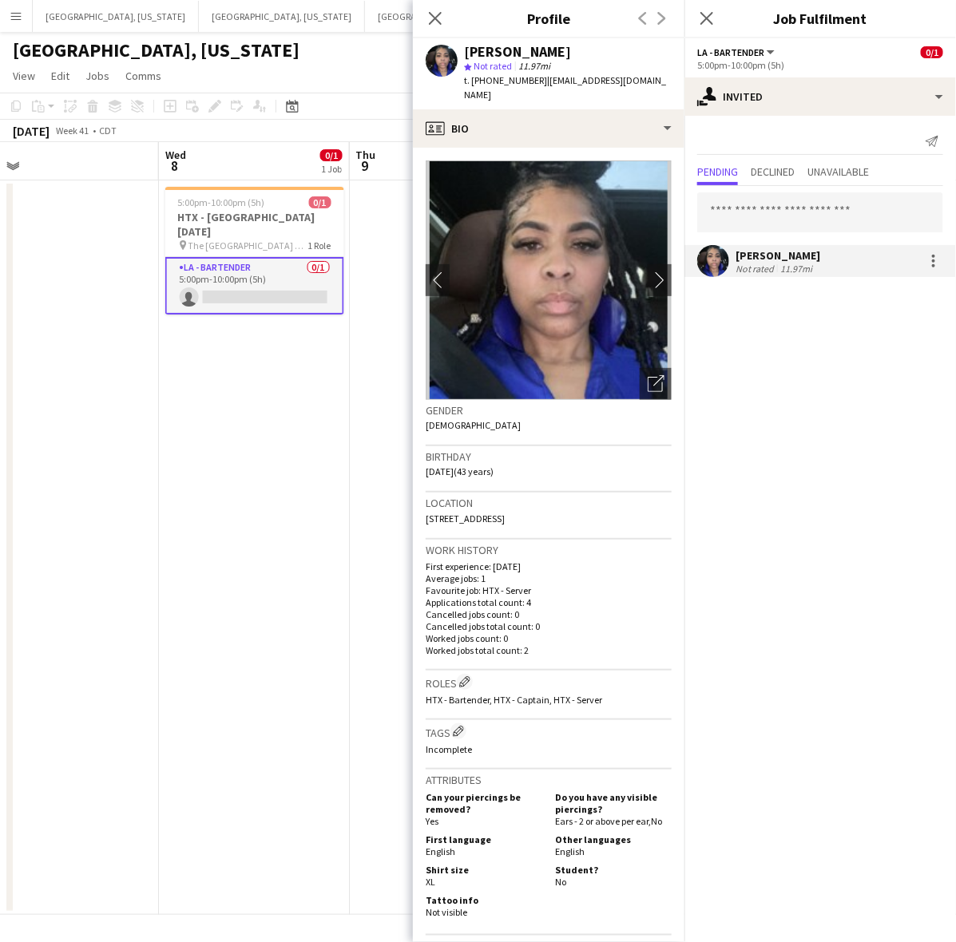
drag, startPoint x: 807, startPoint y: 363, endPoint x: 759, endPoint y: 132, distance: 236.5
click at [807, 361] on mat-expansion-panel "user-plus Invited Send notification Pending Declined Unavailable [PERSON_NAME] …" at bounding box center [820, 529] width 272 height 827
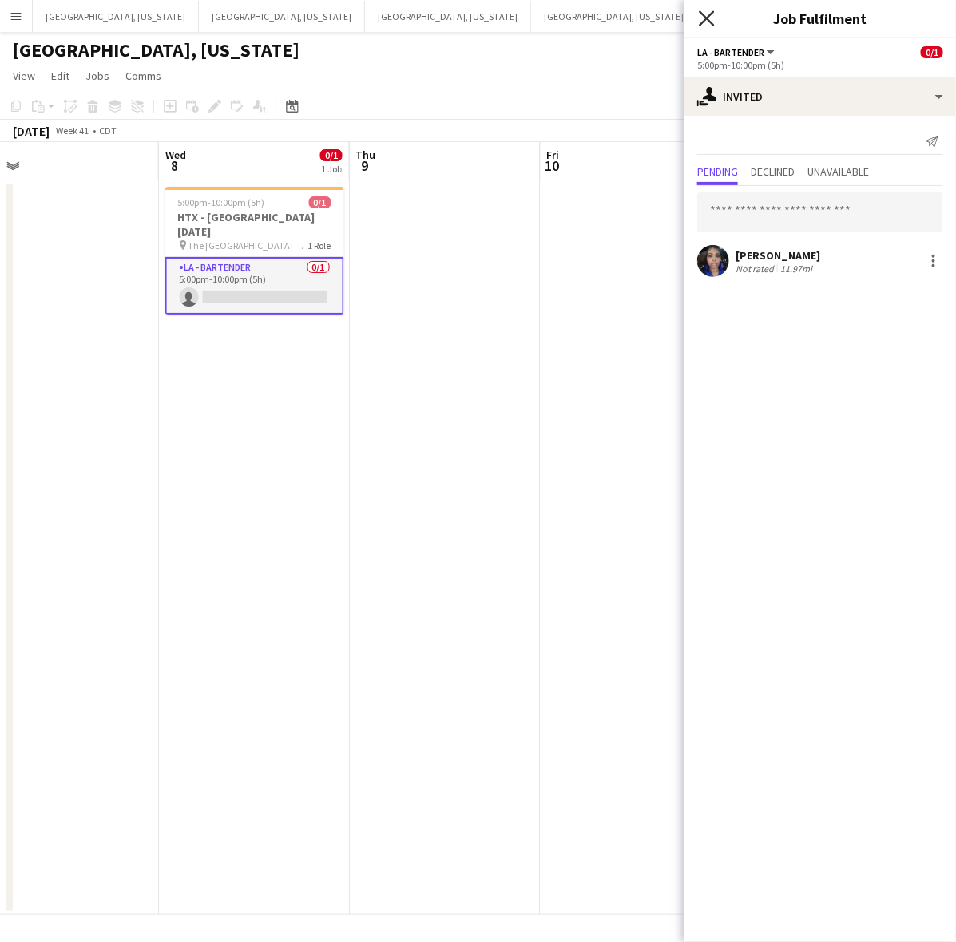
click at [707, 17] on icon at bounding box center [706, 17] width 15 height 15
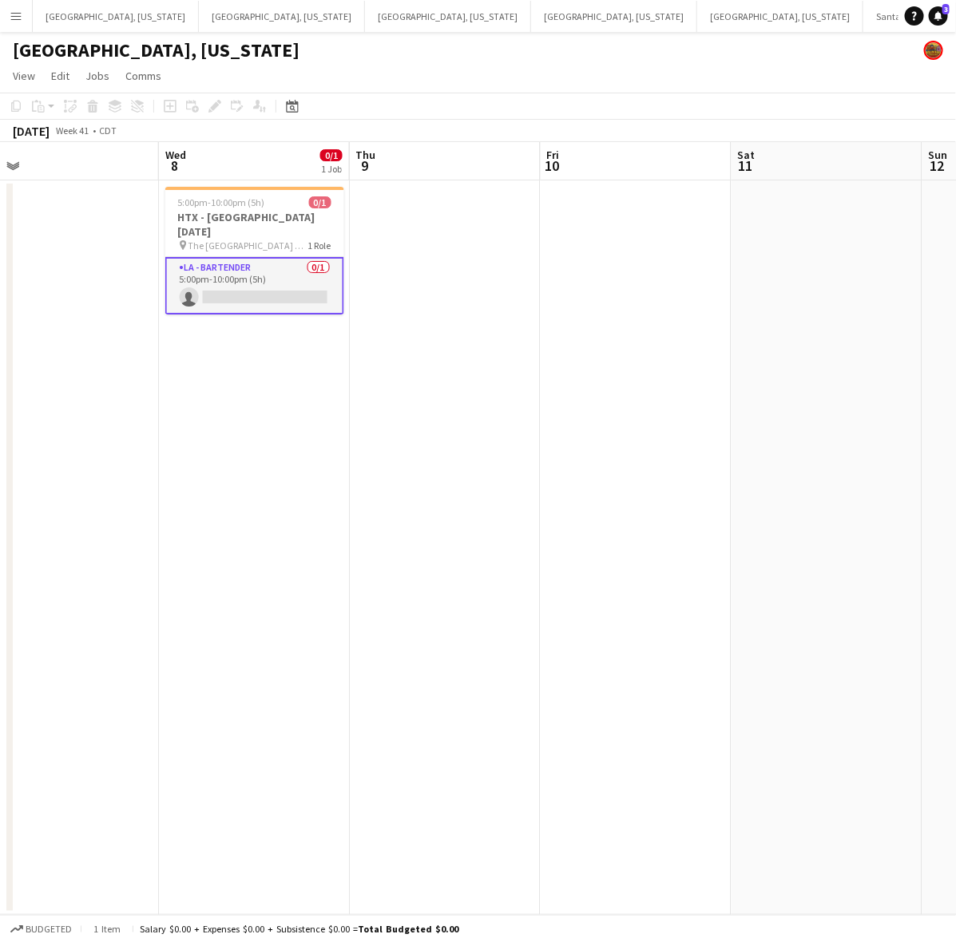
click at [736, 101] on app-toolbar "Copy Paste Paste Ctrl+V Paste with crew Ctrl+Shift+V Paste linked Job [GEOGRAPH…" at bounding box center [478, 106] width 956 height 27
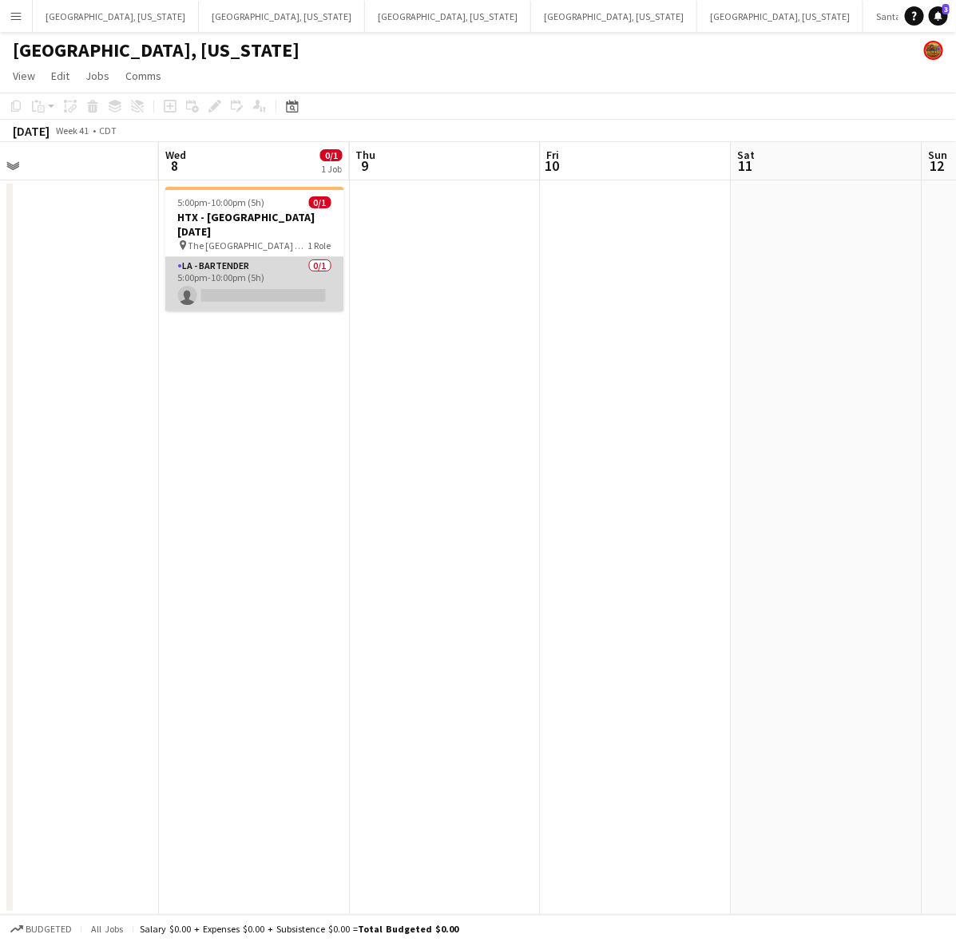
click at [273, 261] on app-card-role "LA - Bartender 0/1 5:00pm-10:00pm (5h) single-neutral-actions" at bounding box center [254, 284] width 179 height 54
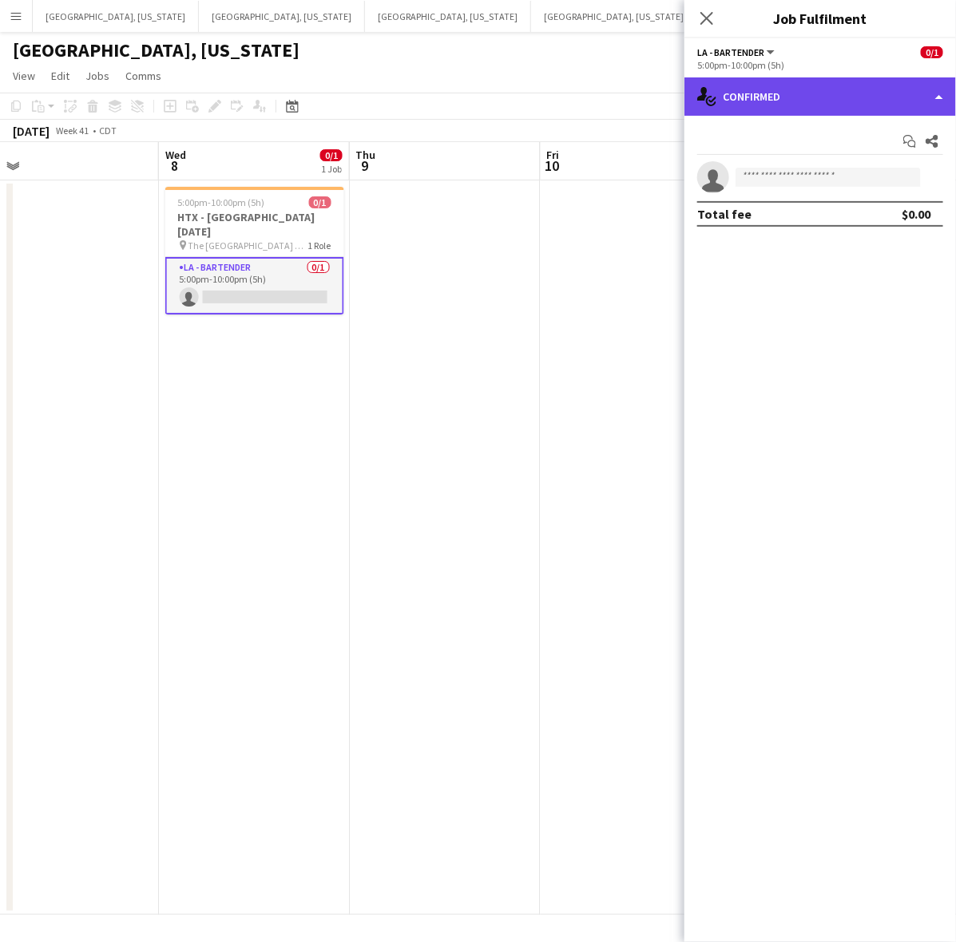
click at [775, 93] on div "single-neutral-actions-check-2 Confirmed" at bounding box center [820, 96] width 272 height 38
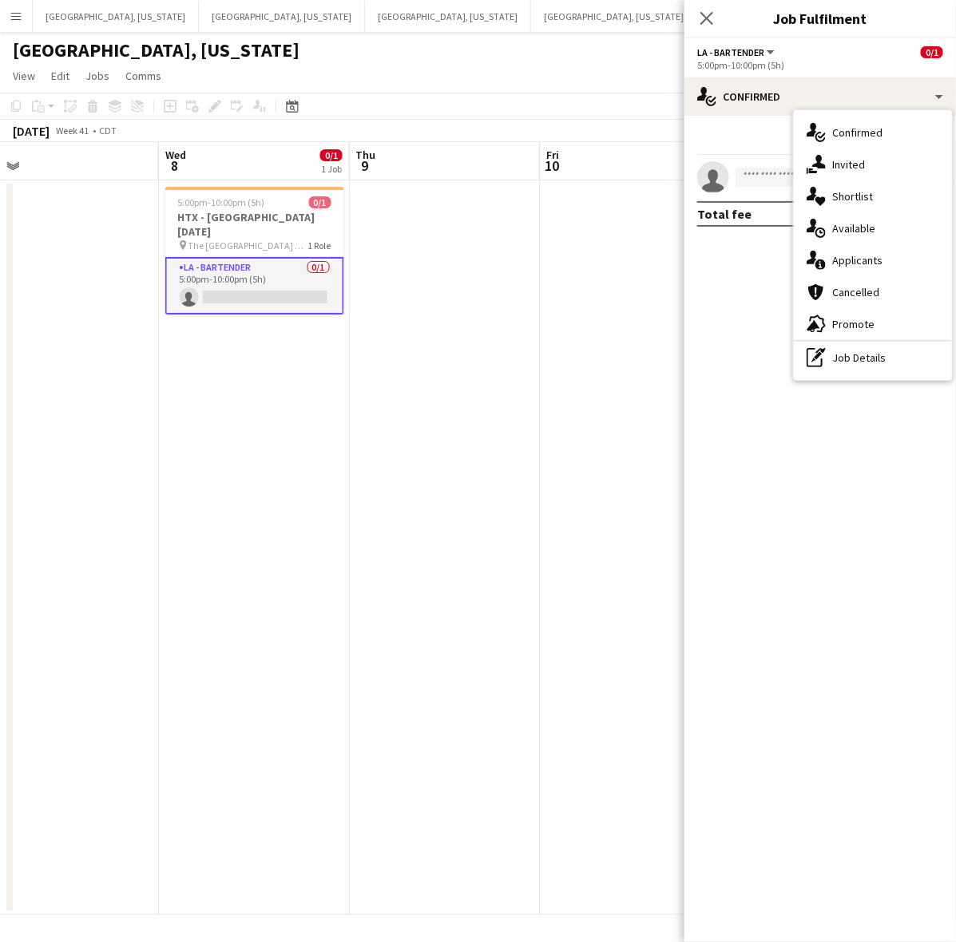
click at [817, 153] on div "single-neutral-actions-share-1 Invited" at bounding box center [873, 165] width 158 height 32
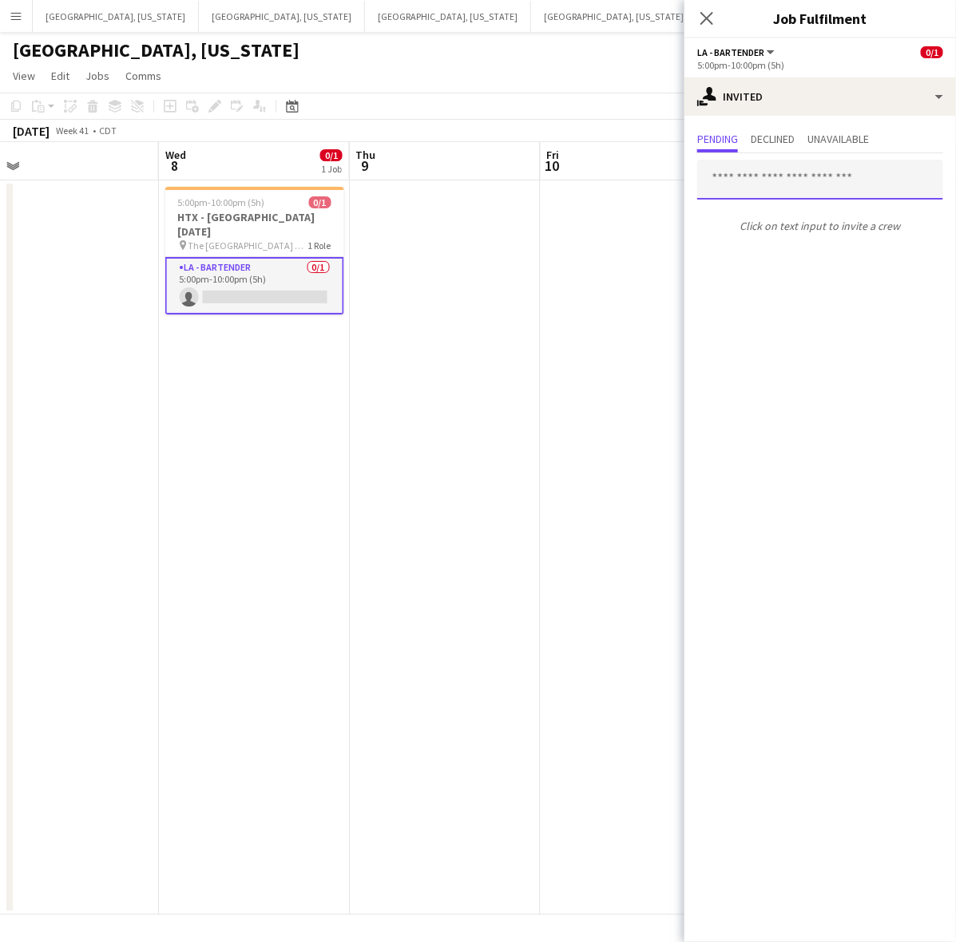
click at [776, 181] on input "text" at bounding box center [820, 180] width 246 height 40
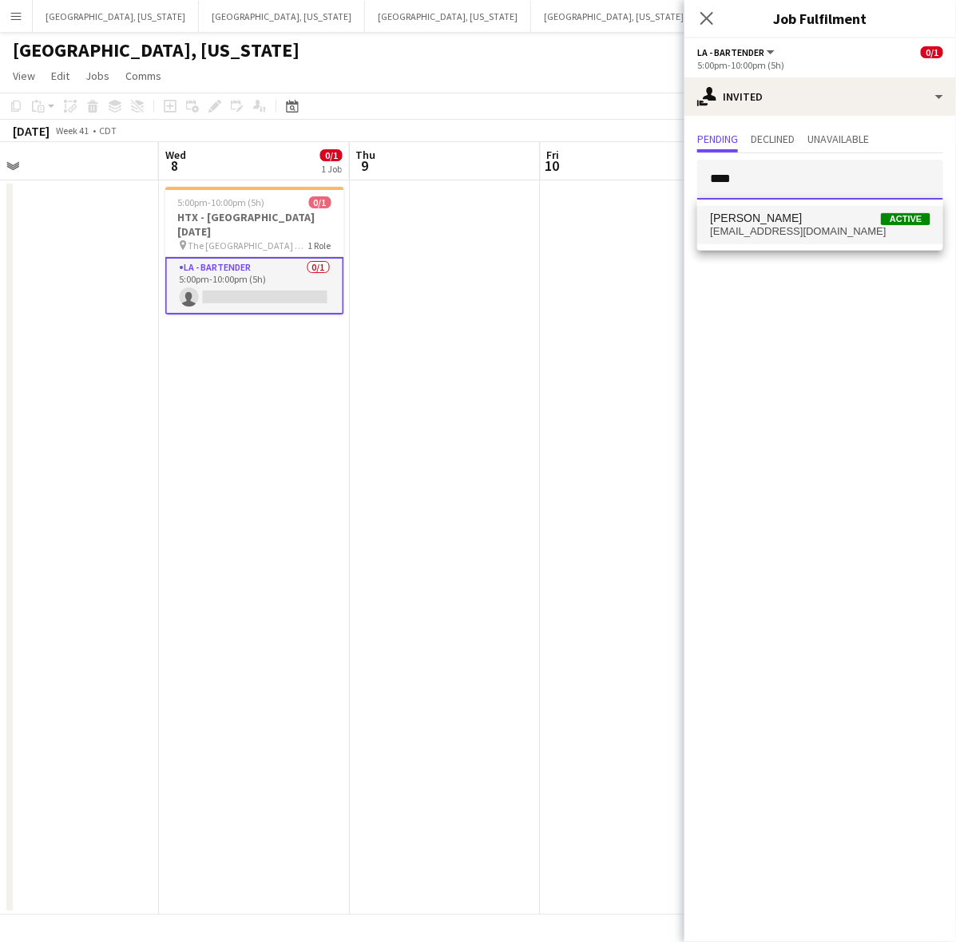
type input "****"
click at [776, 229] on span "[EMAIL_ADDRESS][DOMAIN_NAME]" at bounding box center [820, 231] width 220 height 13
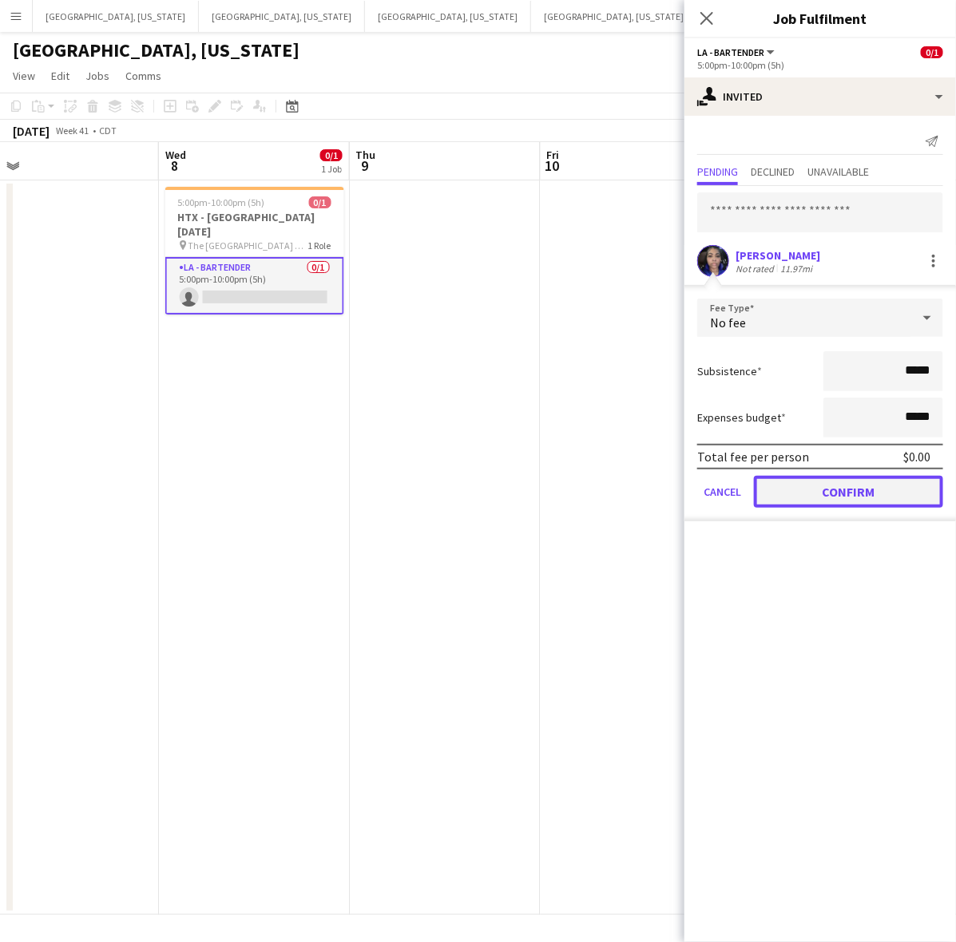
click at [835, 484] on button "Confirm" at bounding box center [848, 492] width 189 height 32
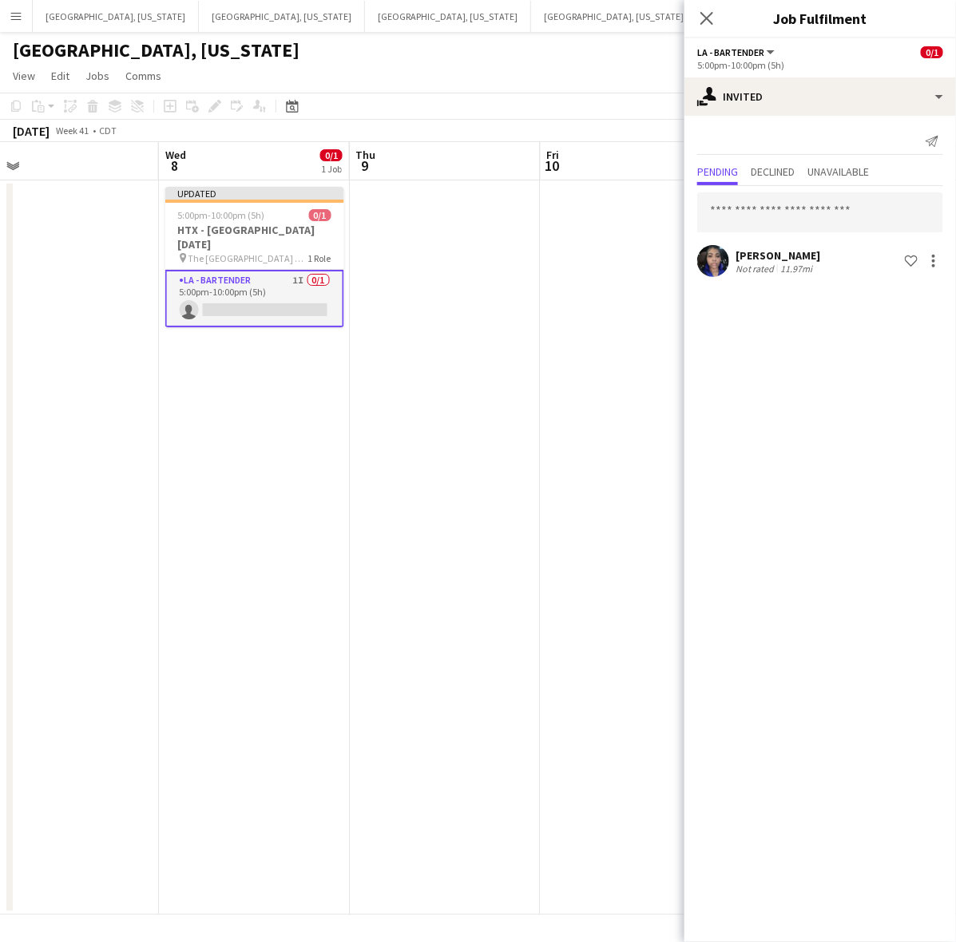
click at [580, 402] on app-date-cell at bounding box center [636, 548] width 191 height 735
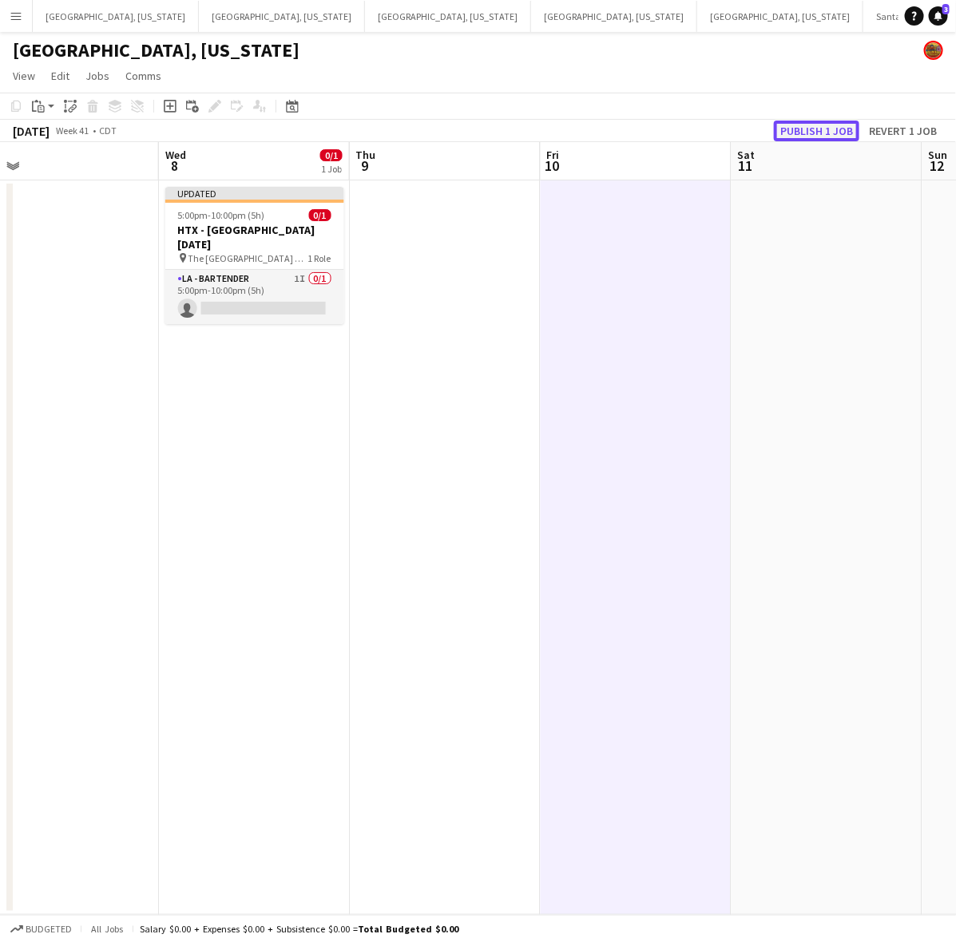
click at [816, 122] on button "Publish 1 job" at bounding box center [816, 131] width 85 height 21
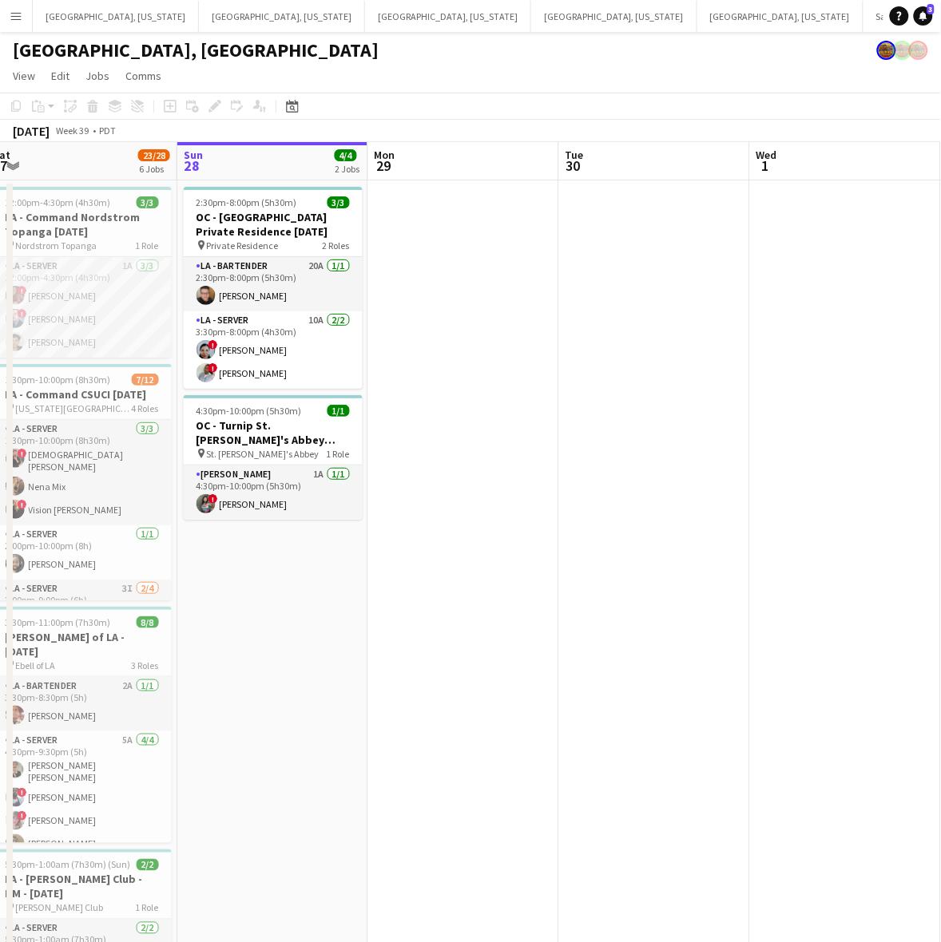
scroll to position [0, 335]
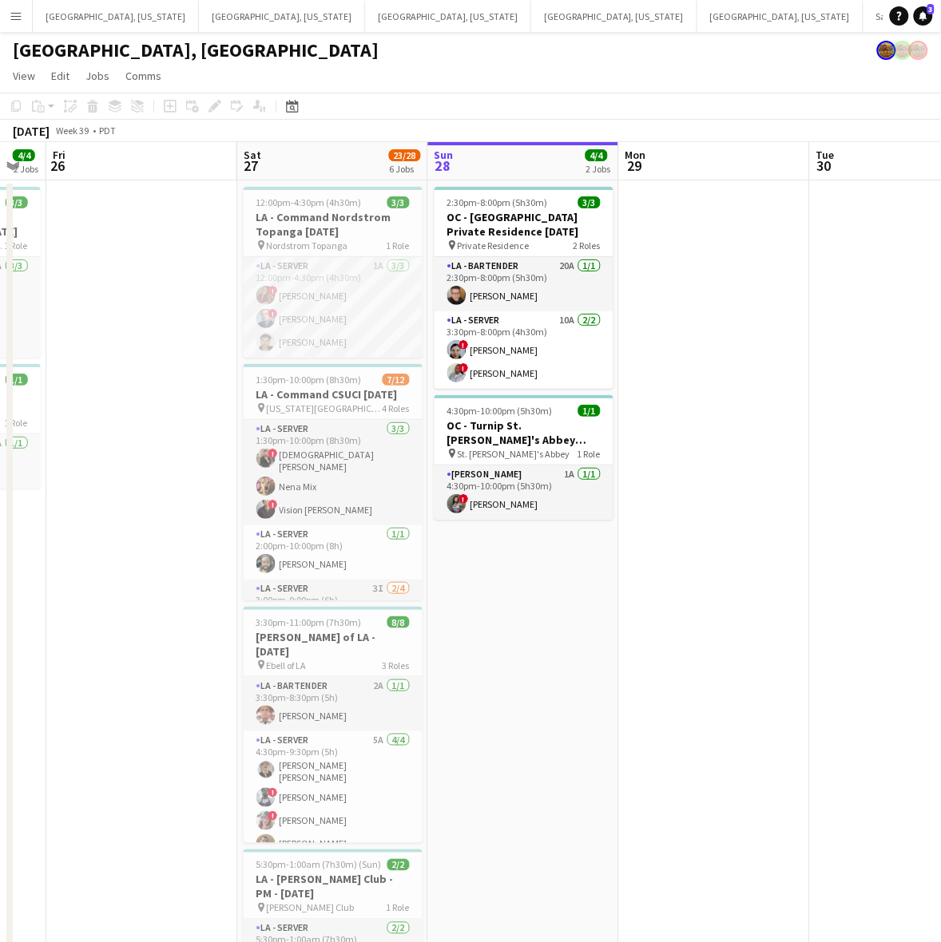
drag, startPoint x: 311, startPoint y: 584, endPoint x: 506, endPoint y: 527, distance: 202.2
click at [506, 527] on app-calendar-viewport "Wed 24 Thu 25 4/4 2 Jobs Fri 26 Sat 27 23/28 6 Jobs Sun 28 4/4 2 Jobs Mon 29 Tu…" at bounding box center [470, 730] width 941 height 1177
click at [280, 318] on app-card-role "LA - Server 1A [DATE] 12:00pm-4:30pm (4h30m) ! [PERSON_NAME] ! [PERSON_NAME] [P…" at bounding box center [333, 307] width 179 height 101
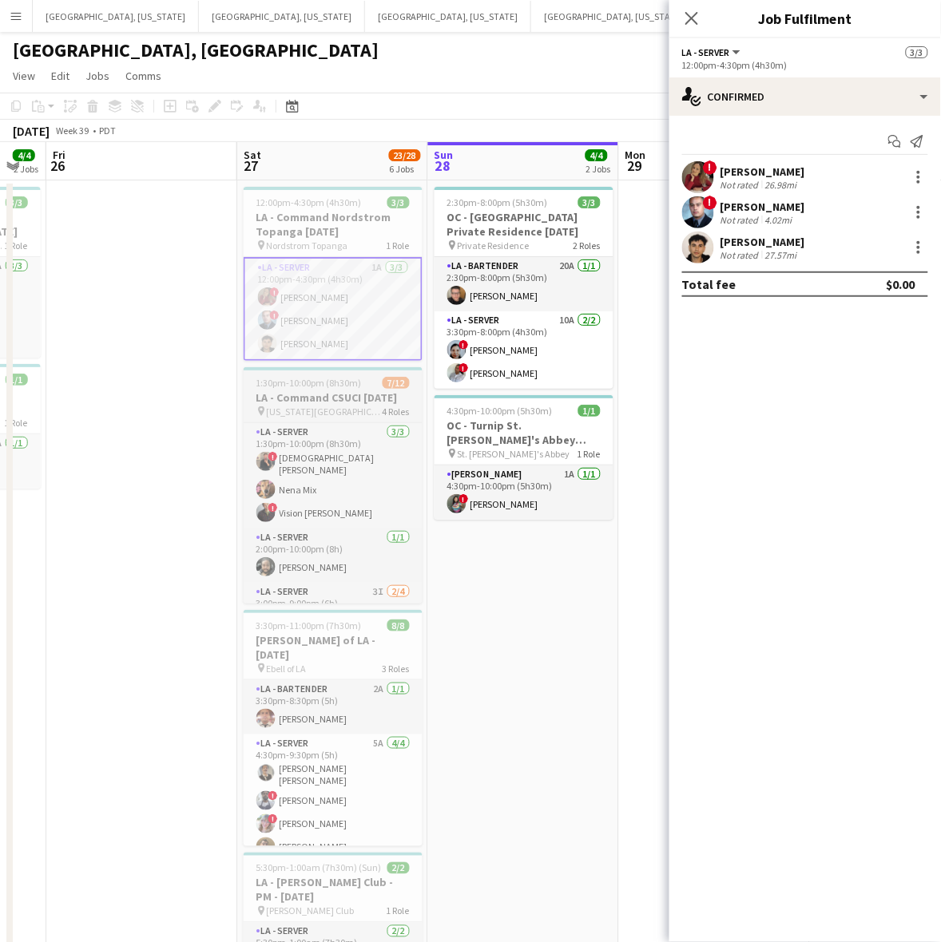
click at [403, 392] on h3 "LA - Command CSUCI [DATE]" at bounding box center [333, 398] width 179 height 14
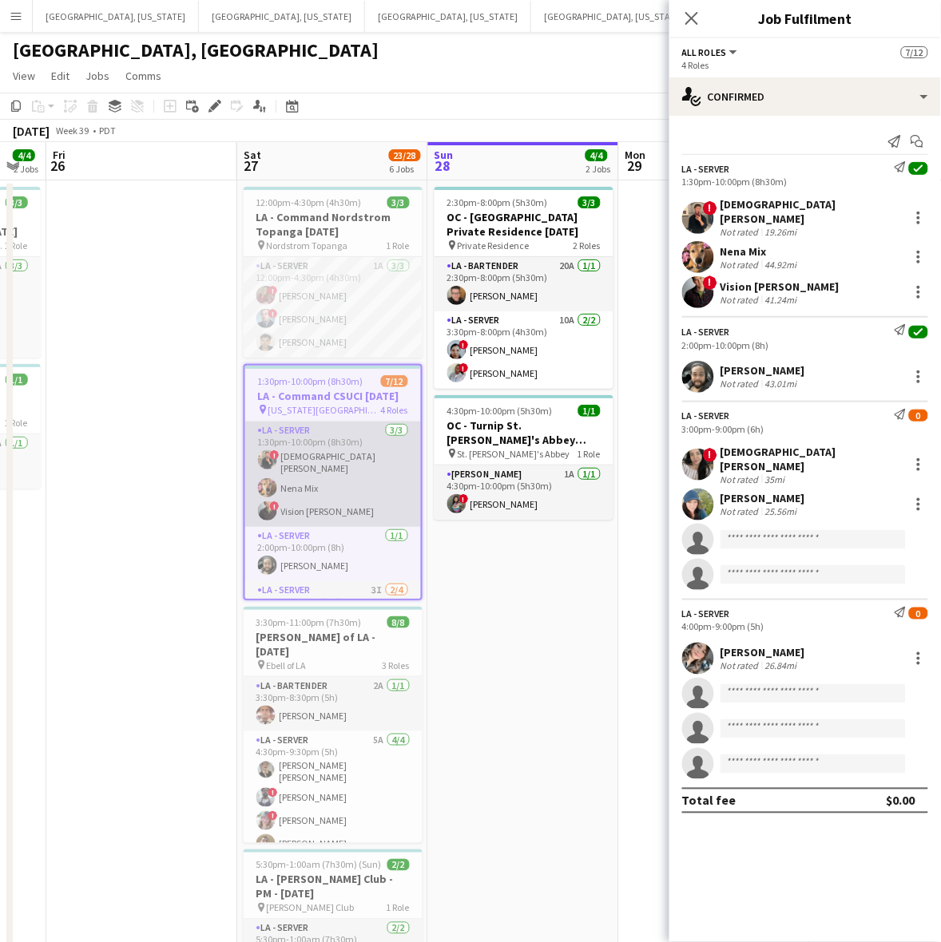
click at [369, 465] on app-card-role "LA - Server [DATE] 1:30pm-10:00pm (8h30m) ! [PERSON_NAME] [PERSON_NAME] Mix ! V…" at bounding box center [333, 474] width 176 height 105
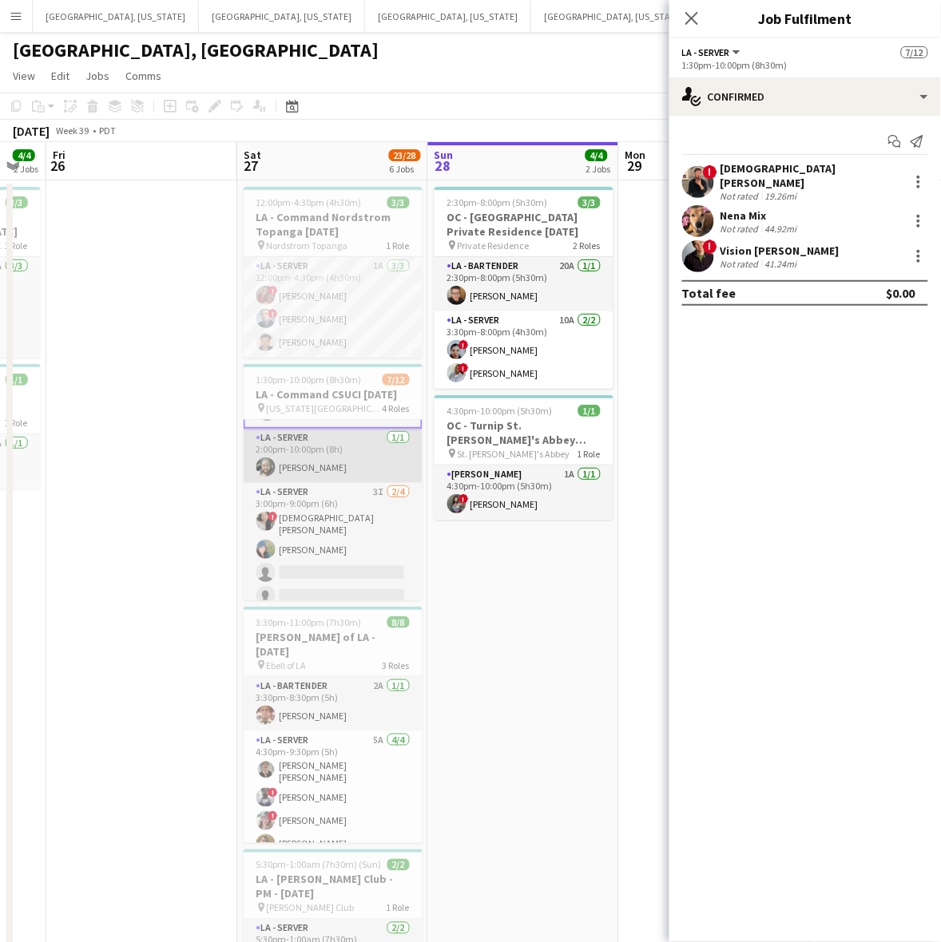
click at [315, 471] on app-card-role "LA - Server [DATE] 2:00pm-10:00pm (8h) [PERSON_NAME]" at bounding box center [333, 456] width 179 height 54
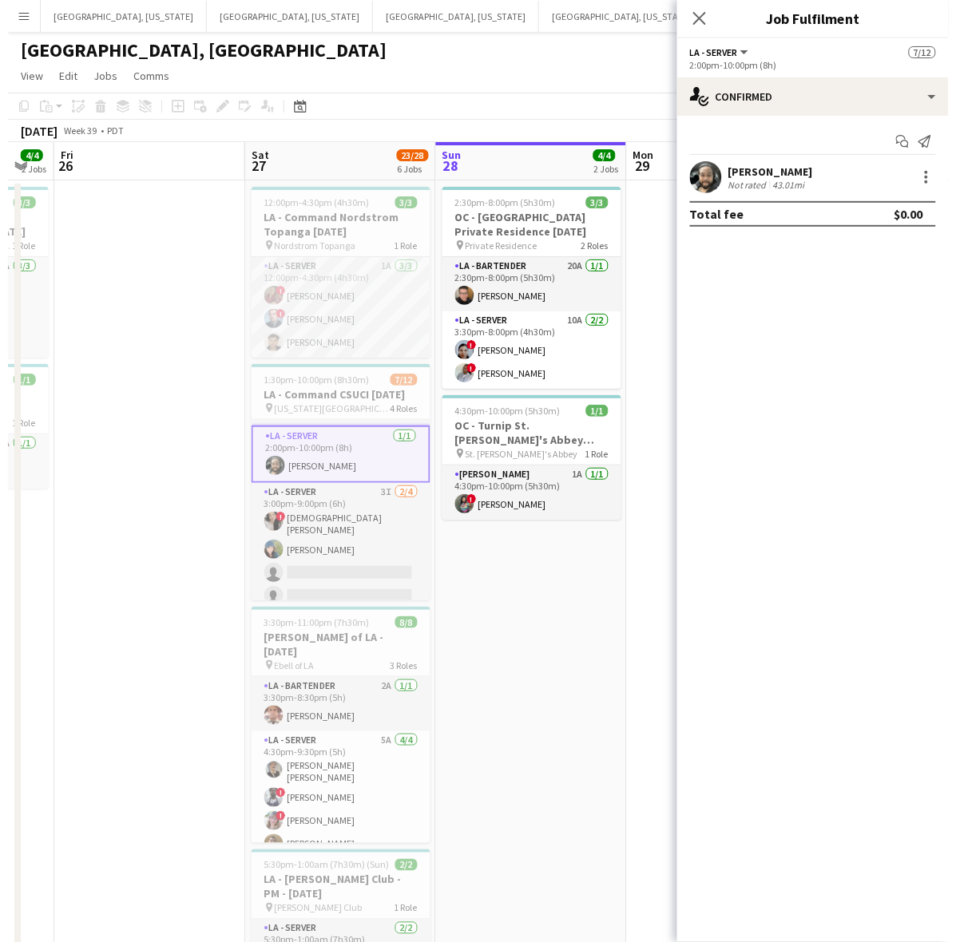
scroll to position [98, 0]
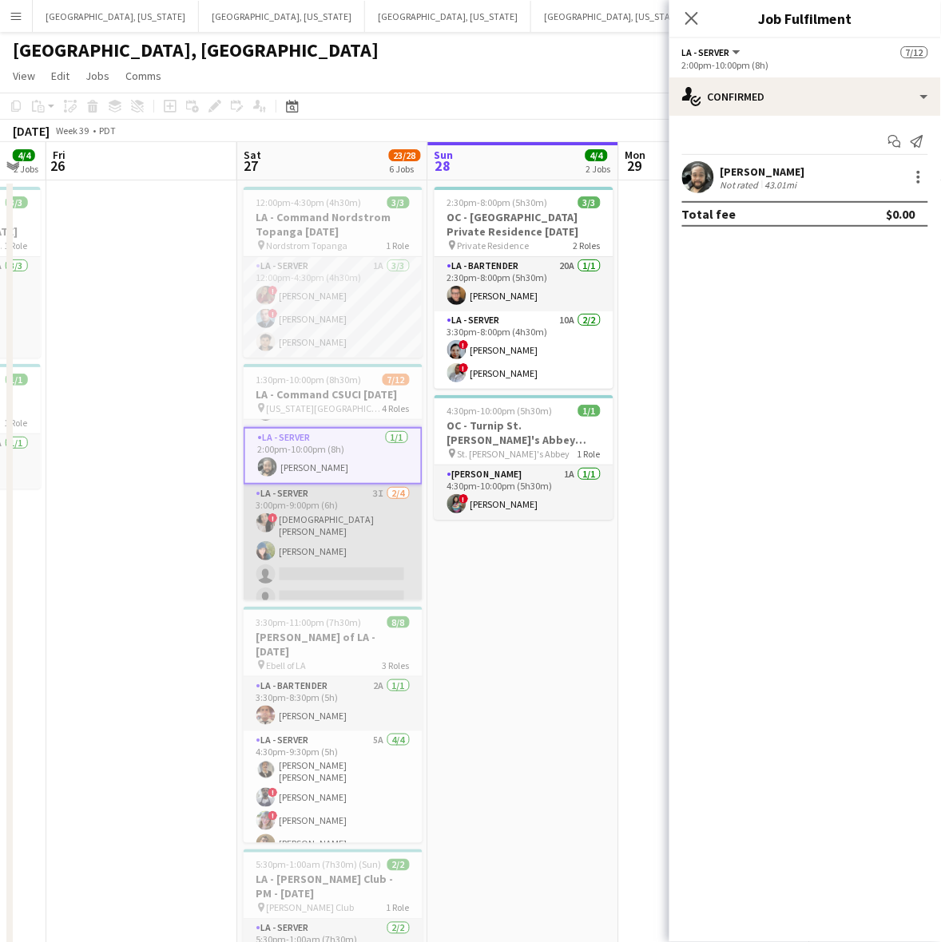
click at [310, 495] on app-card-role "LA - Server 3I [DATE] 3:00pm-9:00pm (6h) ! [DEMOGRAPHIC_DATA] [PERSON_NAME] [PE…" at bounding box center [333, 549] width 179 height 129
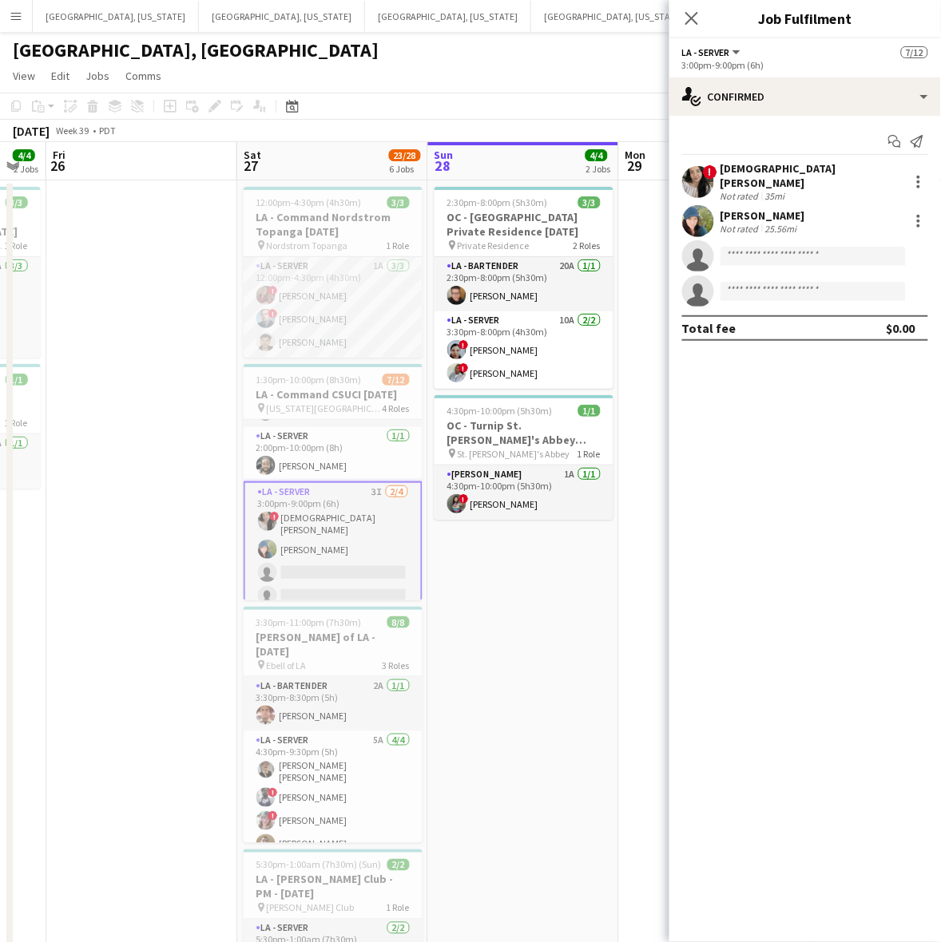
drag, startPoint x: 14, startPoint y: 13, endPoint x: 25, endPoint y: 14, distance: 11.3
click at [14, 13] on app-icon "Menu" at bounding box center [16, 16] width 13 height 13
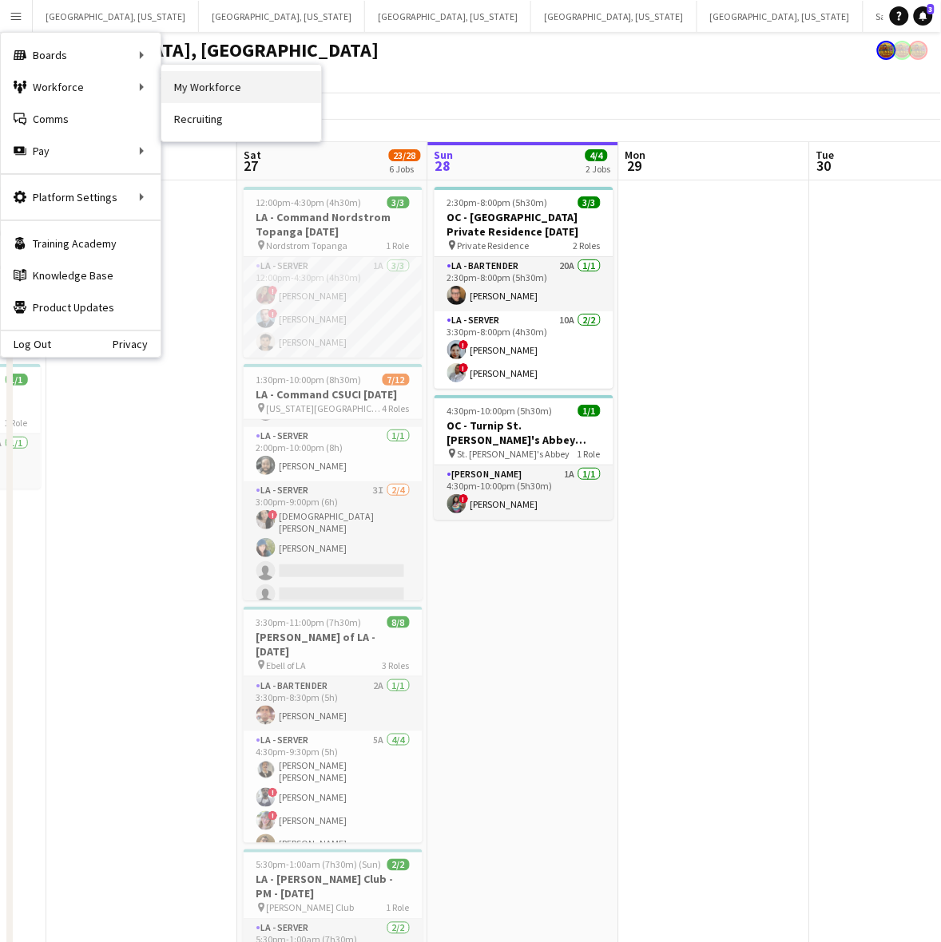
click at [198, 78] on link "My Workforce" at bounding box center [241, 87] width 160 height 32
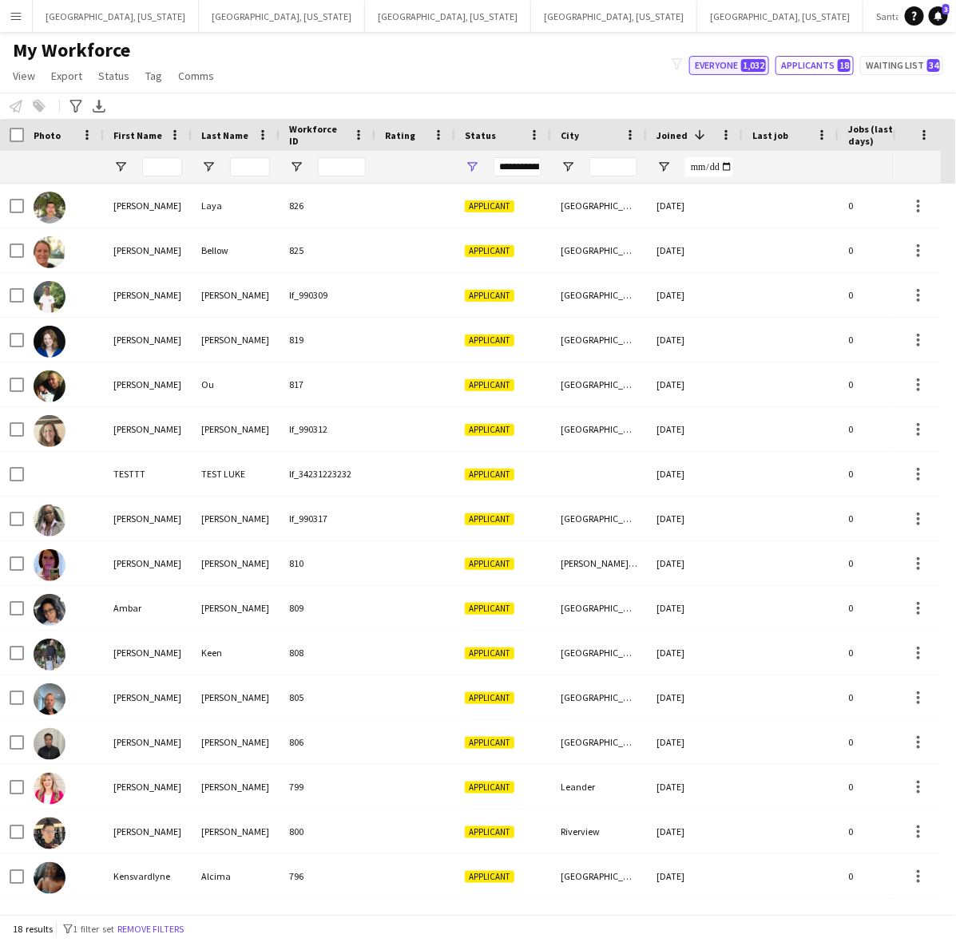
click at [748, 61] on span "1,032" at bounding box center [753, 65] width 25 height 13
type input "**********"
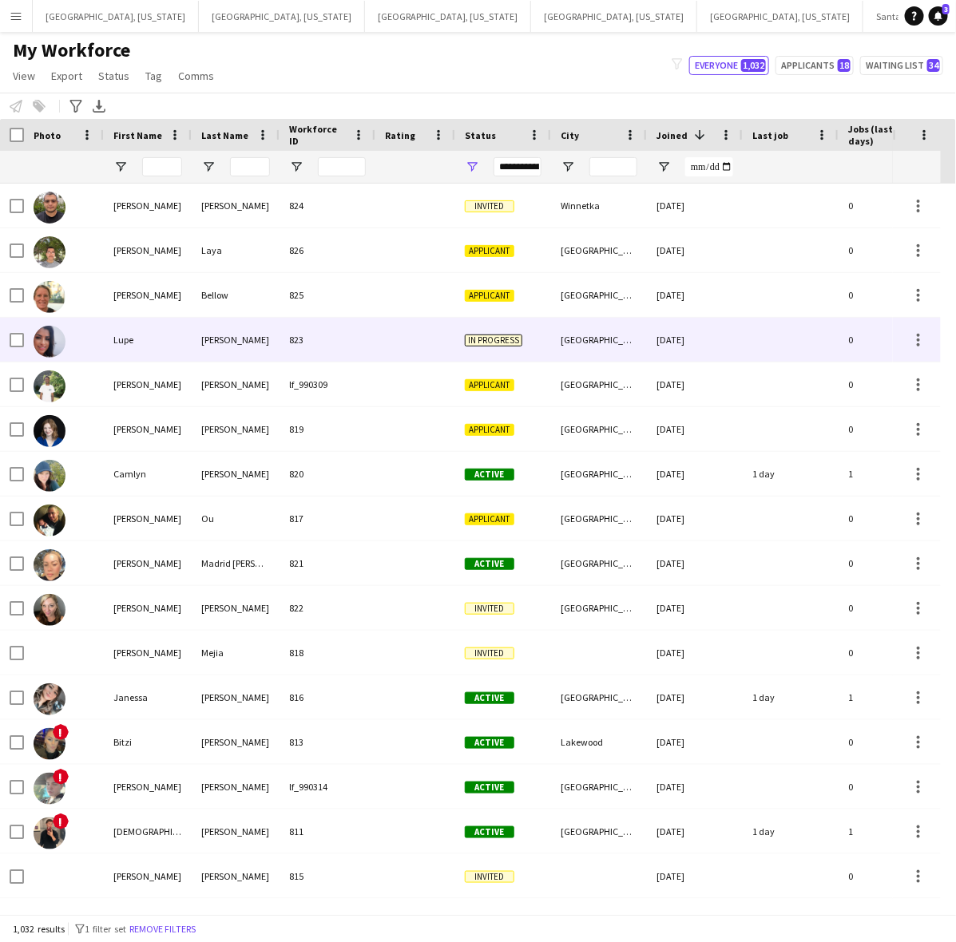
click at [81, 345] on div at bounding box center [64, 340] width 80 height 44
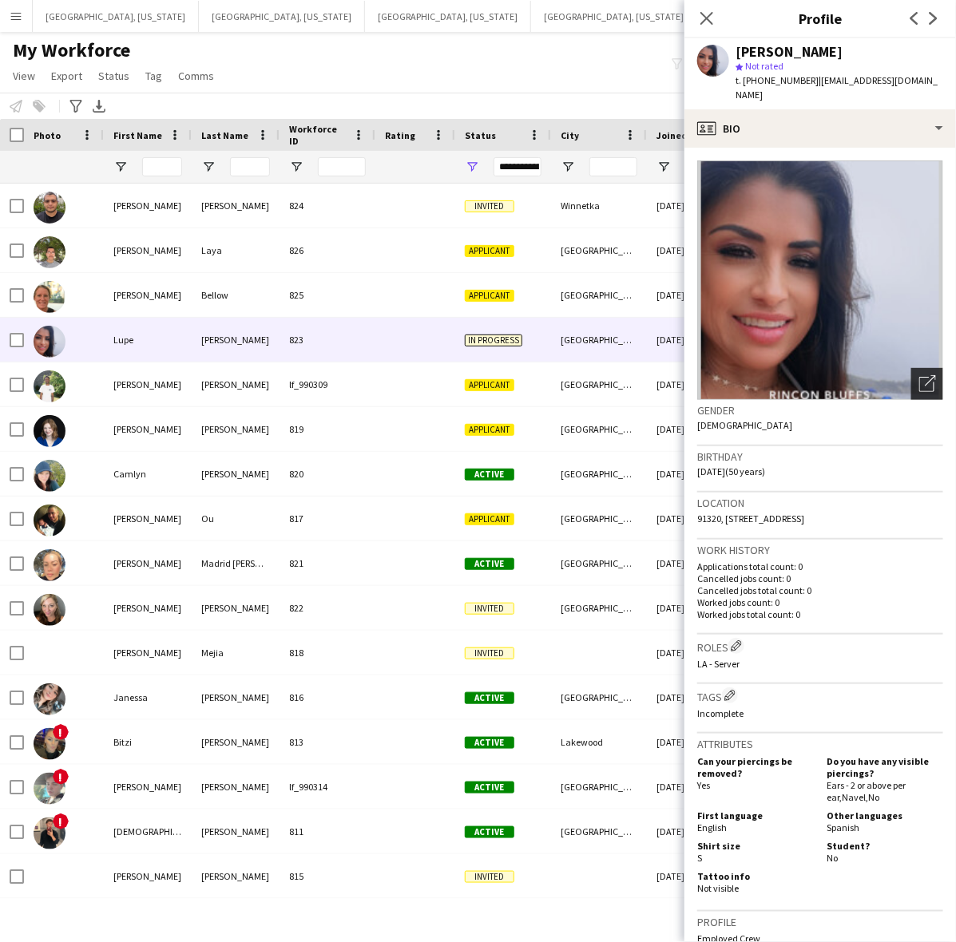
click at [919, 375] on icon "Open photos pop-in" at bounding box center [927, 383] width 17 height 17
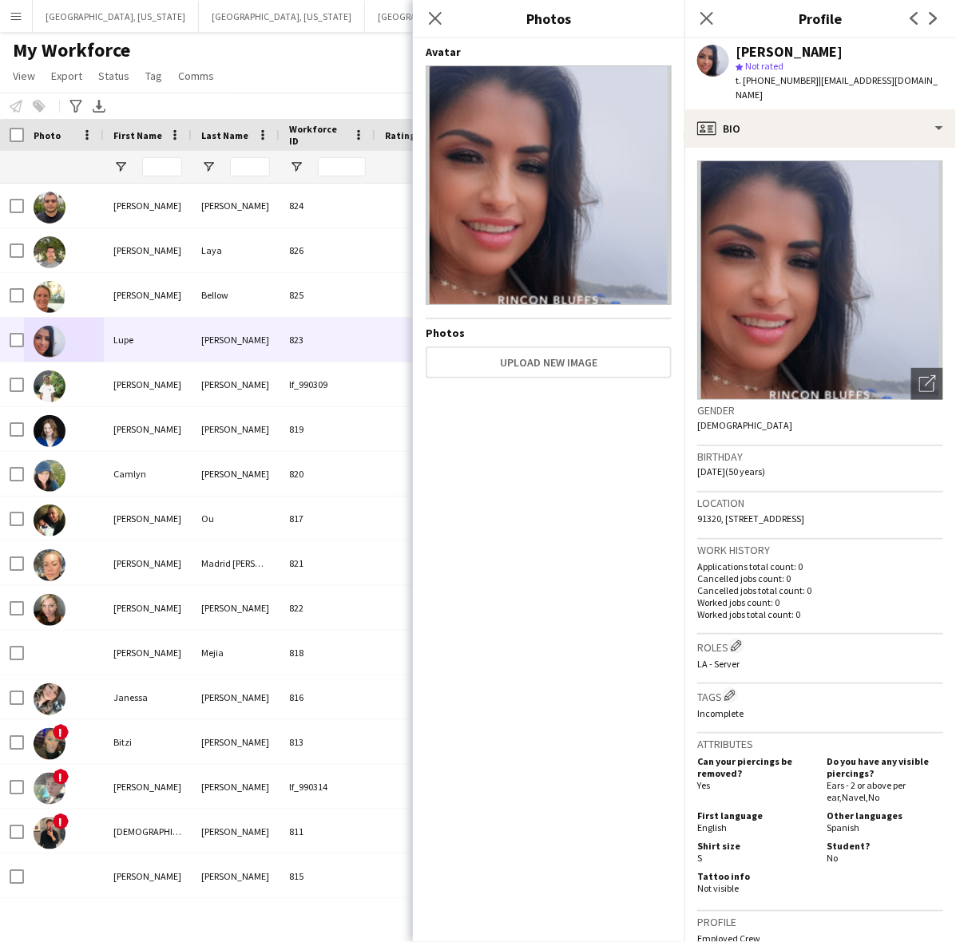
click at [14, 18] on app-icon "Menu" at bounding box center [16, 16] width 13 height 13
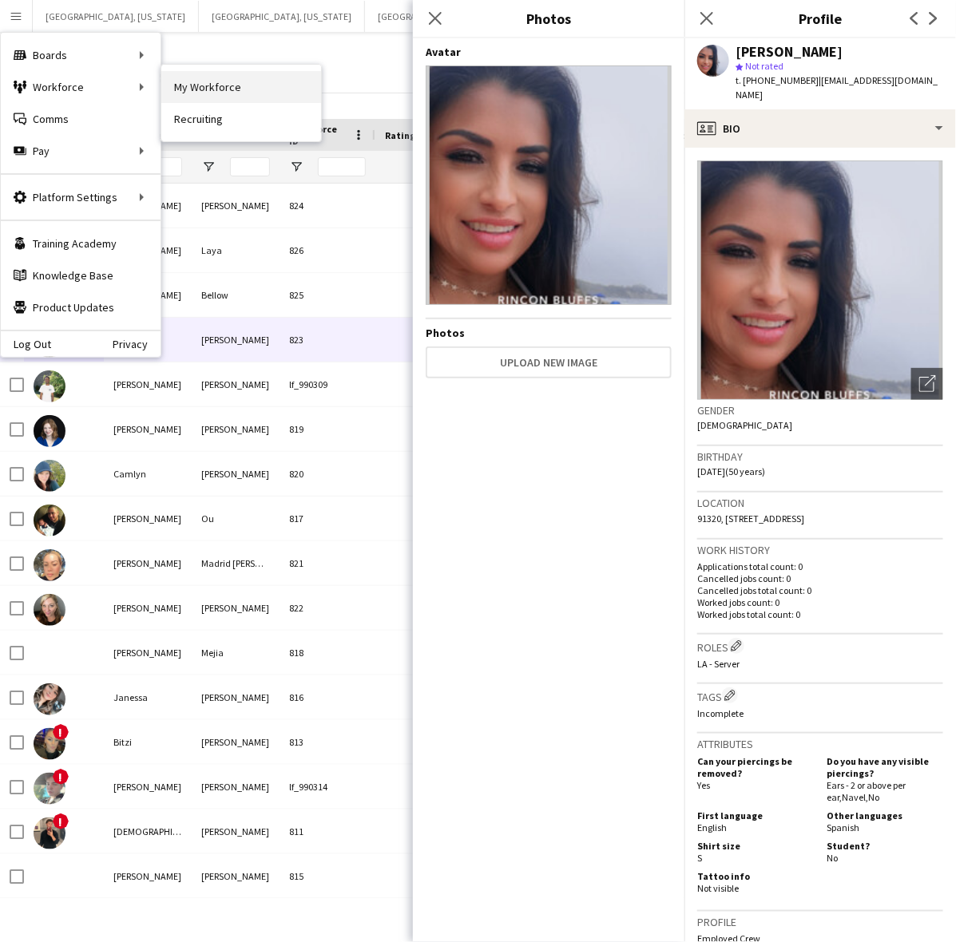
click at [228, 89] on link "My Workforce" at bounding box center [241, 87] width 160 height 32
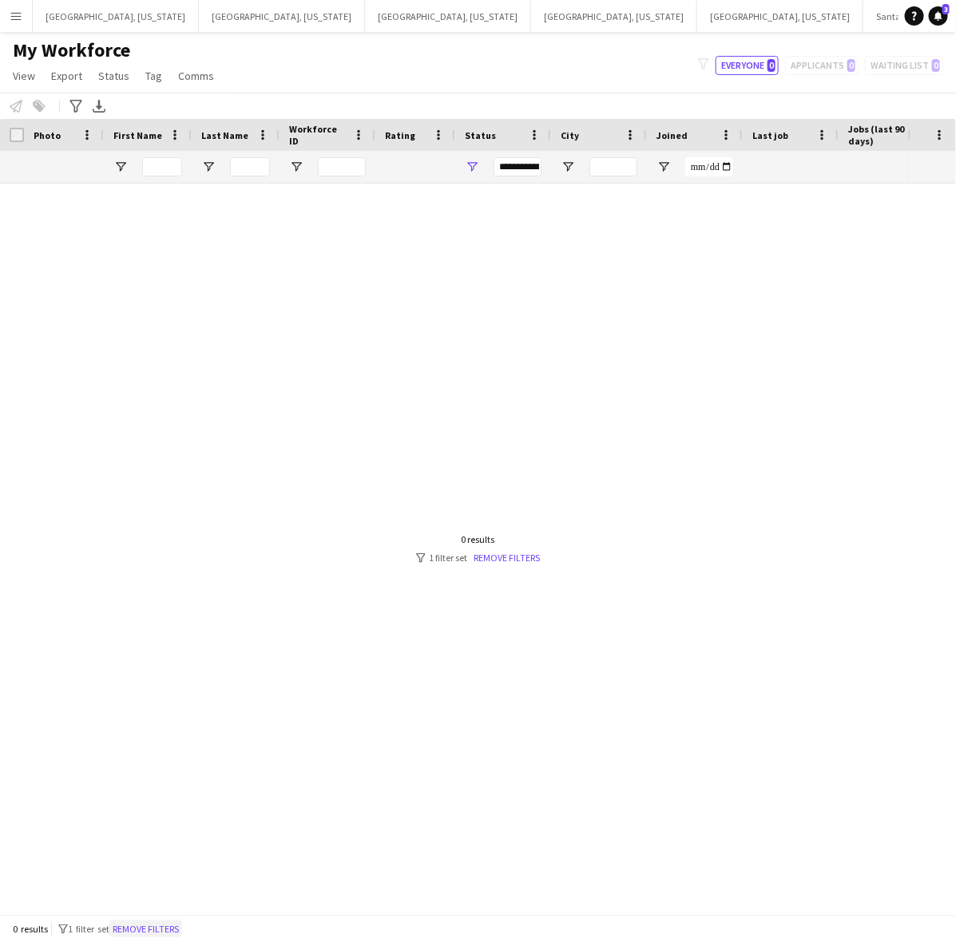
click at [153, 926] on button "Remove filters" at bounding box center [145, 930] width 73 height 18
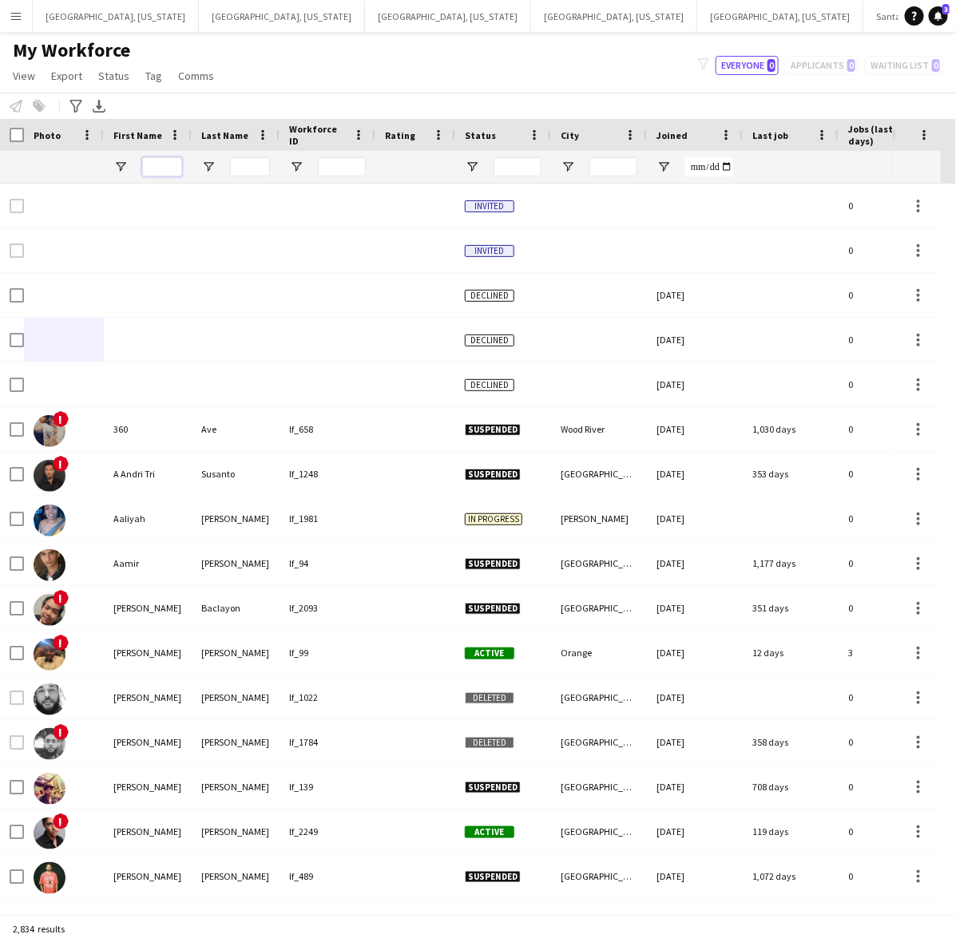
click at [169, 166] on input "First Name Filter Input" at bounding box center [162, 166] width 40 height 19
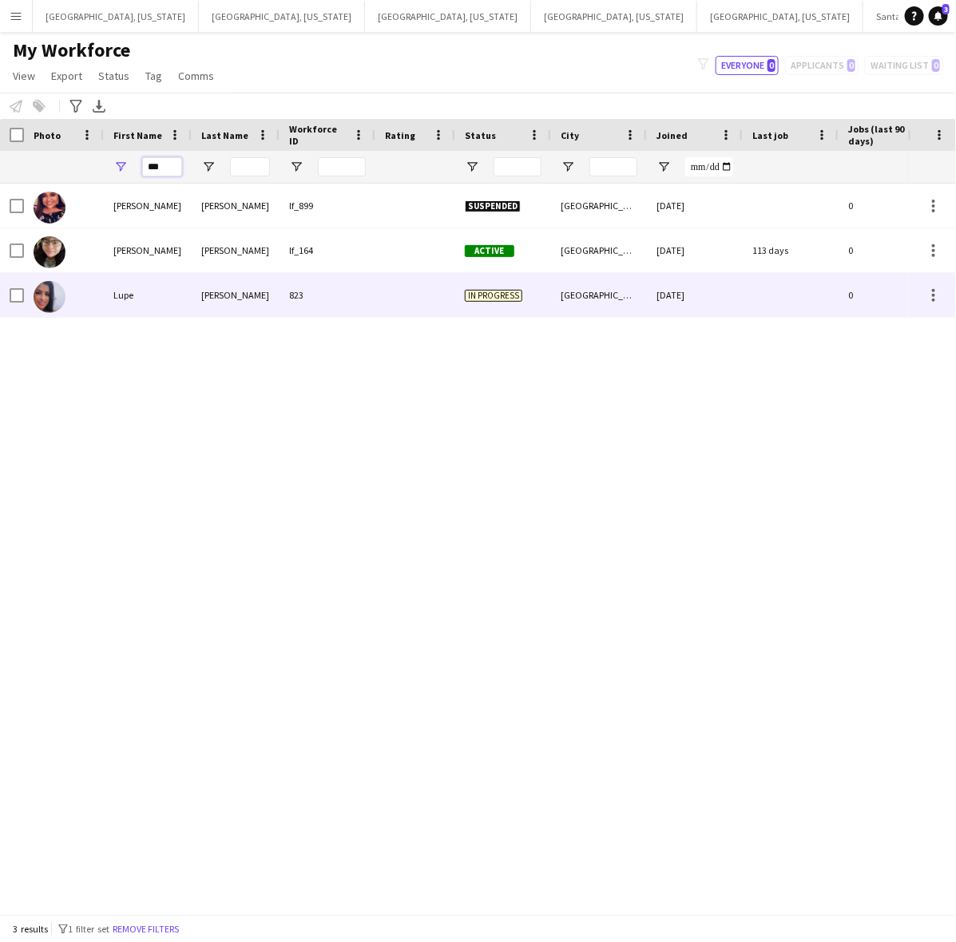
type input "***"
click at [194, 284] on div "[PERSON_NAME]" at bounding box center [236, 295] width 88 height 44
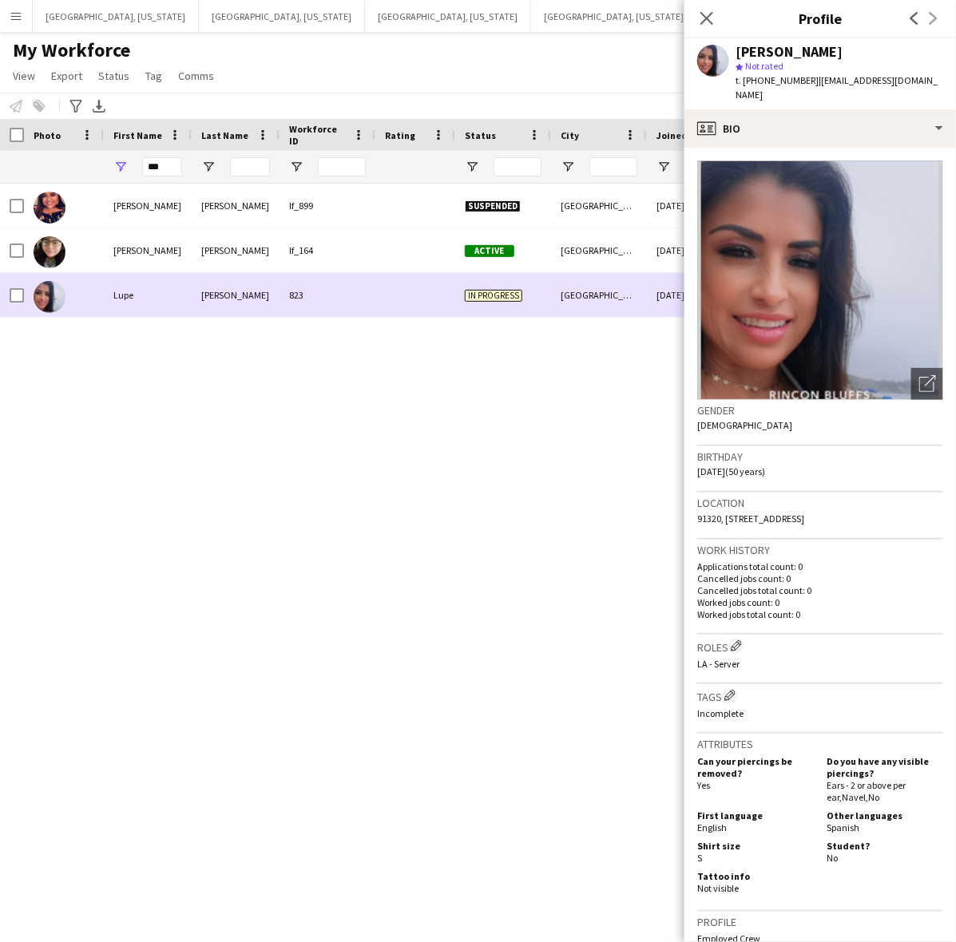
click at [196, 284] on div "[PERSON_NAME]" at bounding box center [236, 295] width 88 height 44
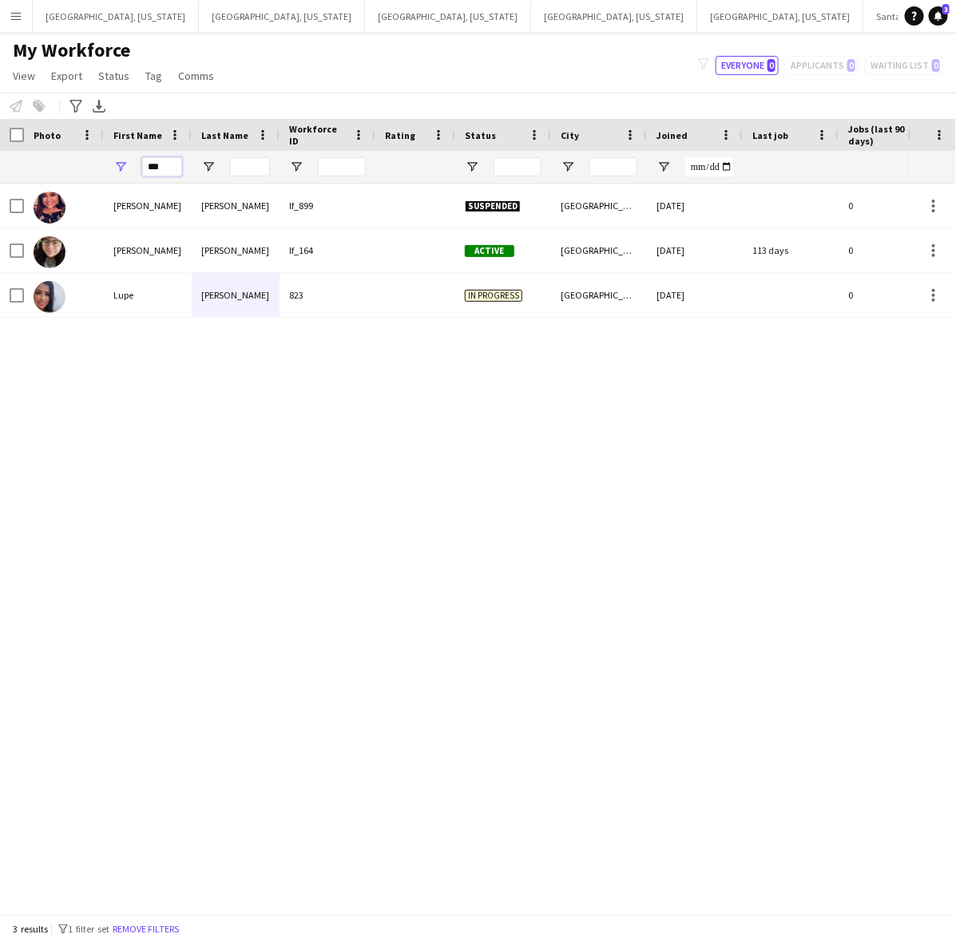
drag, startPoint x: 168, startPoint y: 165, endPoint x: 98, endPoint y: 168, distance: 69.6
click at [101, 168] on div "***" at bounding box center [866, 167] width 1732 height 32
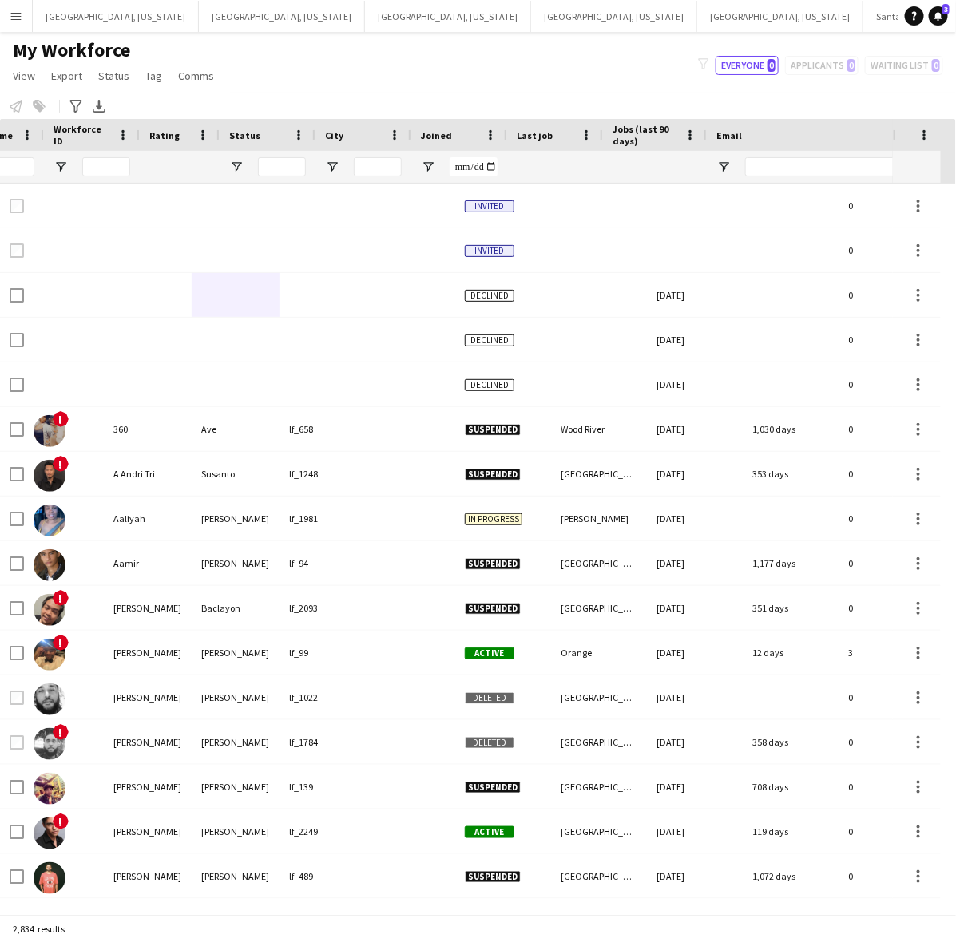
scroll to position [0, 236]
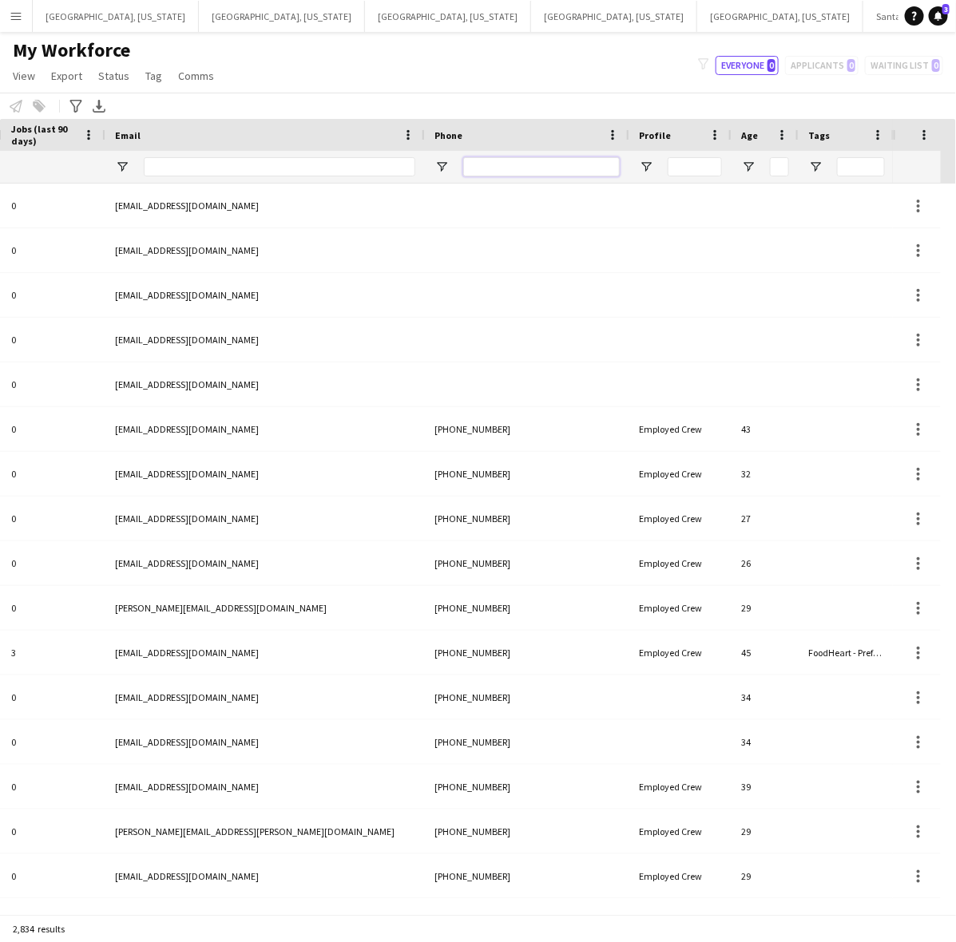
click at [521, 173] on input "Phone Filter Input" at bounding box center [541, 166] width 157 height 19
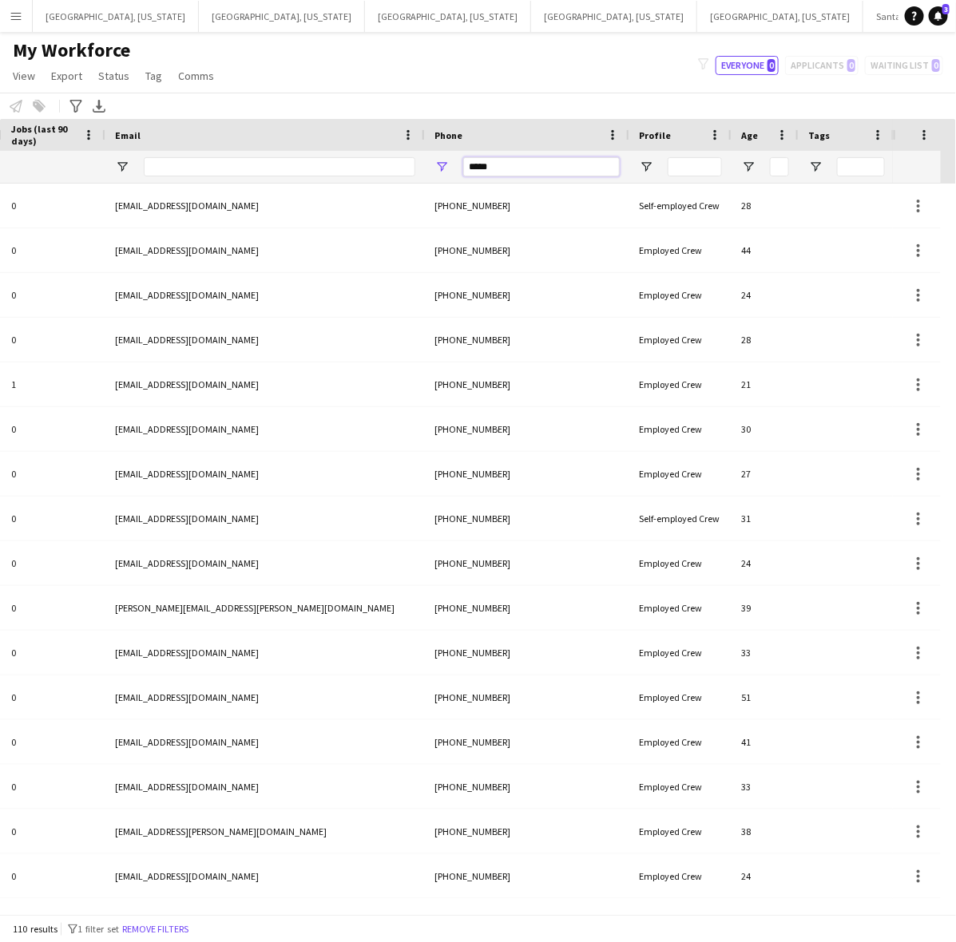
type input "******"
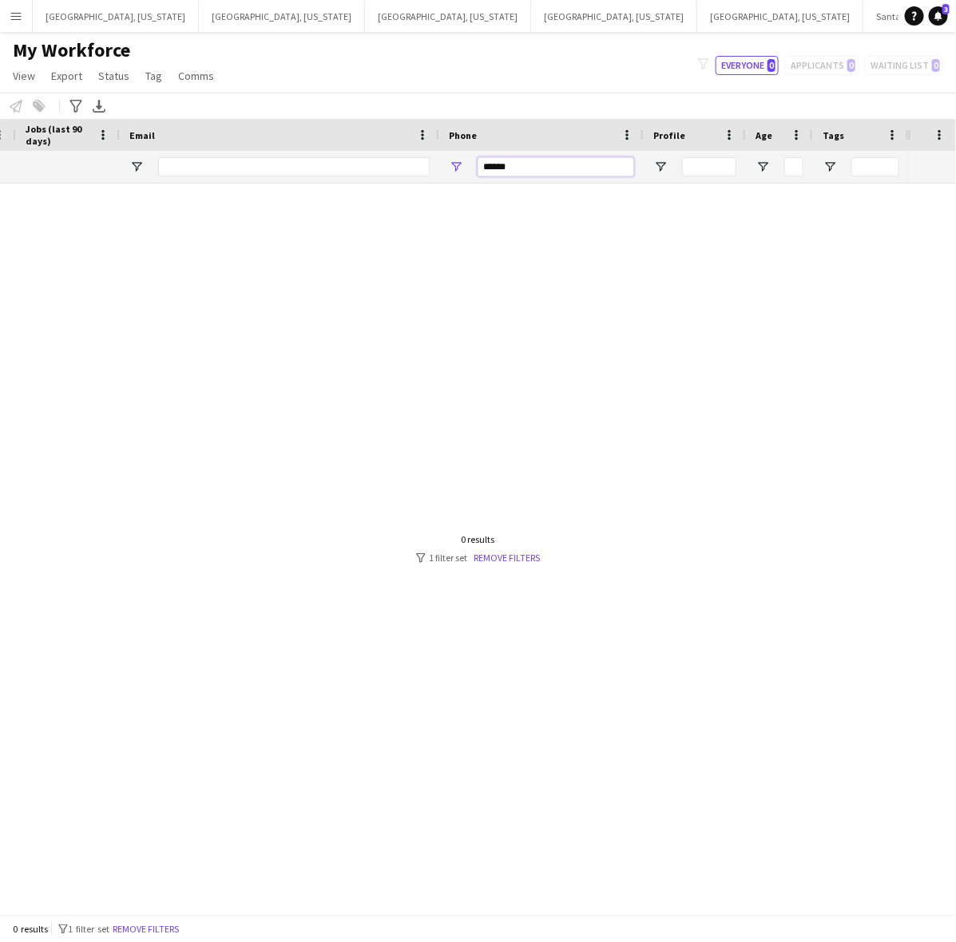
drag, startPoint x: 516, startPoint y: 165, endPoint x: 433, endPoint y: 161, distance: 83.2
click at [433, 161] on div "******" at bounding box center [43, 167] width 1732 height 32
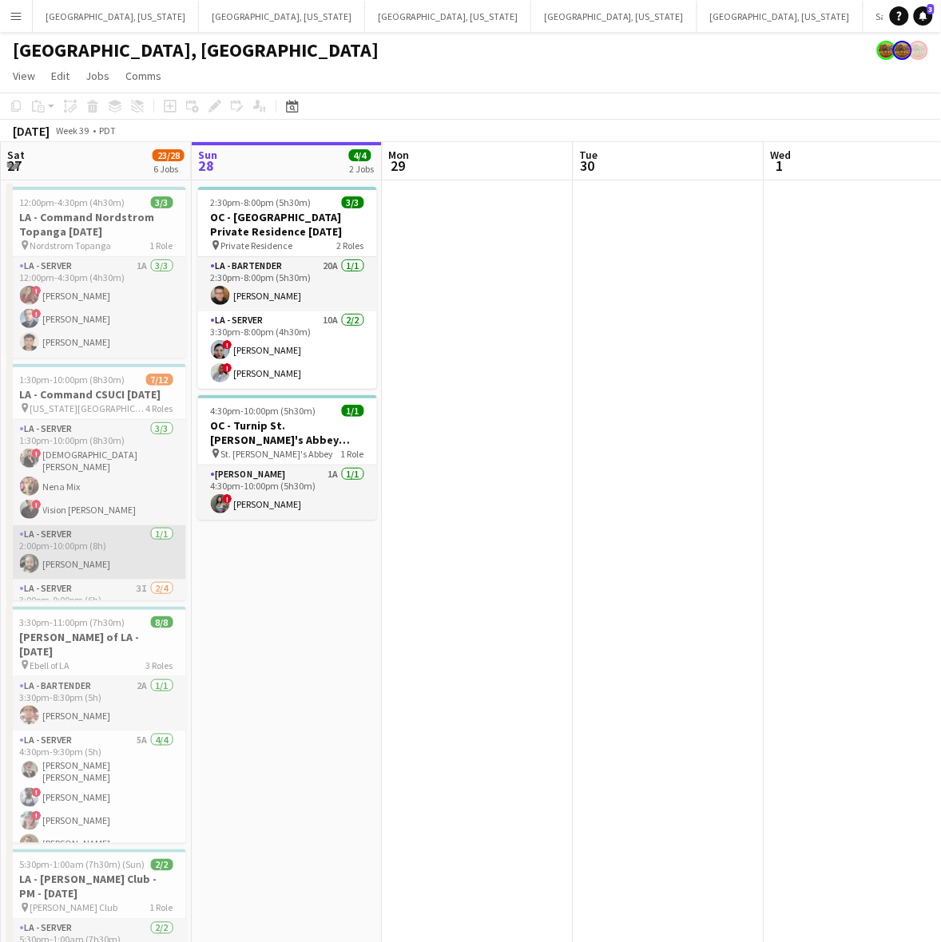
scroll to position [224, 0]
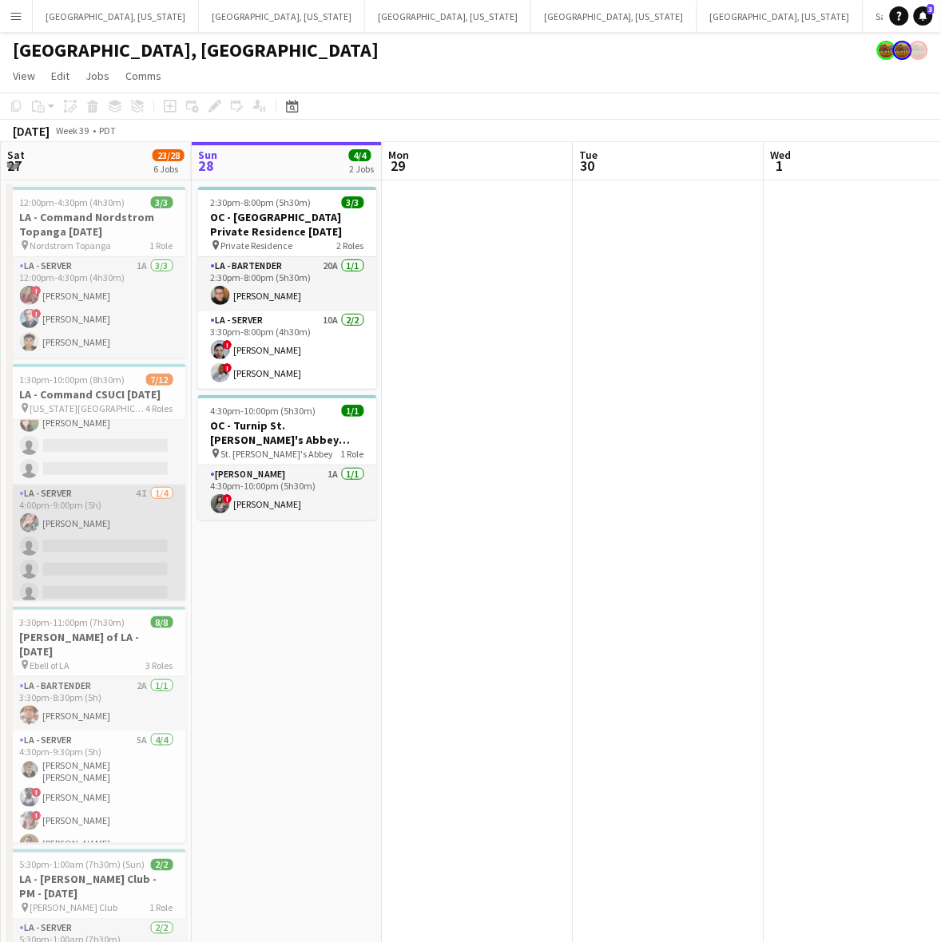
click at [118, 511] on app-card-role "LA - Server 4I [DATE] 4:00pm-9:00pm (5h) [PERSON_NAME] single-neutral-actions s…" at bounding box center [96, 547] width 179 height 124
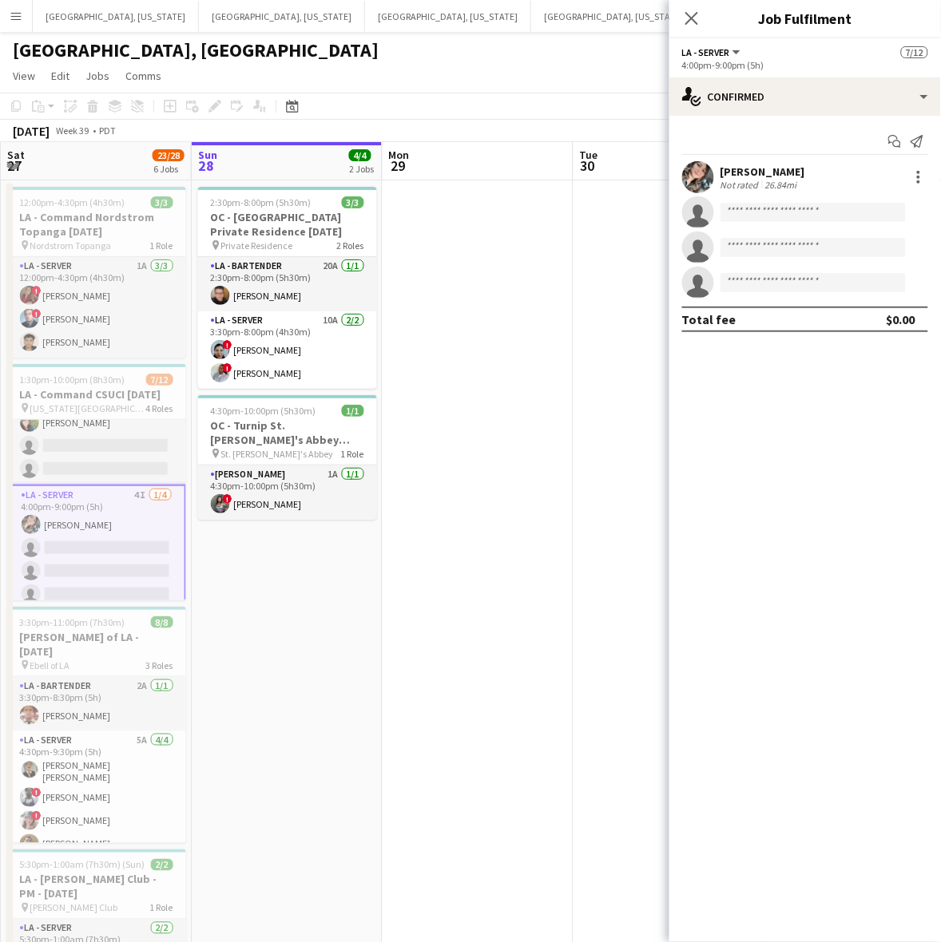
click at [743, 189] on div "Not rated" at bounding box center [741, 185] width 42 height 12
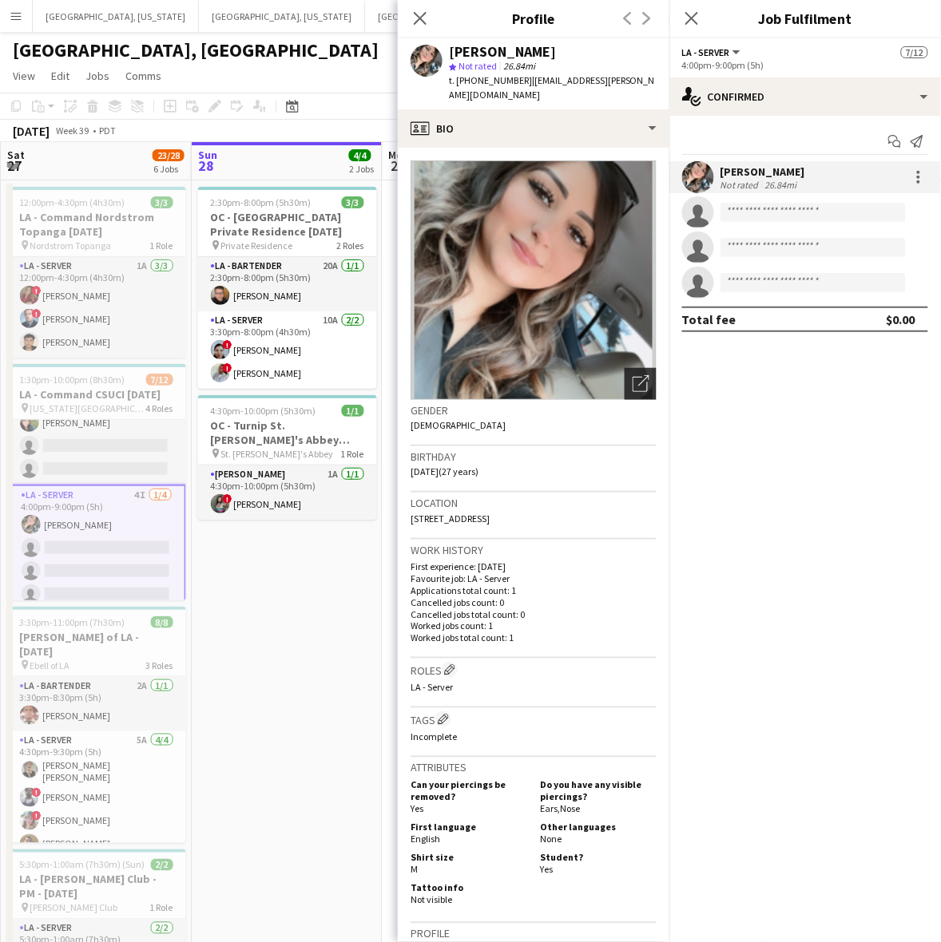
click at [625, 379] on div "Open photos pop-in" at bounding box center [641, 384] width 32 height 32
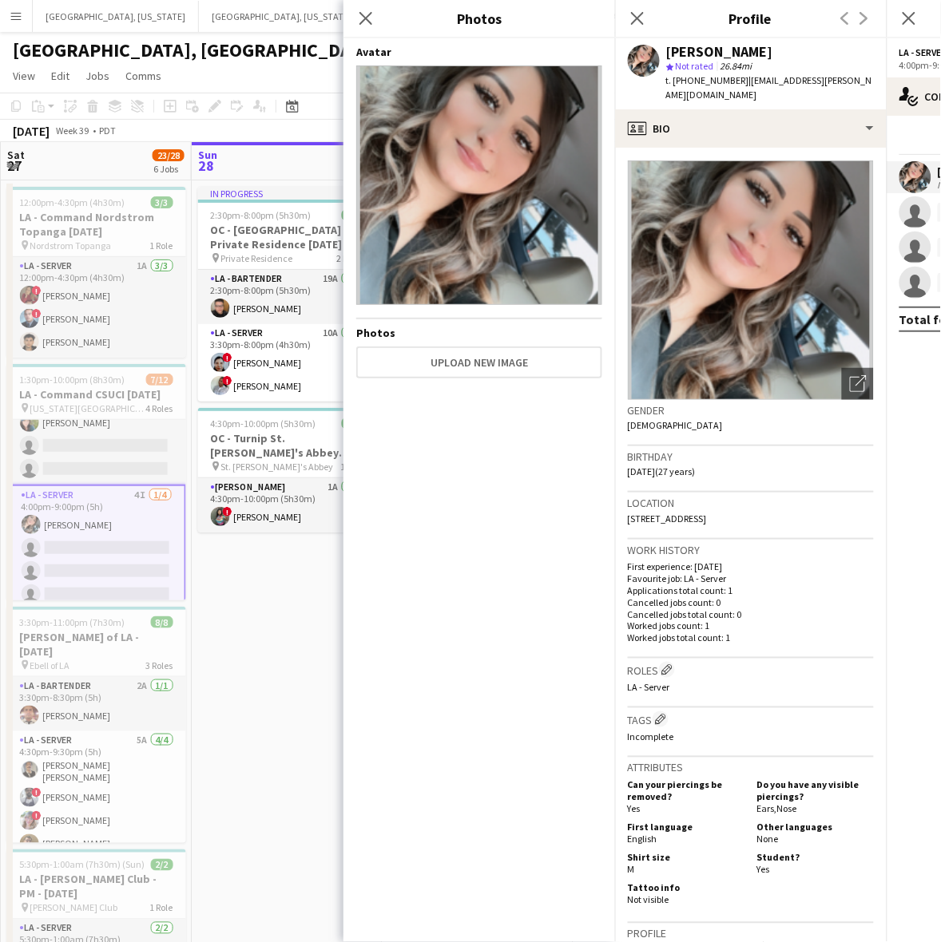
click at [256, 615] on app-date-cell "In progress 2:30pm-8:00pm (5h30m) 3/3 OC - [GEOGRAPHIC_DATA] Private Residence …" at bounding box center [287, 750] width 191 height 1139
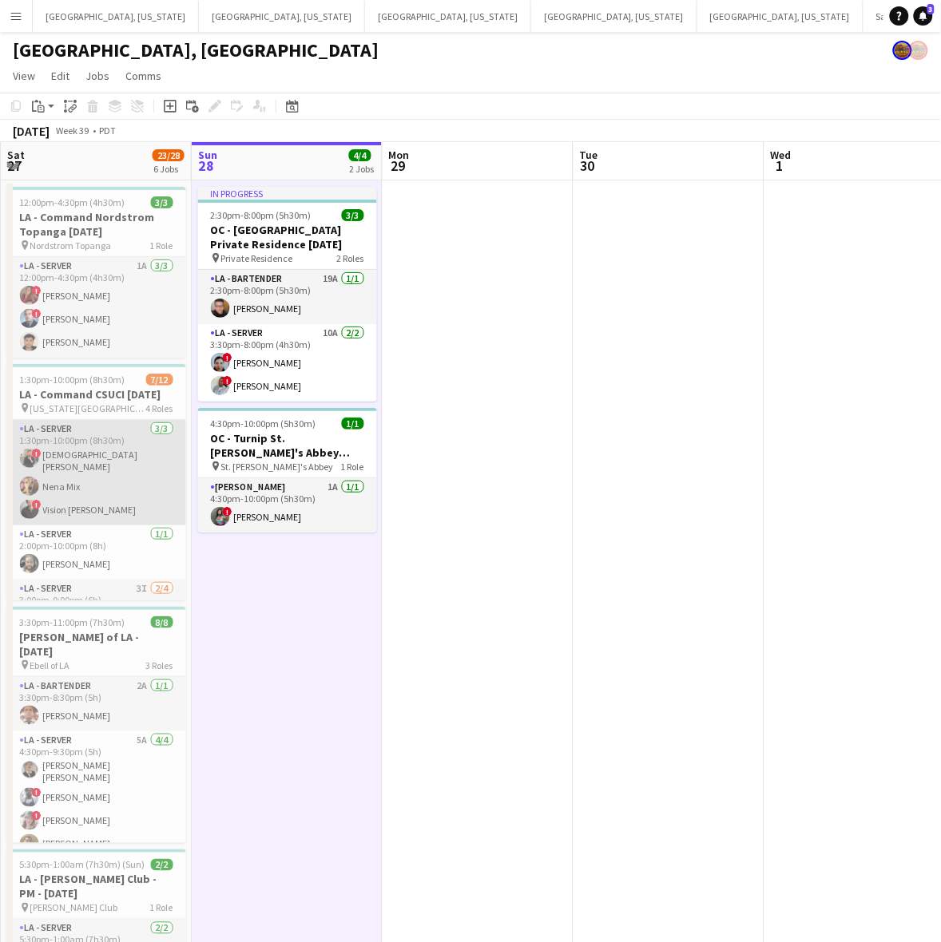
scroll to position [200, 0]
click at [98, 442] on app-card-role "LA - Server 3I [DATE] 3:00pm-9:00pm (6h) ! [DEMOGRAPHIC_DATA] [PERSON_NAME] [PE…" at bounding box center [96, 444] width 179 height 129
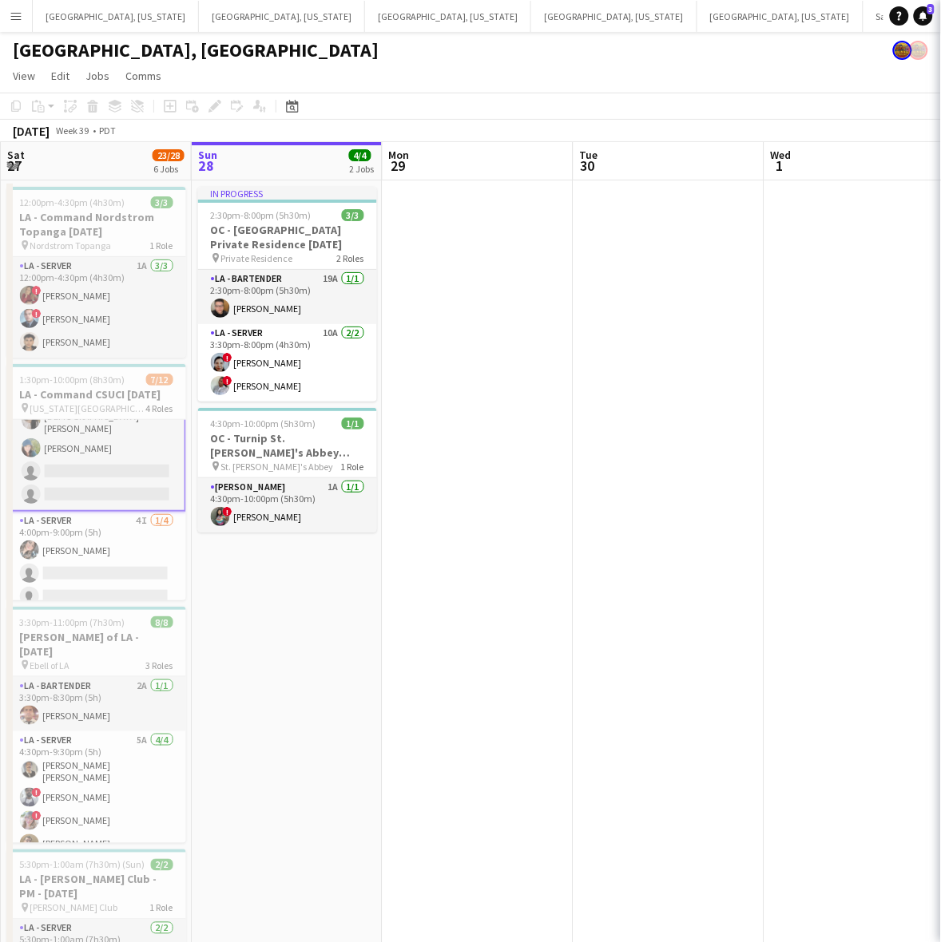
scroll to position [200, 0]
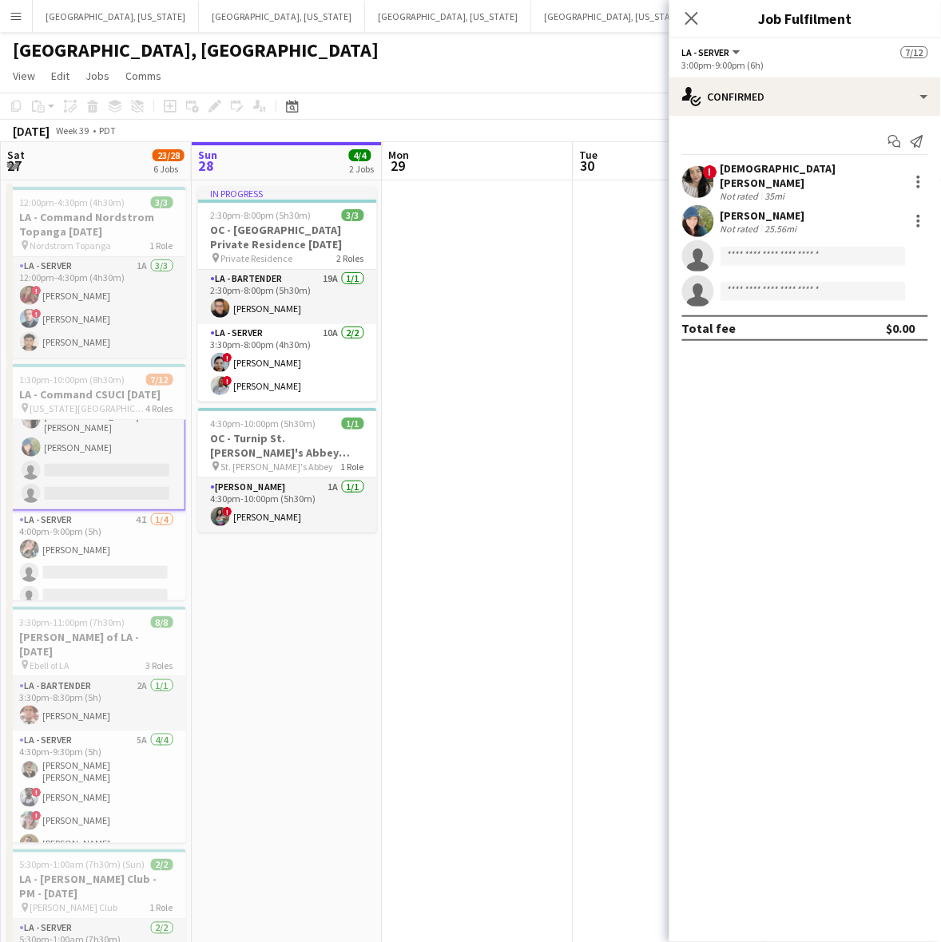
click at [719, 224] on div "[PERSON_NAME] Not rated 25.56mi" at bounding box center [805, 221] width 272 height 32
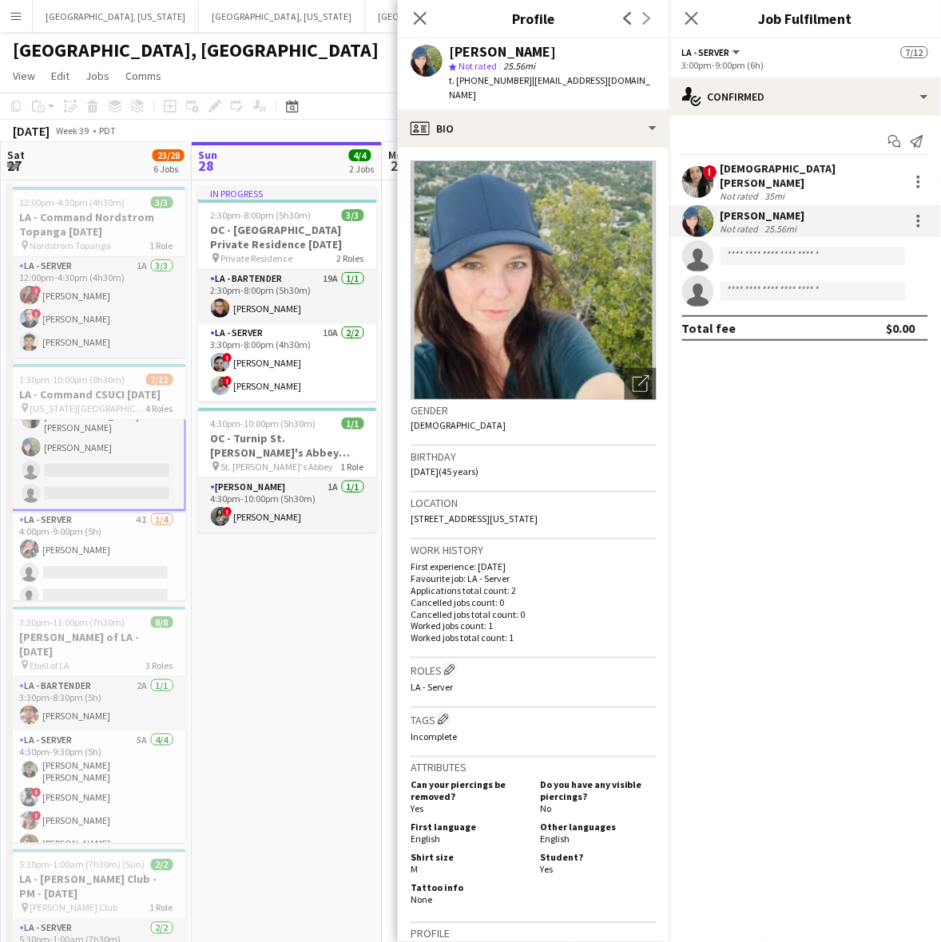
click at [708, 169] on span "!" at bounding box center [710, 172] width 14 height 14
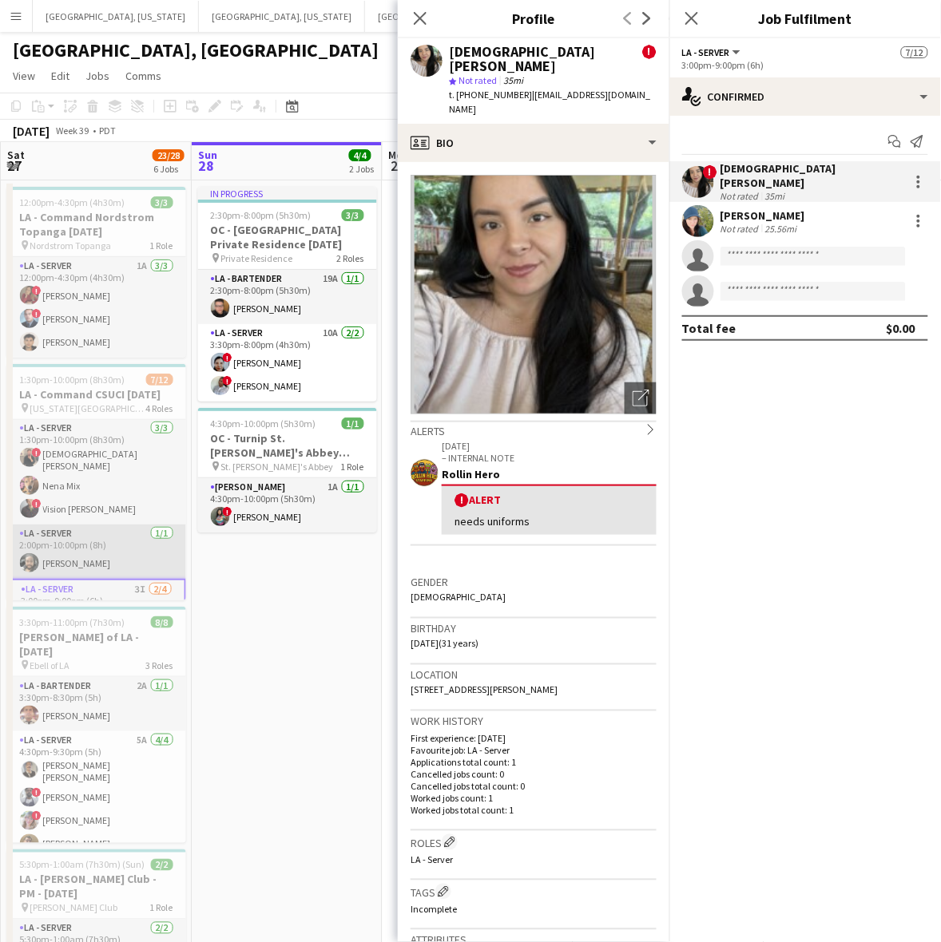
scroll to position [0, 0]
click at [333, 657] on app-date-cell "In progress 2:30pm-8:00pm (5h30m) 3/3 OC - [GEOGRAPHIC_DATA] Private Residence …" at bounding box center [287, 750] width 191 height 1139
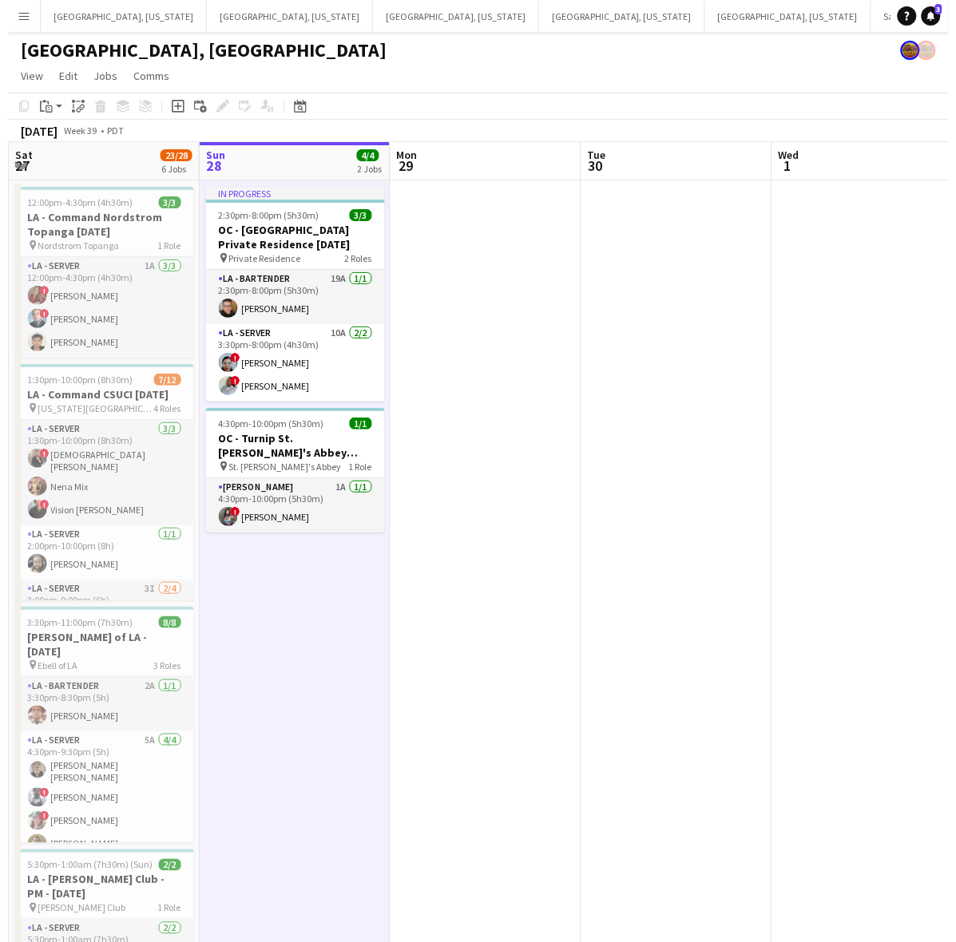
scroll to position [0, 475]
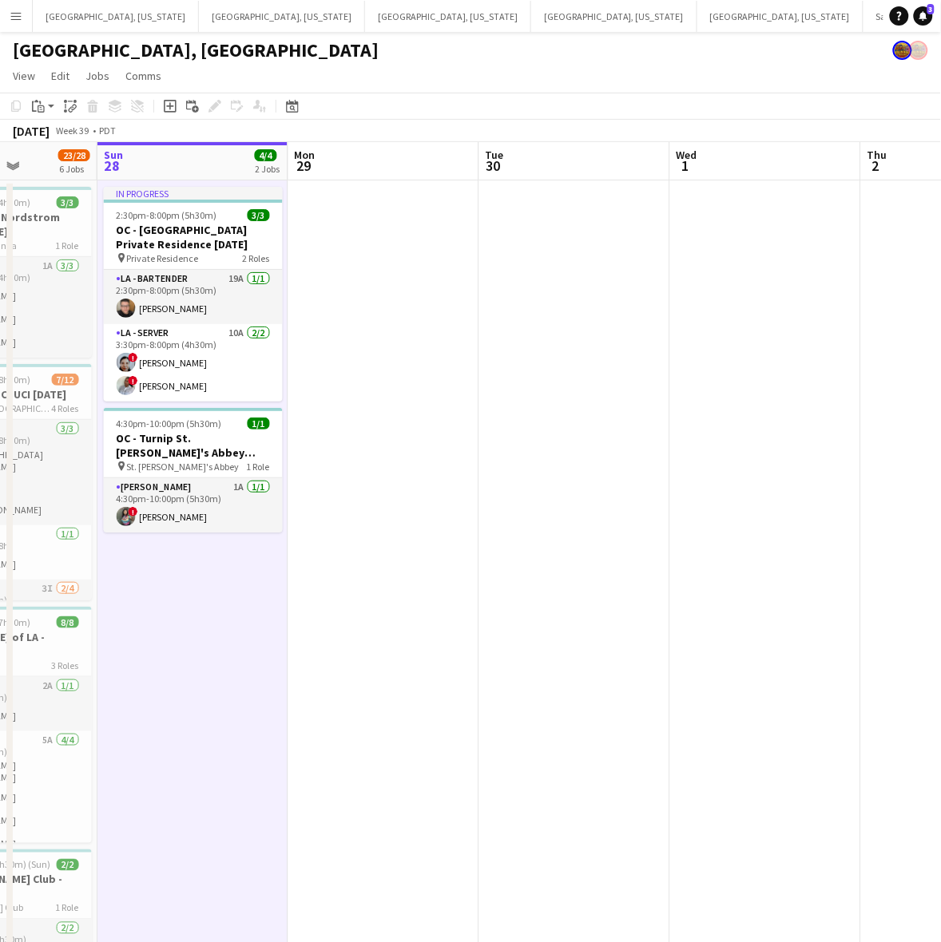
drag, startPoint x: 333, startPoint y: 695, endPoint x: 585, endPoint y: 652, distance: 255.3
click at [585, 652] on app-calendar-viewport "Thu 25 4/4 2 Jobs Fri 26 Sat 27 23/28 6 Jobs Sun 28 4/4 2 Jobs Mon 29 Tue 30 We…" at bounding box center [470, 730] width 941 height 1177
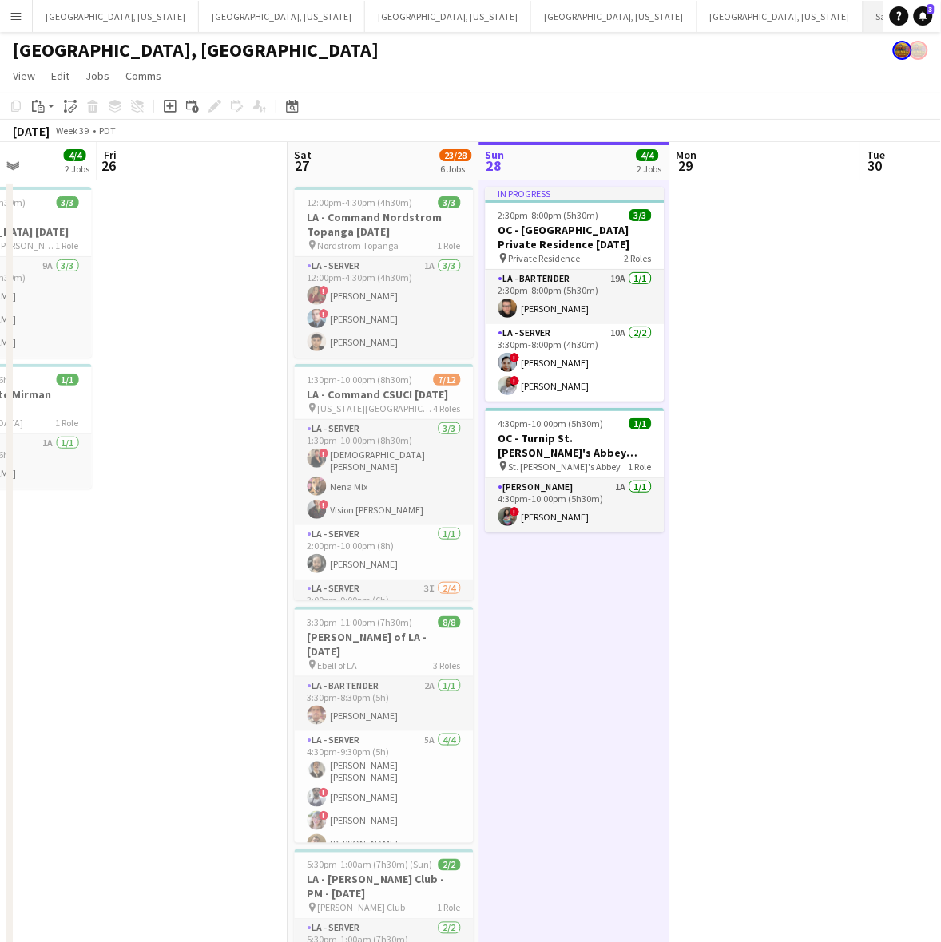
click at [863, 16] on button "Santa [PERSON_NAME] Close" at bounding box center [923, 16] width 121 height 31
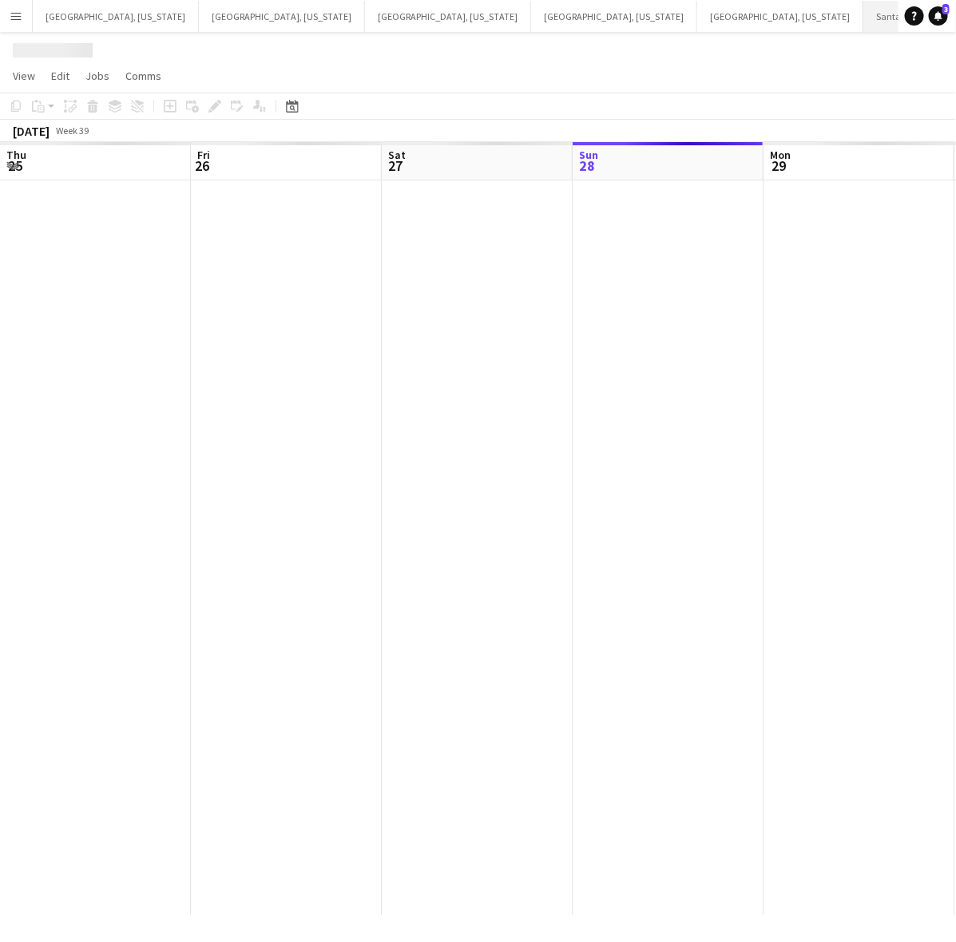
scroll to position [0, 381]
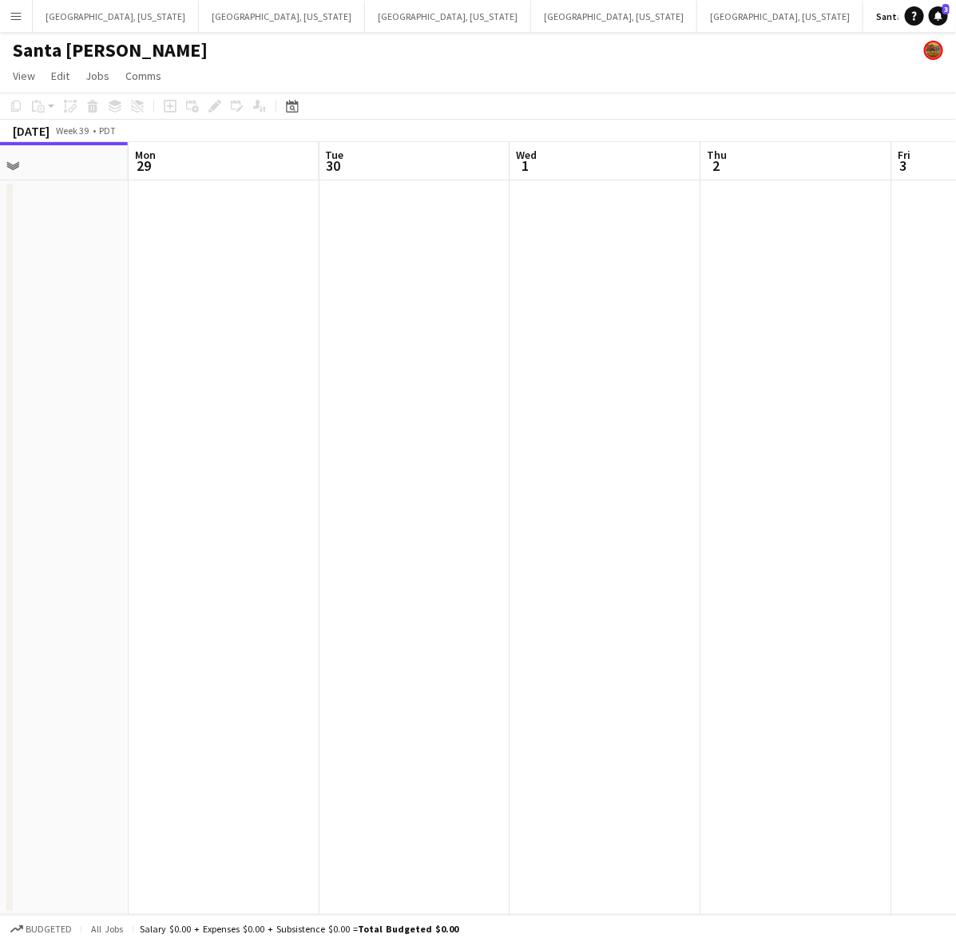
drag, startPoint x: 386, startPoint y: 334, endPoint x: 285, endPoint y: 359, distance: 103.8
click at [300, 357] on app-calendar-viewport "Thu 25 Fri 26 Sat 27 1/1 1 Job Sun 28 Mon 29 Tue 30 Wed 1 Thu 2 Fri 3 Sat 4 6:4…" at bounding box center [478, 528] width 956 height 773
drag, startPoint x: 309, startPoint y: 436, endPoint x: 232, endPoint y: 436, distance: 76.7
click at [268, 438] on app-calendar-viewport "Fri 26 Sat 27 1/1 1 Job Sun 28 Mon 29 Tue 30 Wed 1 Thu 2 Fri 3 Sat 4 Sun 5 6:45…" at bounding box center [478, 528] width 956 height 773
drag, startPoint x: 703, startPoint y: 352, endPoint x: 266, endPoint y: 422, distance: 442.4
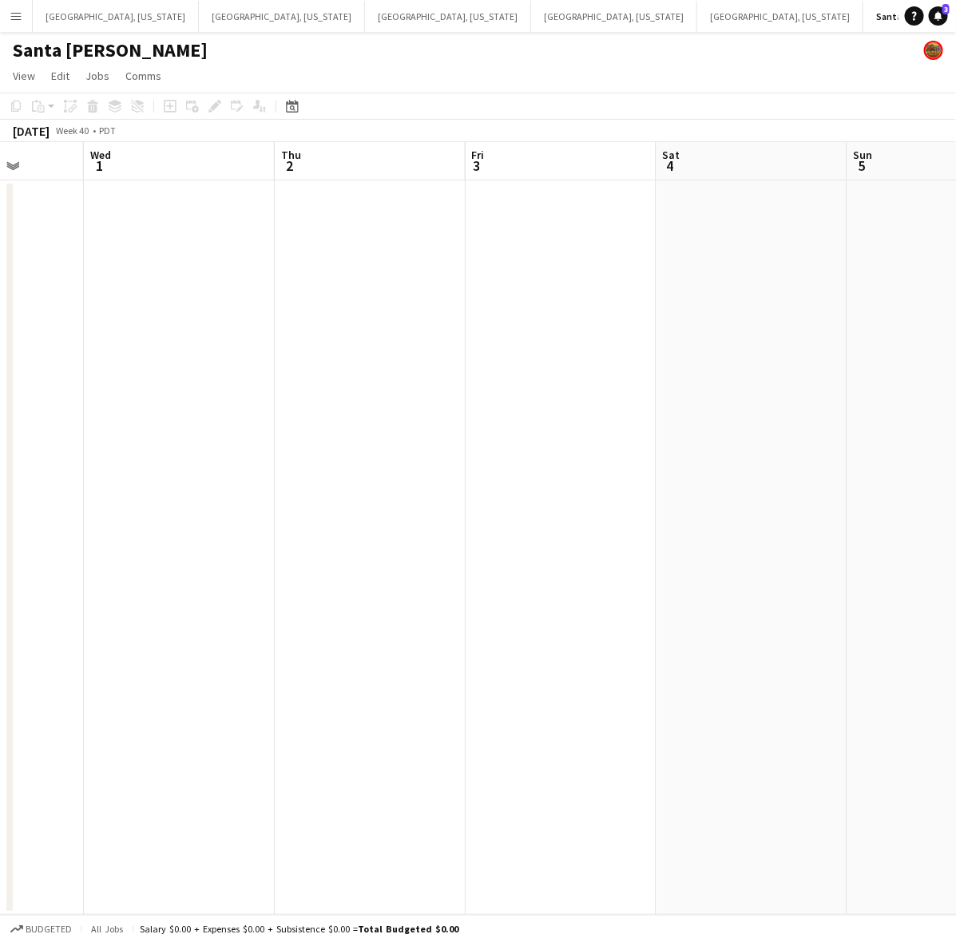
click at [281, 421] on app-calendar-viewport "Sun 28 Mon 29 Tue 30 Wed 1 Thu 2 Fri 3 Sat 4 Sun 5 Mon 6 Tue 7" at bounding box center [478, 528] width 956 height 773
drag, startPoint x: 448, startPoint y: 395, endPoint x: 363, endPoint y: 413, distance: 86.5
click at [391, 407] on app-calendar-viewport "Tue 30 Wed 1 Thu 2 Fri 3 Sat 4 Sun 5 Mon 6 Tue 7 Wed 8 Thu 9" at bounding box center [478, 528] width 956 height 773
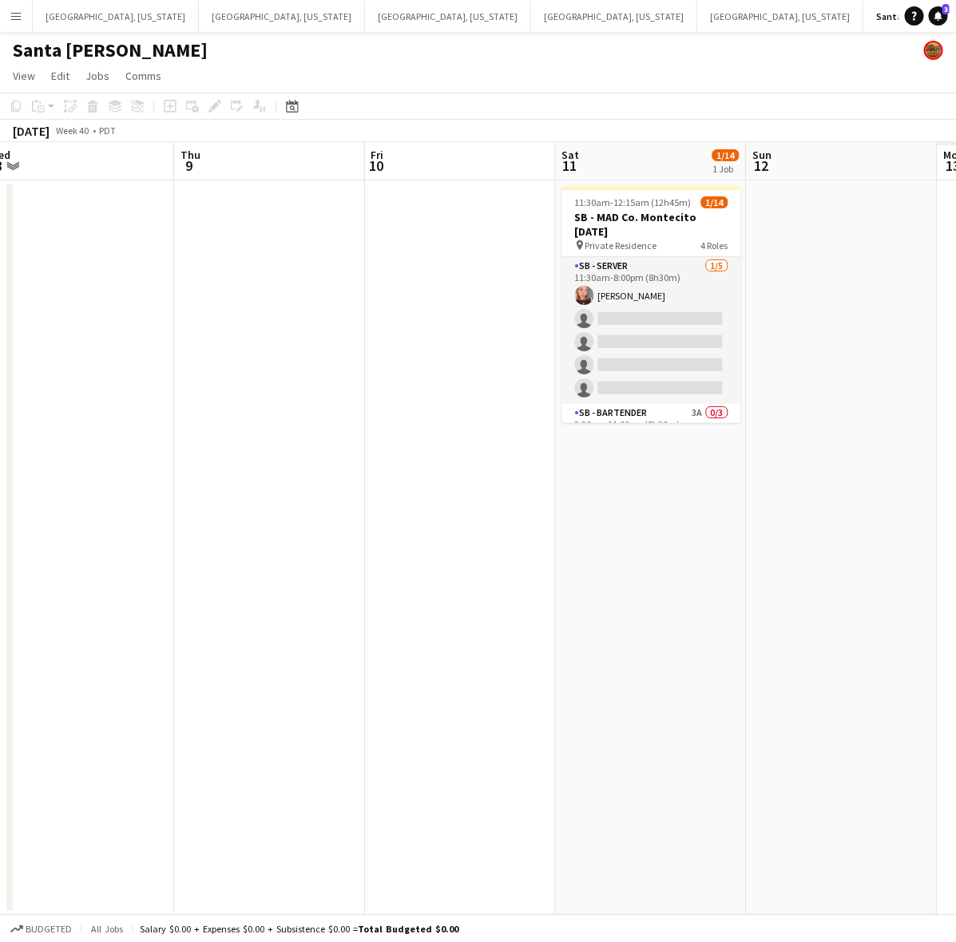
drag, startPoint x: 819, startPoint y: 324, endPoint x: 338, endPoint y: 429, distance: 492.8
click at [338, 429] on app-calendar-viewport "Sun 5 Mon 6 Tue 7 Wed 8 Thu 9 Fri 10 Sat 11 1/14 1 Job Sun 12 Mon 13 Tue 14 11:…" at bounding box center [478, 528] width 956 height 773
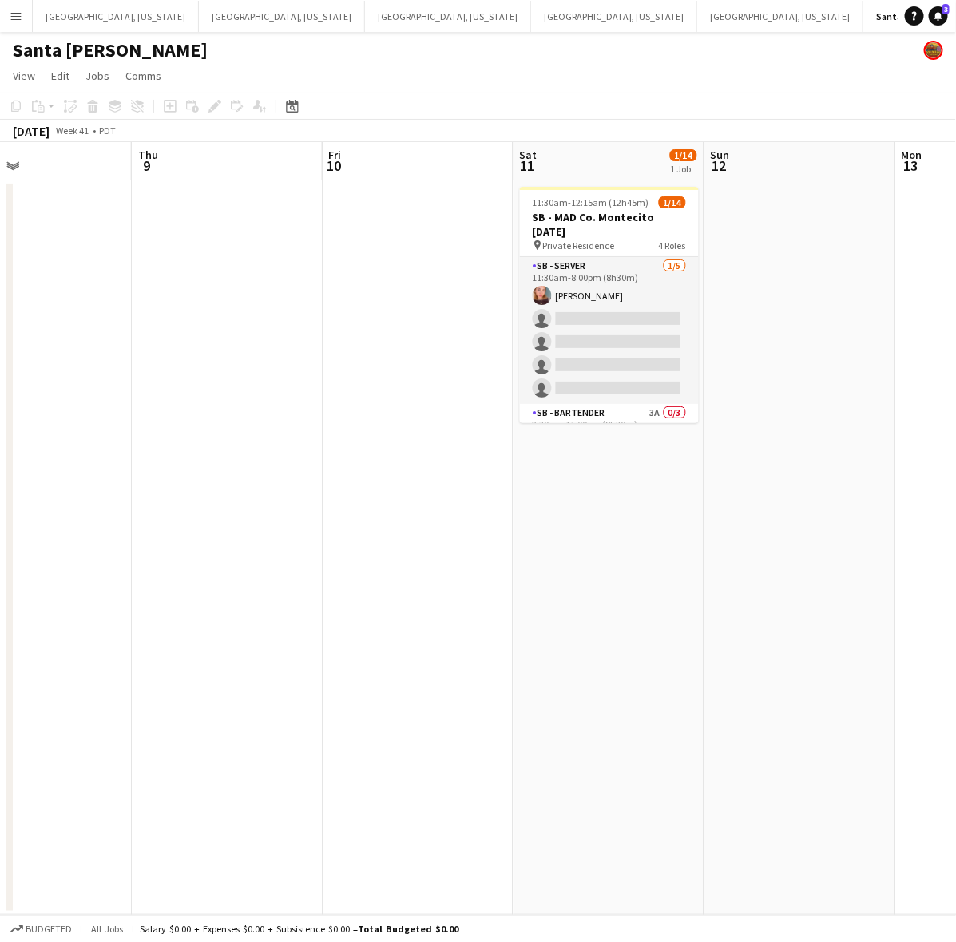
drag, startPoint x: 546, startPoint y: 384, endPoint x: 492, endPoint y: 388, distance: 53.7
click at [492, 388] on app-calendar-viewport "Sun 5 Mon 6 Tue 7 Wed 8 Thu 9 Fri 10 Sat 11 1/14 1 Job Sun 12 Mon 13 Tue 14 11:…" at bounding box center [478, 528] width 956 height 773
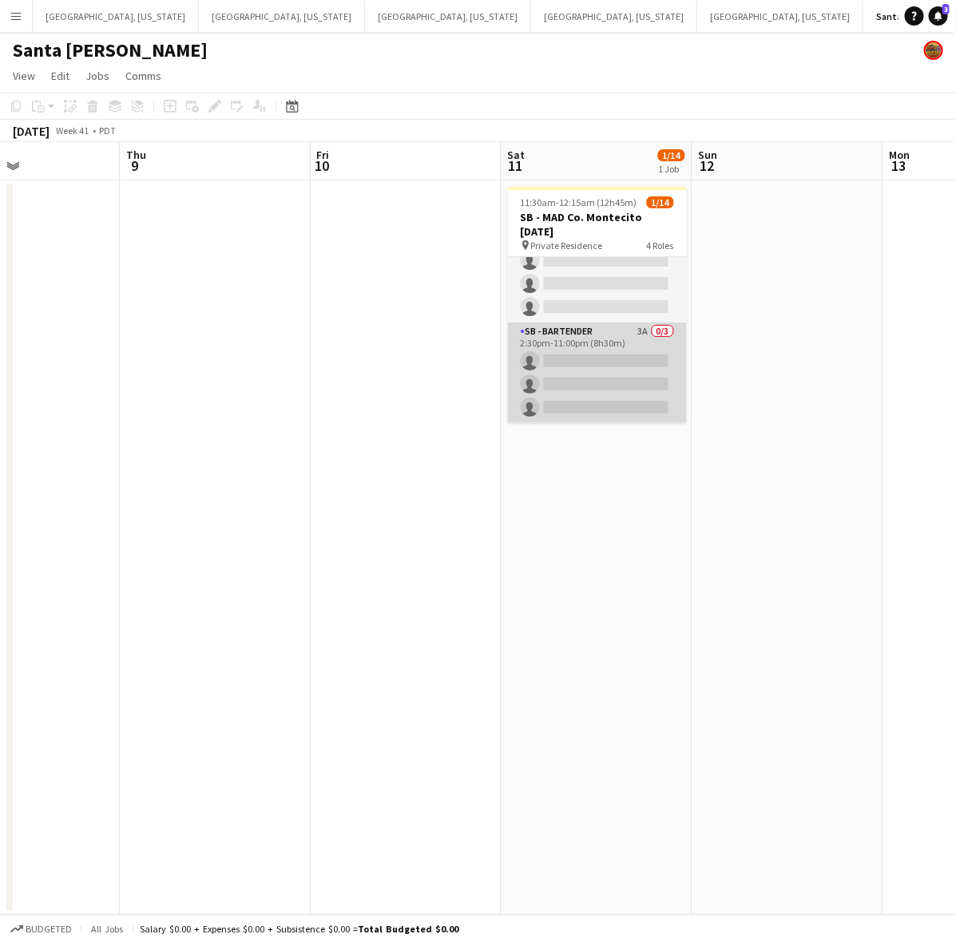
scroll to position [200, 0]
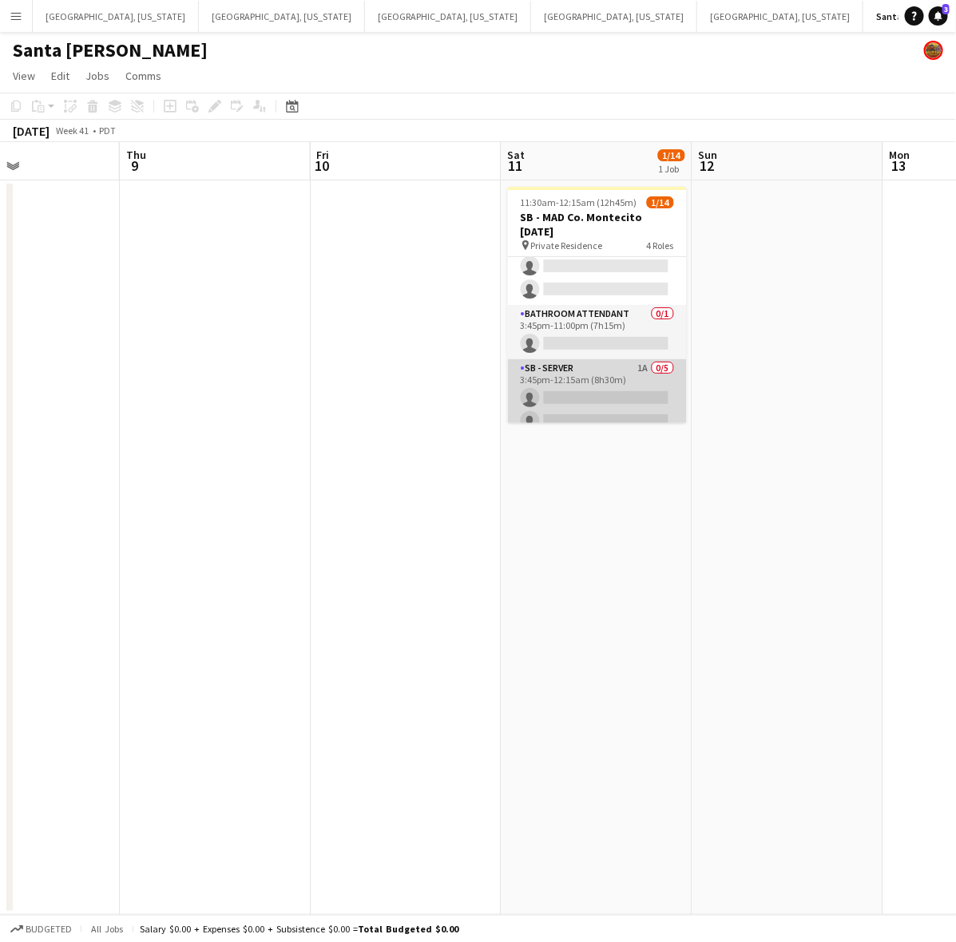
click at [613, 384] on app-card-role "SB - Server 1A 0/5 3:45pm-12:15am (8h30m) single-neutral-actions single-neutral…" at bounding box center [597, 432] width 179 height 147
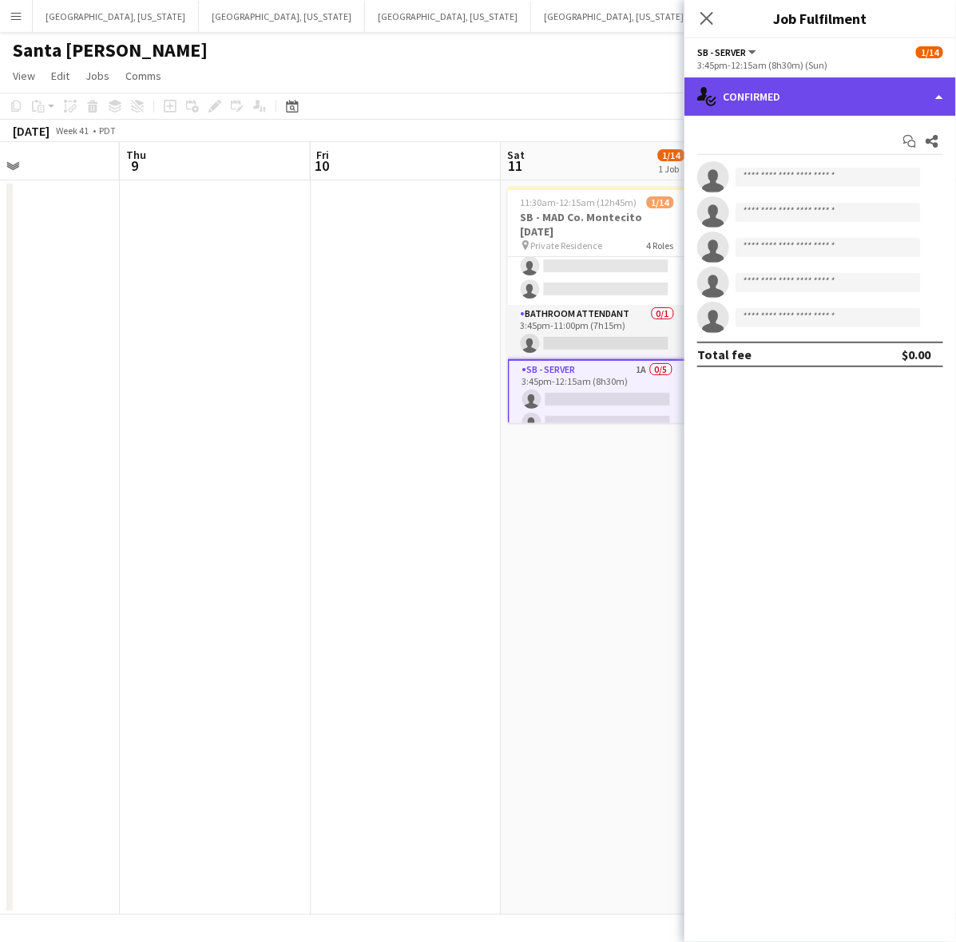
click at [808, 93] on div "single-neutral-actions-check-2 Confirmed" at bounding box center [820, 96] width 272 height 38
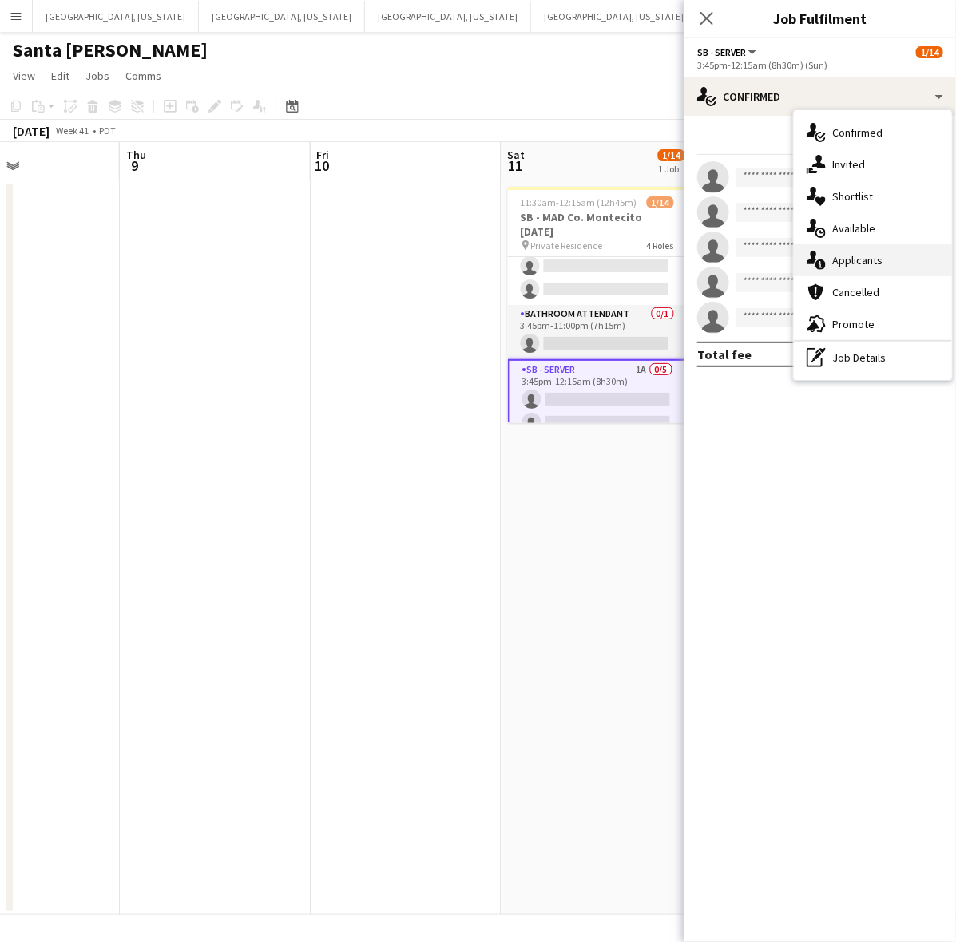
click at [868, 260] on span "Applicants" at bounding box center [857, 260] width 50 height 14
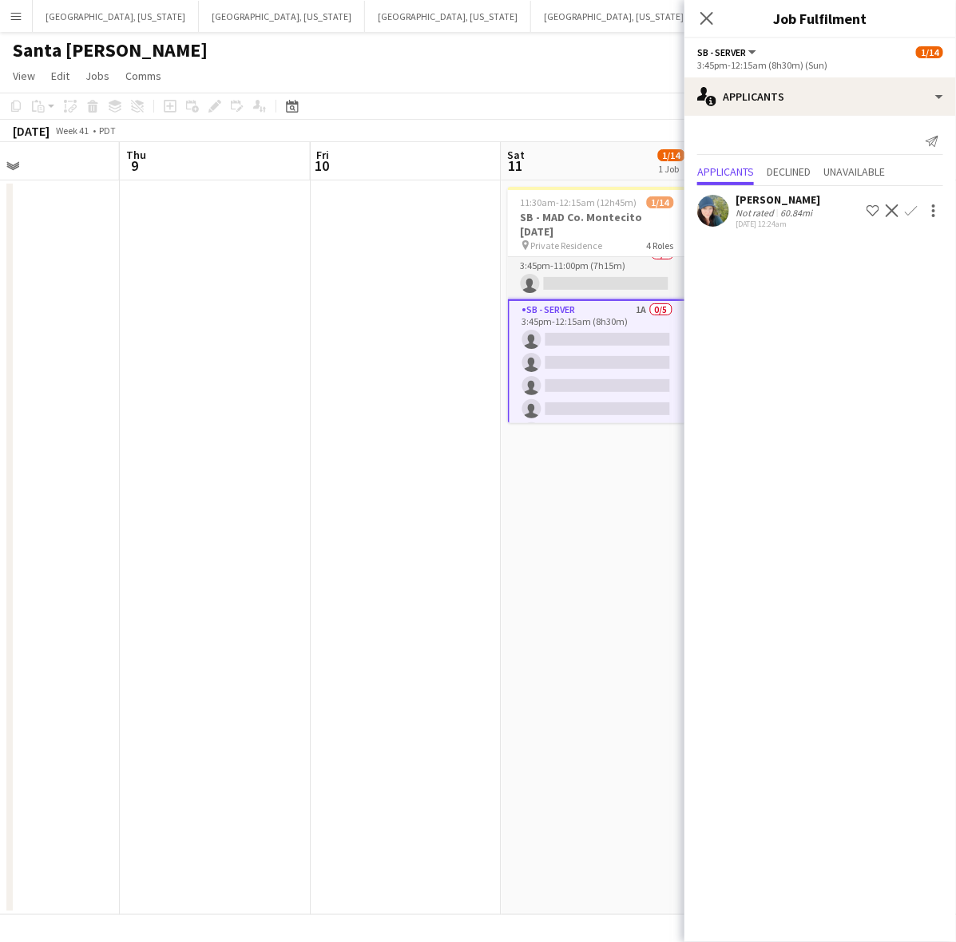
scroll to position [285, 0]
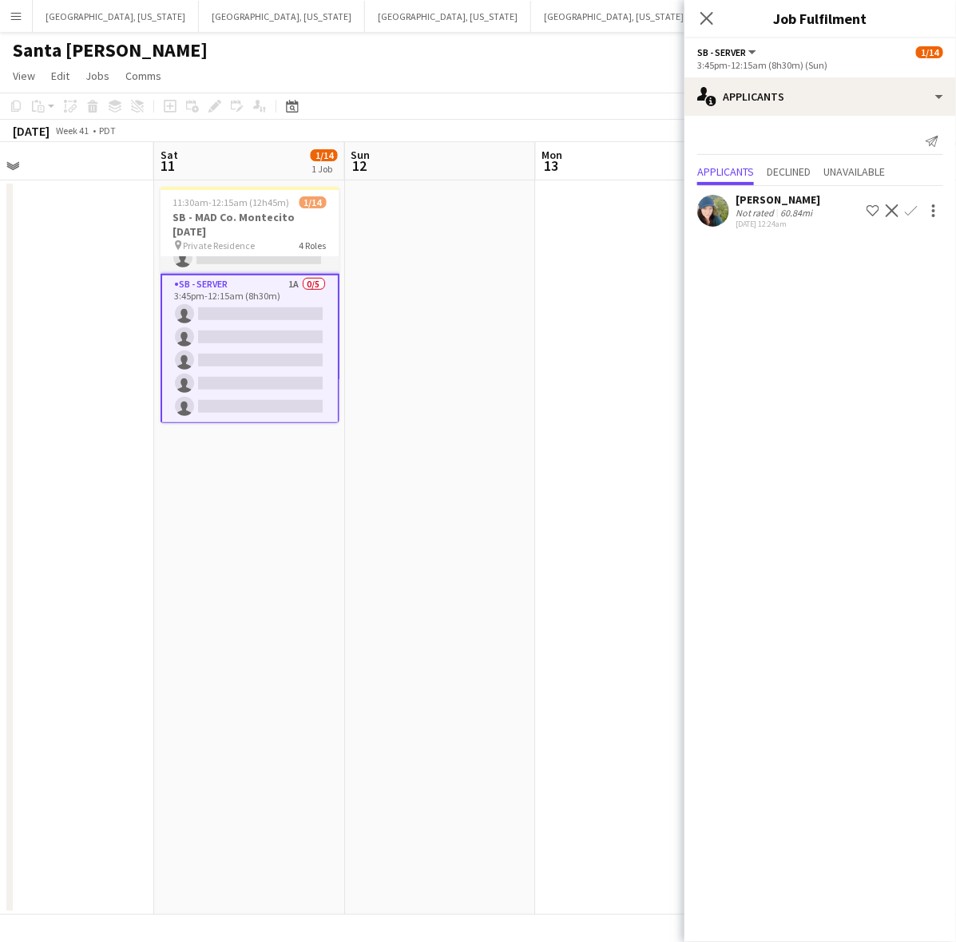
drag, startPoint x: 463, startPoint y: 487, endPoint x: 153, endPoint y: 561, distance: 319.4
click at [153, 564] on app-calendar-viewport "Tue 7 Wed 8 Thu 9 Fri 10 Sat 11 1/14 1 Job Sun 12 Mon 13 Tue 14 Wed 15 Thu 16 1…" at bounding box center [478, 528] width 956 height 773
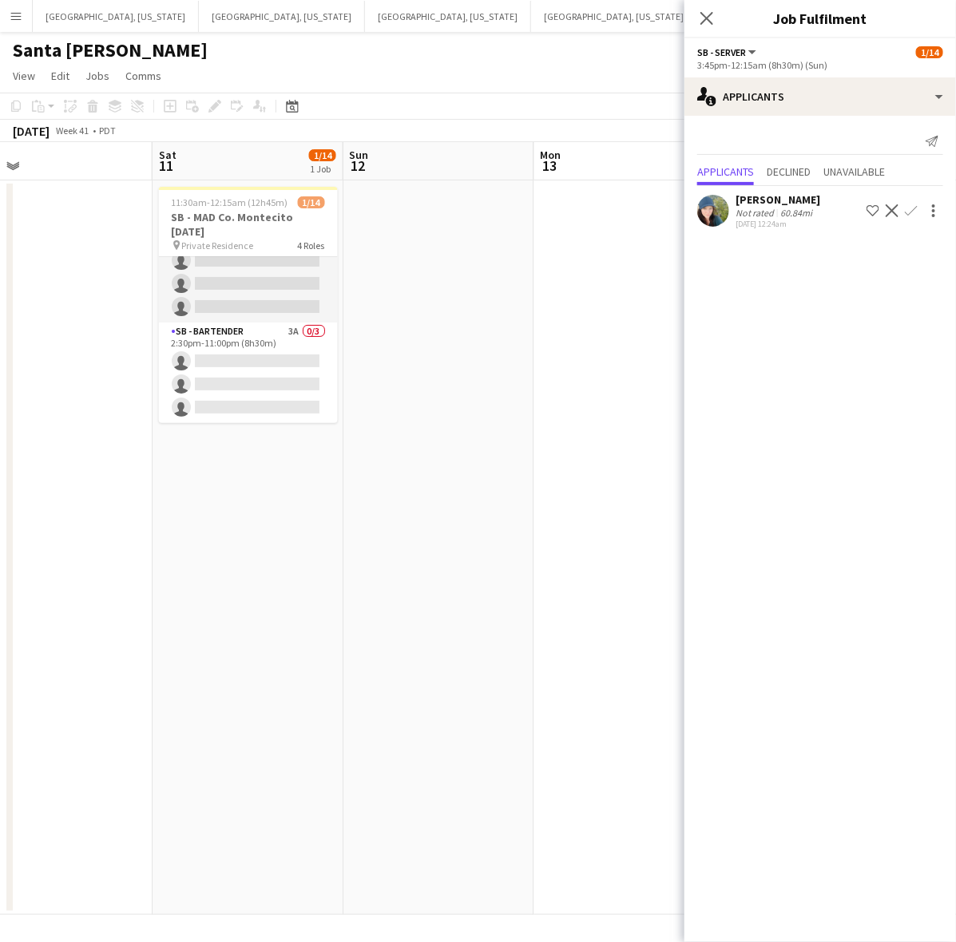
scroll to position [0, 0]
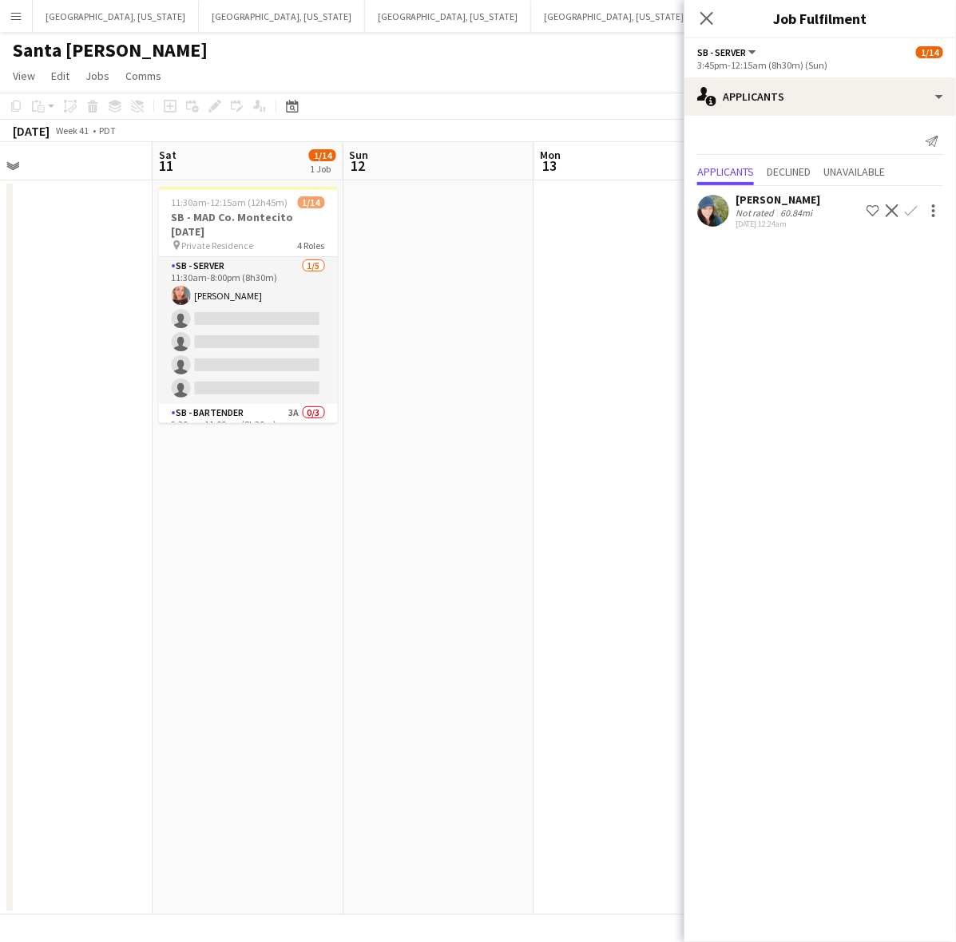
click at [427, 217] on app-date-cell at bounding box center [438, 548] width 191 height 735
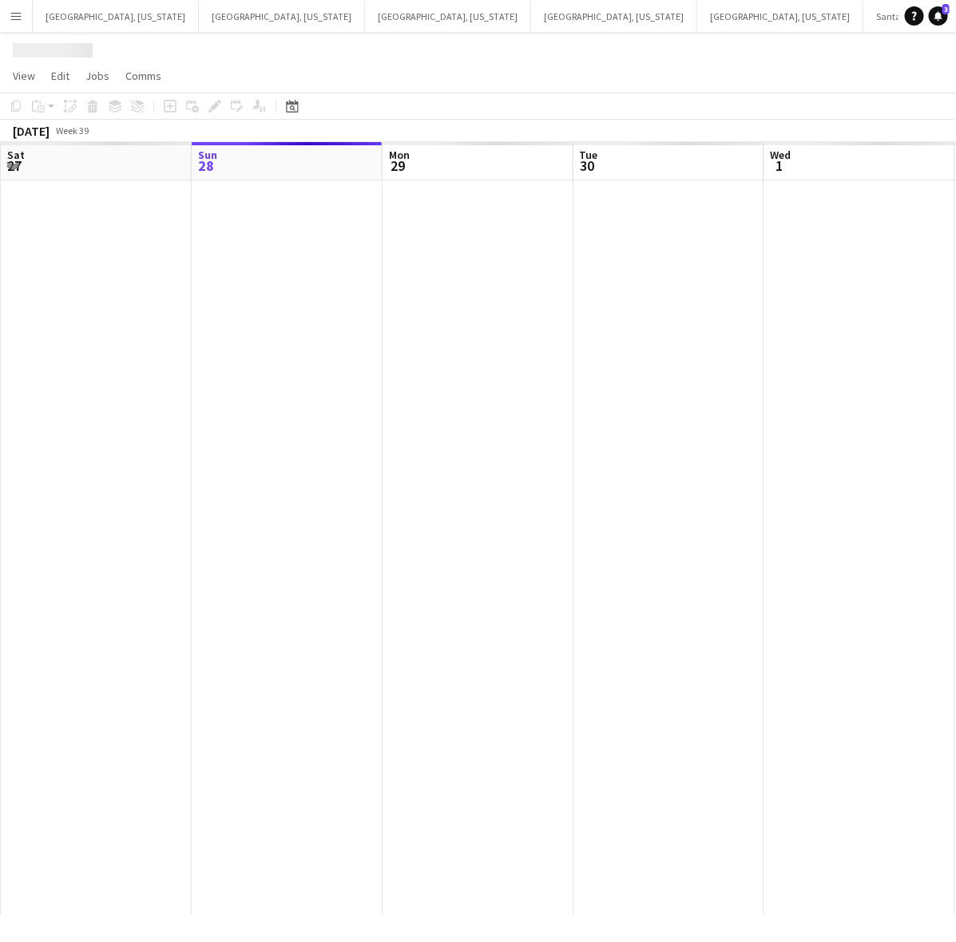
drag, startPoint x: 875, startPoint y: 516, endPoint x: 274, endPoint y: 655, distance: 616.5
click at [393, 632] on app-calendar-viewport "Thu 25 Fri 26 Sat 27 Sun 28 Mon 29 Tue 30 Wed 1 Thu 2 Fri 3 Sat 4" at bounding box center [478, 528] width 956 height 773
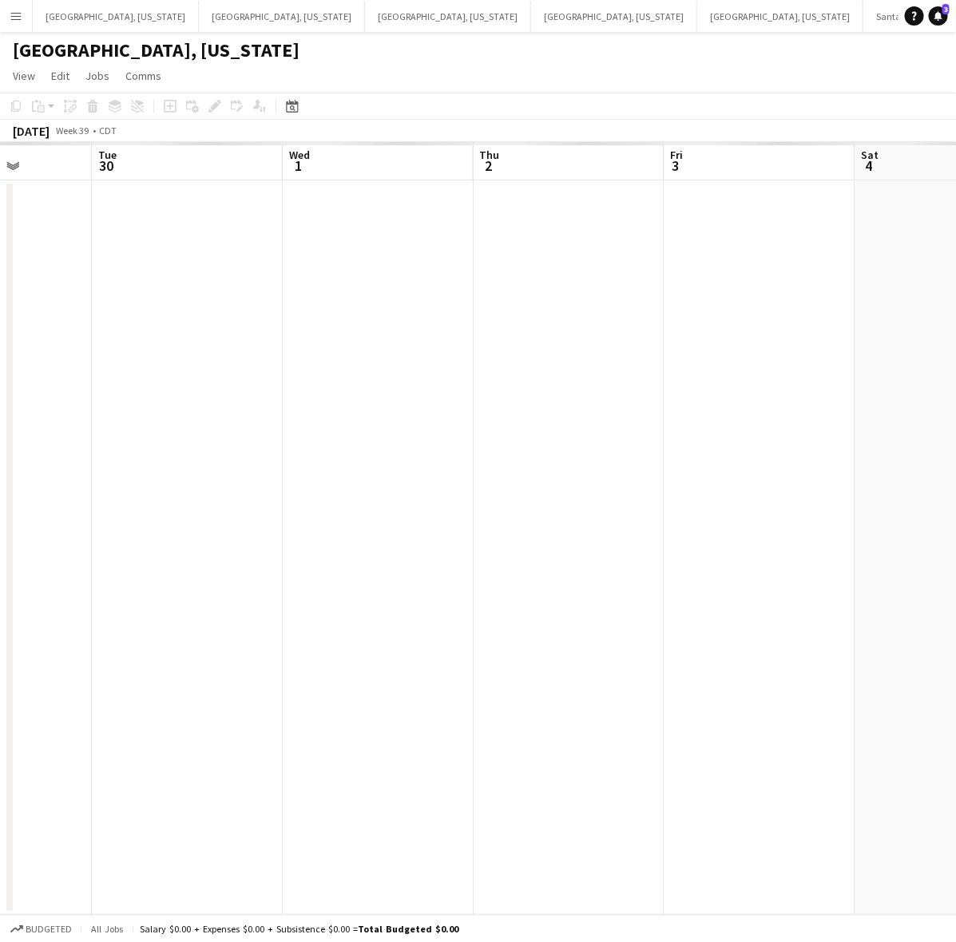
drag, startPoint x: 633, startPoint y: 612, endPoint x: 452, endPoint y: 649, distance: 185.1
click at [483, 644] on app-calendar-viewport "Sat 27 Sun 28 Mon 29 Tue 30 Wed 1 Thu 2 Fri 3 Sat 4 Sun 5 Mon 6" at bounding box center [478, 528] width 956 height 773
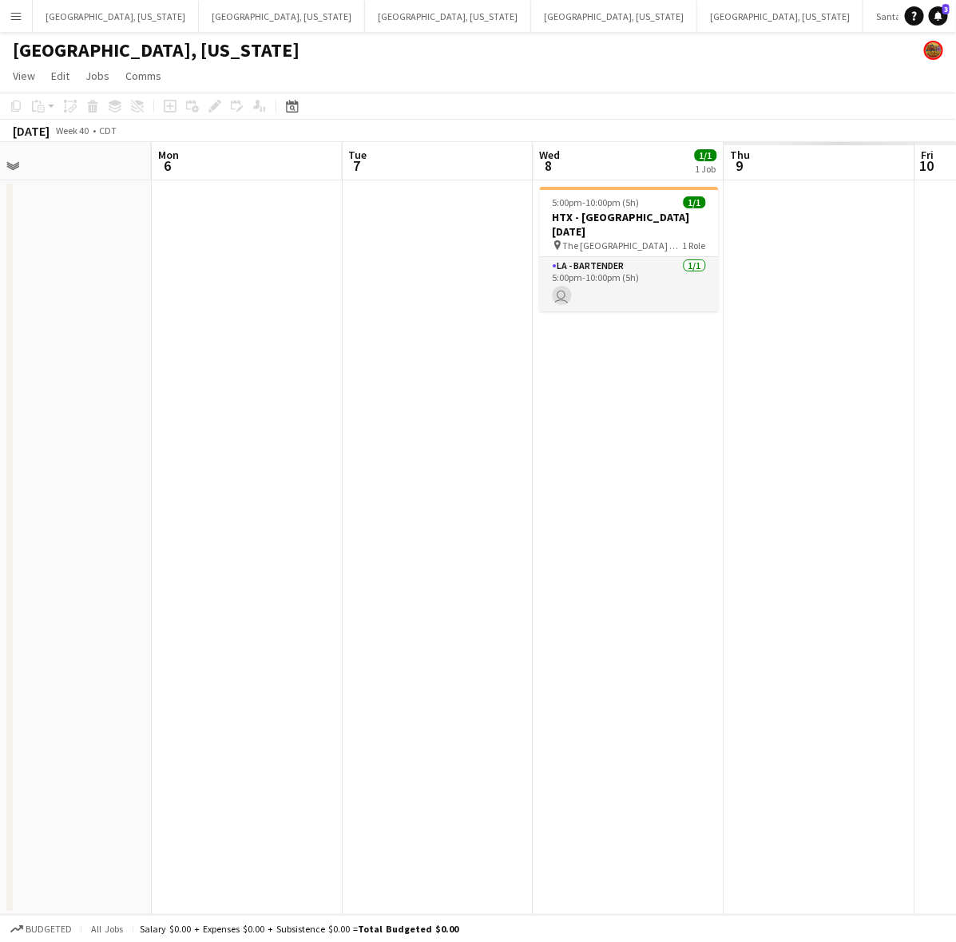
drag, startPoint x: 884, startPoint y: 593, endPoint x: 90, endPoint y: 784, distance: 816.7
click at [77, 793] on app-calendar-viewport "Thu 2 Fri 3 Sat 4 Sun 5 Mon 6 Tue 7 Wed 8 1/1 1 Job Thu 9 Fri 10 Sat 11 5:00pm-…" at bounding box center [478, 528] width 956 height 773
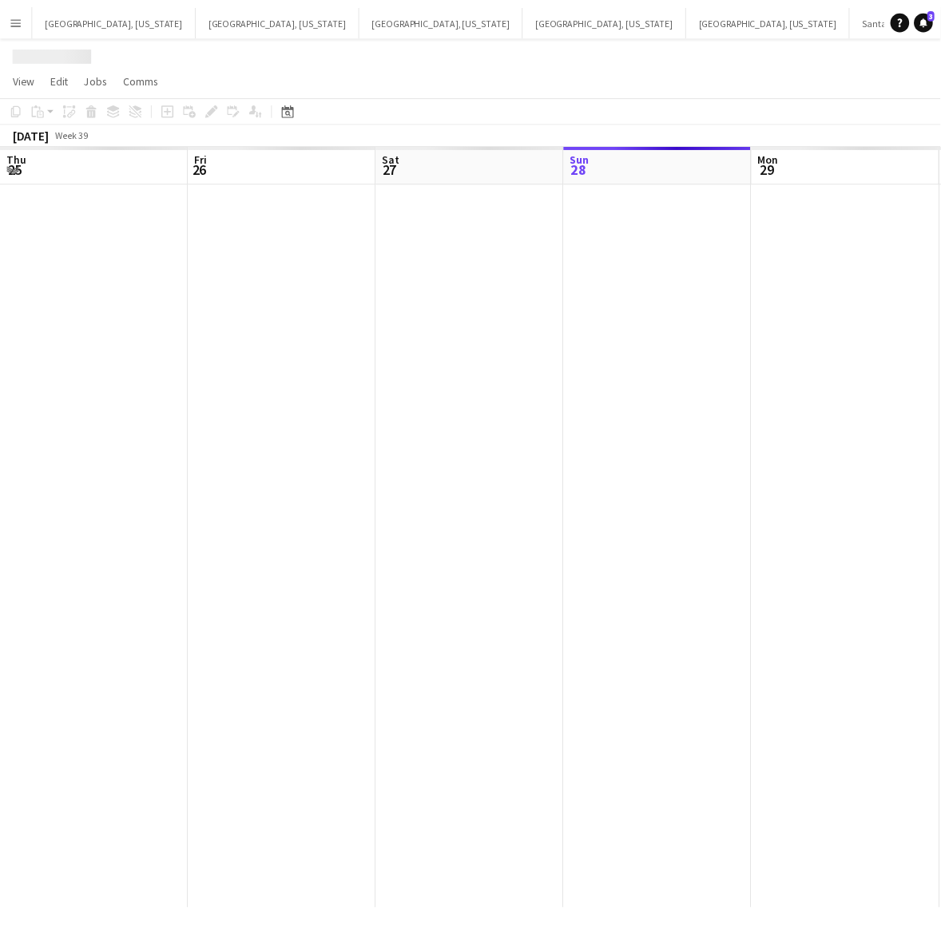
scroll to position [0, 381]
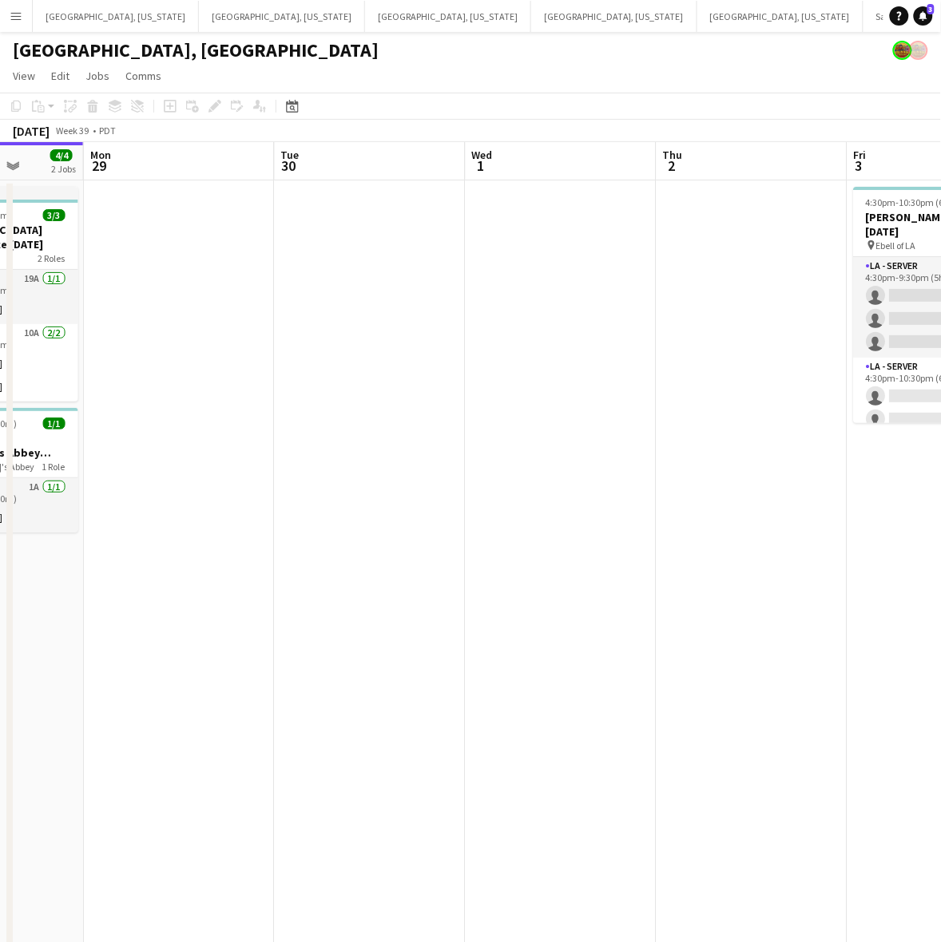
drag, startPoint x: 744, startPoint y: 364, endPoint x: 338, endPoint y: 467, distance: 418.6
click at [350, 464] on app-calendar-viewport "Fri 26 Sat 27 23/28 6 Jobs Sun 28 4/4 2 Jobs Mon 29 Tue 30 Wed 1 Thu 2 Fri 3 0/…" at bounding box center [470, 730] width 941 height 1177
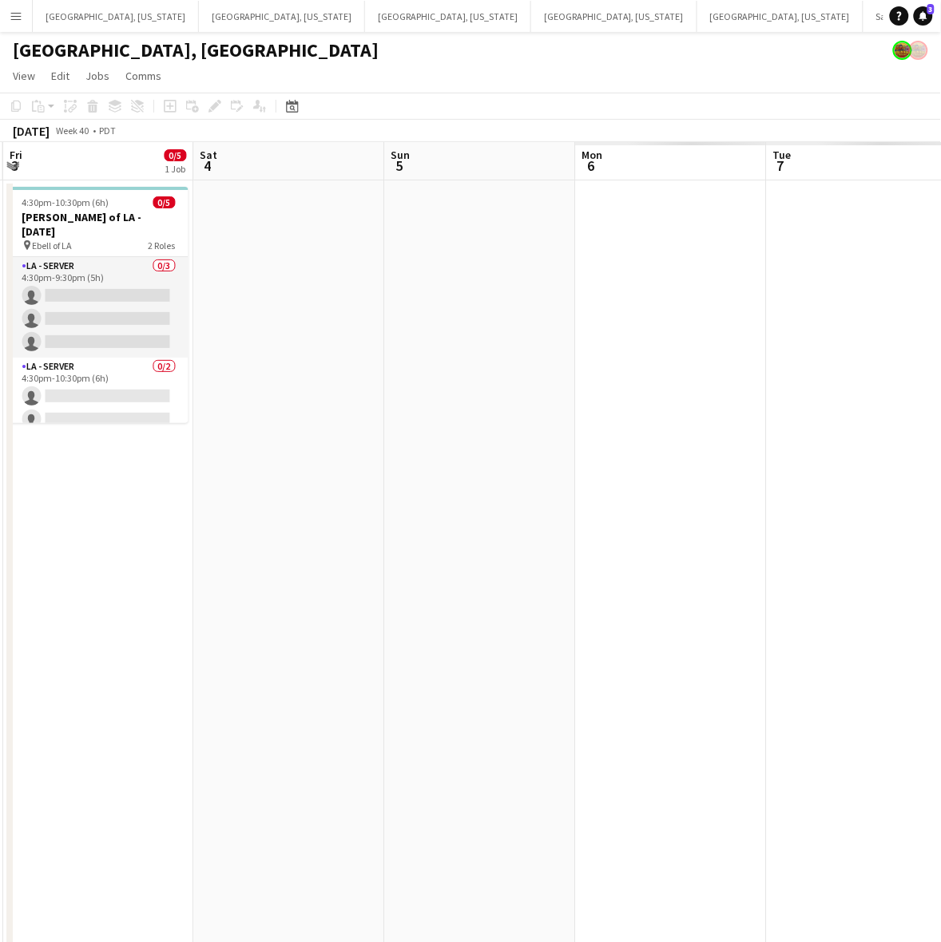
drag, startPoint x: 883, startPoint y: 352, endPoint x: 118, endPoint y: 563, distance: 793.7
click at [118, 563] on app-calendar-viewport "Tue 30 Wed 1 Thu 2 Fri 3 0/5 1 Job Sat 4 Sun 5 Mon 6 Tue 7 Wed 8 Thu 9 4:30pm-1…" at bounding box center [470, 730] width 941 height 1177
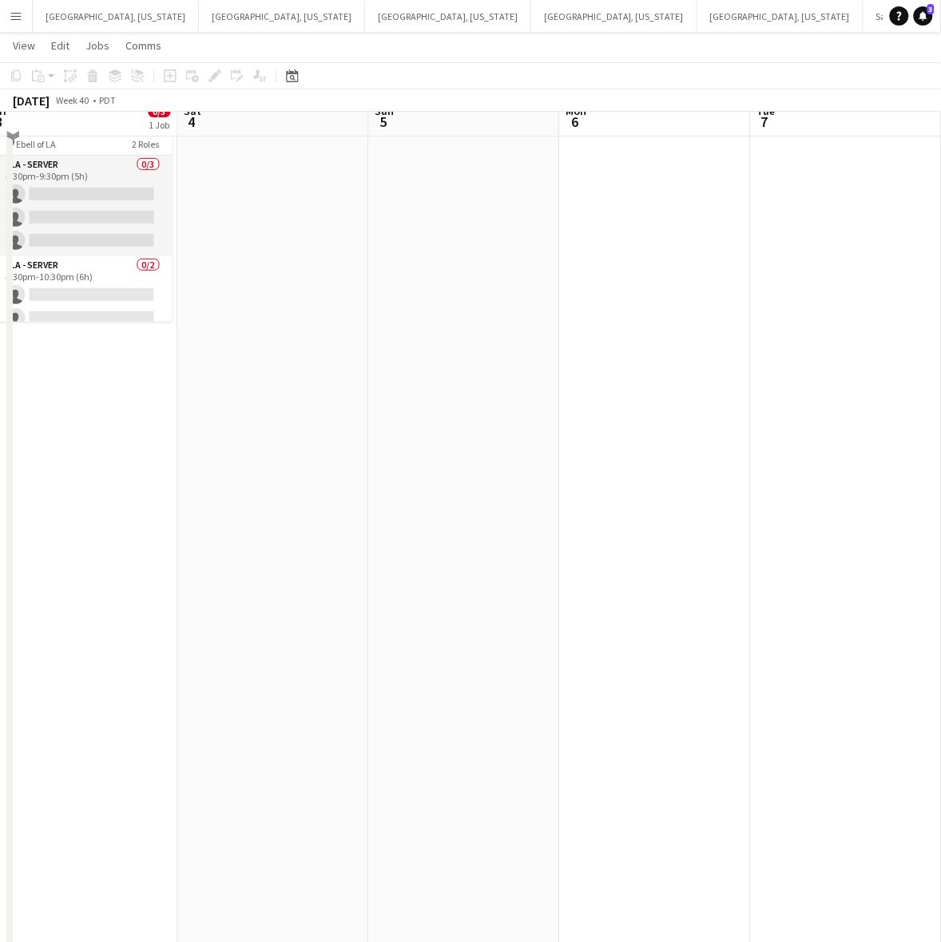
scroll to position [0, 0]
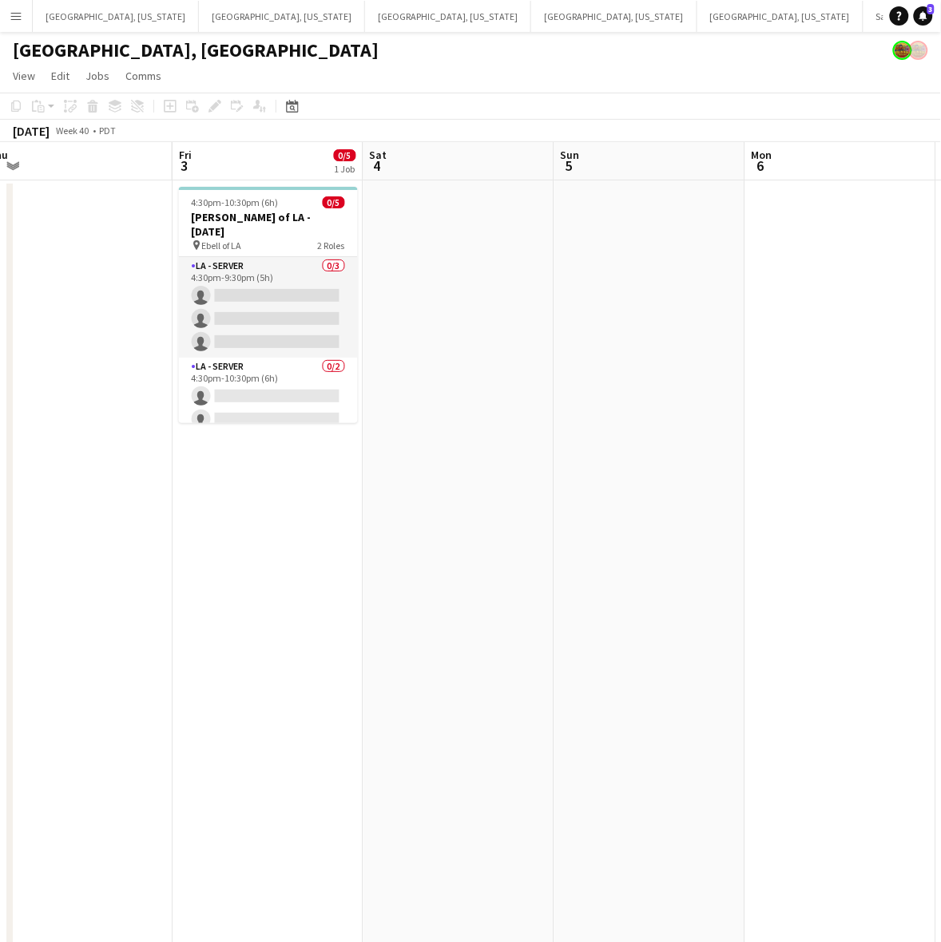
drag, startPoint x: 208, startPoint y: 519, endPoint x: 688, endPoint y: 412, distance: 492.6
click at [708, 419] on app-calendar-viewport "Tue 30 Wed 1 Thu 2 Fri 3 0/5 1 Job Sat 4 Sun 5 Mon 6 Tue 7 Wed 8 Thu 9 4:30pm-1…" at bounding box center [470, 730] width 941 height 1177
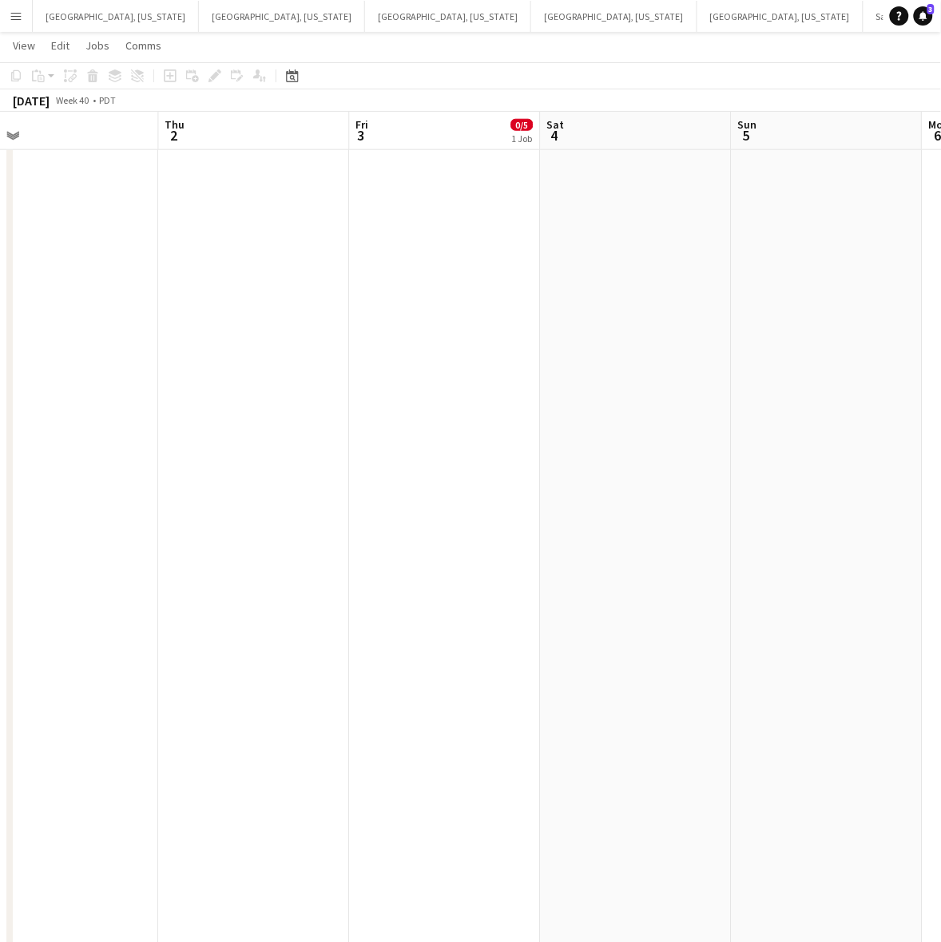
scroll to position [0, 625]
drag, startPoint x: 744, startPoint y: 406, endPoint x: 439, endPoint y: 535, distance: 330.7
click at [439, 535] on app-calendar-viewport "Mon 29 Tue 30 Wed 1 Thu 2 Fri 3 0/5 1 Job Sat 4 Sun 5 Mon 6 Tue 7 Wed 8 4:30pm-…" at bounding box center [470, 391] width 941 height 1256
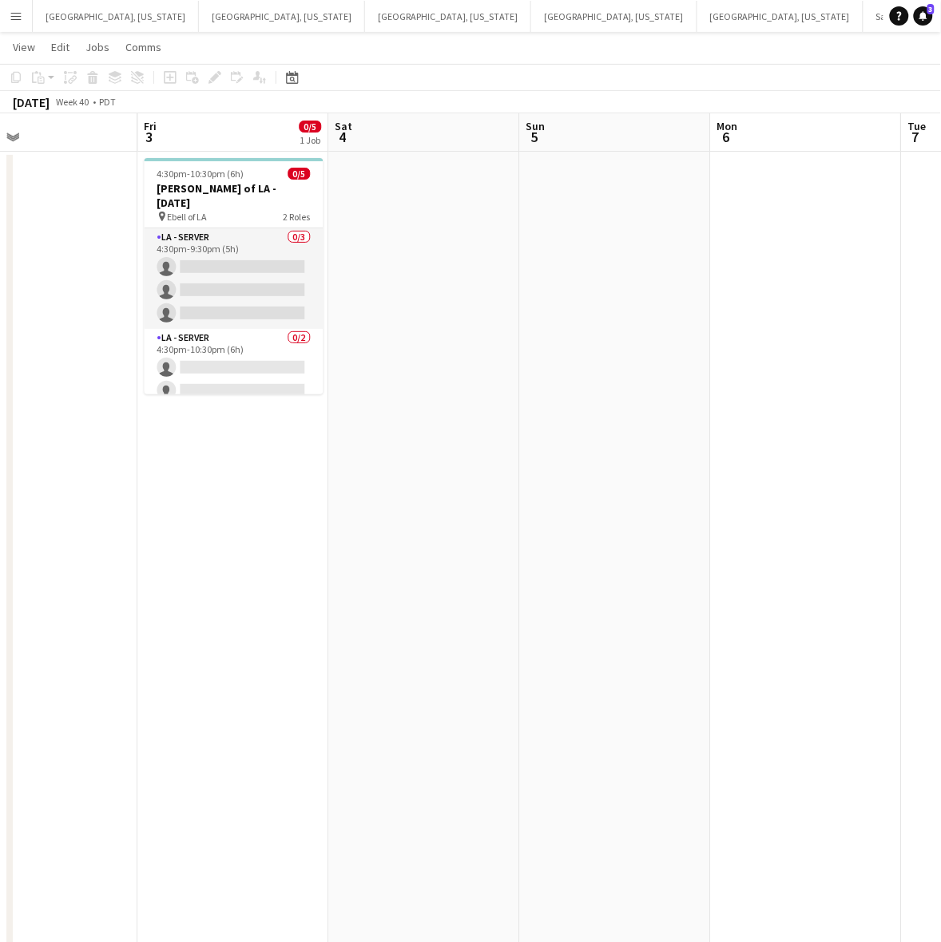
scroll to position [0, 0]
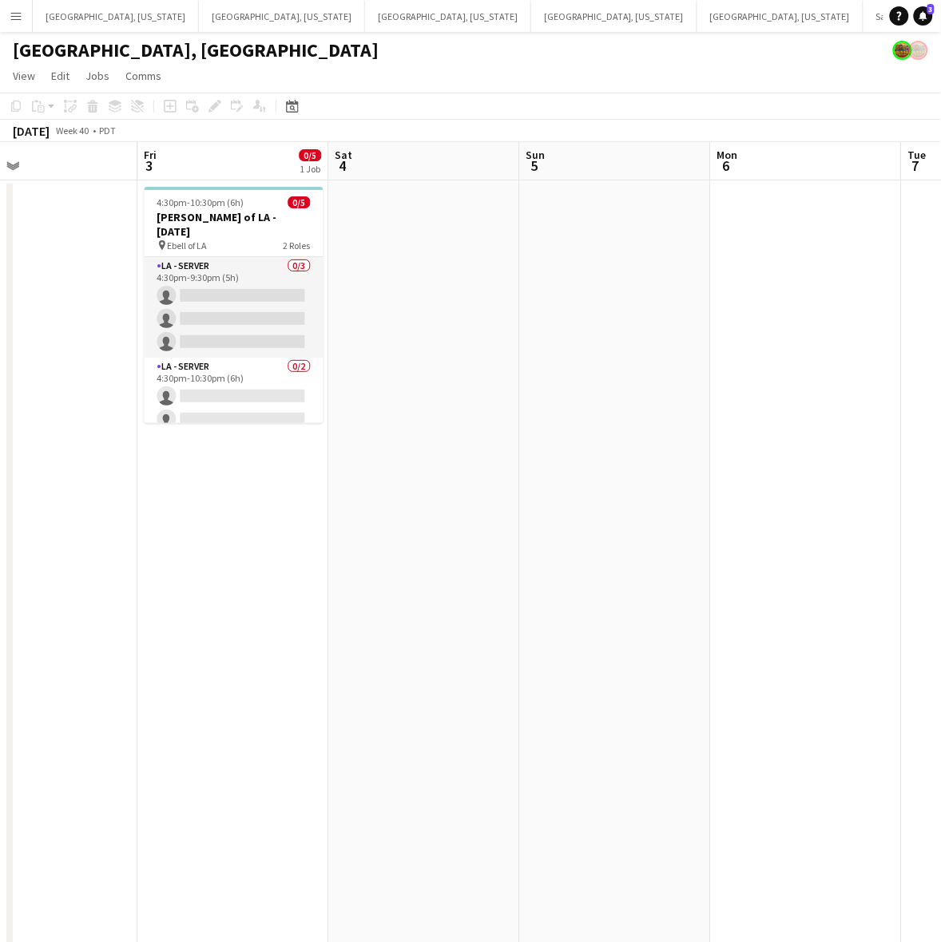
drag, startPoint x: 803, startPoint y: 412, endPoint x: 308, endPoint y: 538, distance: 510.8
click at [101, 563] on app-calendar-viewport "Mon 29 Tue 30 Wed 1 Thu 2 Fri 3 0/5 1 Job Sat 4 Sun 5 Mon 6 Tue 7 Wed 8 4:30pm-…" at bounding box center [470, 730] width 941 height 1177
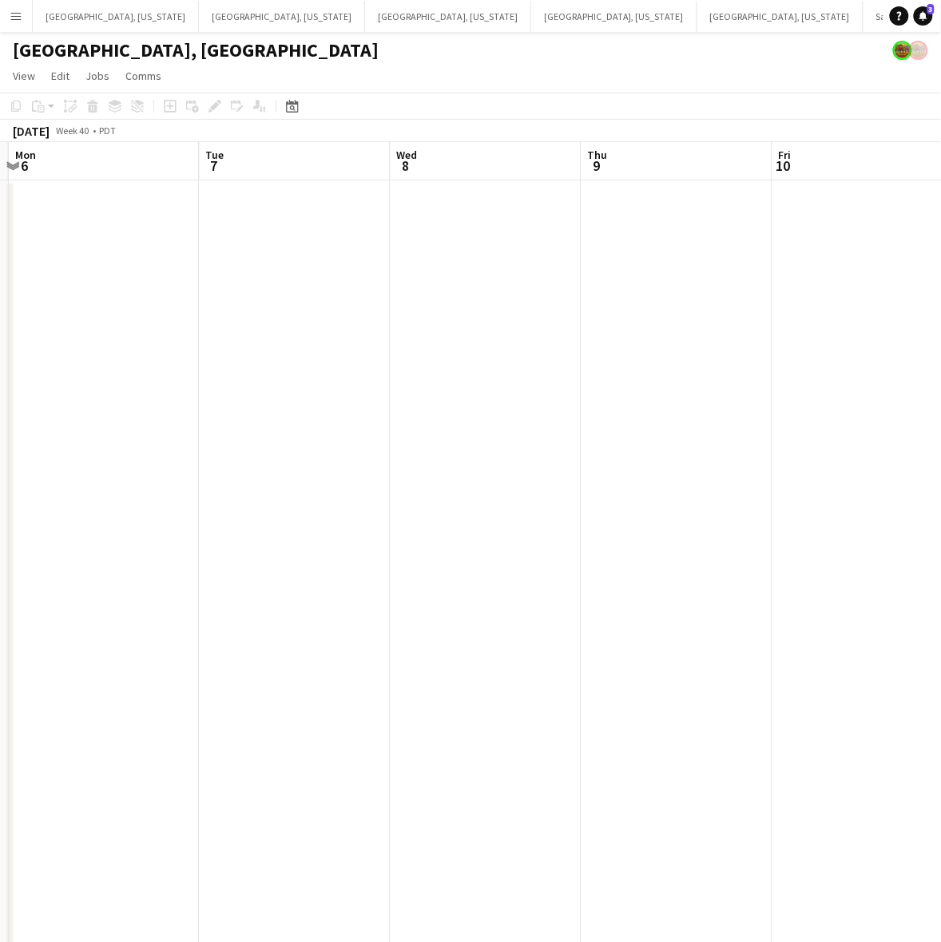
drag, startPoint x: 643, startPoint y: 475, endPoint x: 396, endPoint y: 528, distance: 252.4
click at [434, 521] on app-calendar-viewport "Fri 3 0/5 1 Job Sat 4 Sun 5 Mon 6 Tue 7 Wed 8 Thu 9 Fri 10 Sat 11 Sun 12 4:30pm…" at bounding box center [470, 730] width 941 height 1177
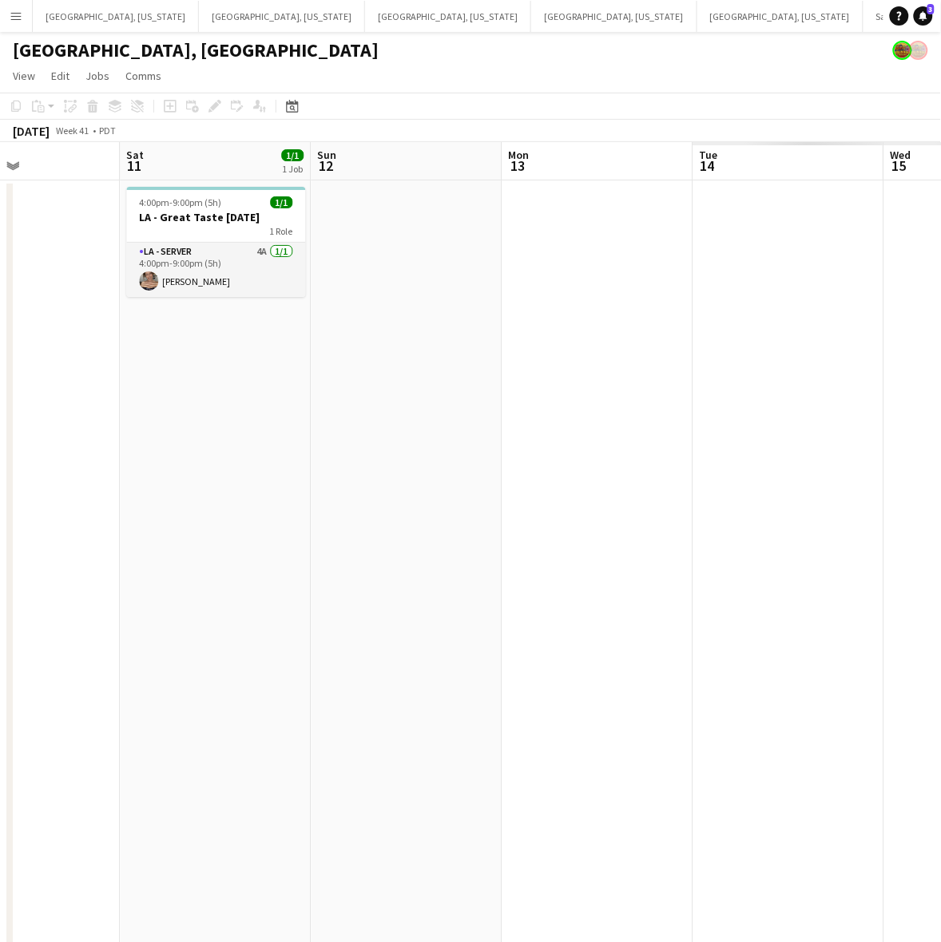
drag, startPoint x: 627, startPoint y: 509, endPoint x: -42, endPoint y: 617, distance: 677.9
click at [0, 617] on html "Menu Boards Boards Boards All jobs Status Workforce Workforce My Workforce Recr…" at bounding box center [470, 659] width 941 height 1319
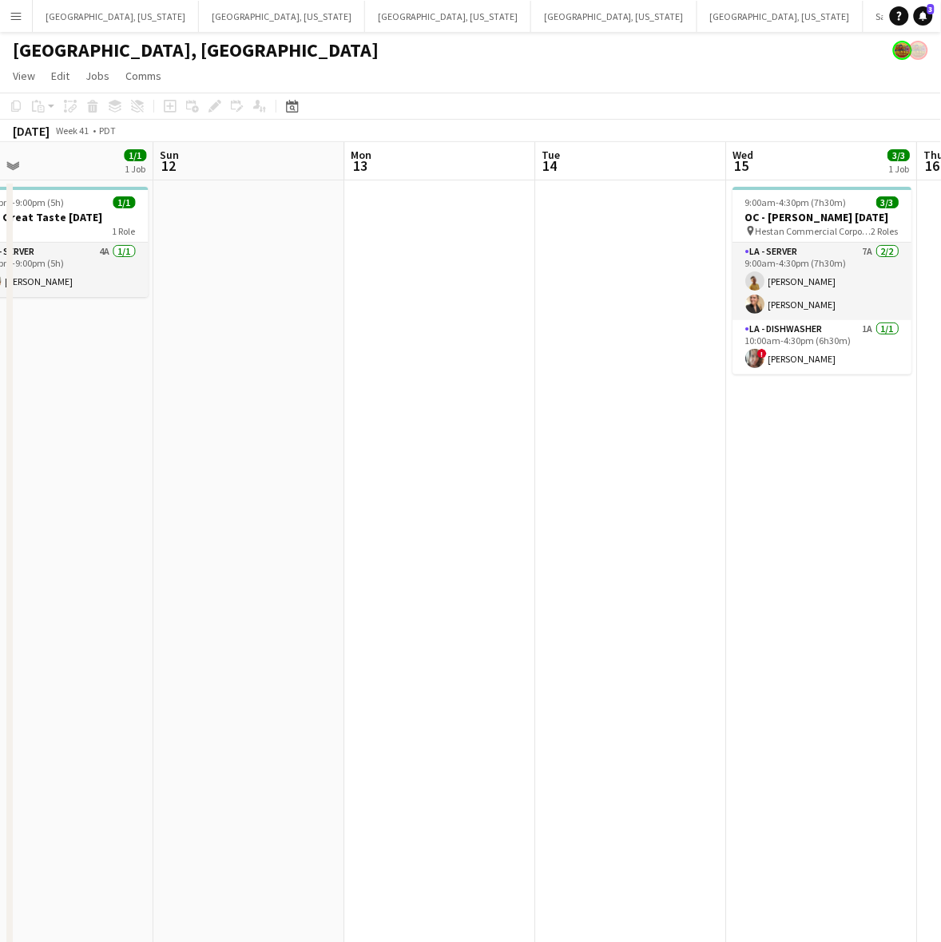
drag, startPoint x: 593, startPoint y: 478, endPoint x: 106, endPoint y: 627, distance: 509.6
click at [108, 627] on app-calendar-viewport "Wed 8 Thu 9 Fri 10 Sat 11 1/1 1 Job Sun 12 Mon 13 Tue 14 Wed 15 3/3 1 Job Thu 1…" at bounding box center [470, 730] width 941 height 1177
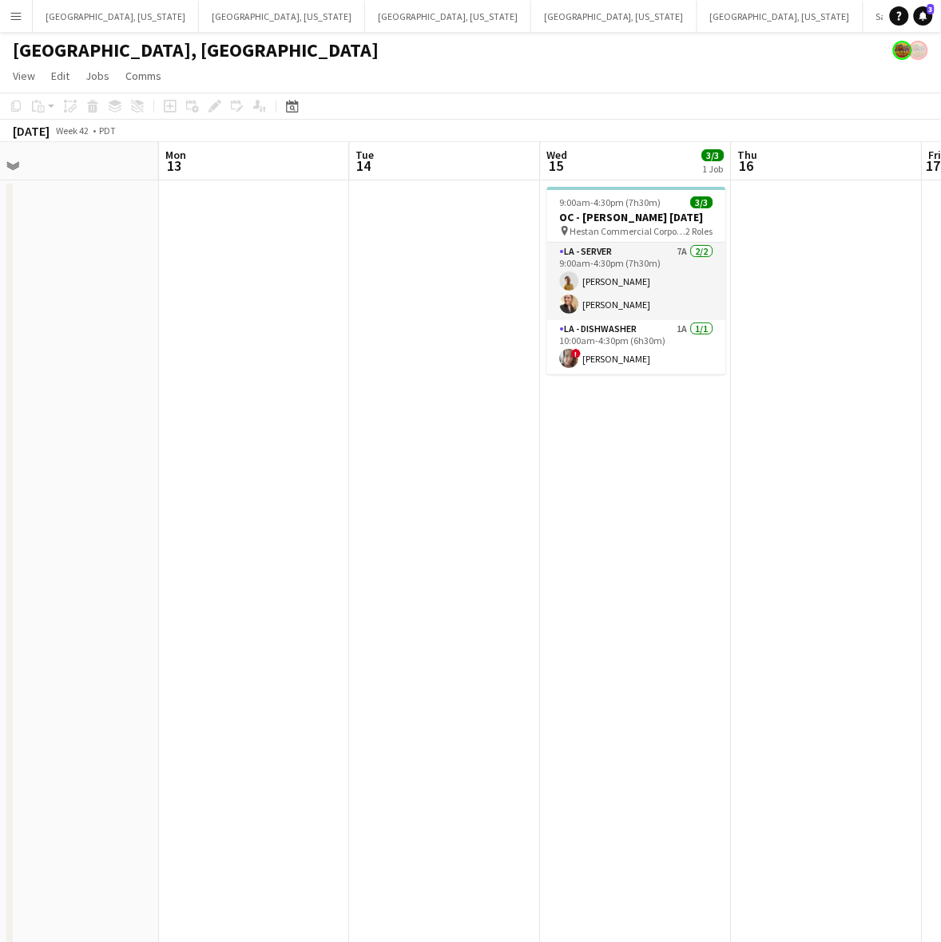
drag, startPoint x: 692, startPoint y: 429, endPoint x: 551, endPoint y: 452, distance: 143.3
click at [941, 441] on html "Menu Boards Boards Boards All jobs Status Workforce Workforce My Workforce Recr…" at bounding box center [470, 659] width 941 height 1319
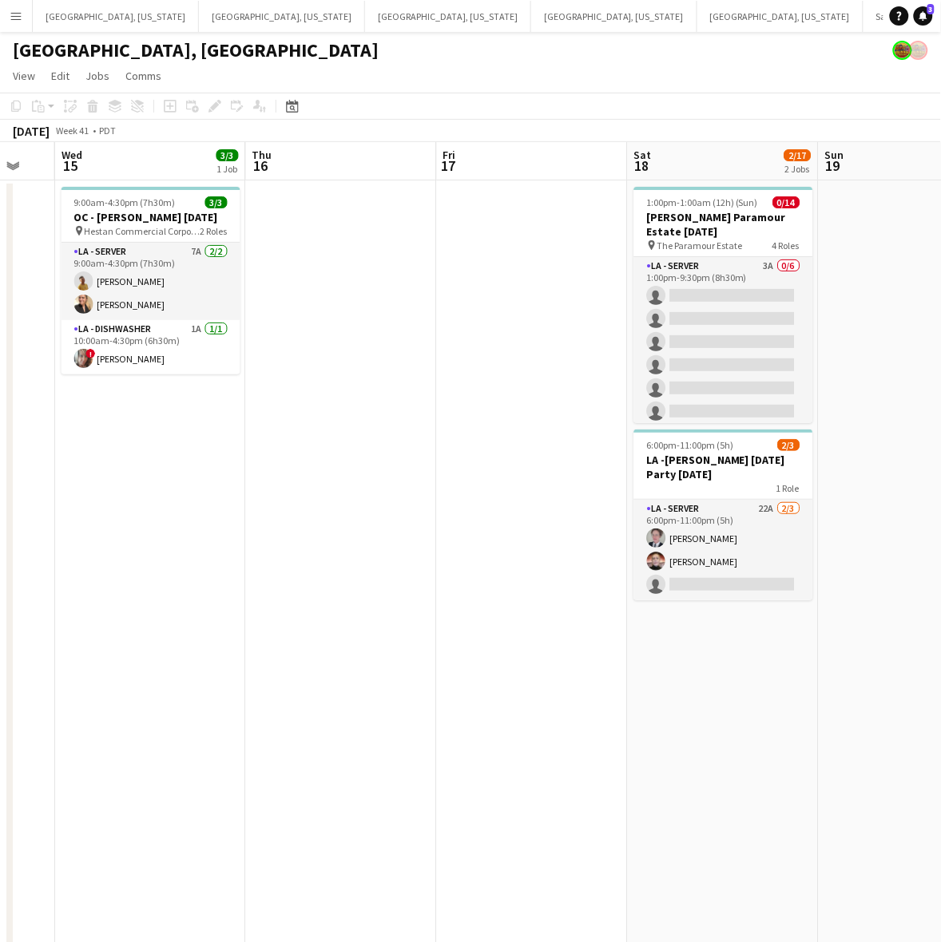
drag, startPoint x: 547, startPoint y: 446, endPoint x: -181, endPoint y: 660, distance: 759.2
click at [0, 660] on html "Menu Boards Boards Boards All jobs Status Workforce Workforce My Workforce Recr…" at bounding box center [470, 659] width 941 height 1319
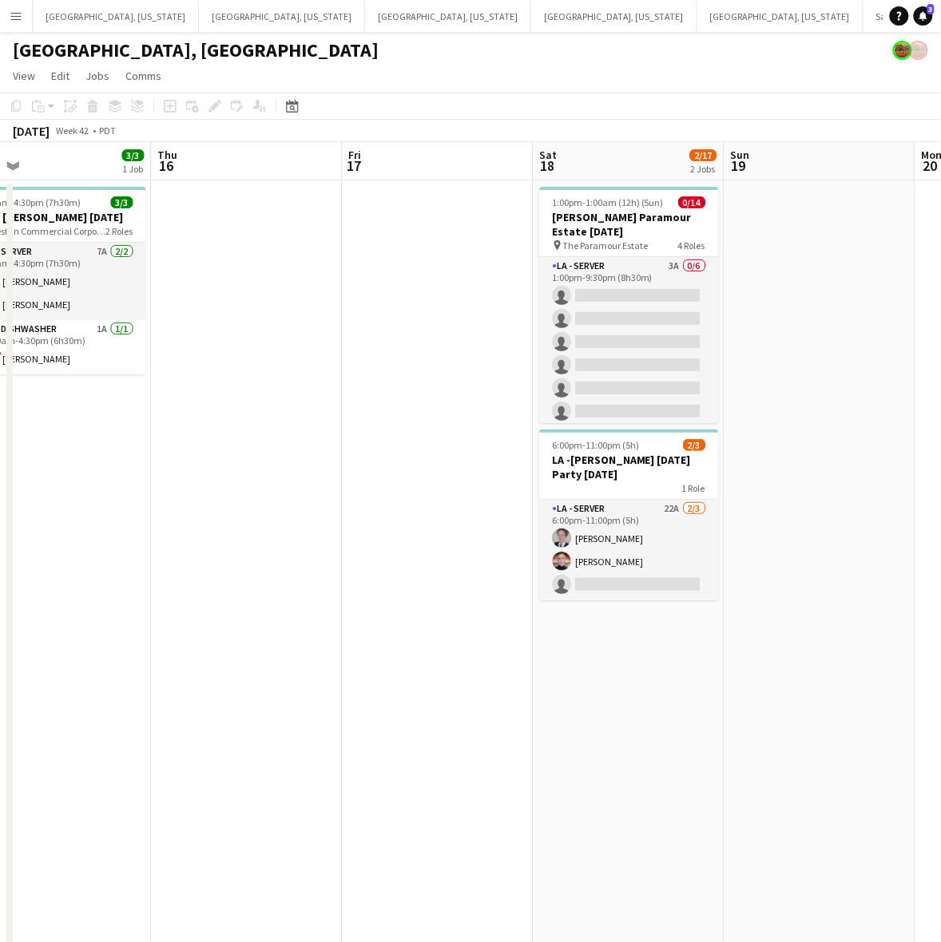
drag, startPoint x: 511, startPoint y: 410, endPoint x: 414, endPoint y: 447, distance: 104.4
click at [414, 447] on app-calendar-viewport "Sun 12 Mon 13 Tue 14 Wed 15 3/3 1 Job Thu 16 Fri 17 Sat 18 2/17 2 Jobs Sun 19 M…" at bounding box center [470, 730] width 941 height 1177
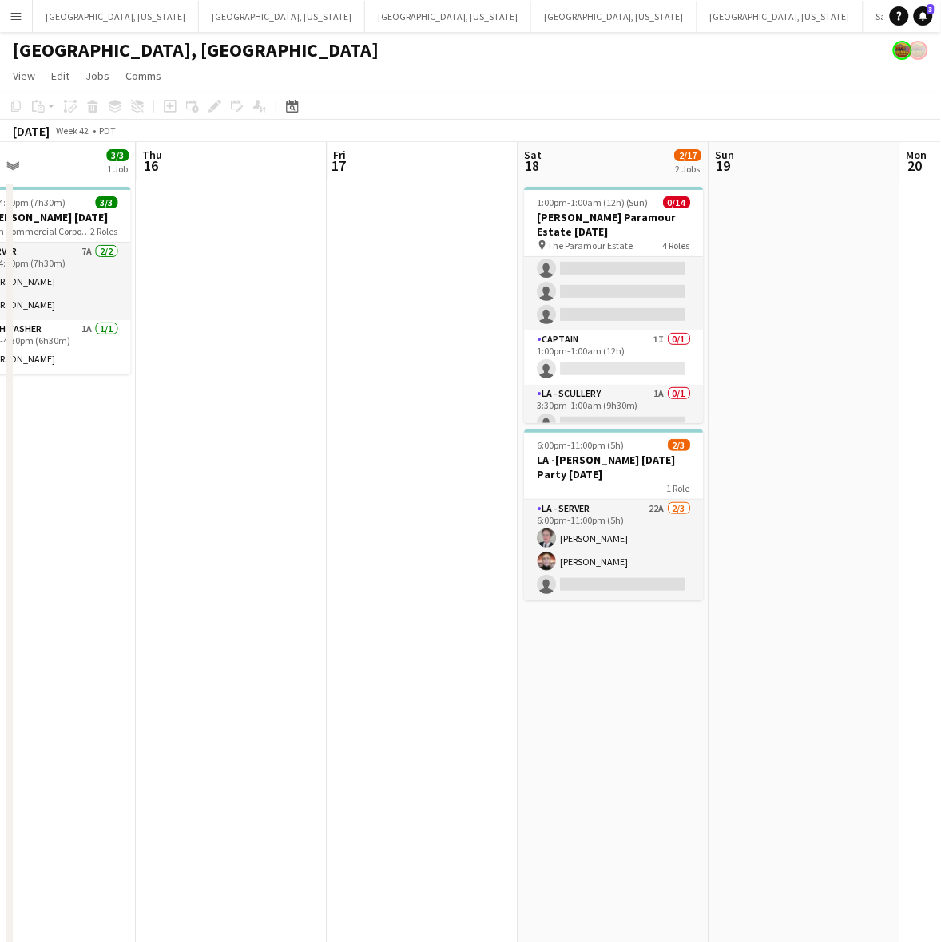
scroll to position [0, 0]
click at [629, 313] on app-card-role "LA - Server 3A 0/6 1:00pm-9:30pm (8h30m) single-neutral-actions single-neutral-…" at bounding box center [613, 342] width 179 height 170
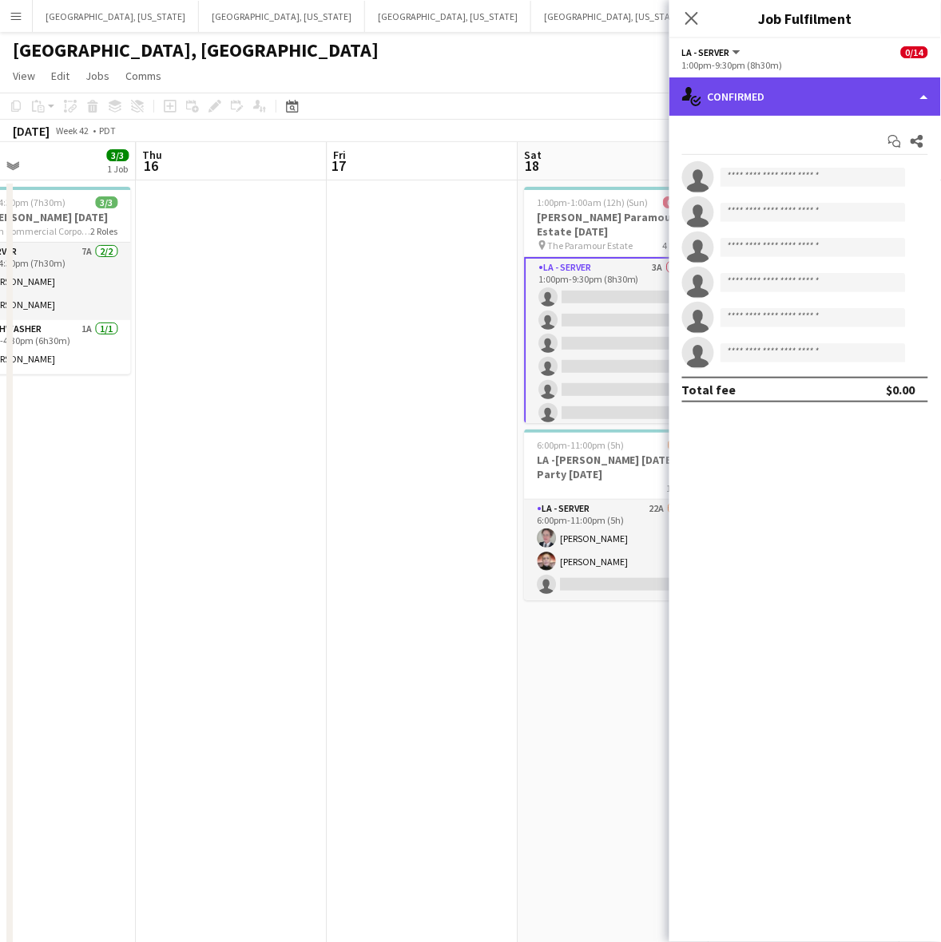
click at [807, 92] on div "single-neutral-actions-check-2 Confirmed" at bounding box center [805, 96] width 272 height 38
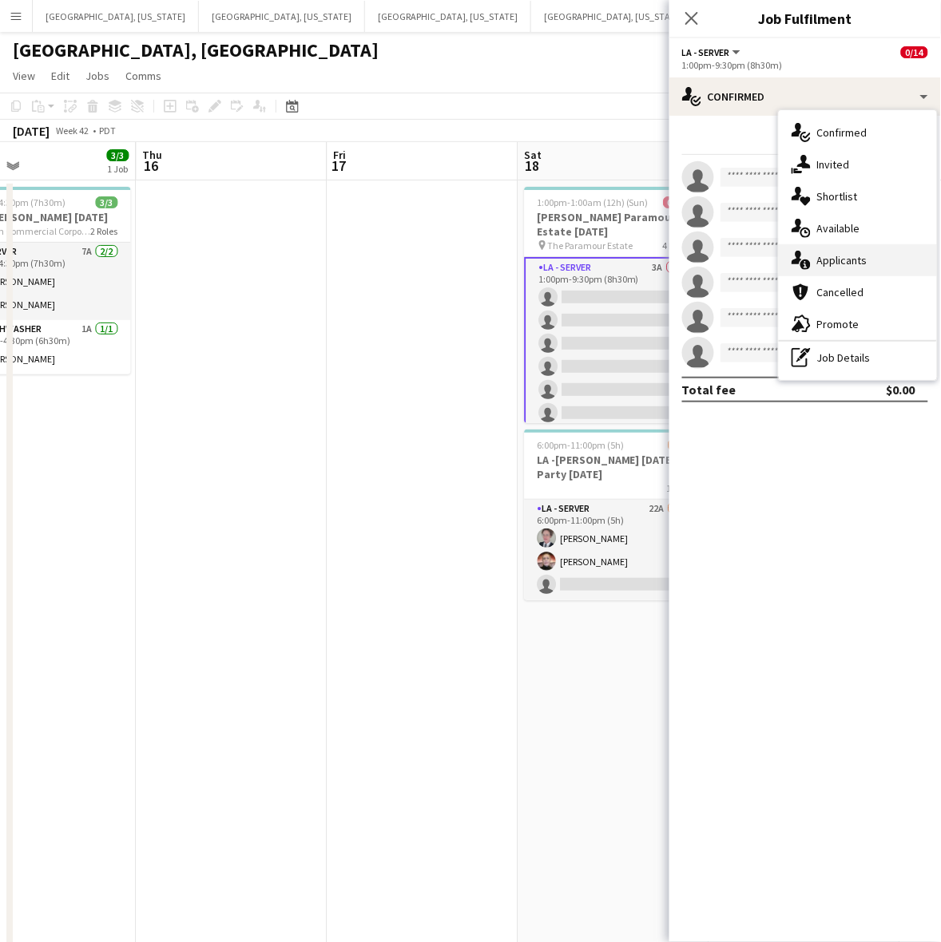
click at [823, 245] on div "single-neutral-actions-information Applicants" at bounding box center [858, 260] width 158 height 32
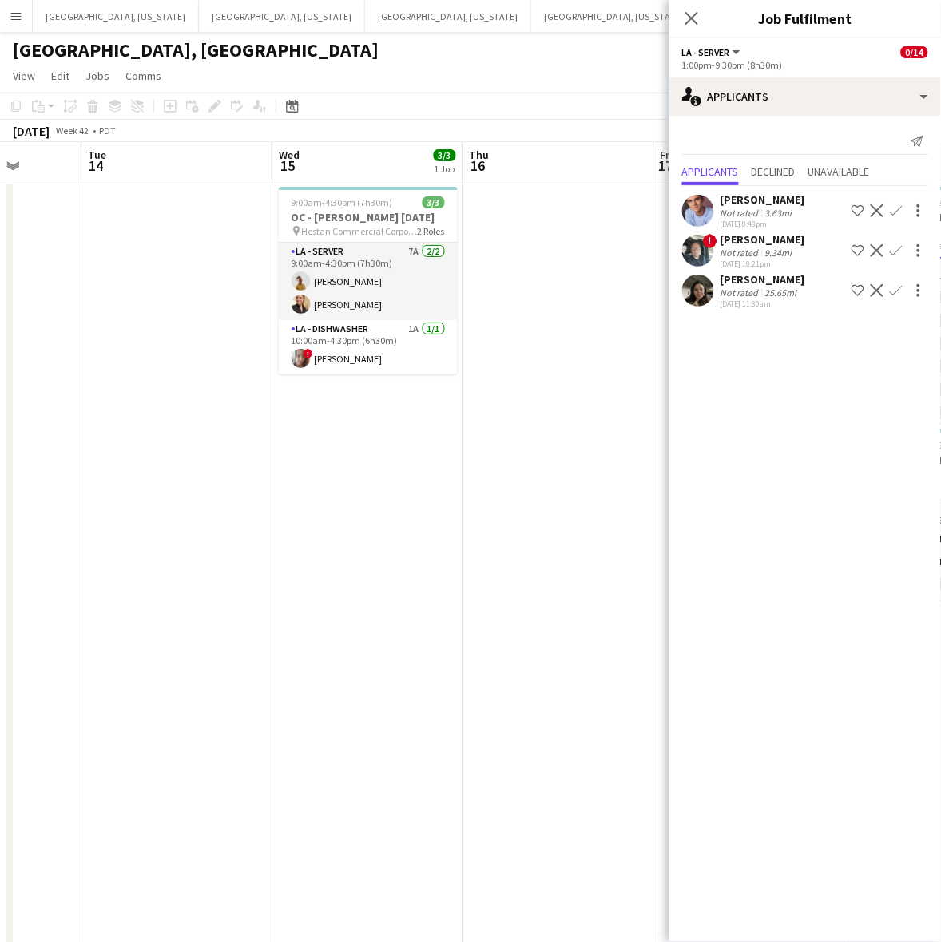
drag, startPoint x: 296, startPoint y: 342, endPoint x: 727, endPoint y: 237, distance: 443.8
click at [720, 238] on body "Menu Boards Boards Boards All jobs Status Workforce Workforce My Workforce Recr…" at bounding box center [470, 659] width 941 height 1319
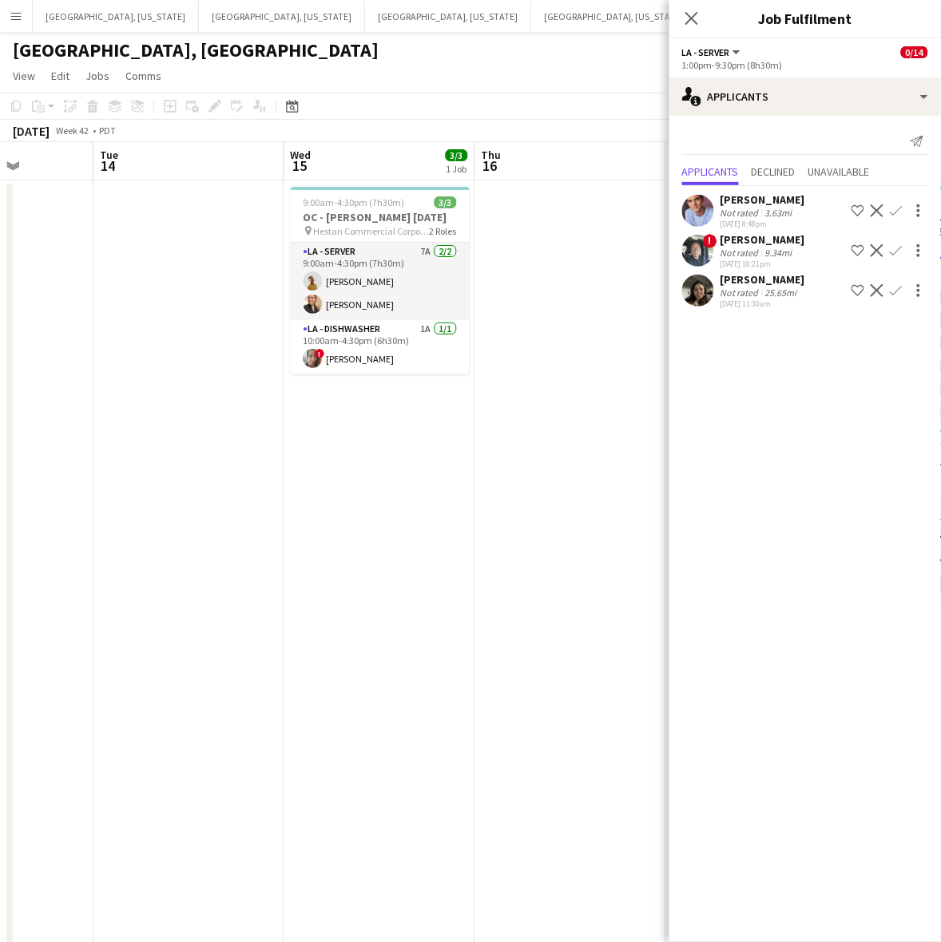
drag, startPoint x: 230, startPoint y: 390, endPoint x: 903, endPoint y: 189, distance: 702.5
click at [895, 192] on body "Menu Boards Boards Boards All jobs Status Workforce Workforce My Workforce Recr…" at bounding box center [470, 659] width 941 height 1319
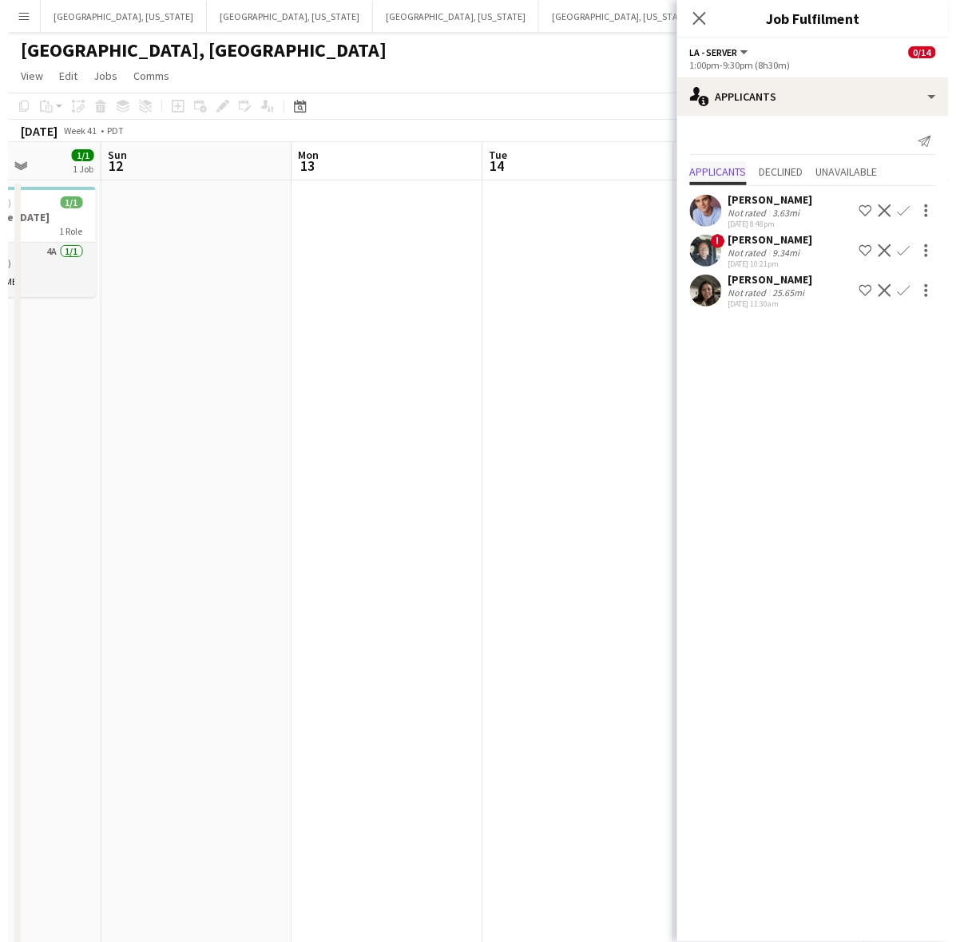
scroll to position [0, 438]
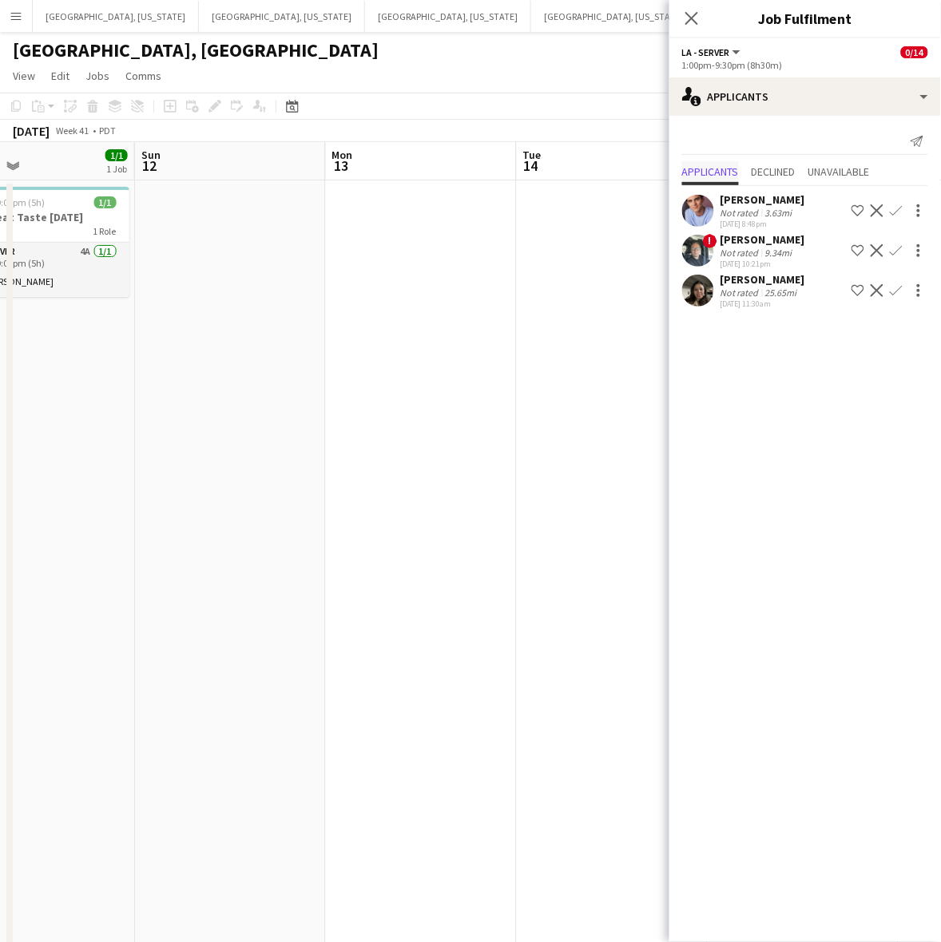
drag, startPoint x: 226, startPoint y: 360, endPoint x: 681, endPoint y: 178, distance: 490.3
click at [708, 190] on body "Menu Boards Boards Boards All jobs Status Workforce Workforce My Workforce Recr…" at bounding box center [470, 659] width 941 height 1319
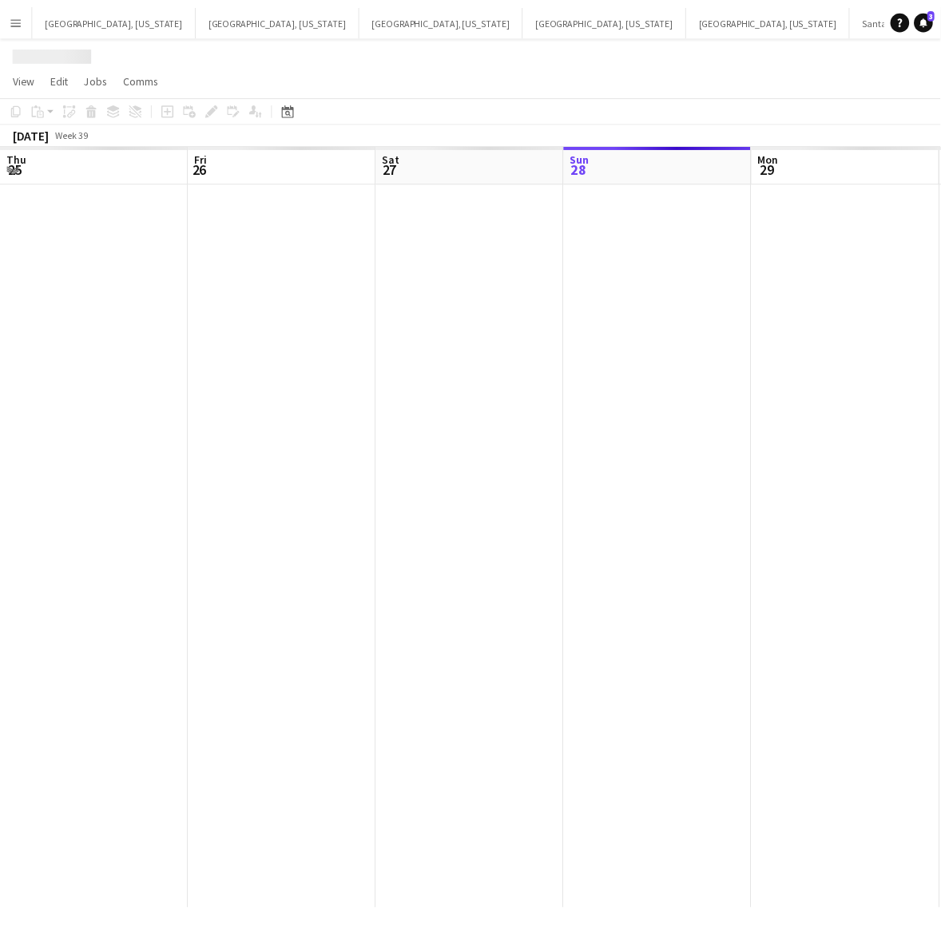
scroll to position [0, 381]
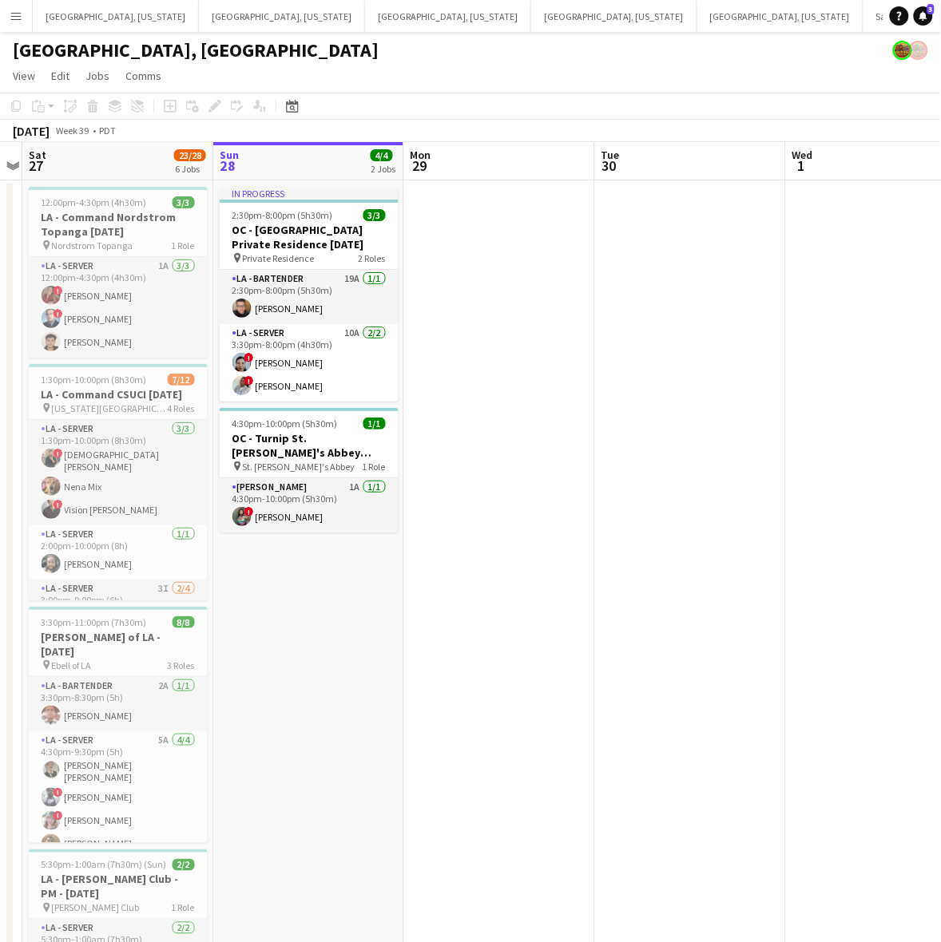
drag, startPoint x: 437, startPoint y: 525, endPoint x: 692, endPoint y: 440, distance: 269.2
click at [692, 440] on app-calendar-viewport "Thu 25 4/4 2 Jobs Fri 26 Sat 27 23/28 6 Jobs Sun 28 4/4 2 Jobs Mon 29 Tue 30 We…" at bounding box center [470, 730] width 941 height 1177
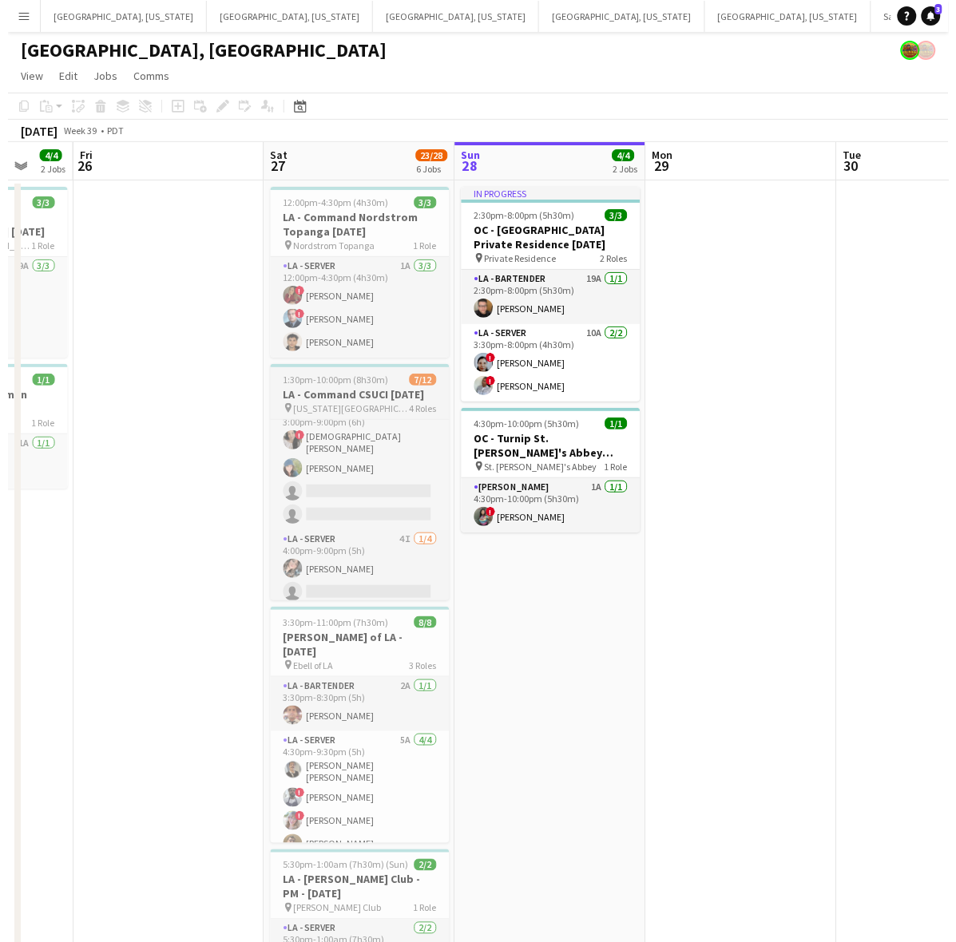
scroll to position [217, 0]
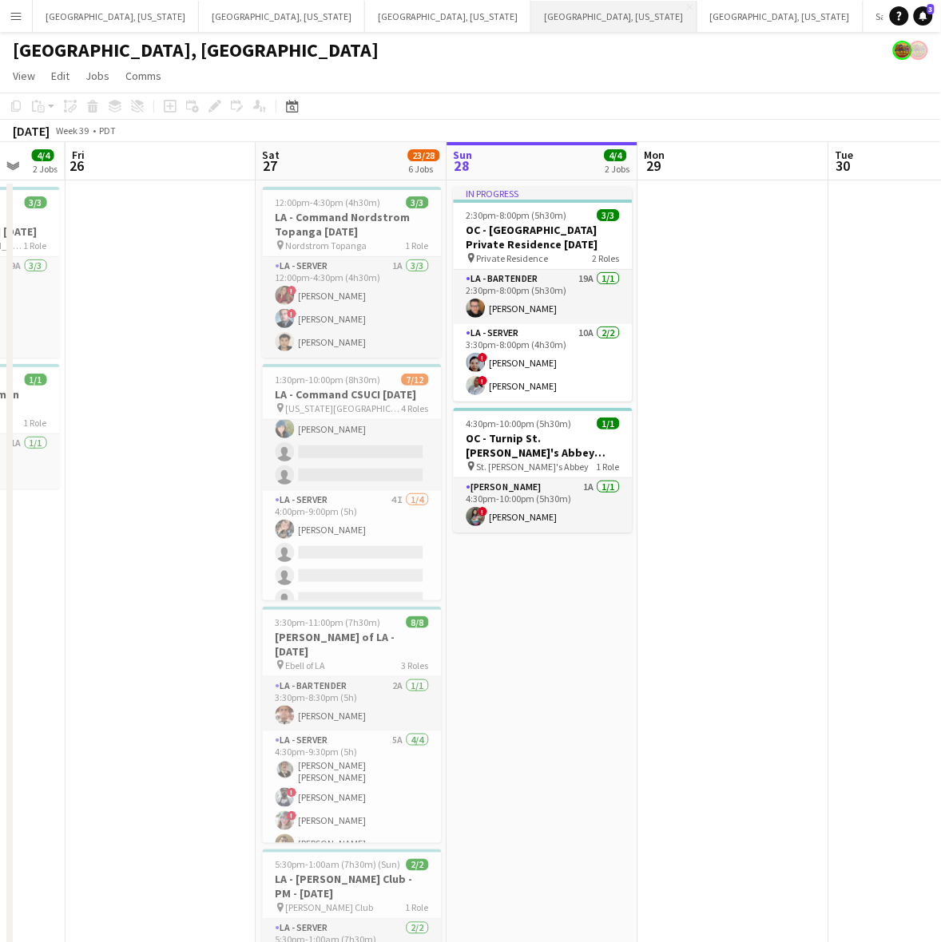
click at [531, 17] on button "[GEOGRAPHIC_DATA], [US_STATE] Close" at bounding box center [614, 16] width 166 height 31
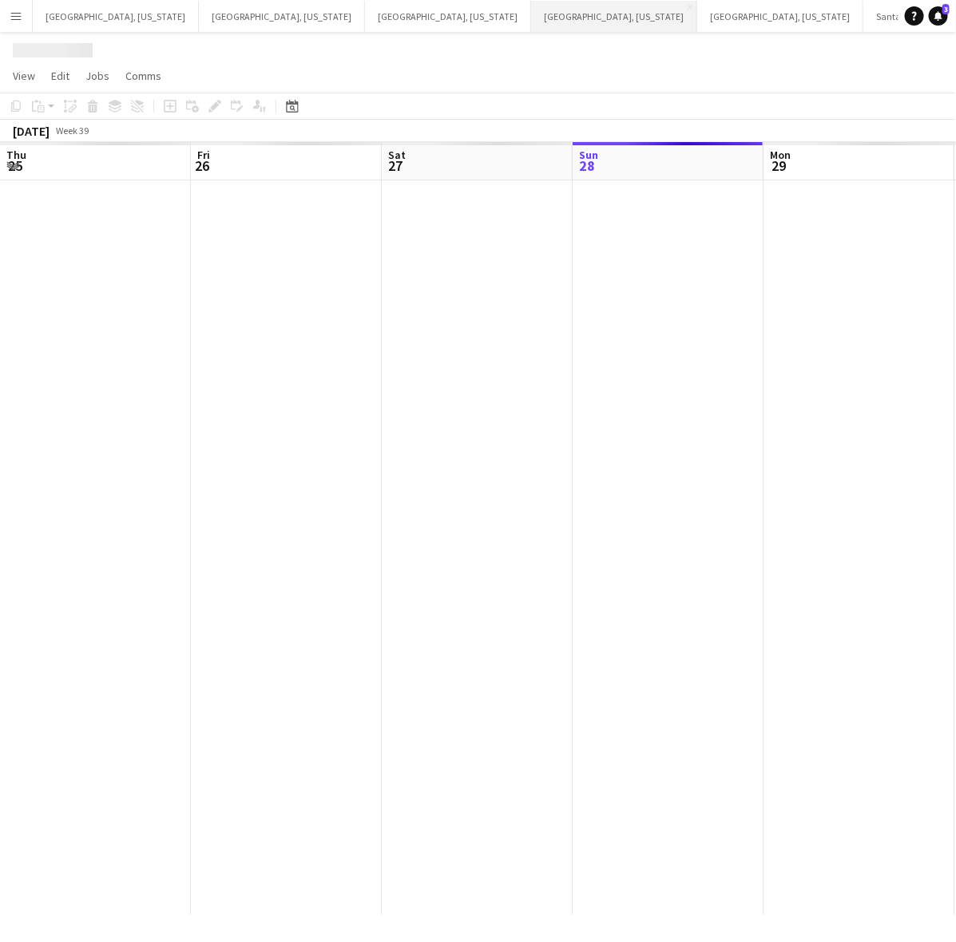
scroll to position [0, 381]
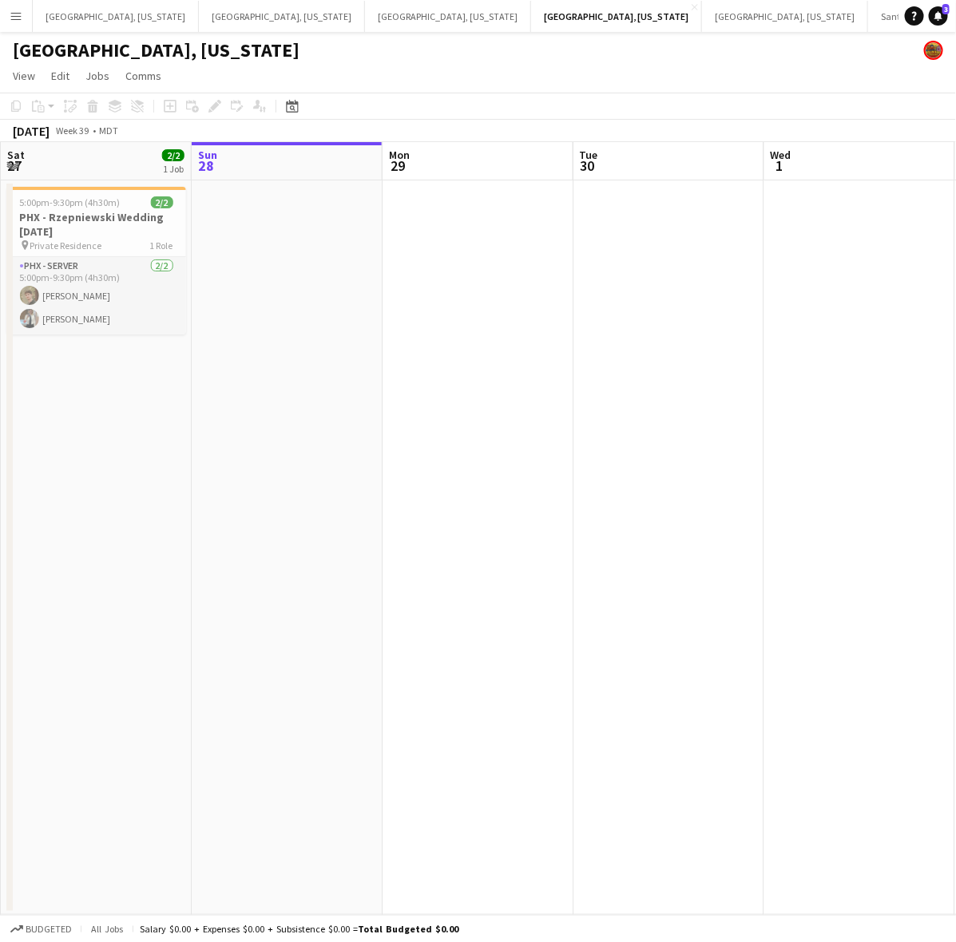
click at [264, 284] on app-date-cell at bounding box center [287, 548] width 191 height 735
